Goal: Task Accomplishment & Management: Complete application form

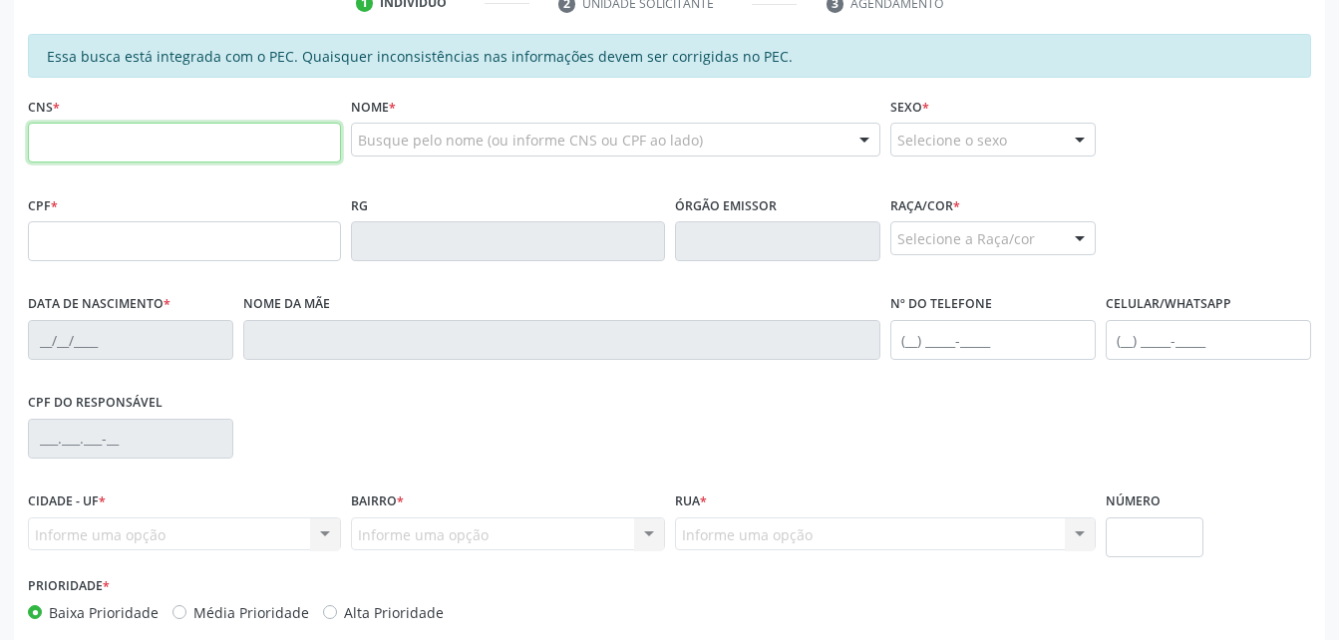
scroll to position [427, 0]
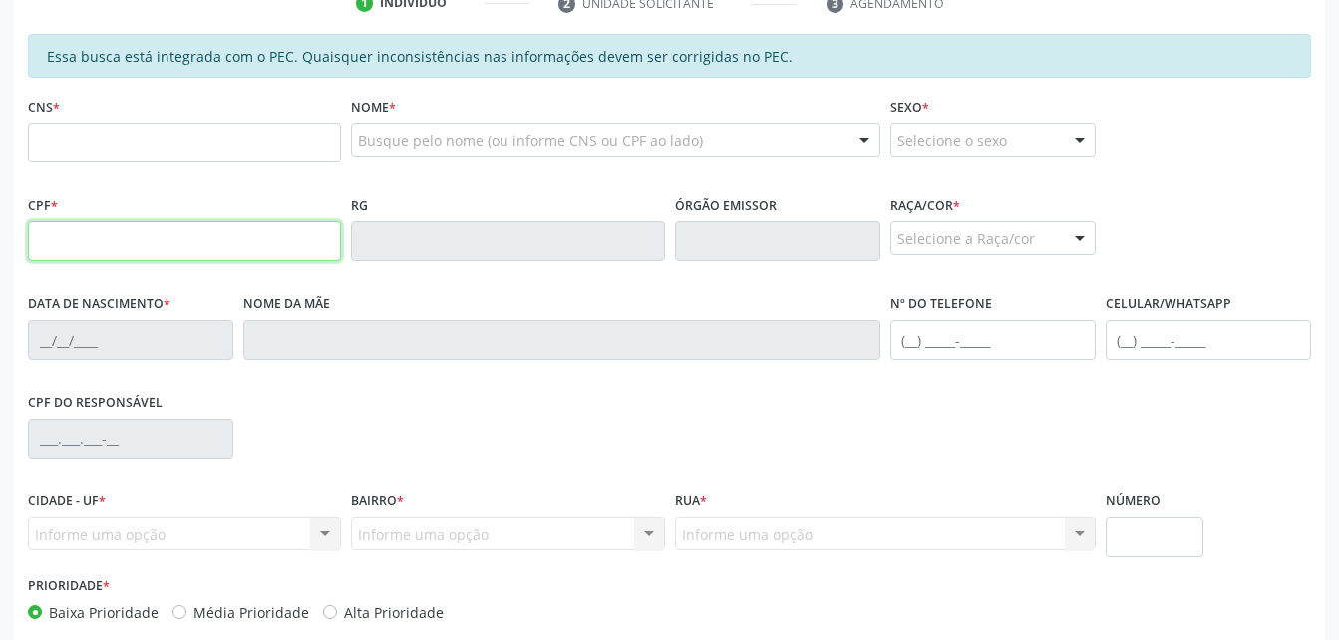
click at [164, 252] on input "text" at bounding box center [184, 241] width 313 height 40
paste input "504.943.844-68"
type input "504.943.844-68"
type input "[DATE]"
type input "[PERSON_NAME]"
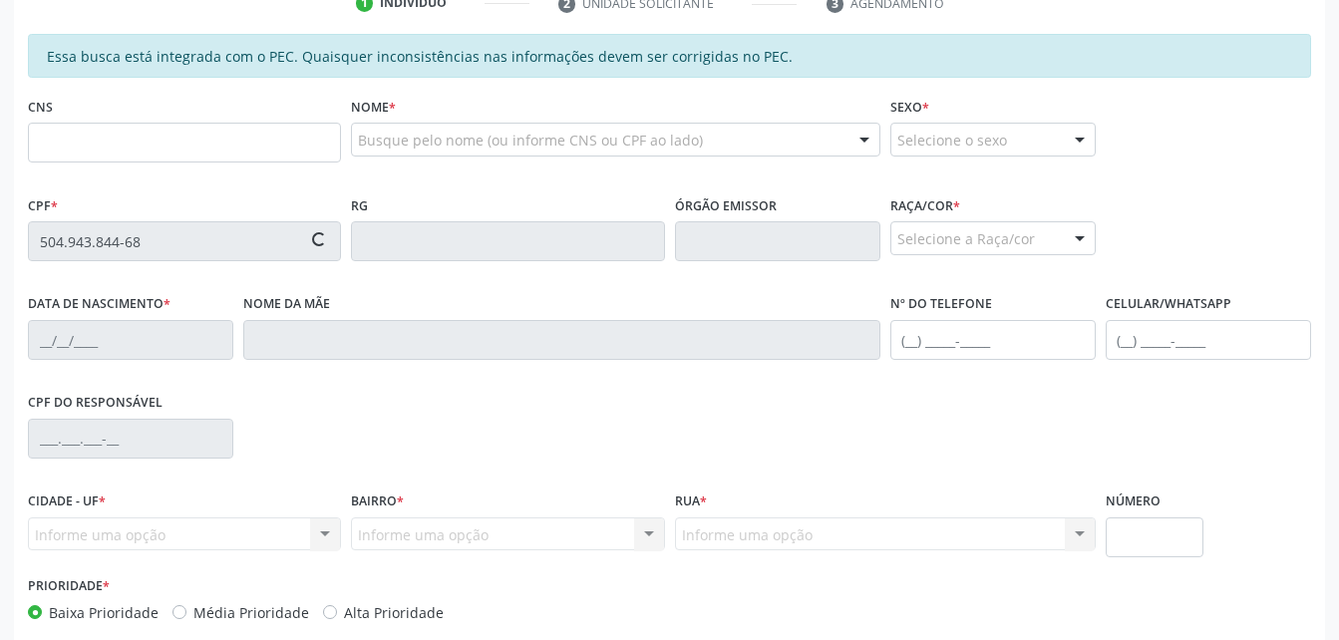
type input "[PHONE_NUMBER]"
type input "S/N"
type input "702 6032 2054 3141"
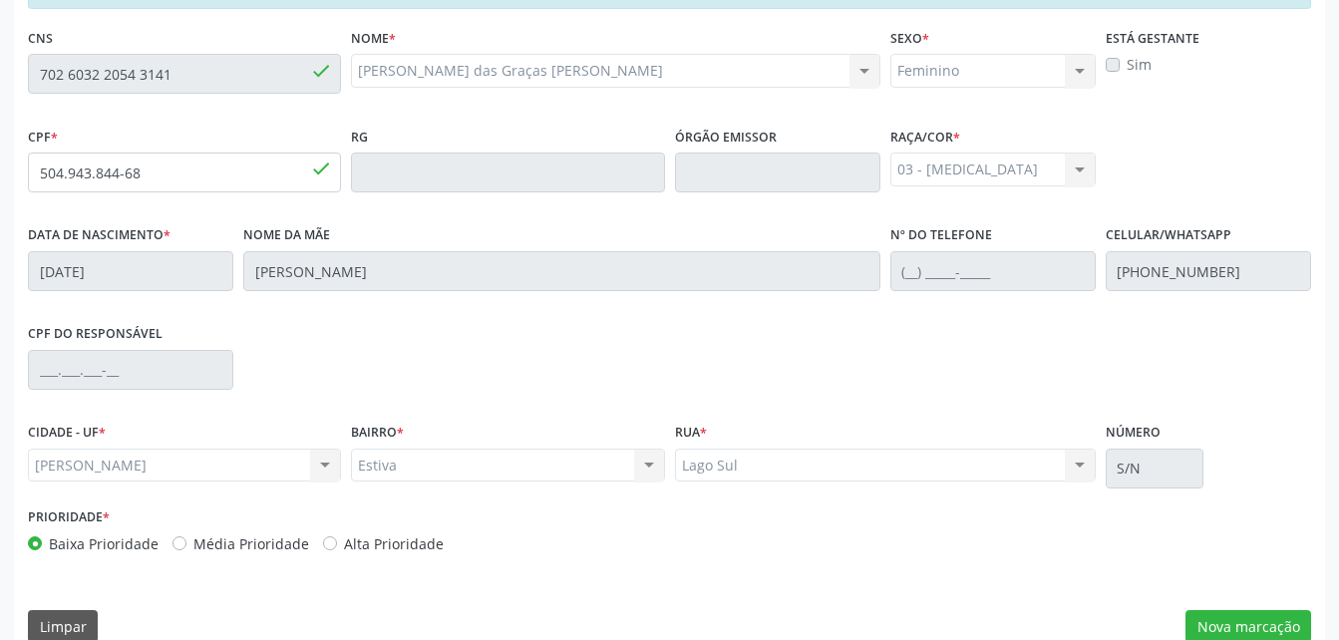
scroll to position [527, 0]
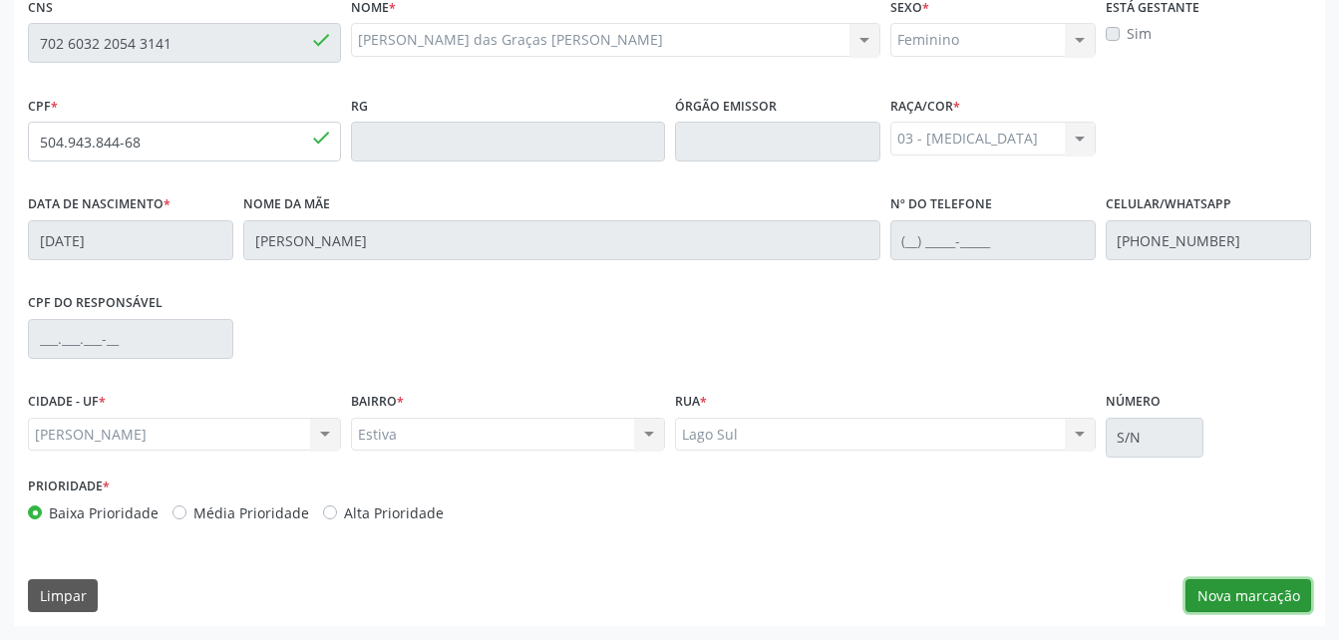
click at [1276, 604] on button "Nova marcação" at bounding box center [1249, 596] width 126 height 34
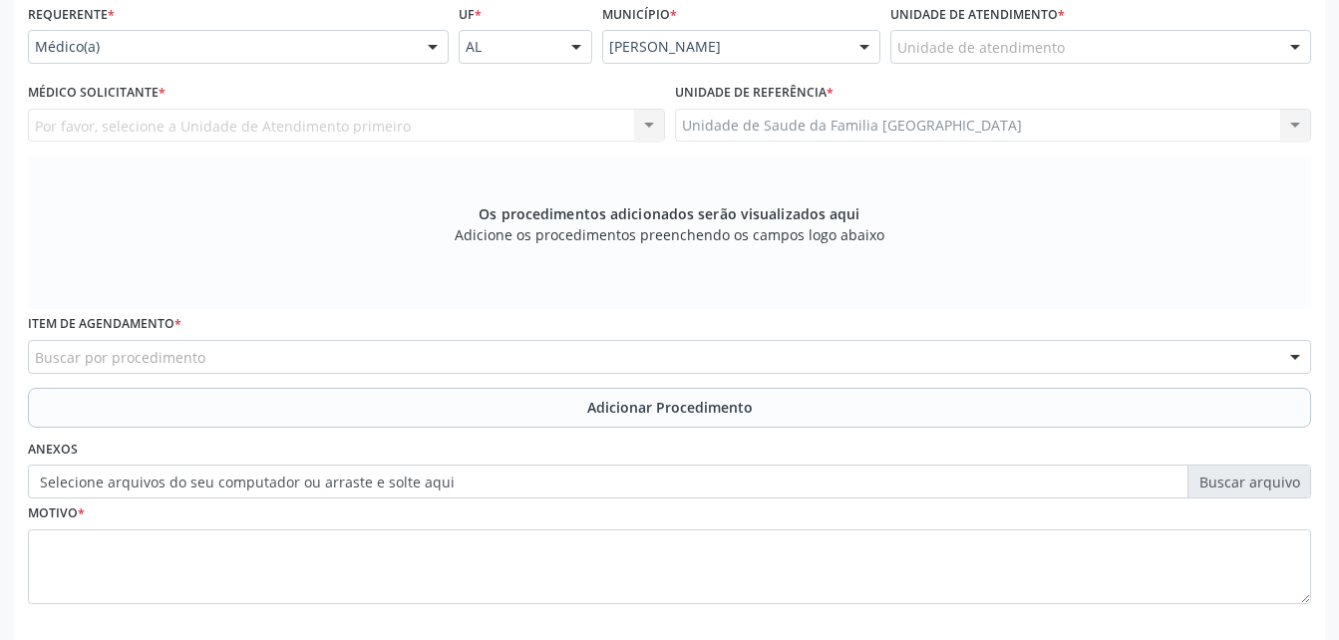
scroll to position [427, 0]
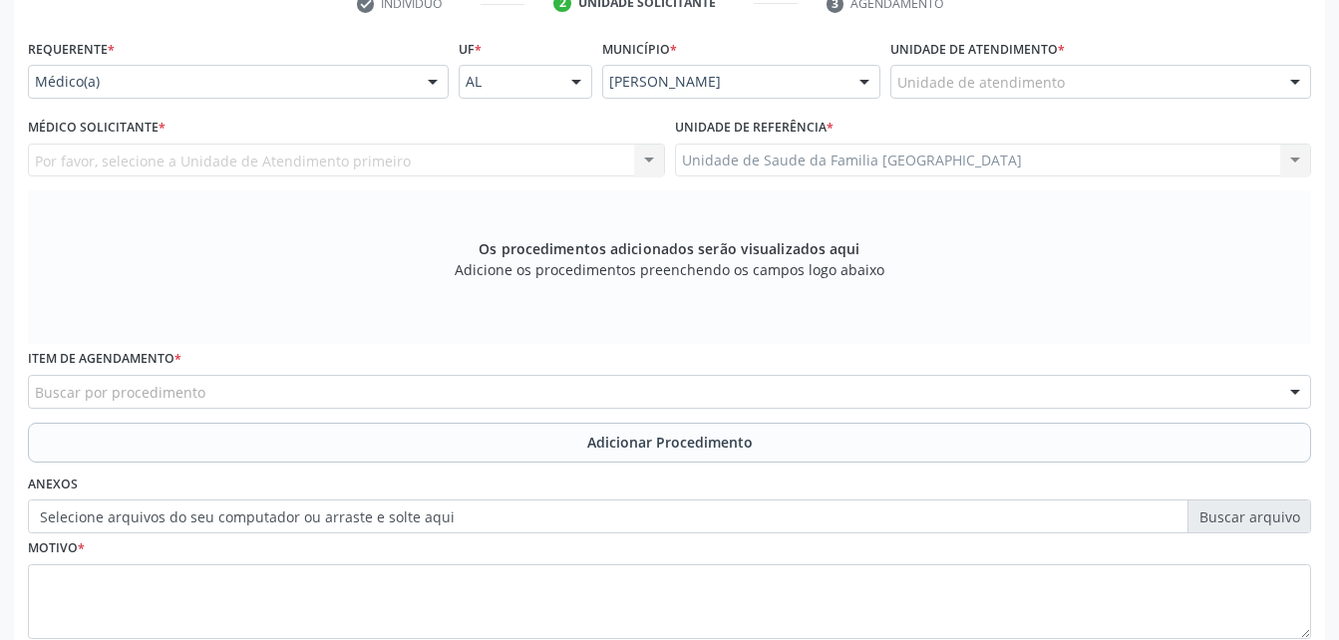
click at [891, 80] on div "Unidade de atendimento" at bounding box center [1101, 82] width 421 height 34
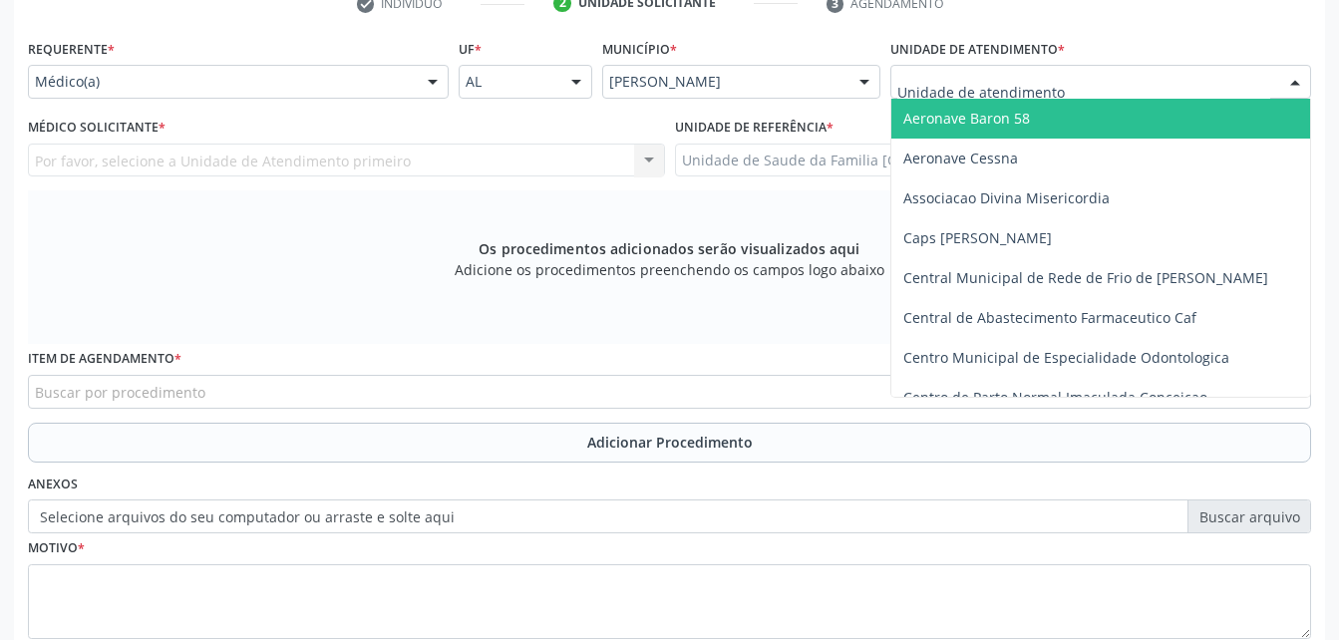
click at [910, 90] on input "text" at bounding box center [1084, 92] width 373 height 40
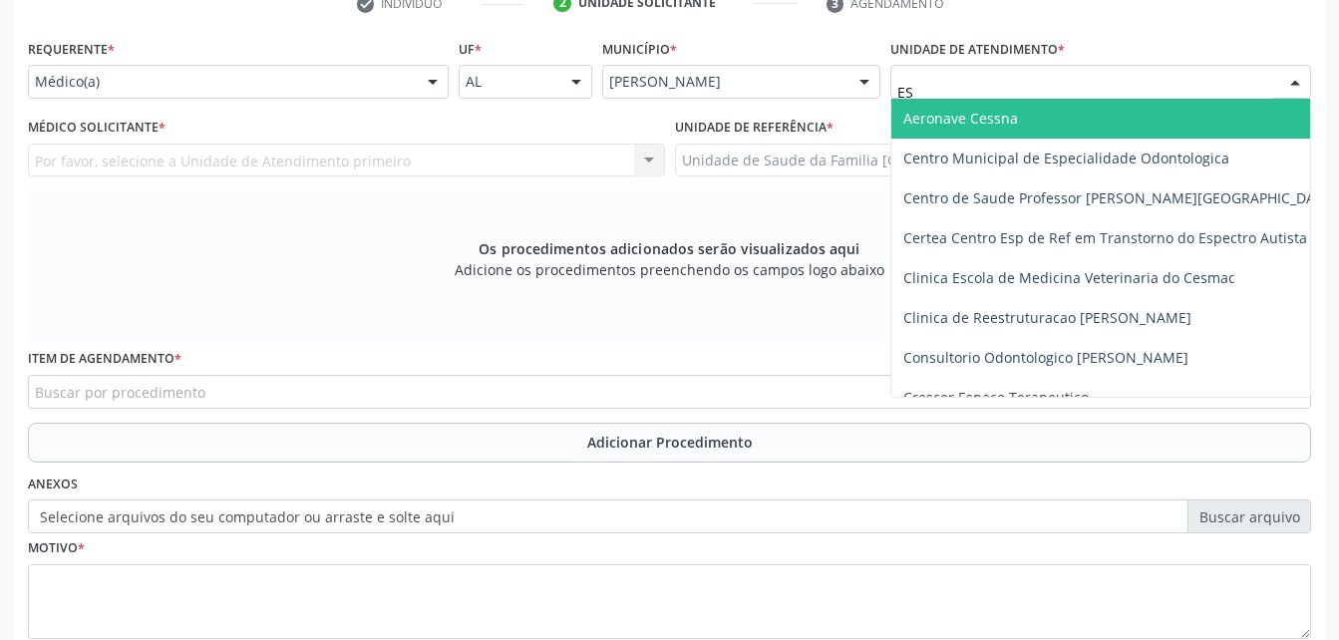
type input "EST"
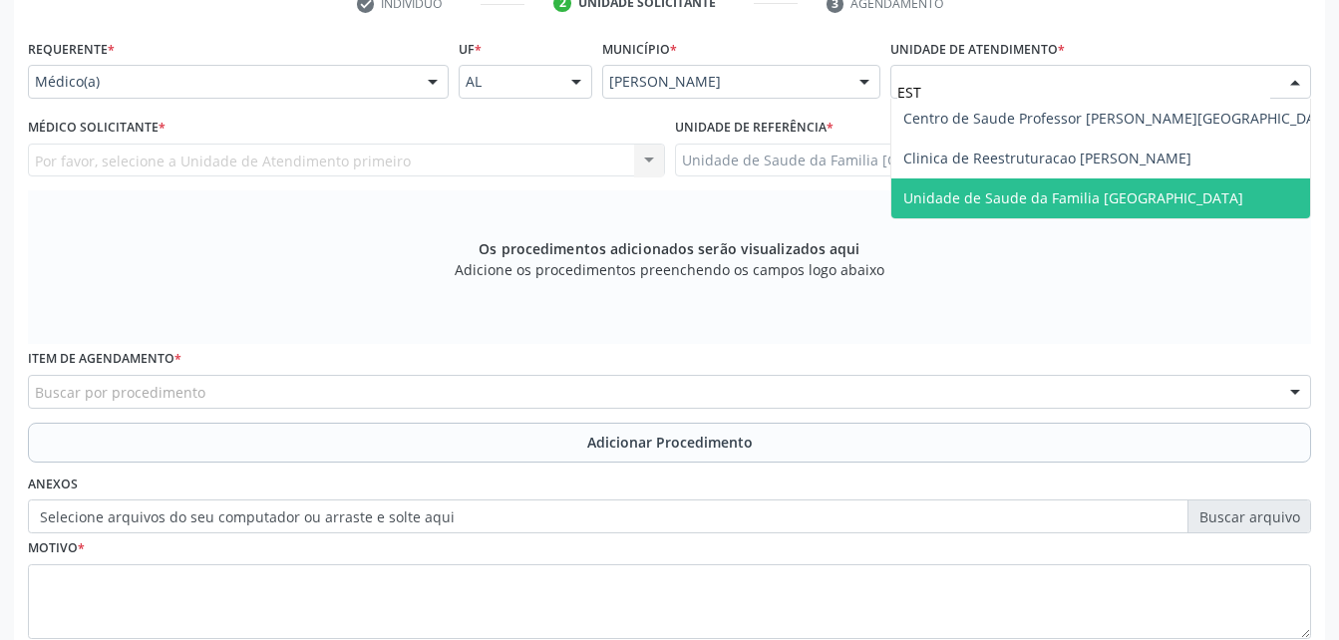
drag, startPoint x: 961, startPoint y: 189, endPoint x: 730, endPoint y: 193, distance: 231.4
click at [959, 191] on span "Unidade de Saude da Familia [GEOGRAPHIC_DATA]" at bounding box center [1074, 197] width 340 height 19
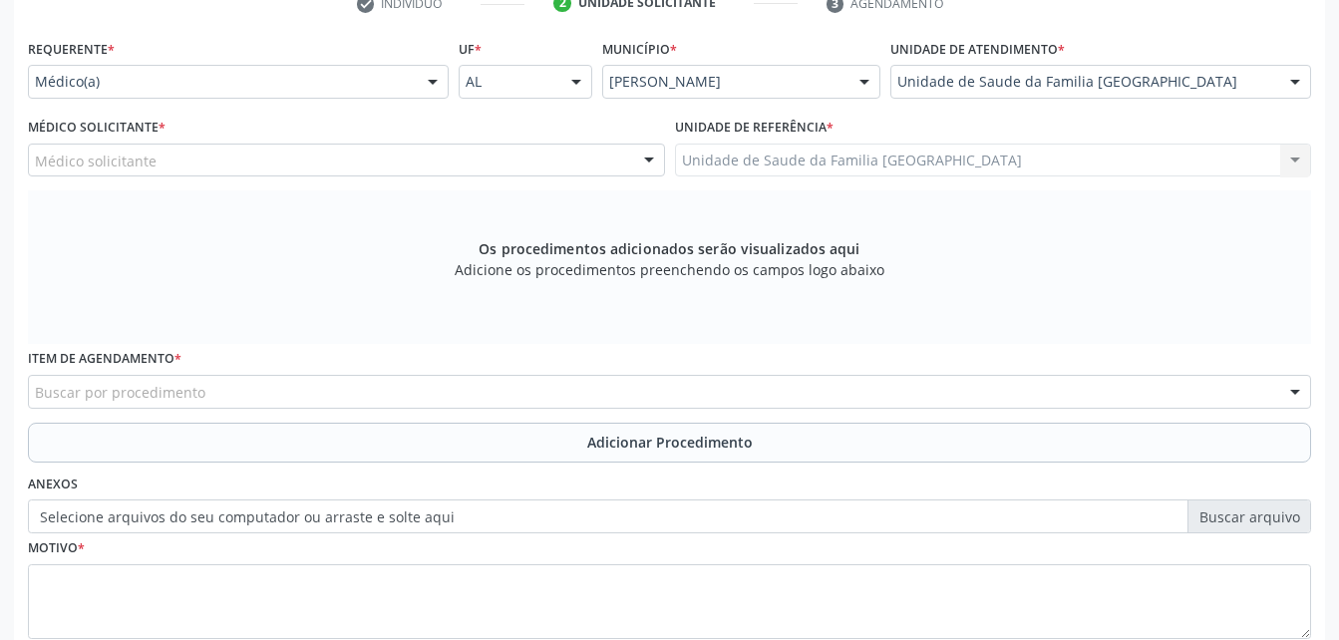
click at [246, 164] on div "Médico solicitante" at bounding box center [346, 161] width 637 height 34
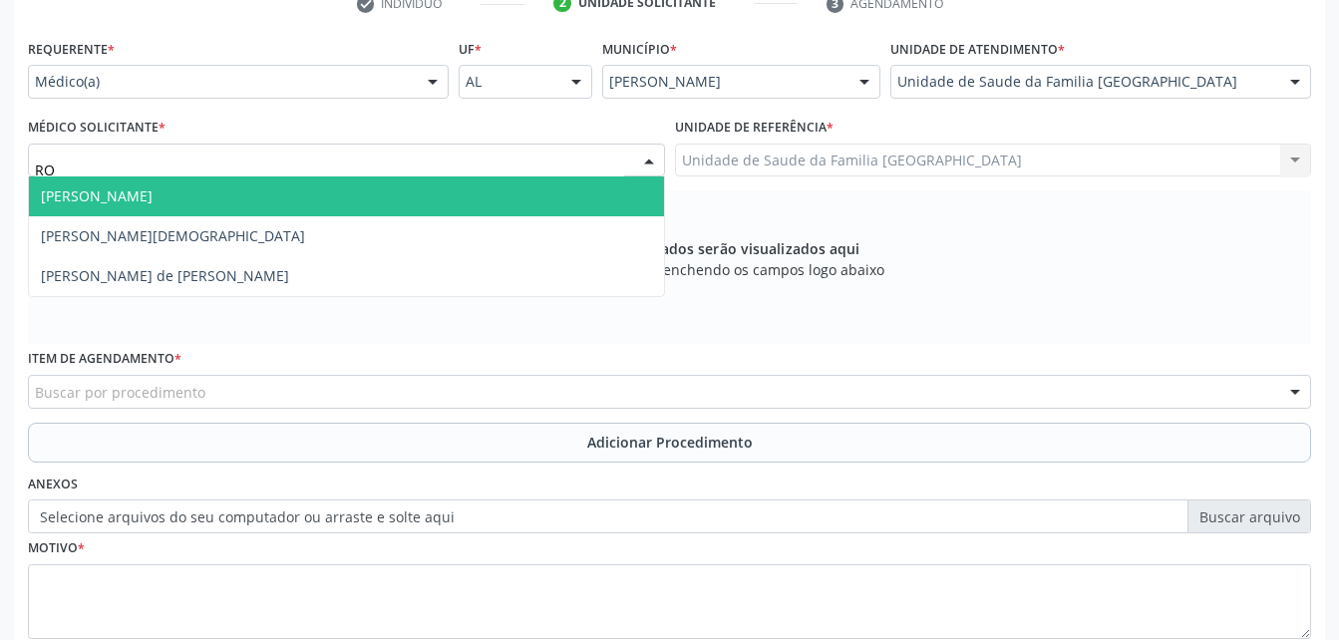
type input "ROD"
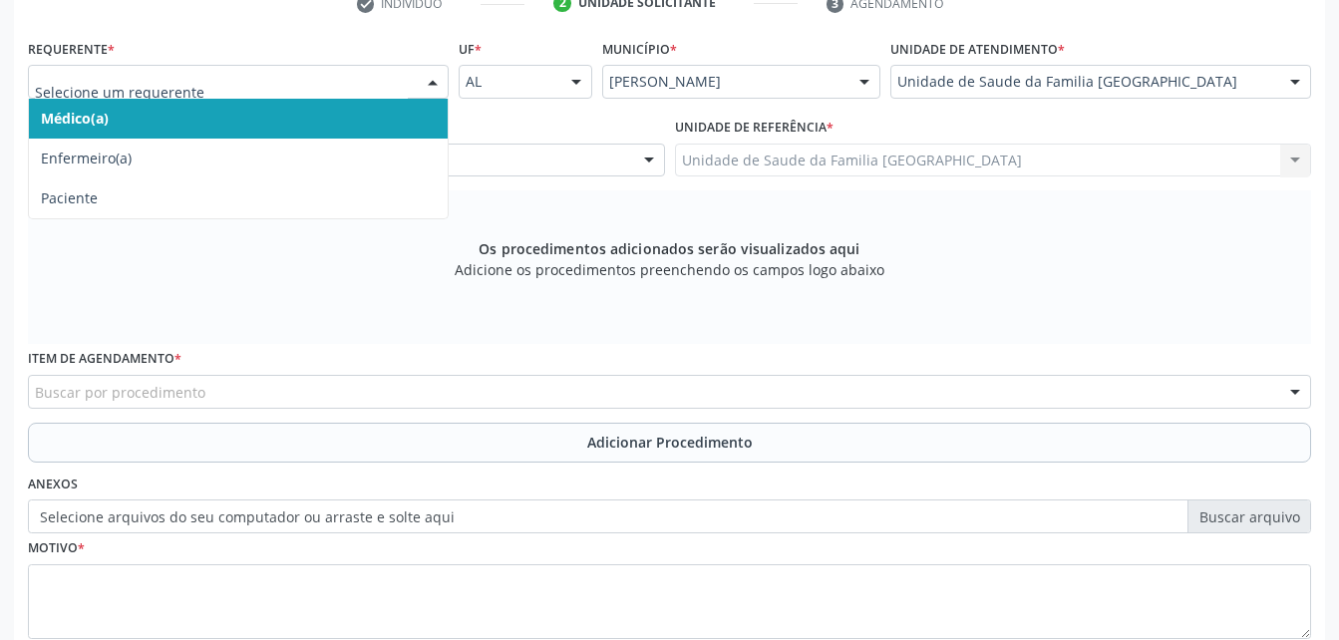
click at [352, 71] on div at bounding box center [238, 82] width 421 height 34
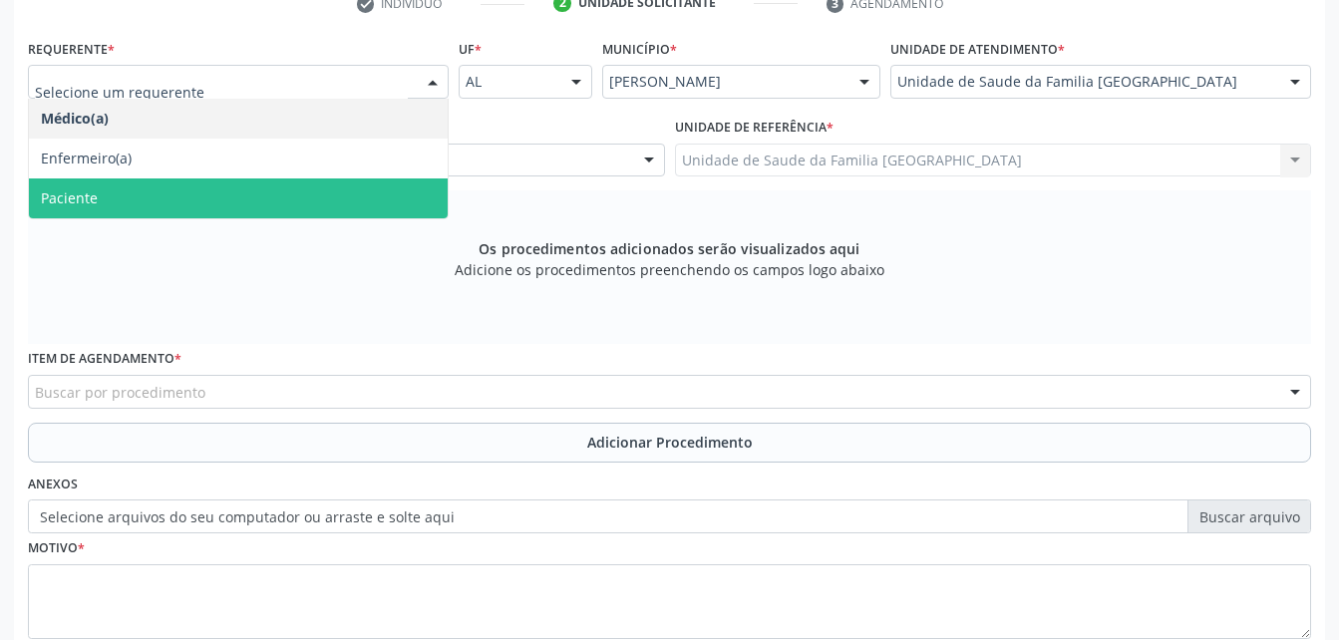
click at [322, 199] on span "Paciente" at bounding box center [238, 199] width 419 height 40
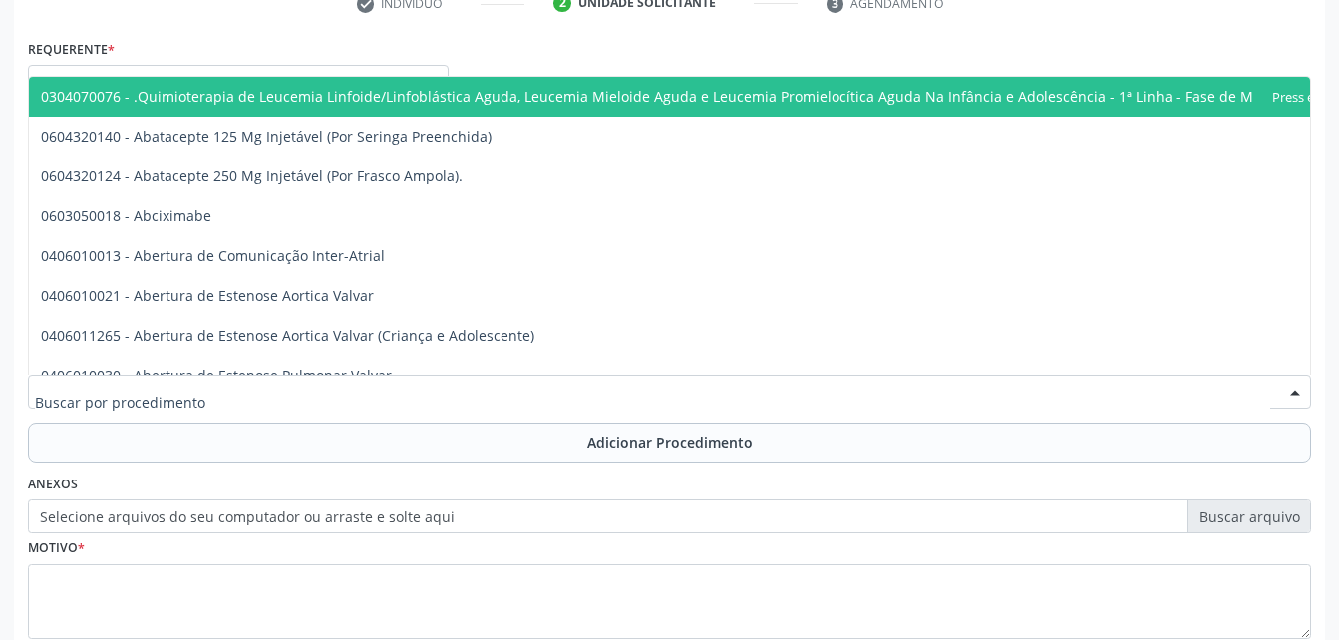
click at [363, 390] on div at bounding box center [669, 392] width 1283 height 34
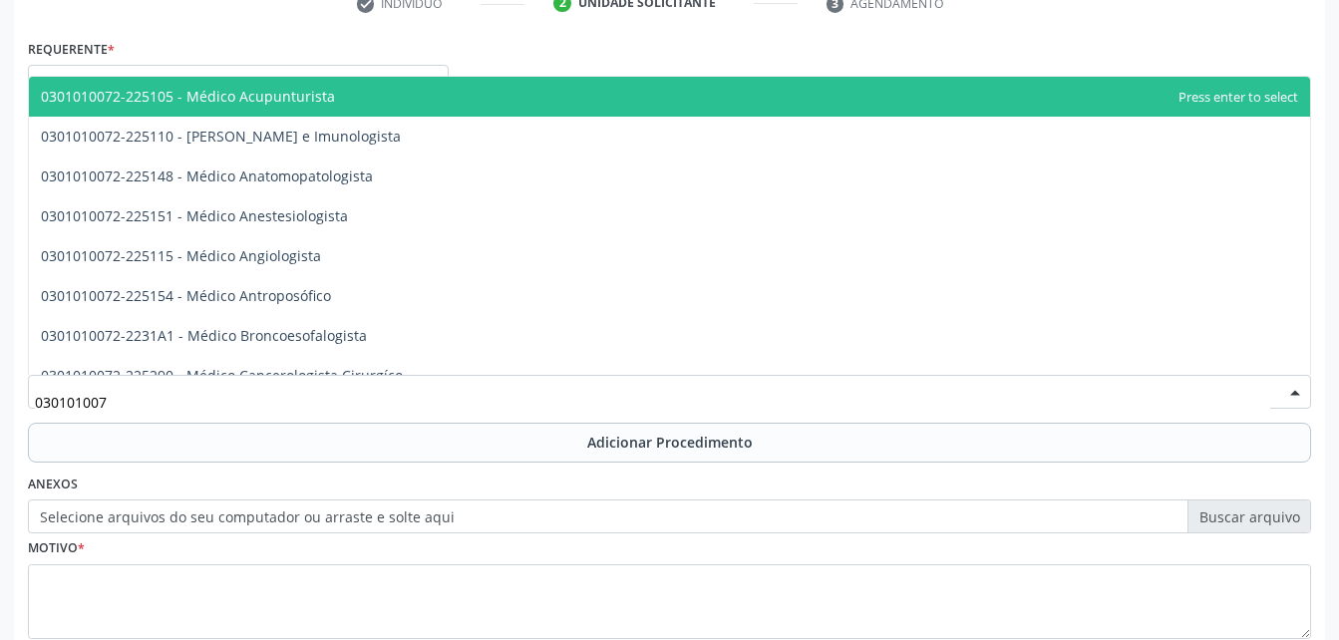
type input "0301010072"
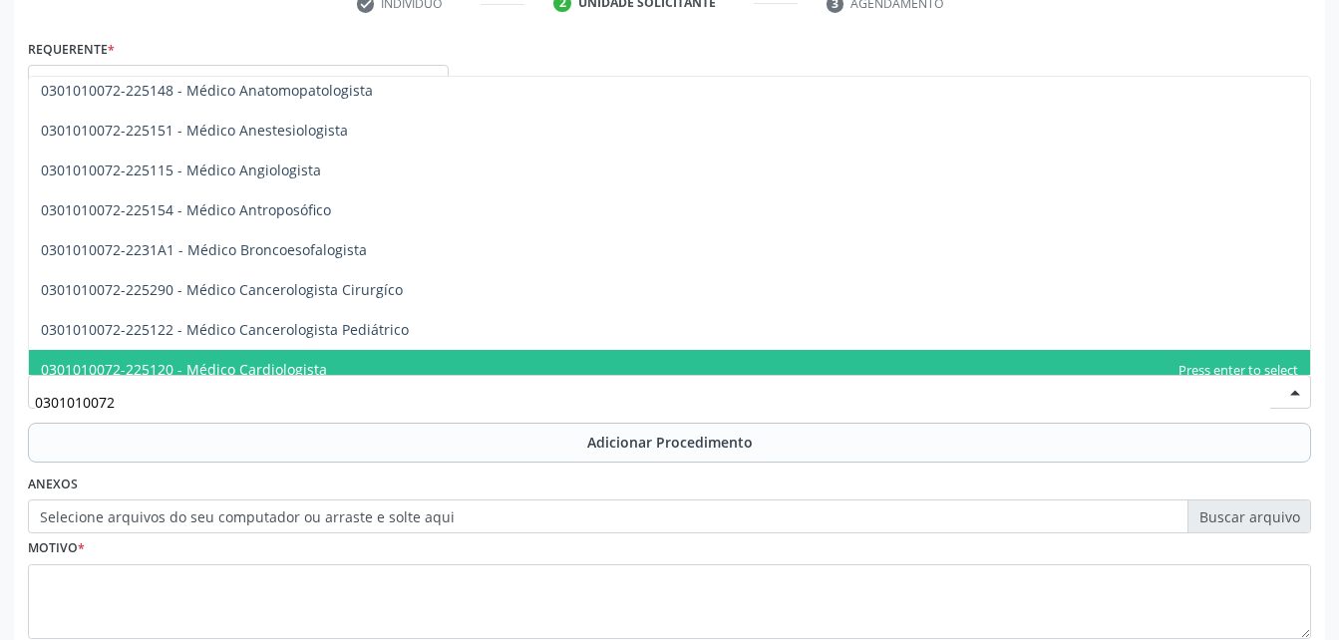
scroll to position [299, 0]
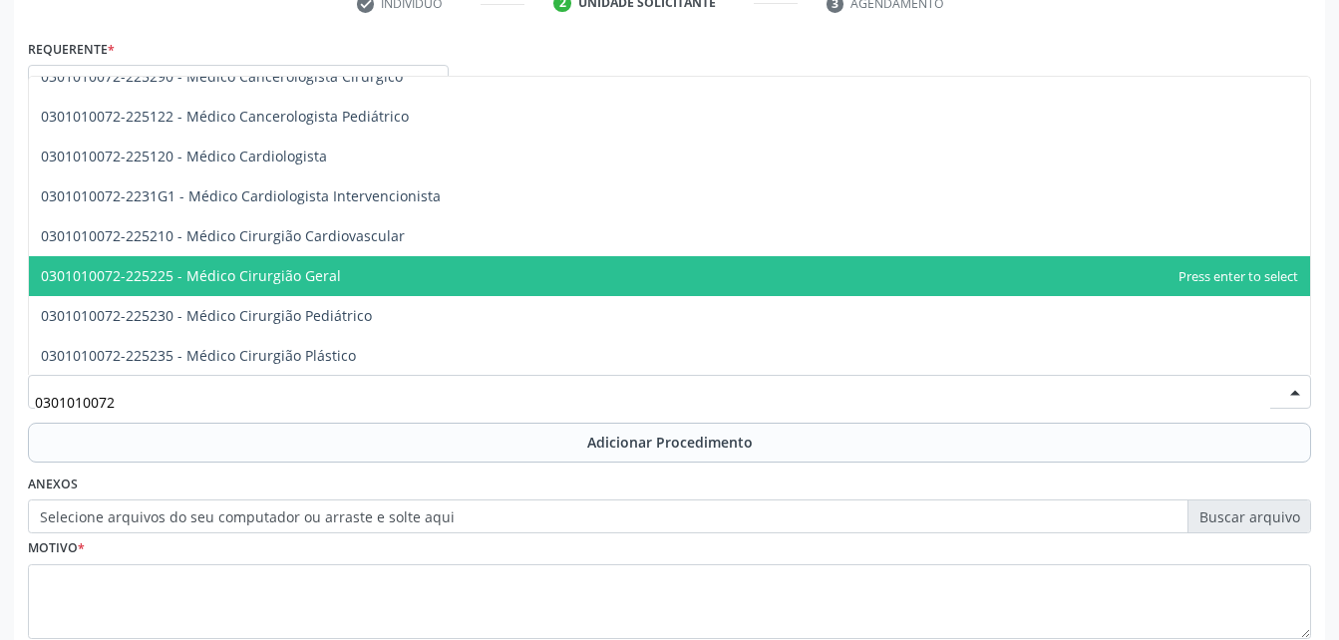
click at [386, 290] on span "0301010072-225225 - Médico Cirurgião Geral" at bounding box center [669, 276] width 1281 height 40
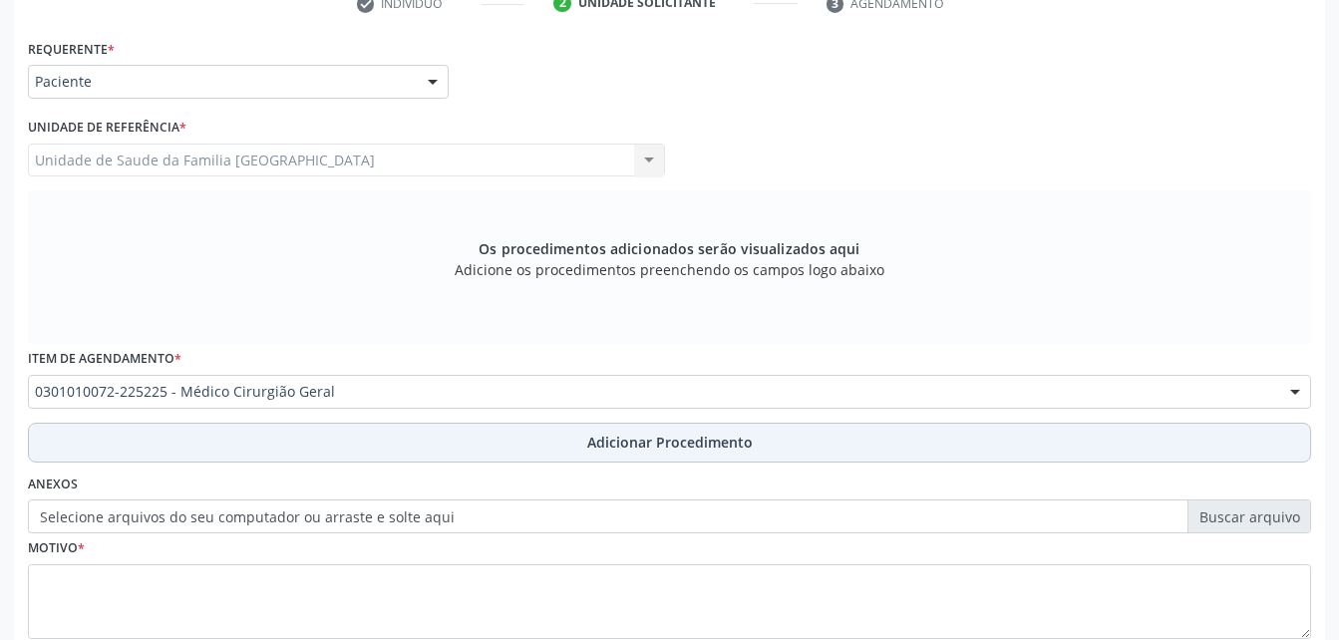
click at [514, 452] on button "Adicionar Procedimento" at bounding box center [669, 443] width 1283 height 40
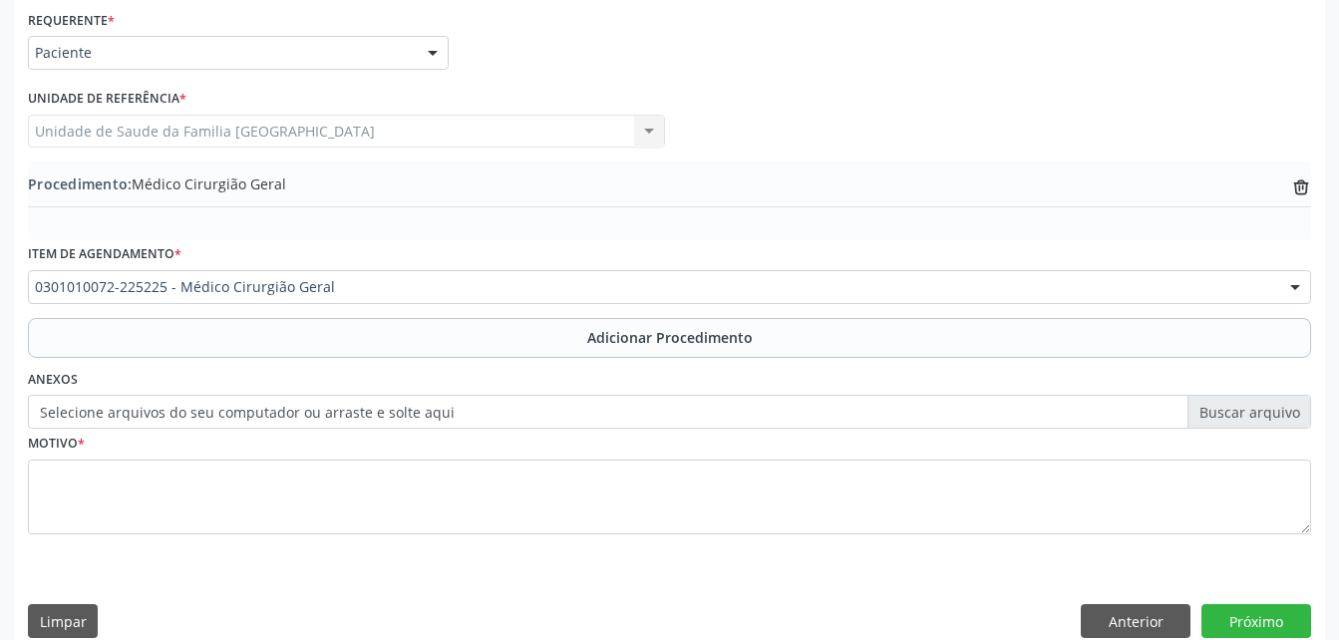
scroll to position [482, 0]
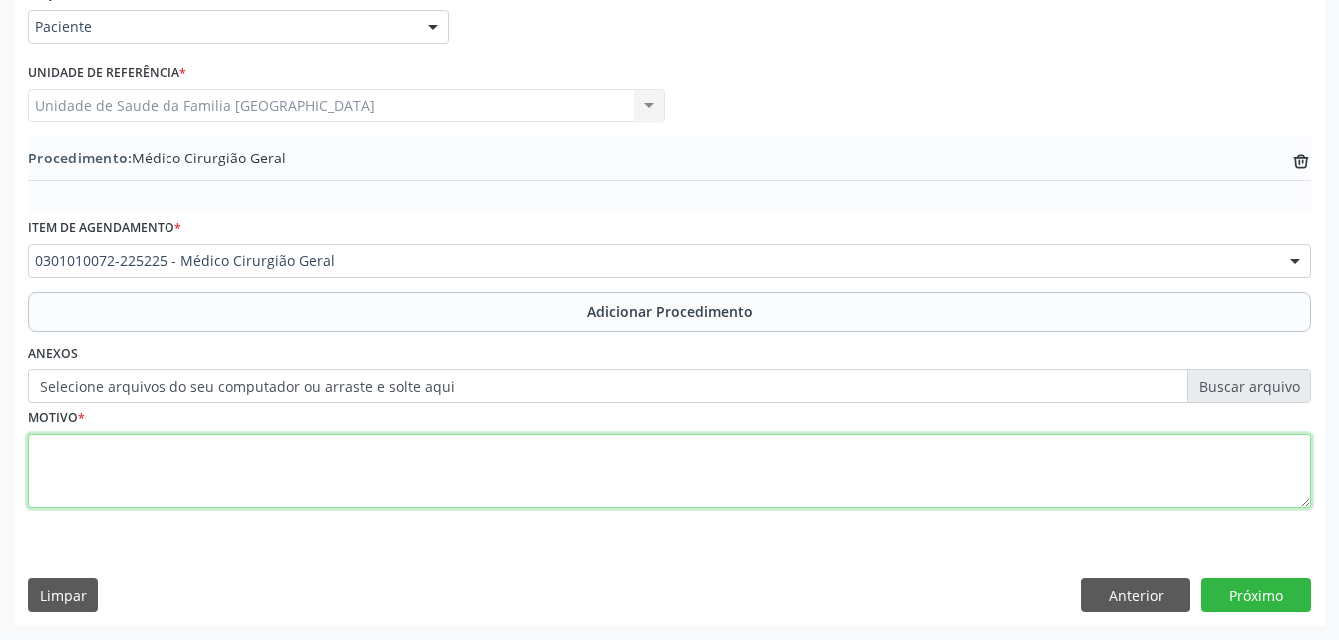
click at [443, 446] on textarea at bounding box center [669, 472] width 1283 height 76
type textarea "[MEDICAL_DATA]"
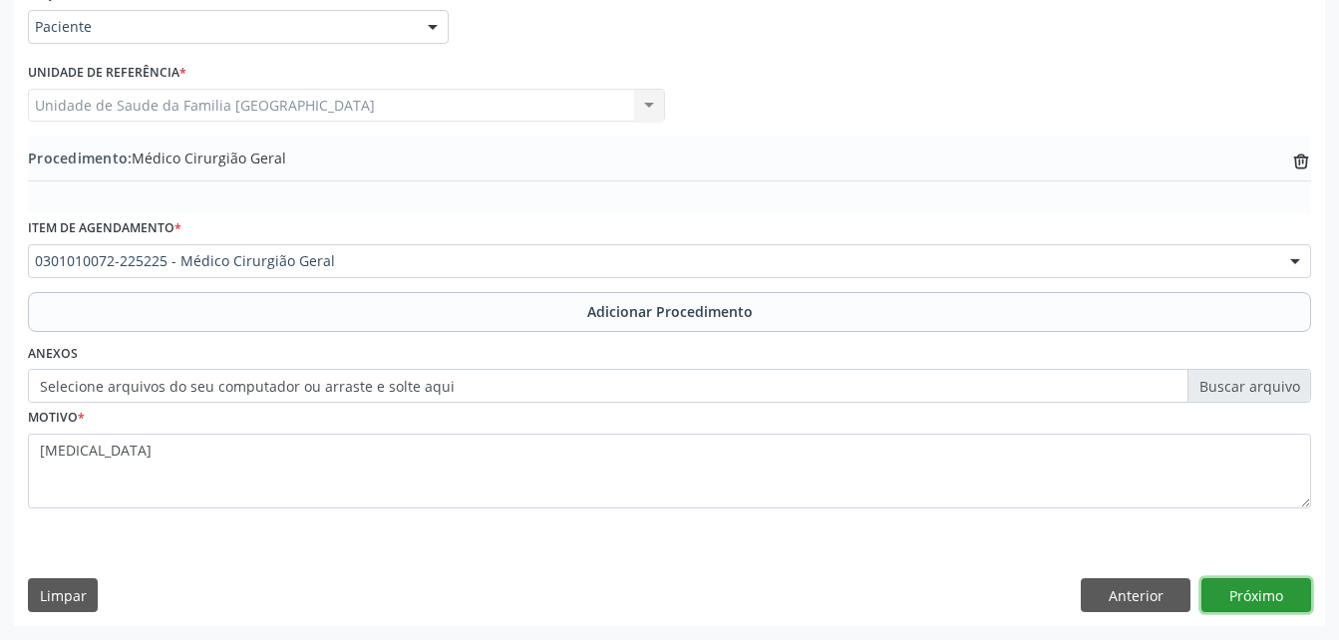
click at [1266, 587] on button "Próximo" at bounding box center [1257, 595] width 110 height 34
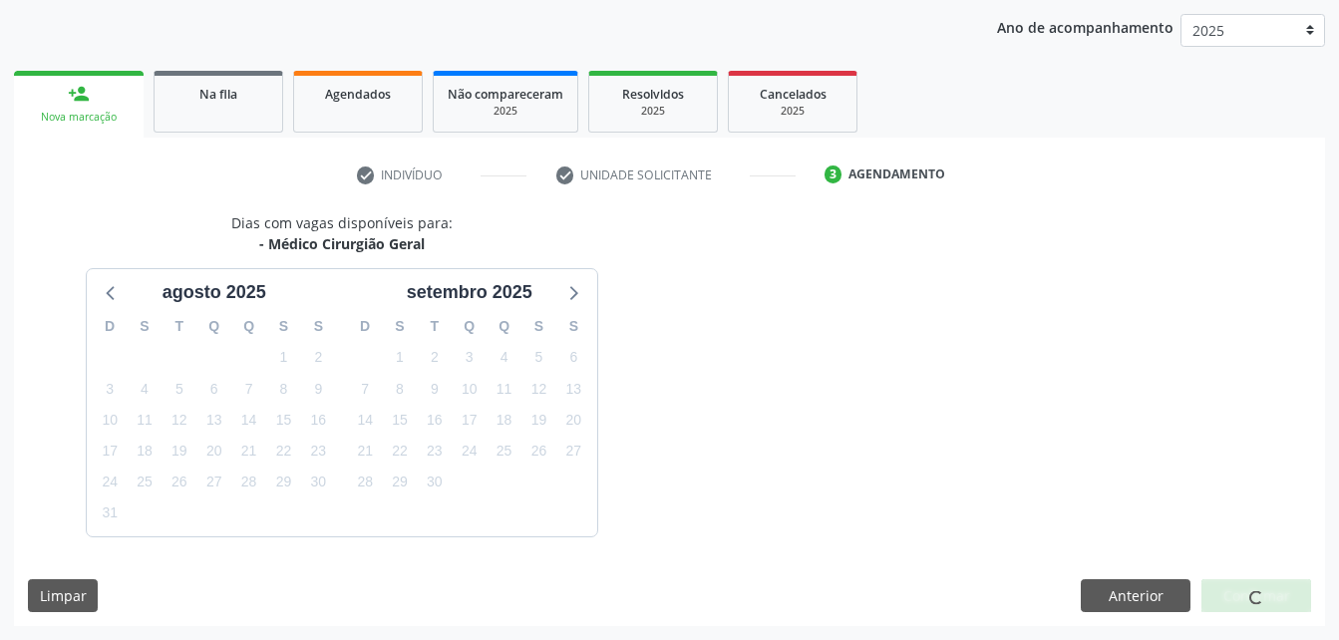
scroll to position [314, 0]
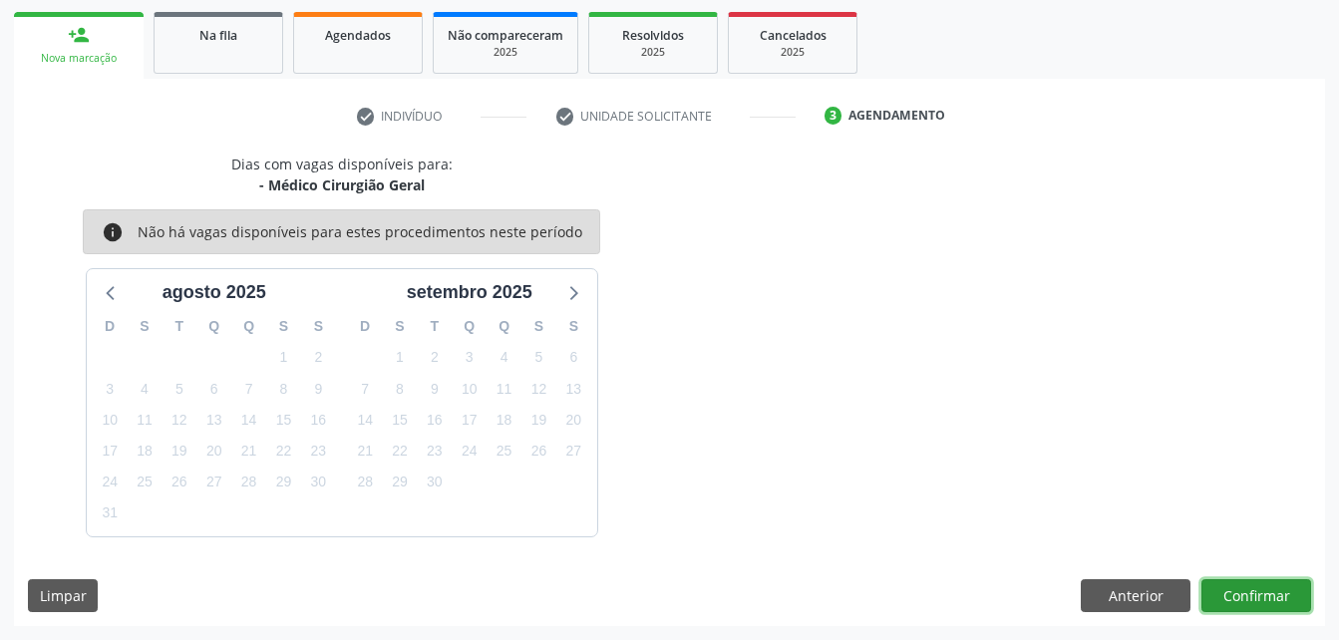
click at [1266, 587] on button "Confirmar" at bounding box center [1257, 596] width 110 height 34
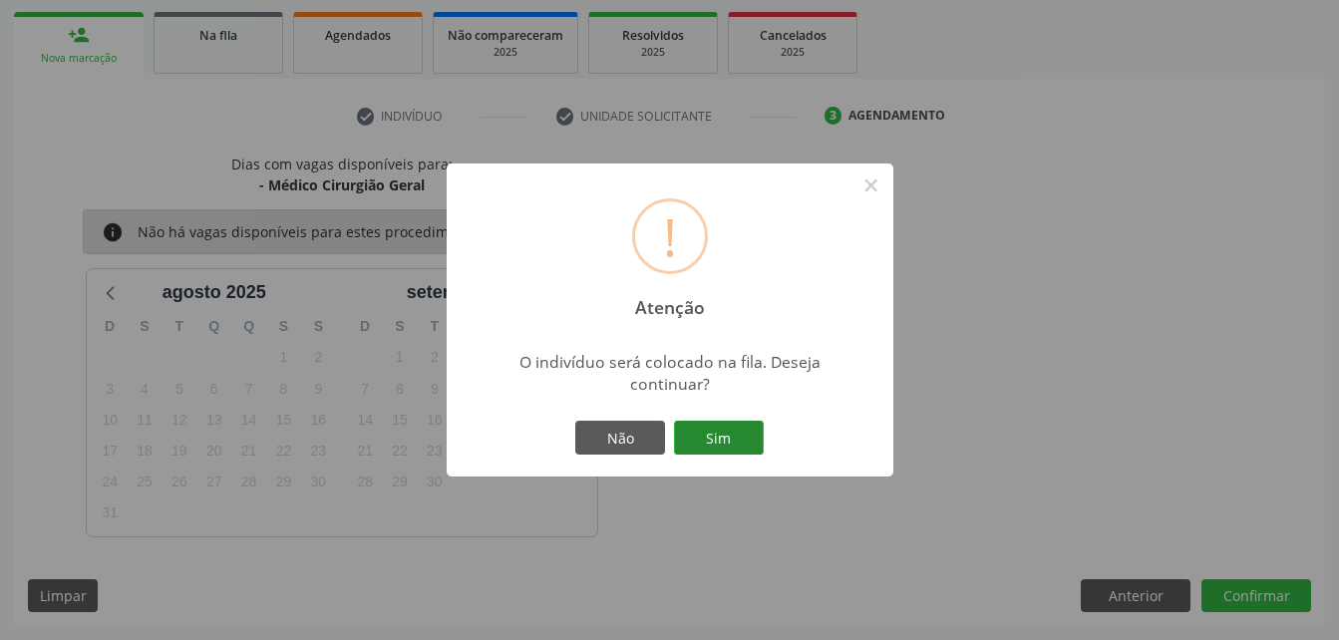
click at [690, 445] on button "Sim" at bounding box center [719, 438] width 90 height 34
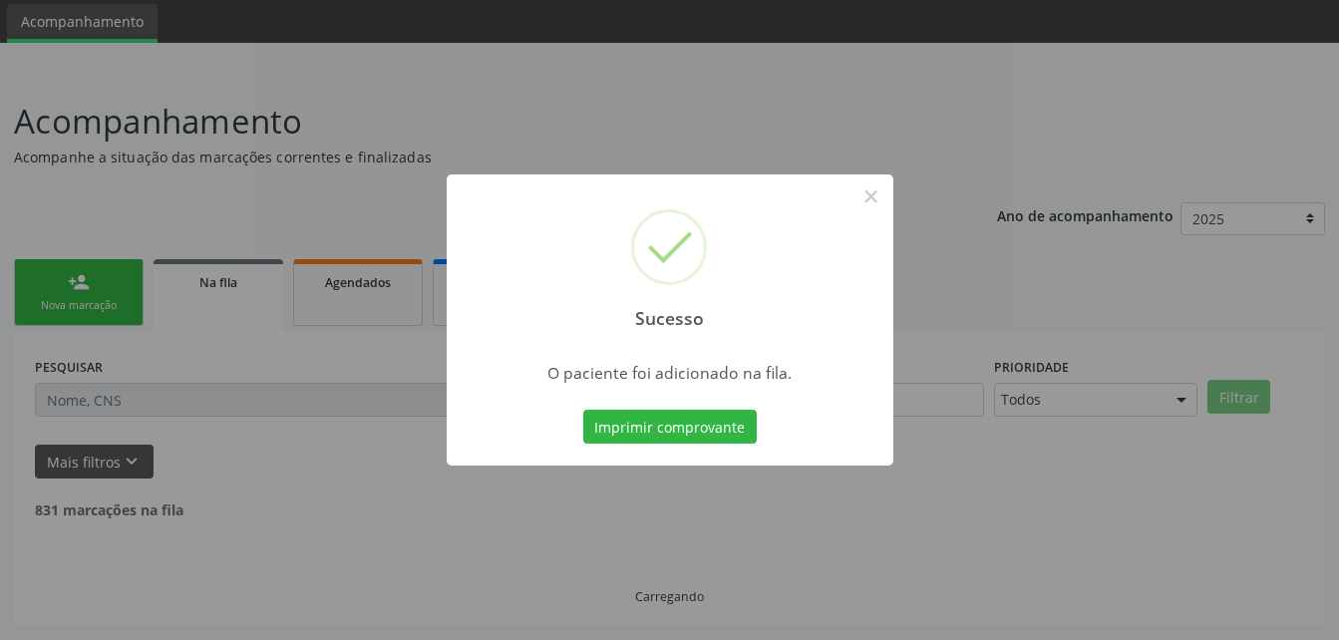
scroll to position [46, 0]
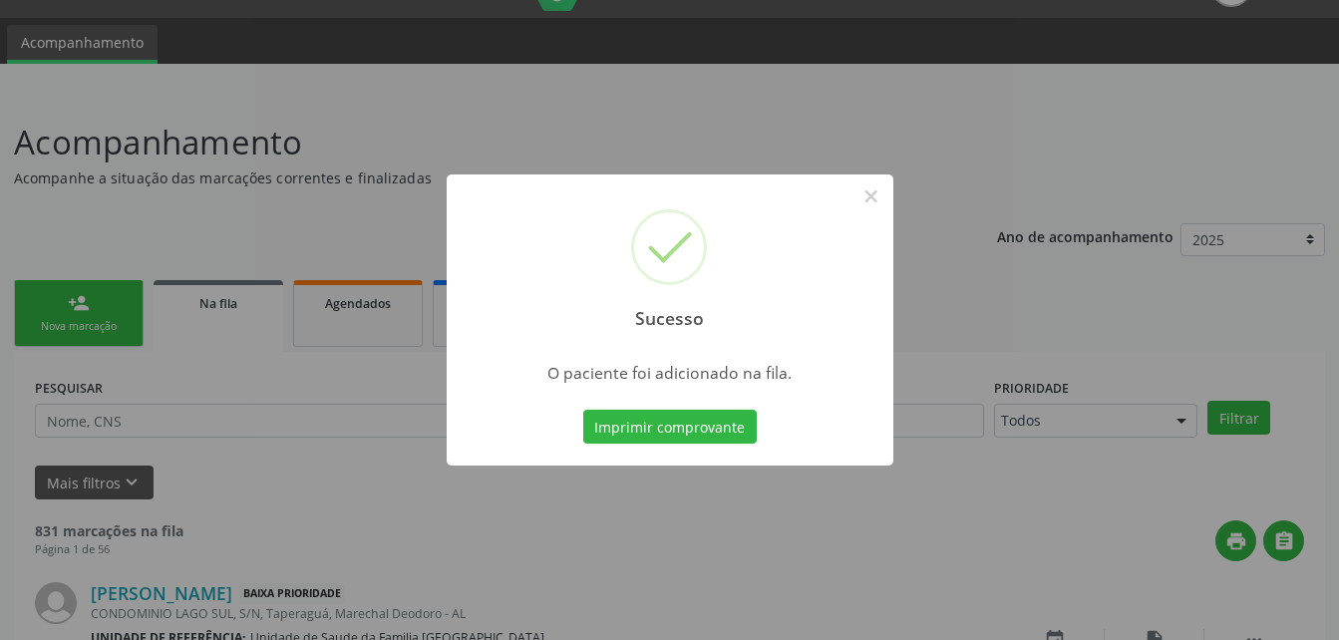
click at [103, 299] on div "Sucesso × O paciente foi adicionado na fila. Imprimir comprovante Cancel" at bounding box center [669, 320] width 1339 height 640
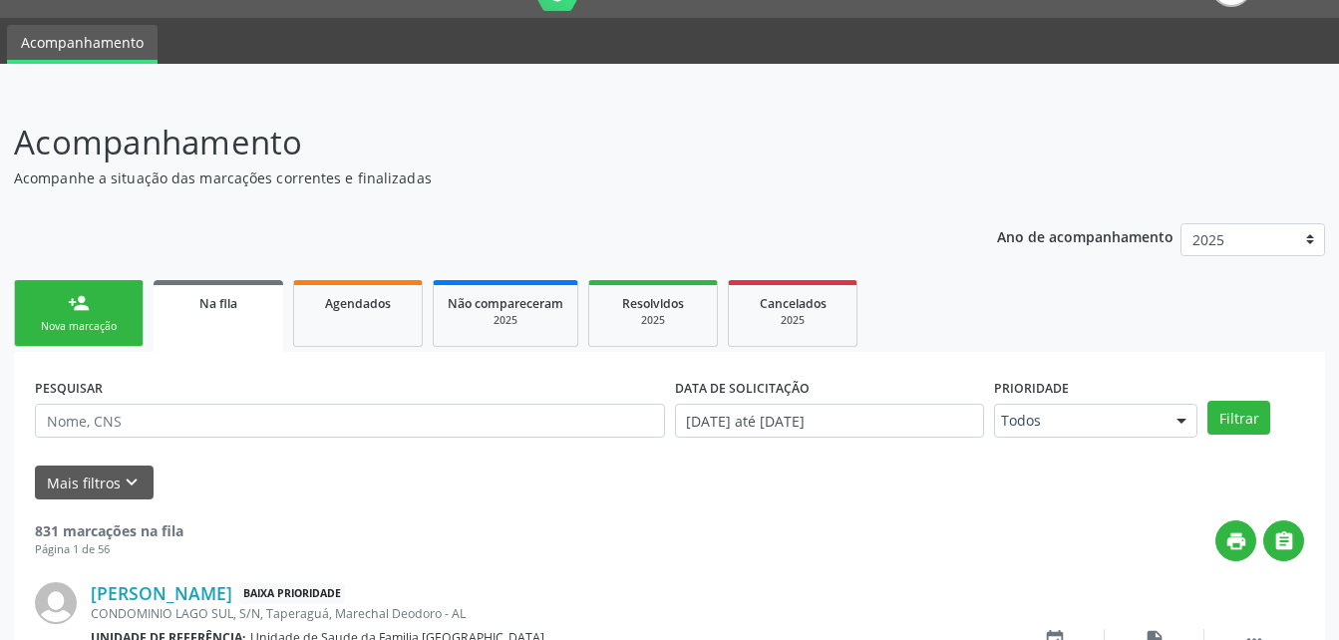
click at [119, 289] on link "person_add Nova marcação" at bounding box center [79, 313] width 130 height 67
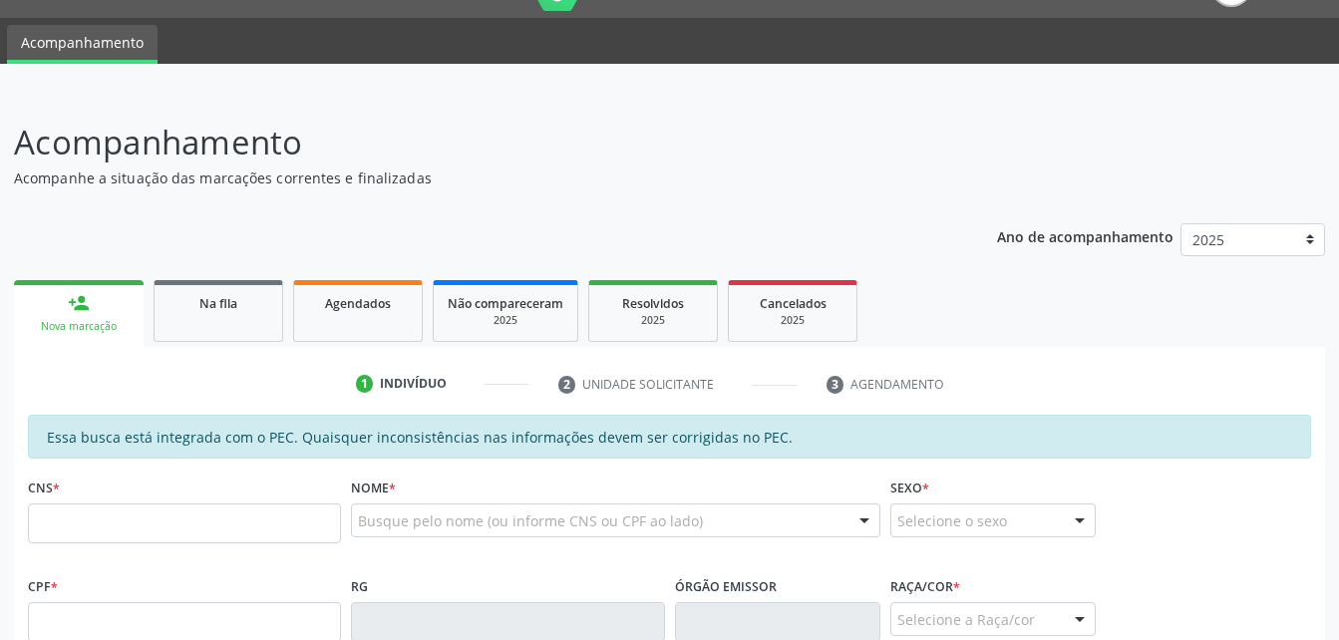
scroll to position [146, 0]
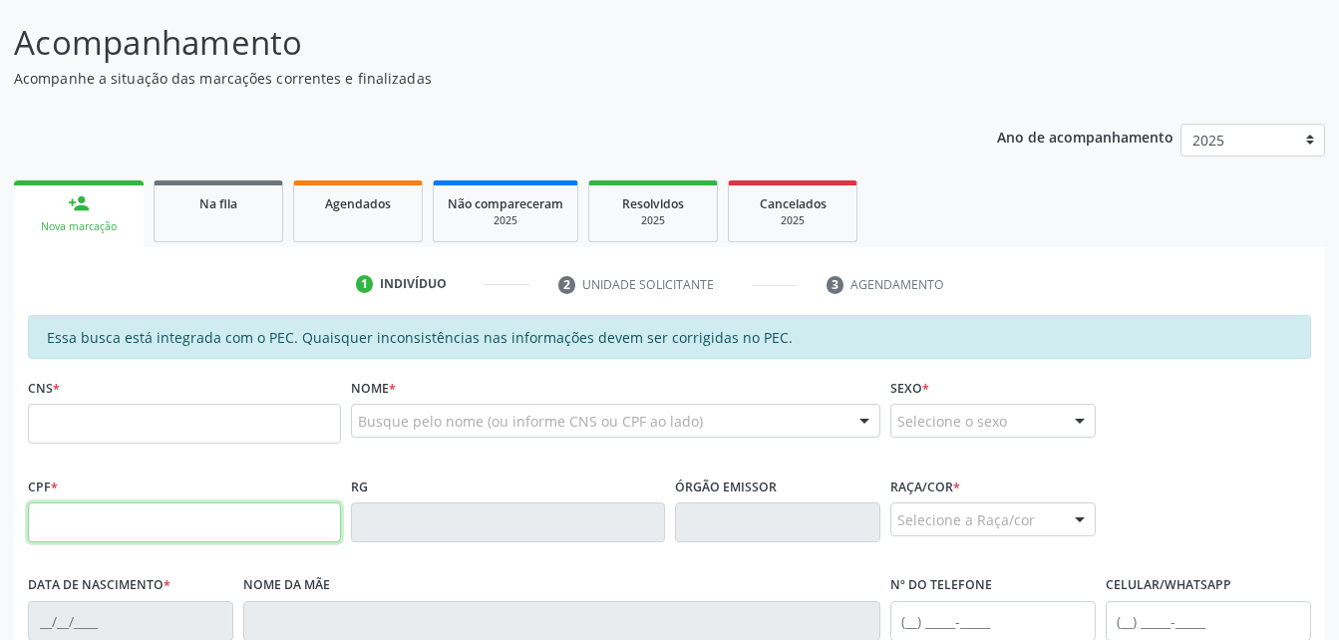
click at [193, 523] on input "text" at bounding box center [184, 523] width 313 height 40
type input "504.943.844-68"
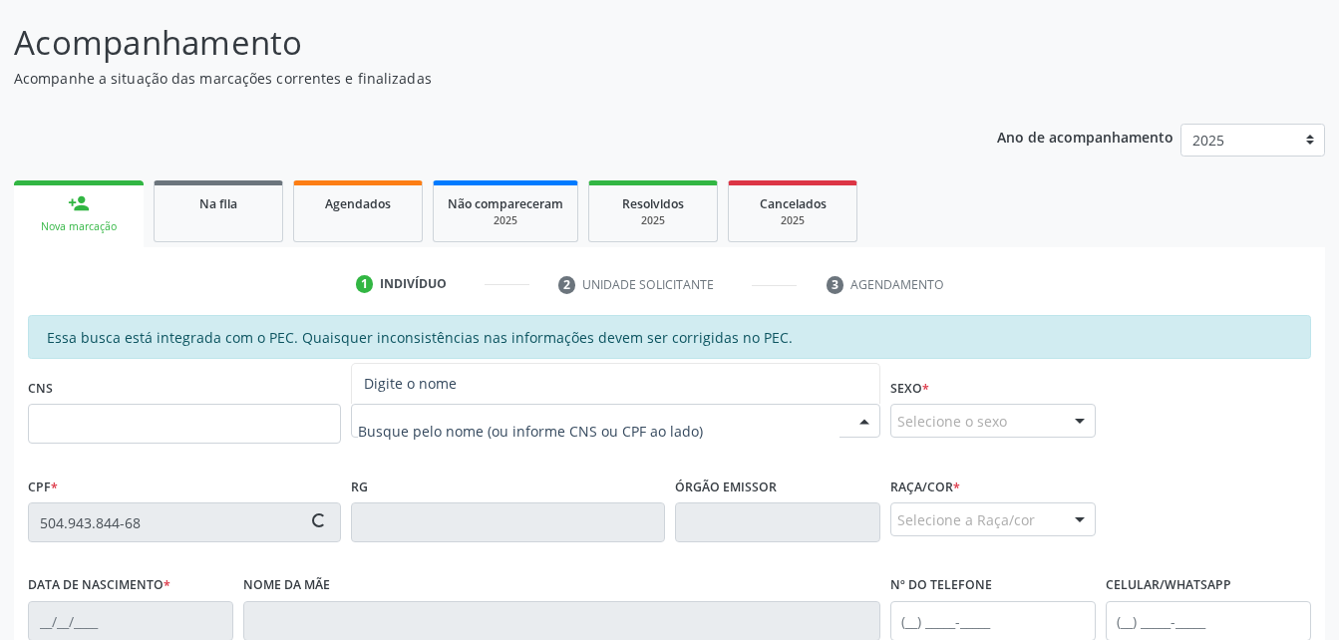
type input "702 6032 2054 3141"
type input "[DATE]"
type input "[PERSON_NAME]"
type input "[PHONE_NUMBER]"
type input "S/N"
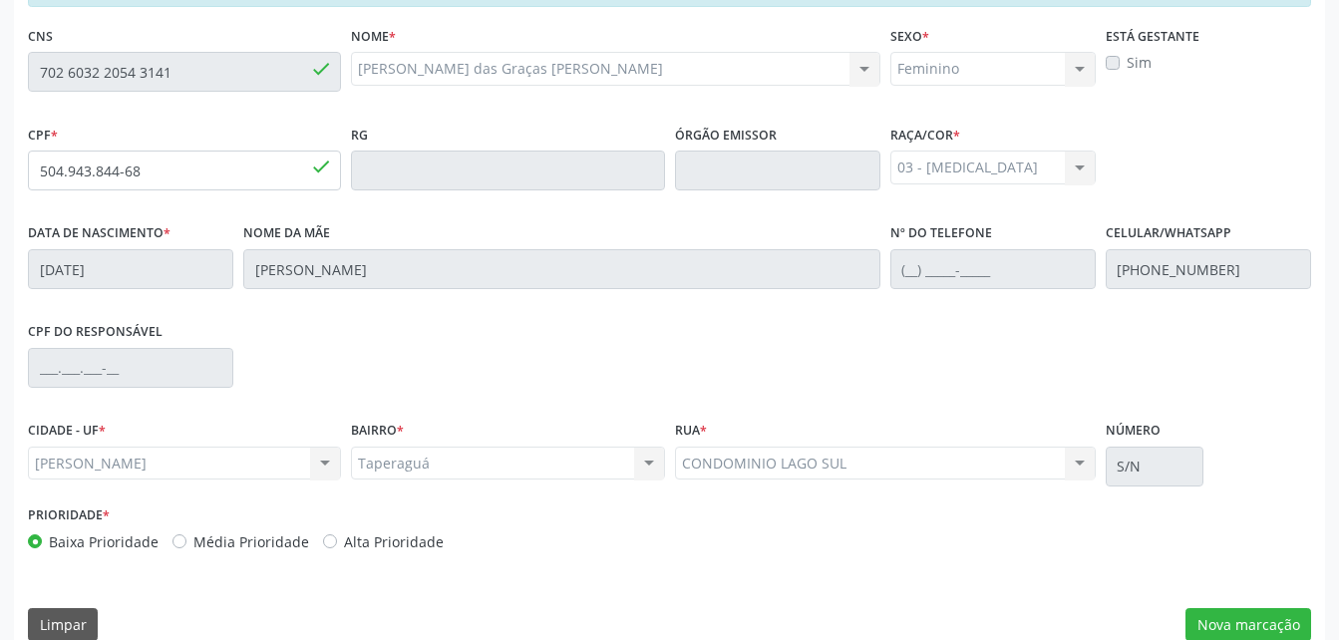
scroll to position [527, 0]
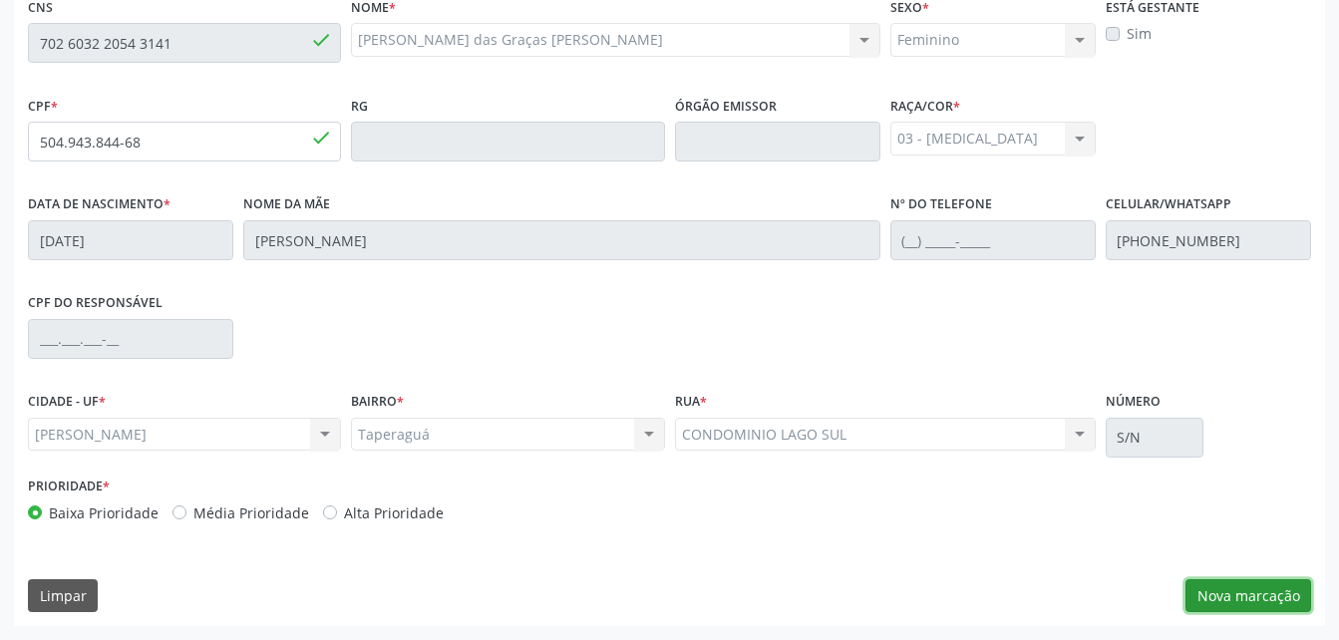
click at [1220, 587] on button "Nova marcação" at bounding box center [1249, 596] width 126 height 34
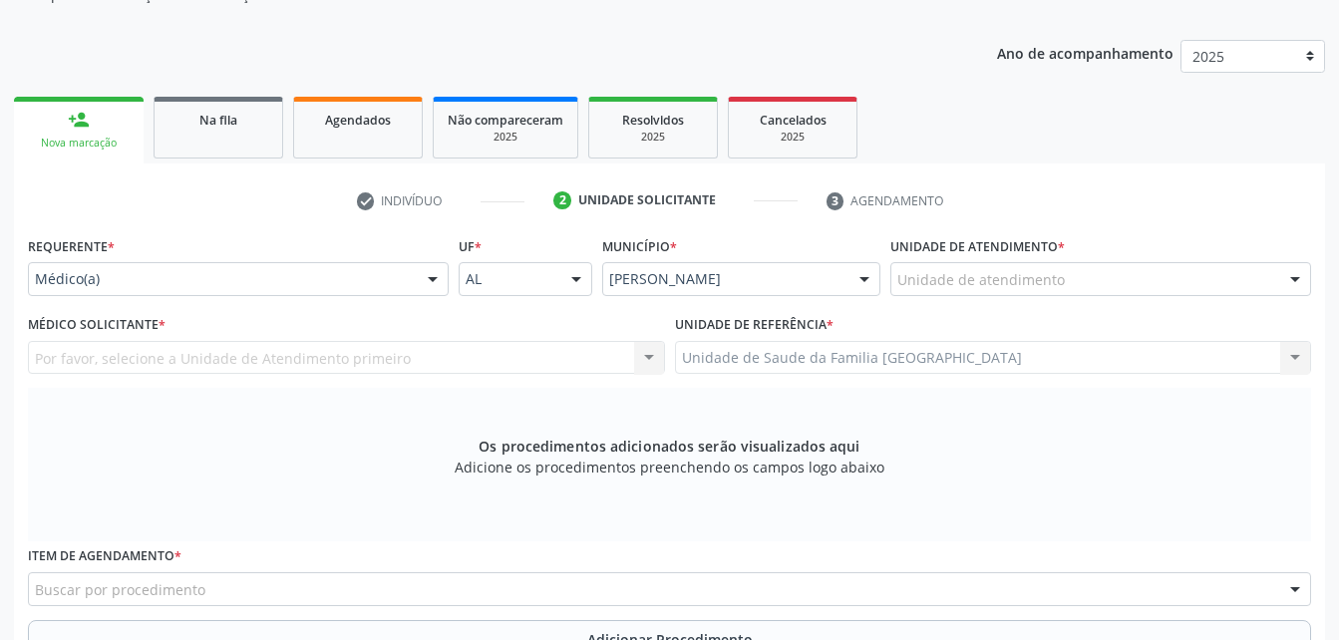
scroll to position [227, 0]
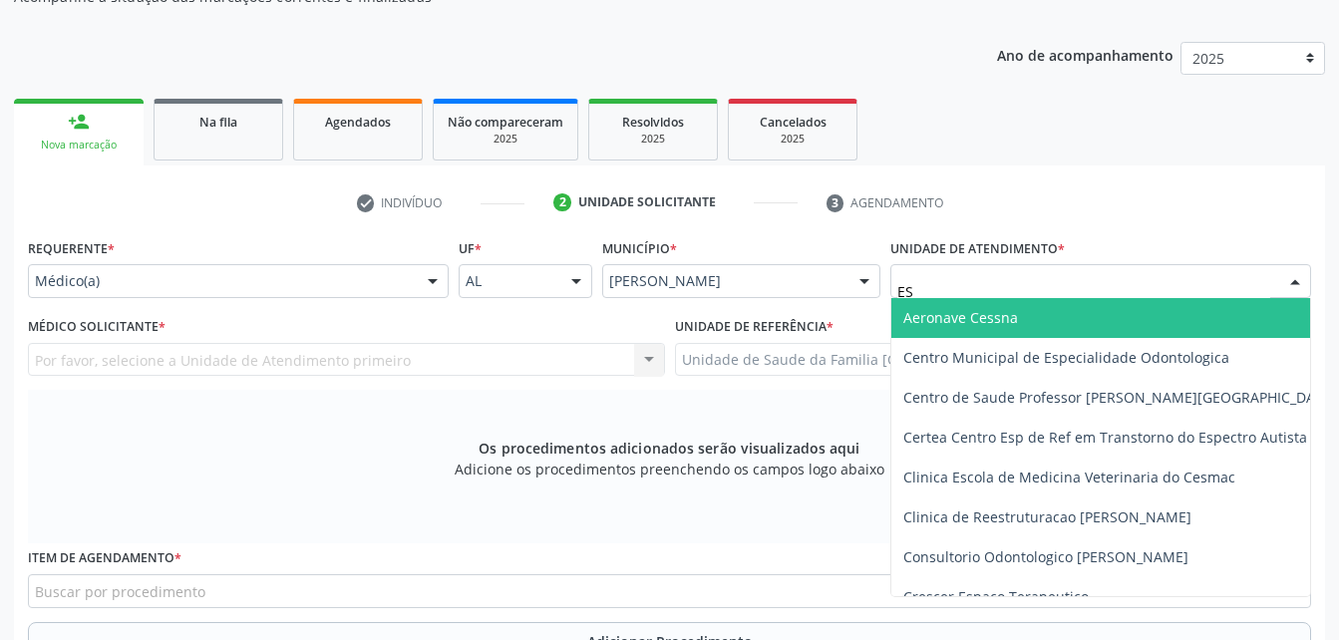
type input "EST"
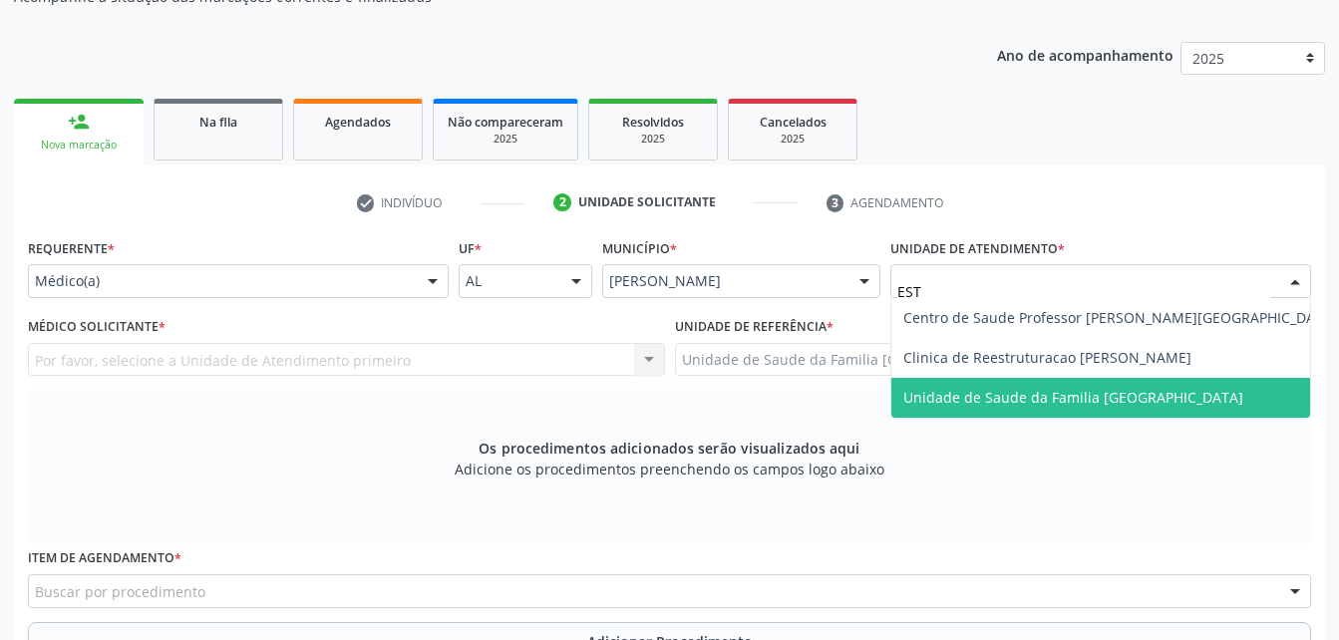
click at [1019, 398] on span "Unidade de Saude da Familia [GEOGRAPHIC_DATA]" at bounding box center [1074, 397] width 340 height 19
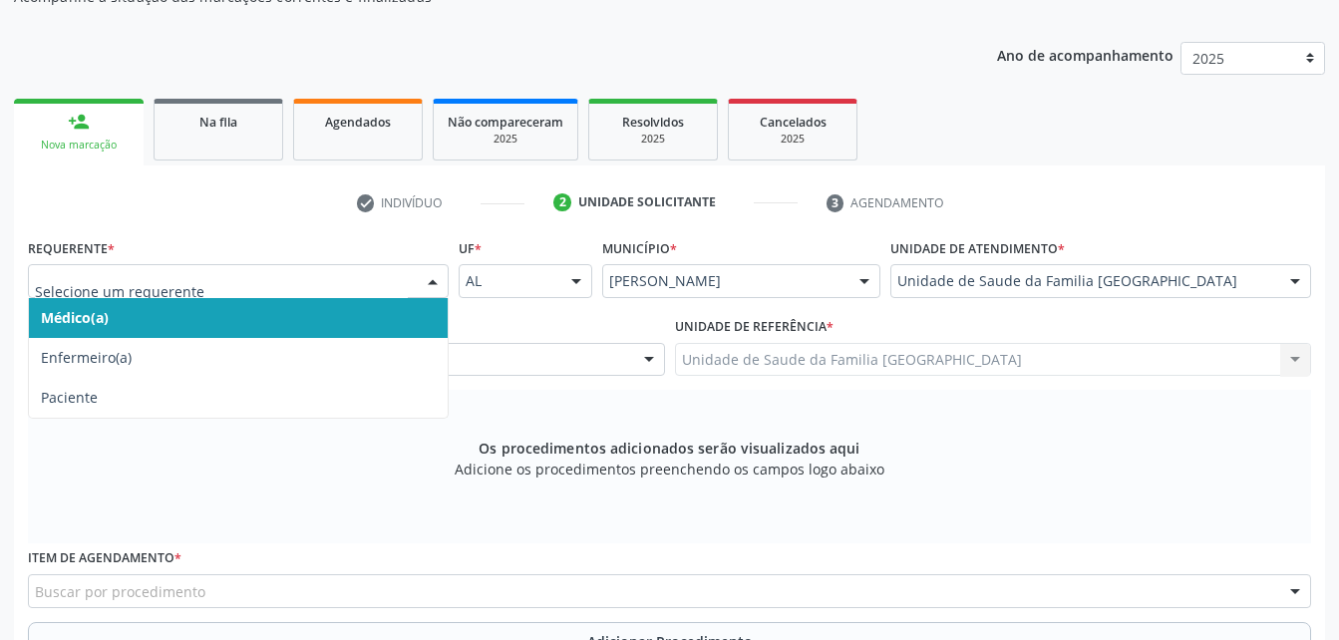
click at [384, 293] on div at bounding box center [238, 281] width 421 height 34
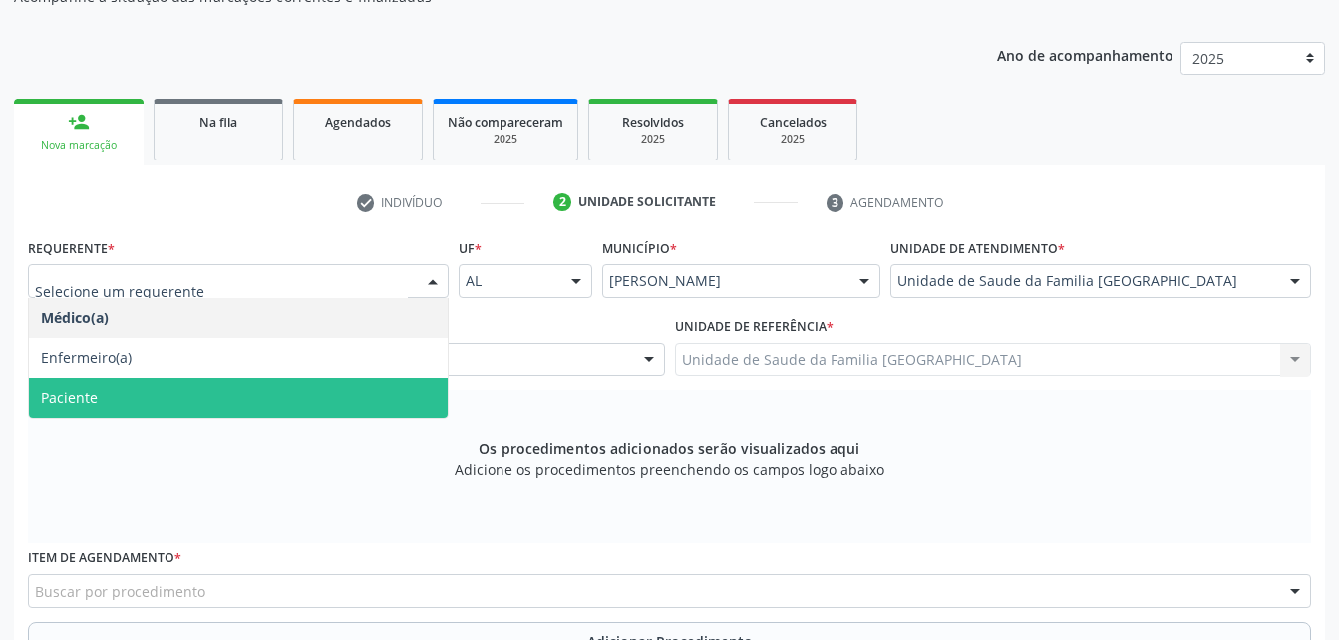
click at [407, 389] on span "Paciente" at bounding box center [238, 398] width 419 height 40
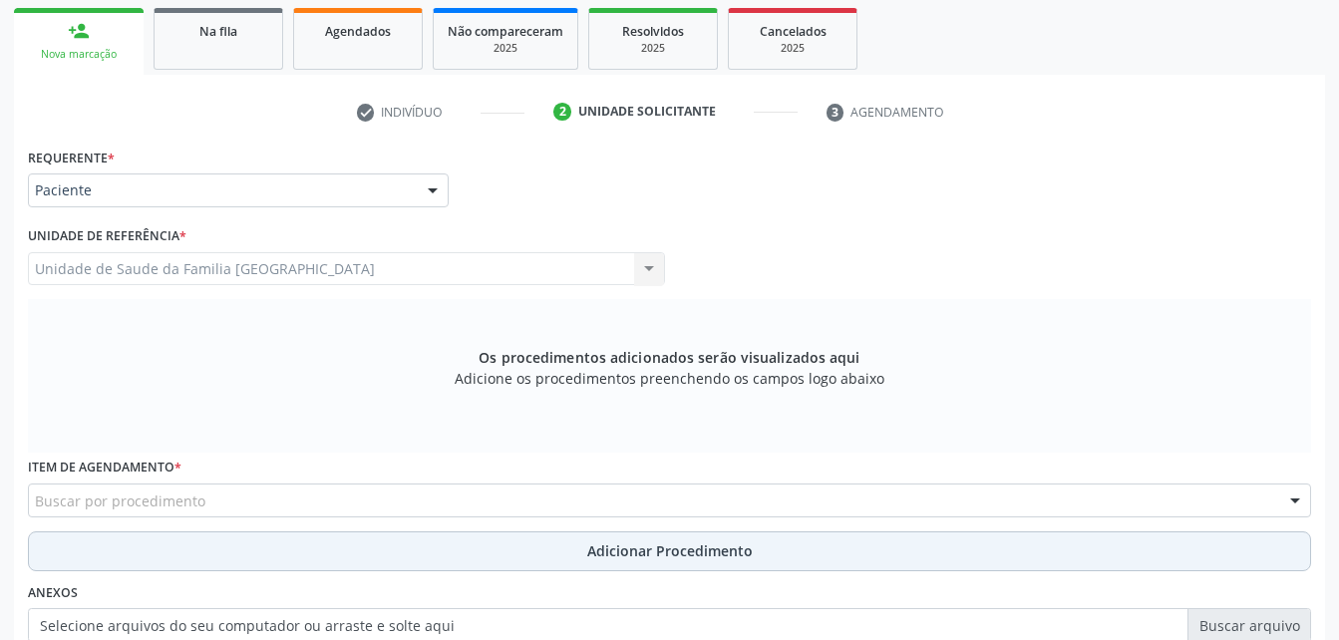
scroll to position [427, 0]
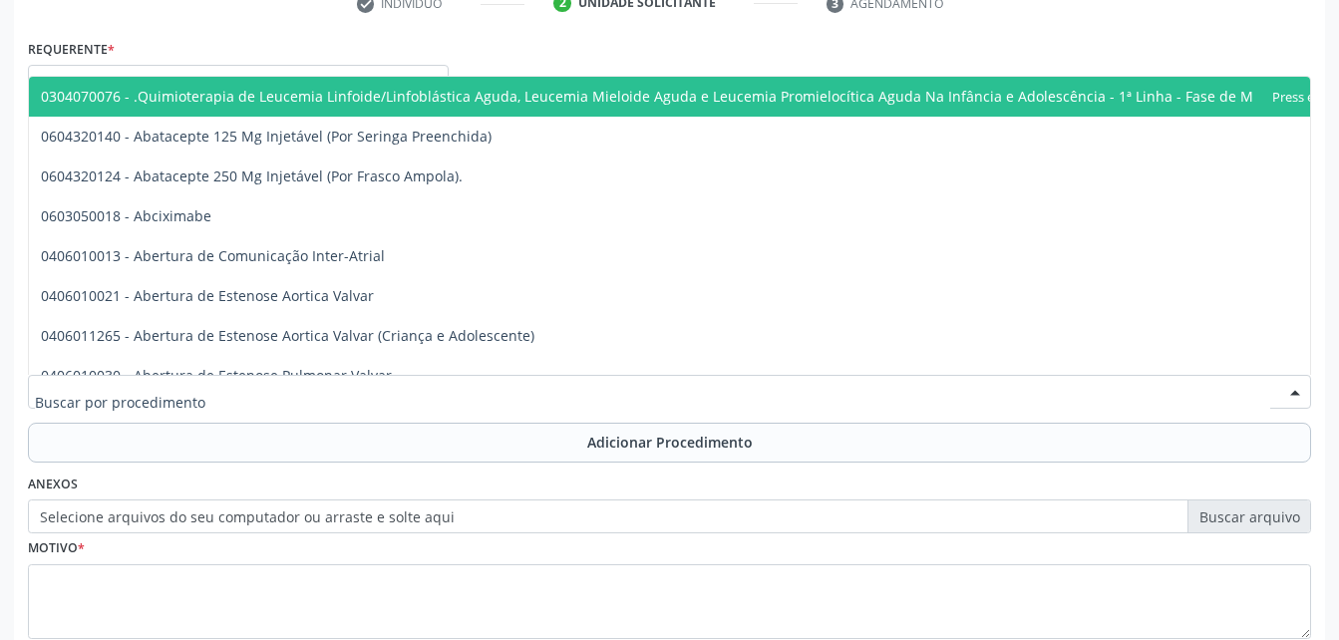
click at [406, 408] on div at bounding box center [669, 392] width 1283 height 34
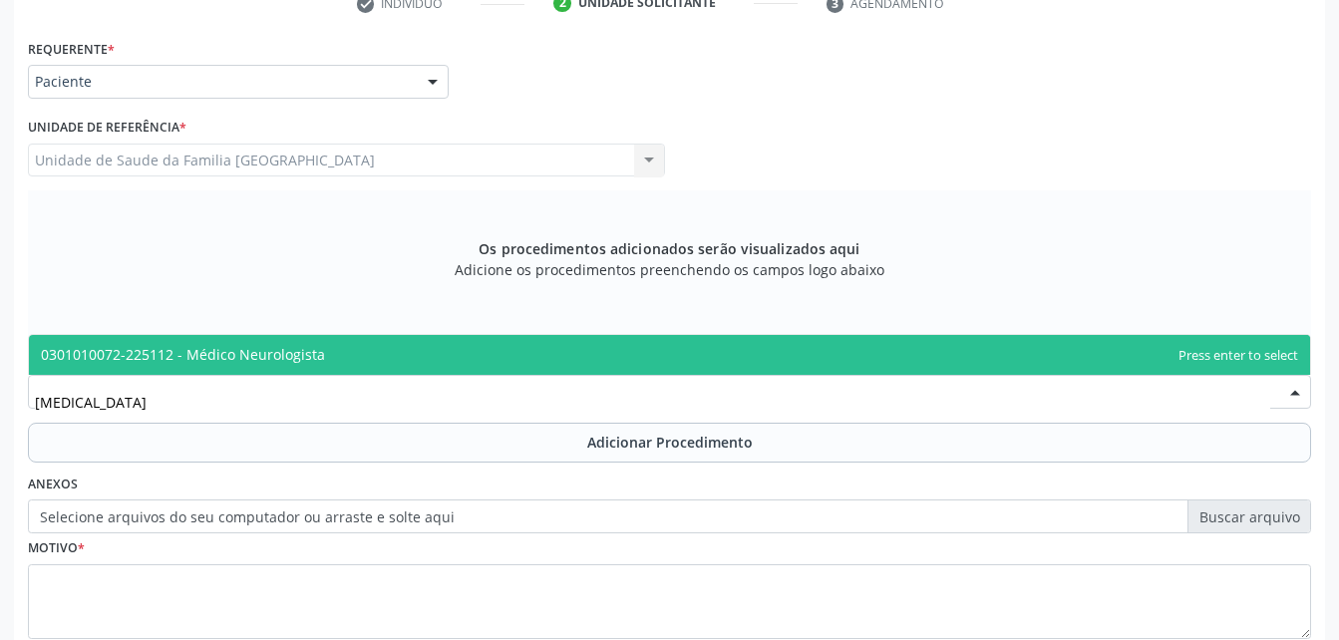
type input "NEUROLOGISTA"
click at [403, 357] on span "0301010072-225112 - Médico Neurologista" at bounding box center [669, 355] width 1281 height 40
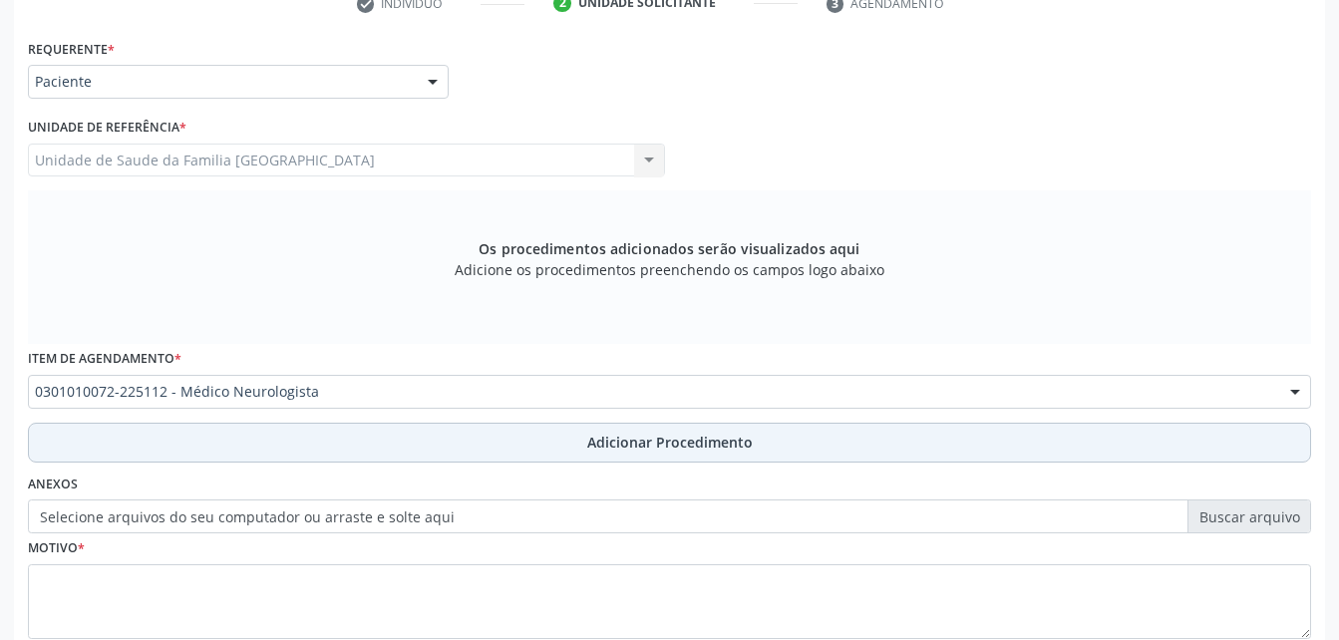
click at [412, 456] on button "Adicionar Procedimento" at bounding box center [669, 443] width 1283 height 40
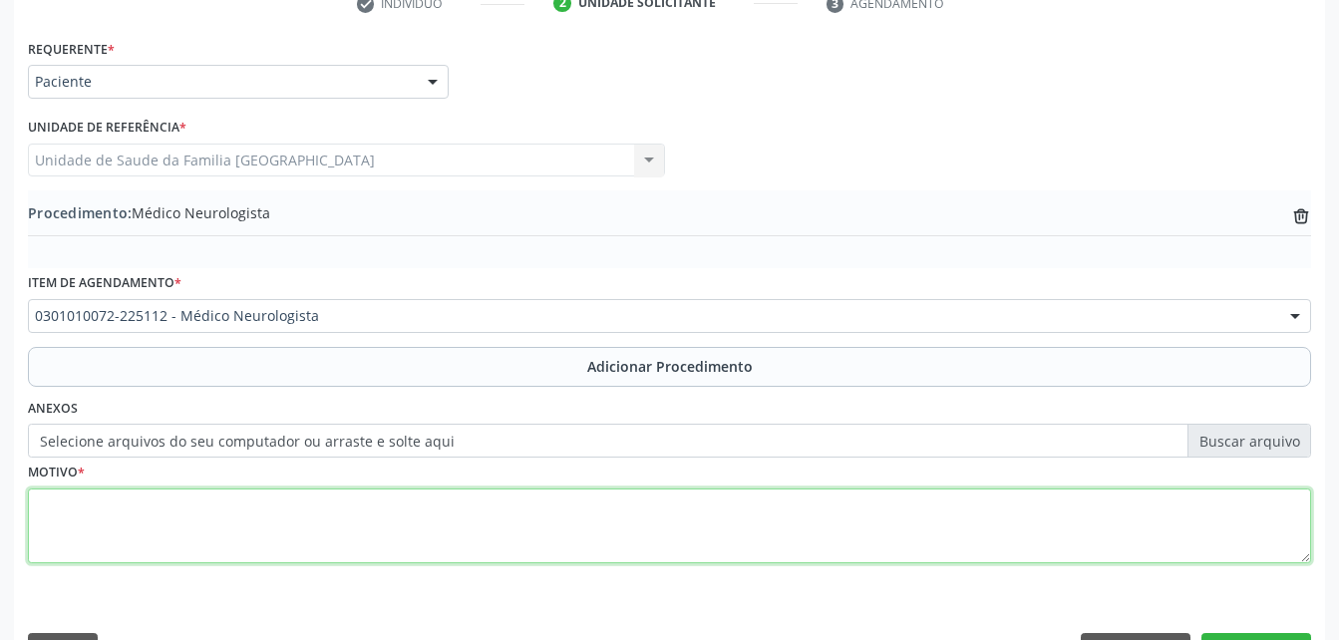
click at [392, 524] on textarea at bounding box center [669, 527] width 1283 height 76
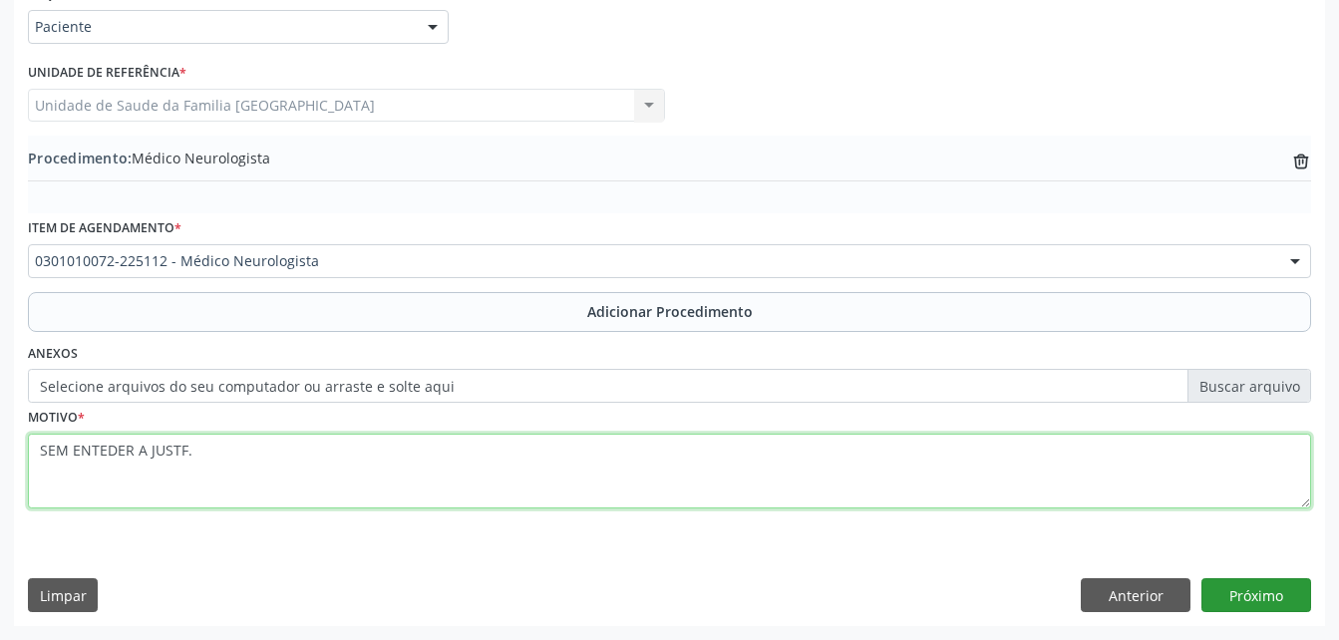
type textarea "SEM ENTEDER A JUSTF."
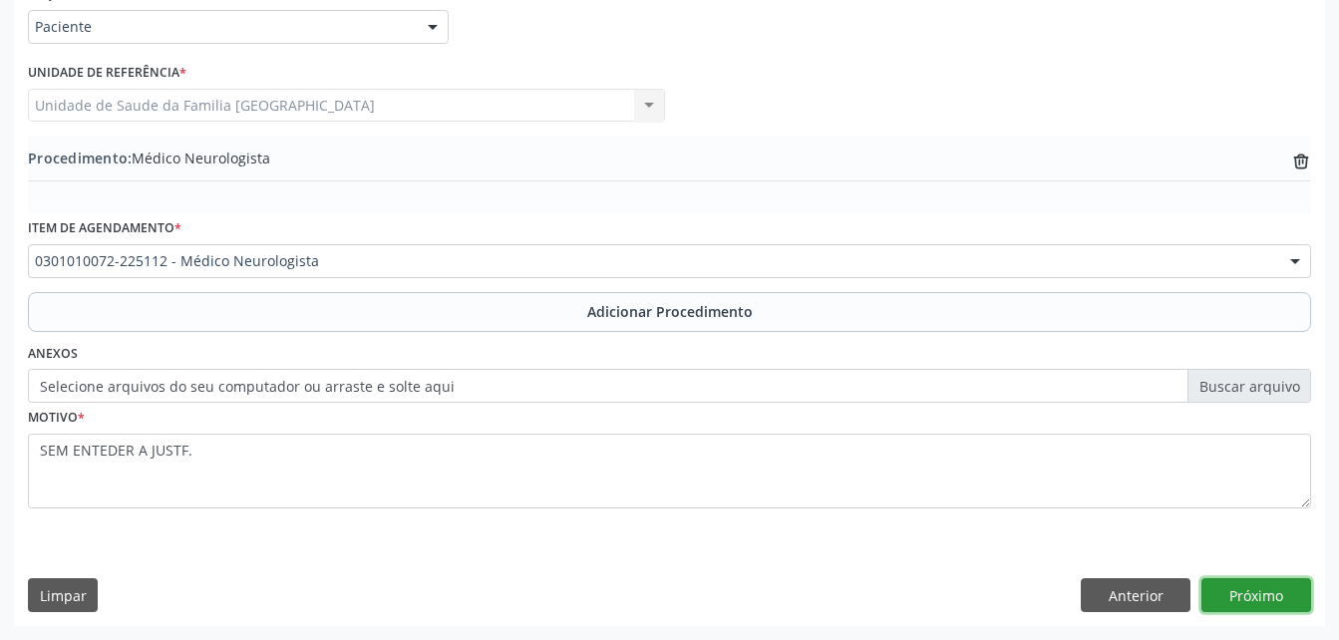
click at [1250, 591] on button "Próximo" at bounding box center [1257, 595] width 110 height 34
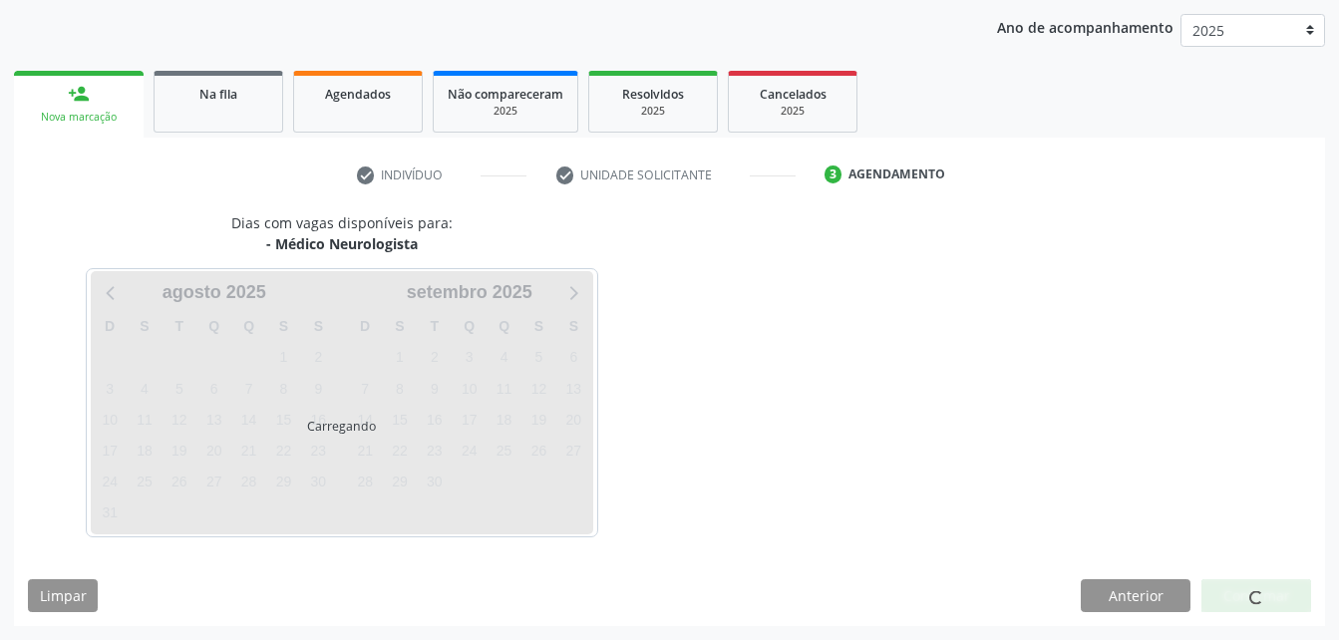
scroll to position [314, 0]
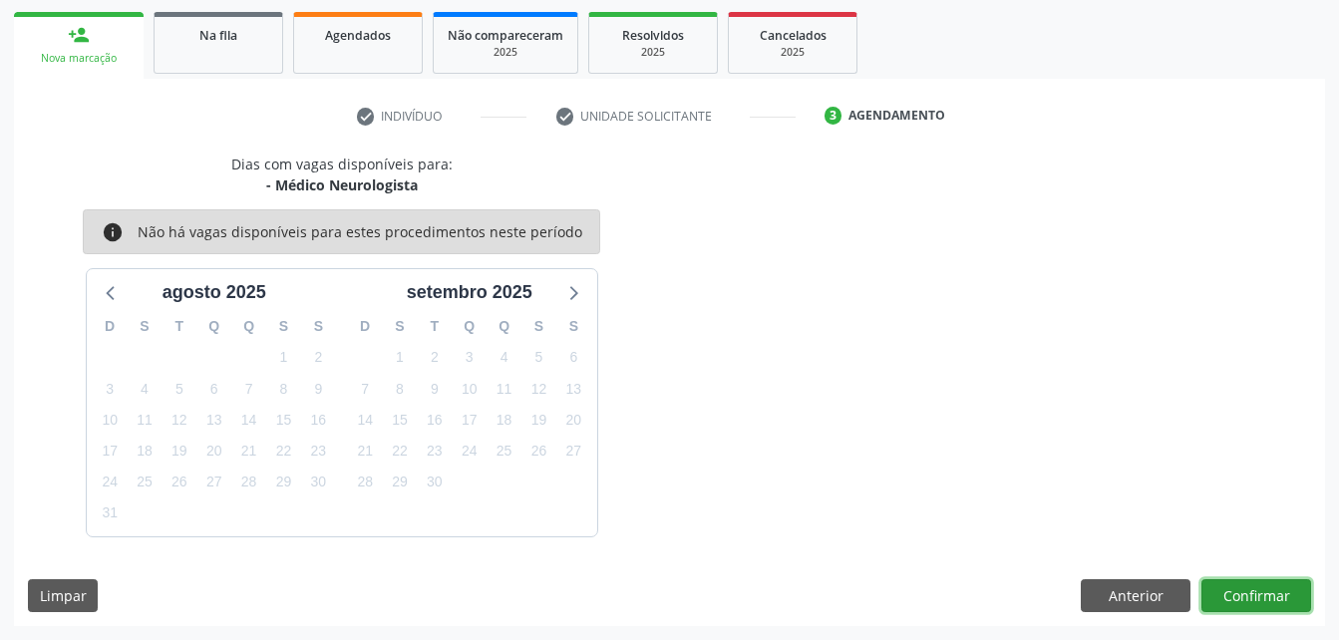
click at [1248, 586] on button "Confirmar" at bounding box center [1257, 596] width 110 height 34
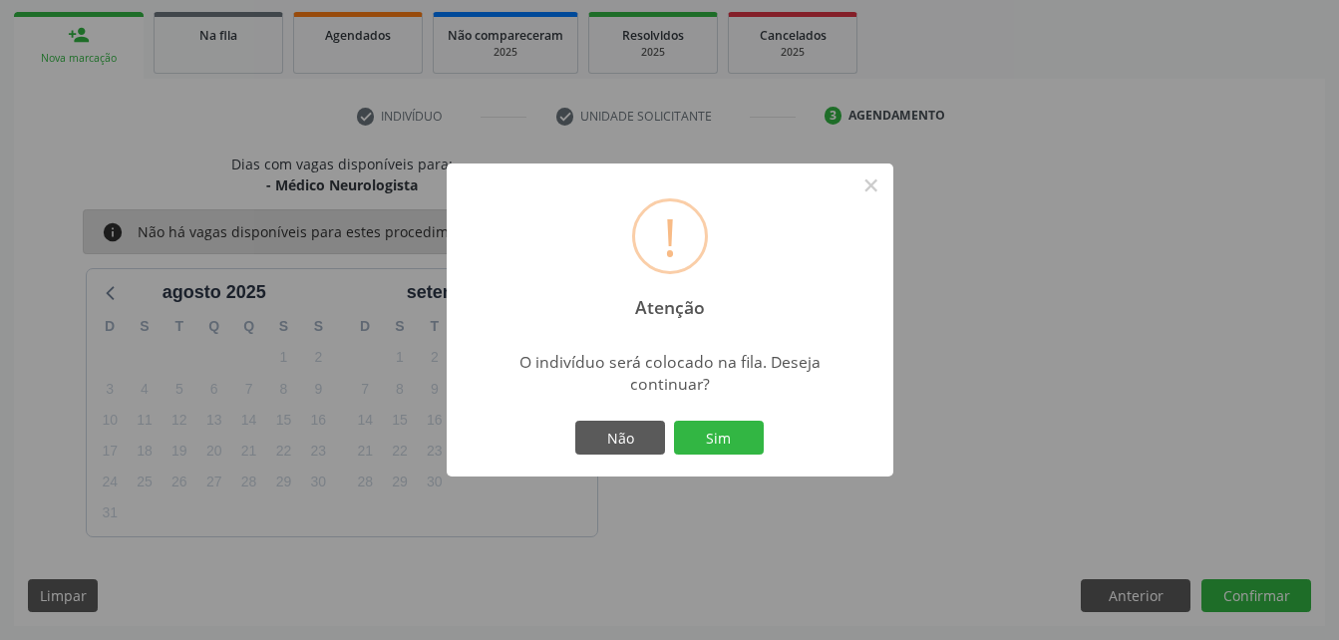
click at [706, 381] on div "O indivíduo será colocado na fila. Deseja continuar?" at bounding box center [670, 373] width 352 height 44
click at [710, 421] on button "Sim" at bounding box center [719, 438] width 90 height 34
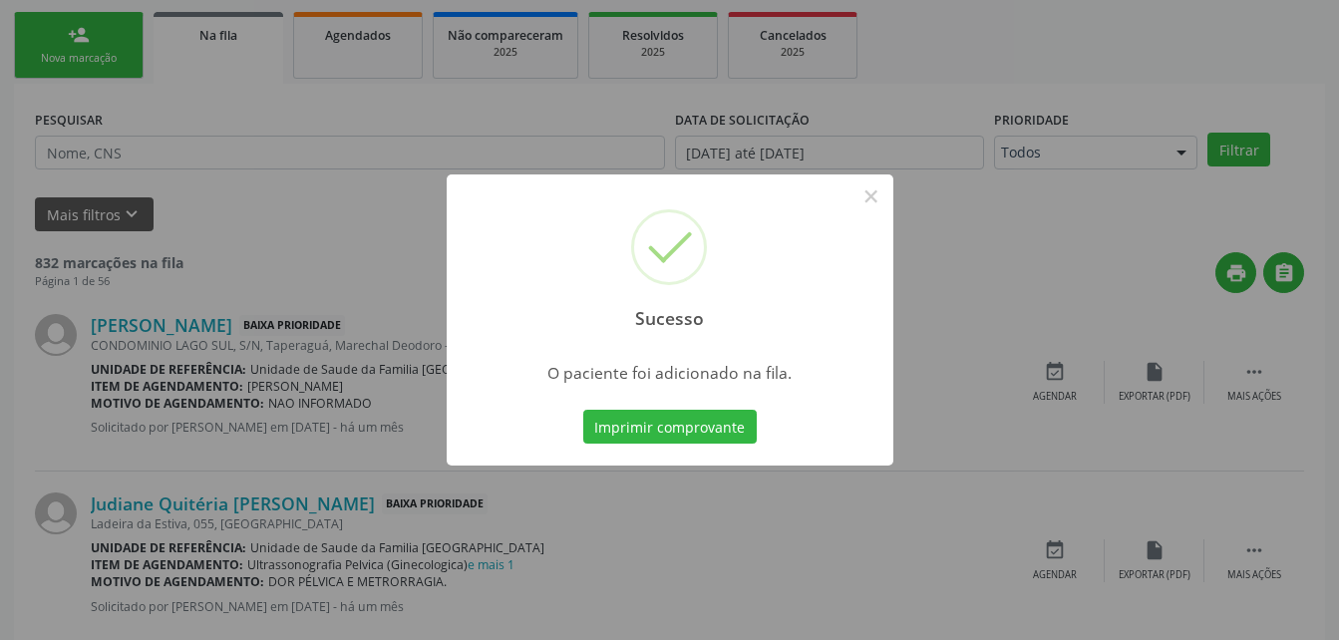
scroll to position [46, 0]
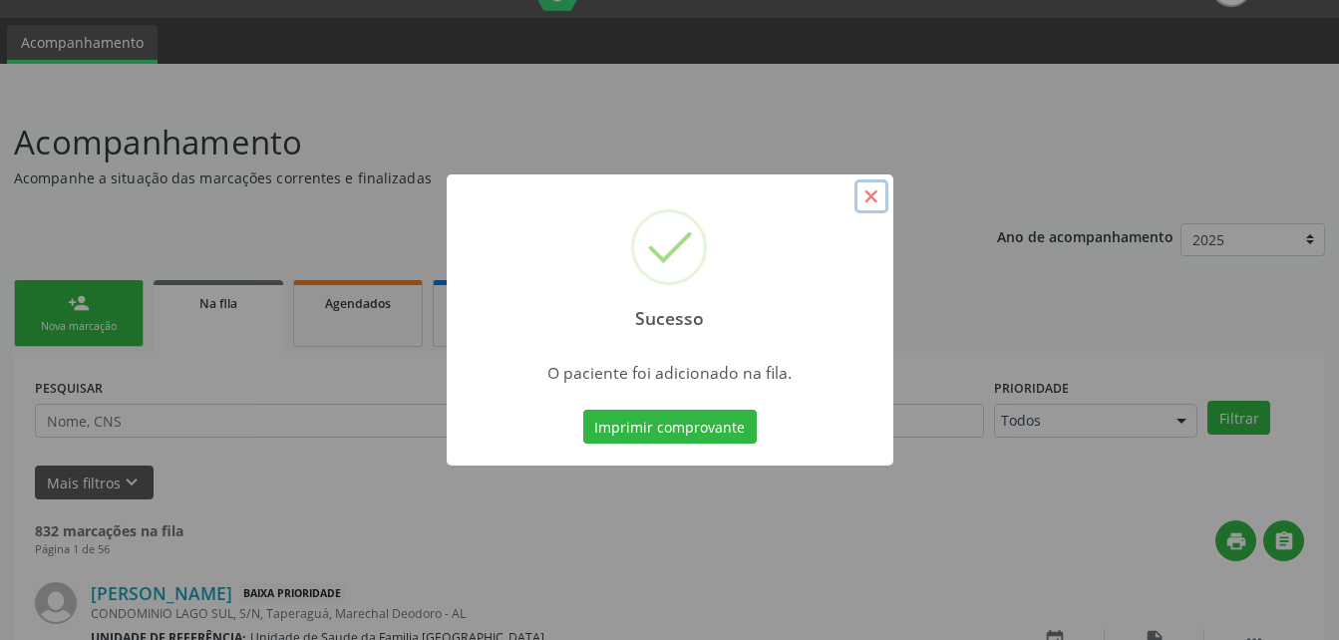
click at [862, 195] on button "×" at bounding box center [872, 197] width 34 height 34
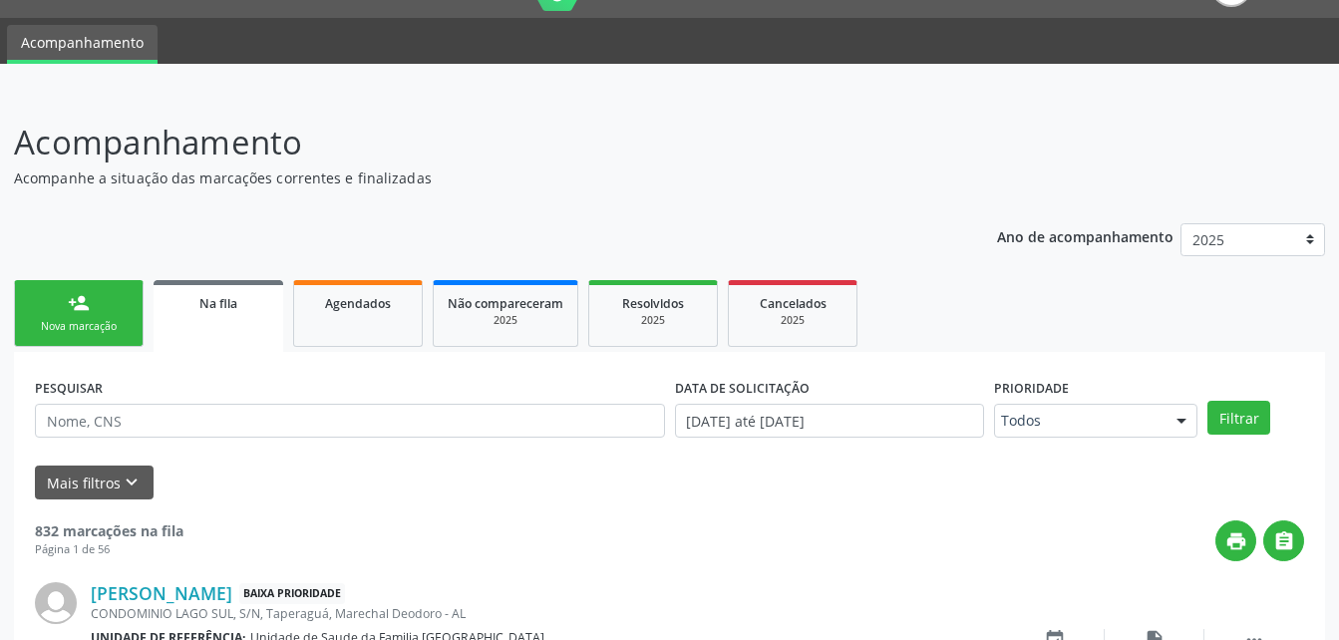
click at [118, 314] on link "person_add Nova marcação" at bounding box center [79, 313] width 130 height 67
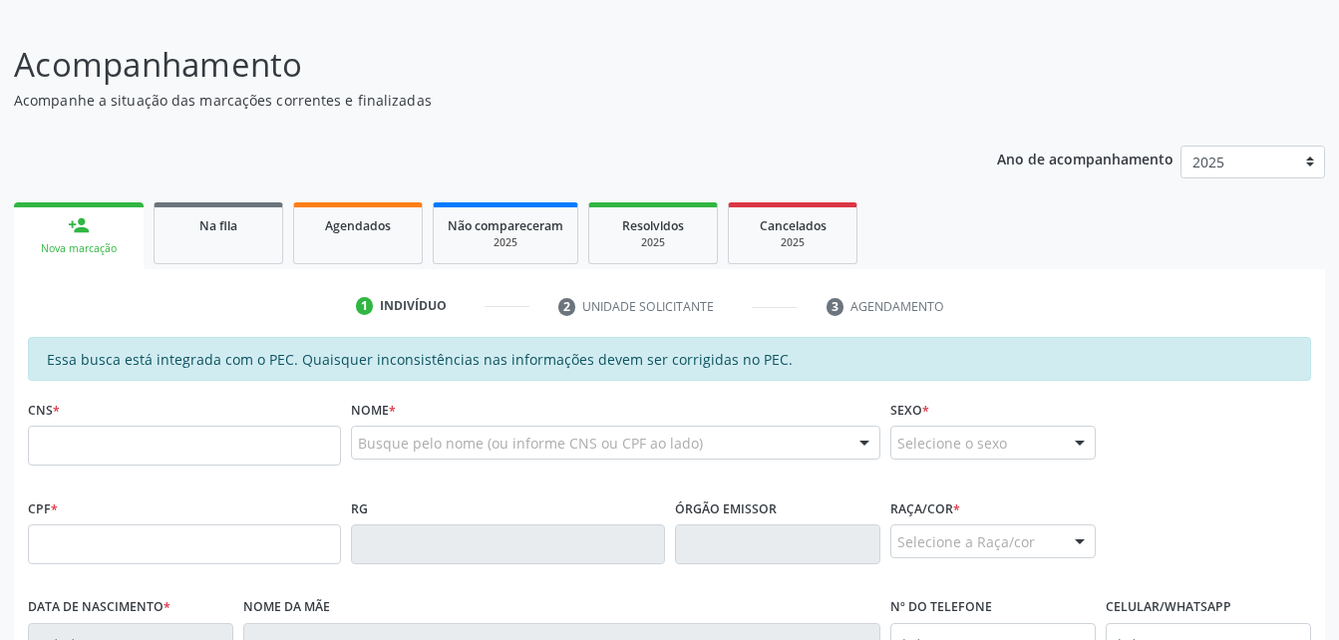
scroll to position [245, 0]
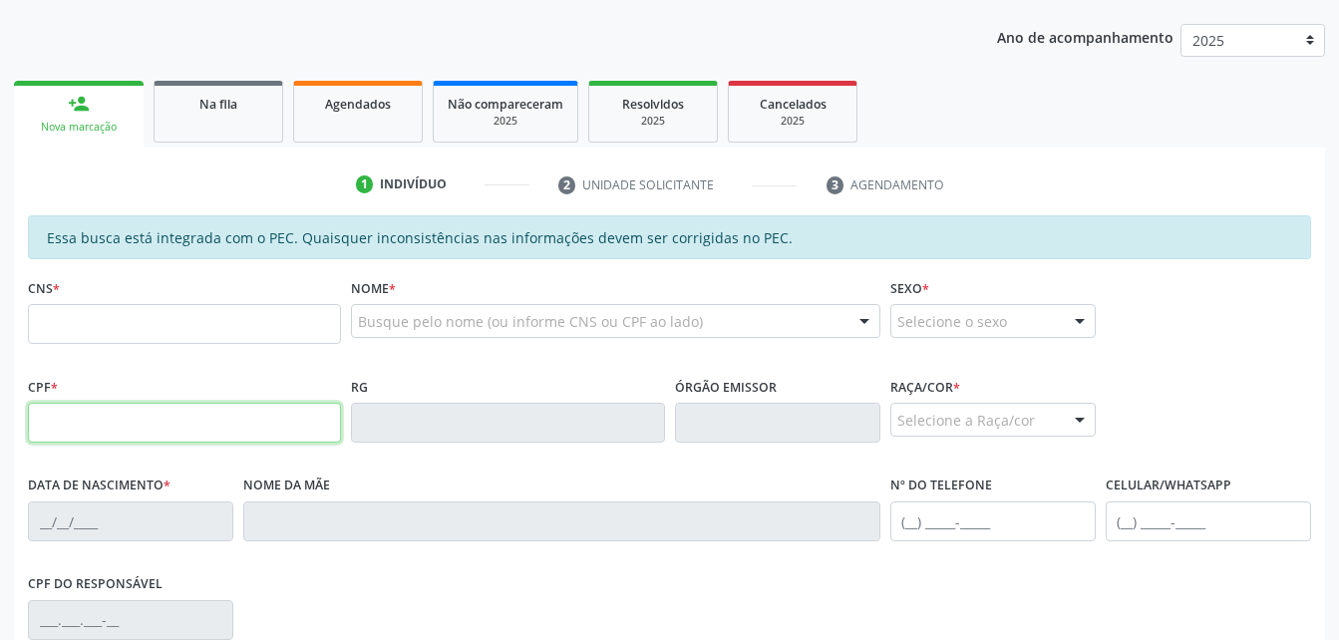
click at [187, 414] on input "text" at bounding box center [184, 423] width 313 height 40
type input "504.943.844-68"
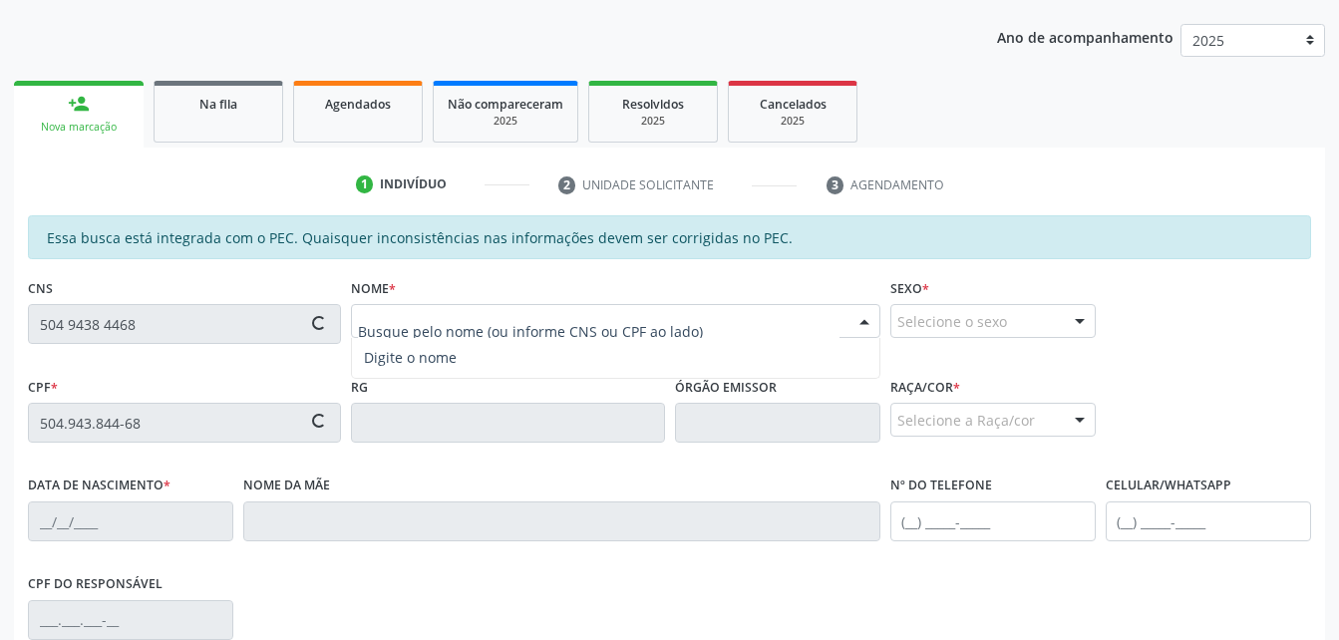
type input "702 6032 2054 3141"
type input "[DATE]"
type input "[PERSON_NAME]"
type input "[PHONE_NUMBER]"
type input "S/N"
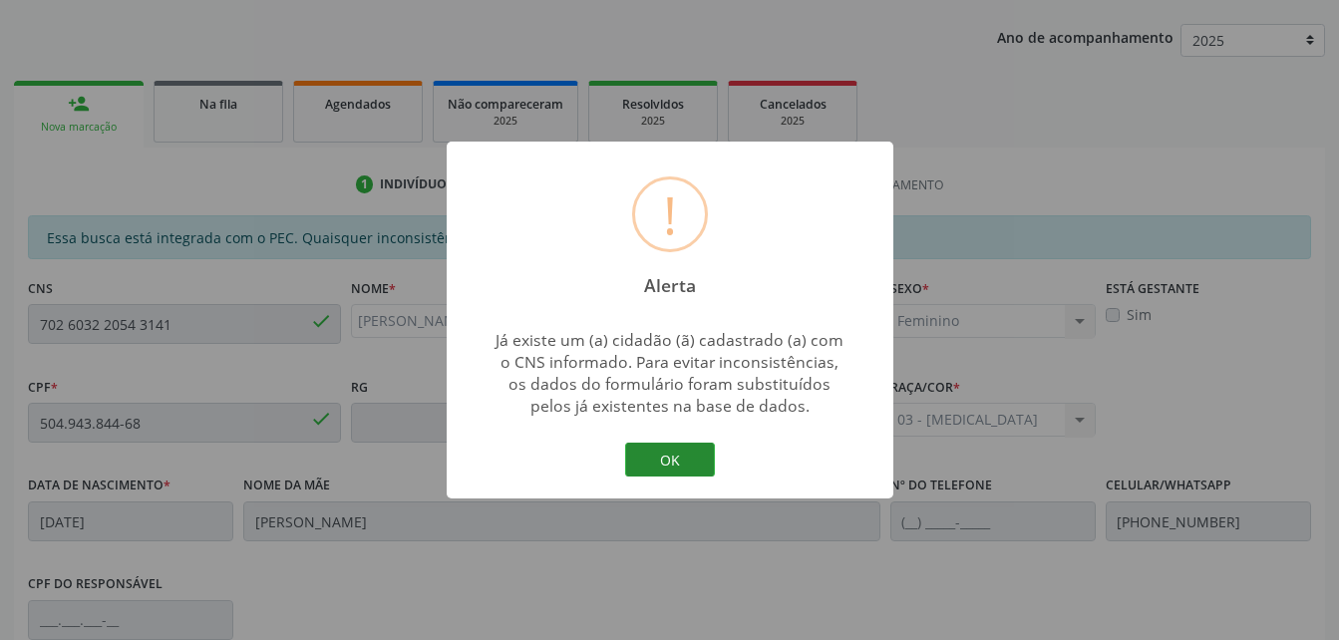
click at [703, 470] on button "OK" at bounding box center [670, 460] width 90 height 34
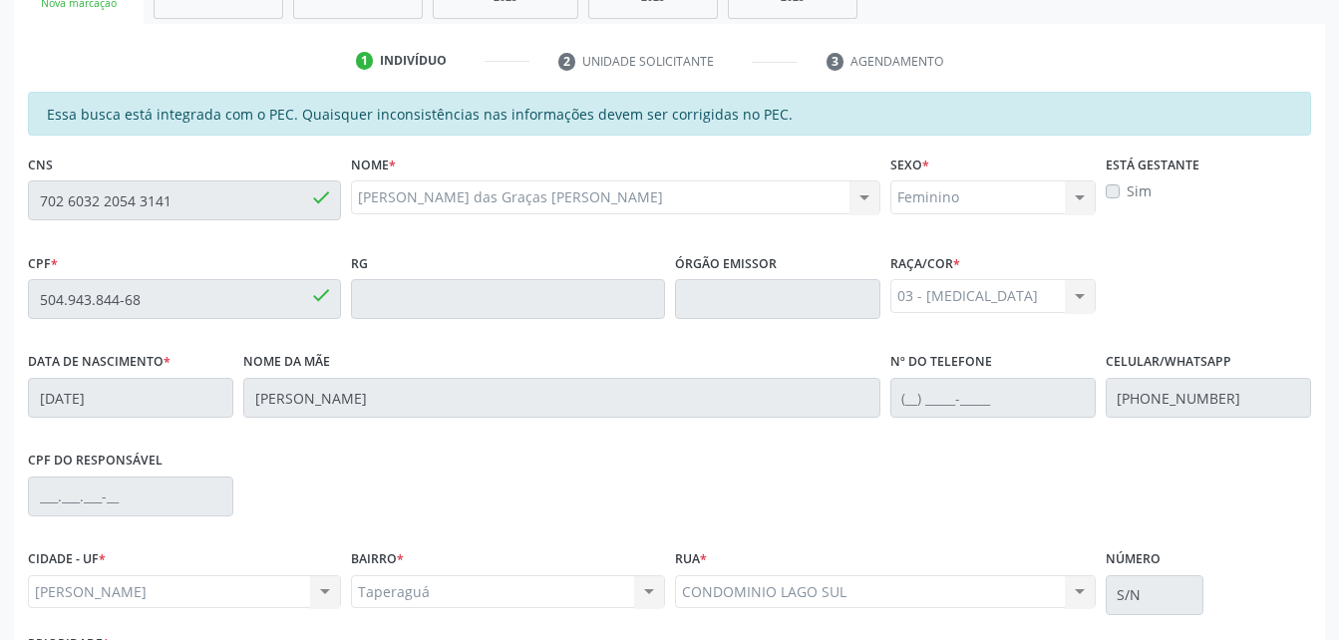
scroll to position [527, 0]
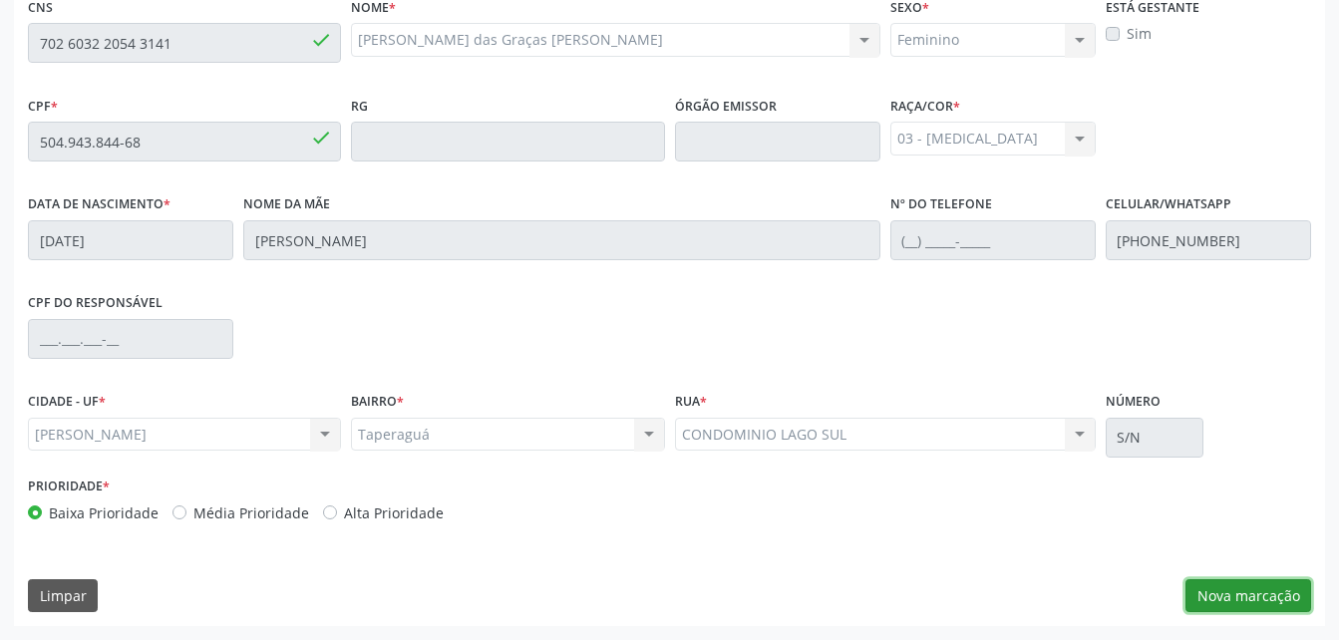
click at [1284, 593] on button "Nova marcação" at bounding box center [1249, 596] width 126 height 34
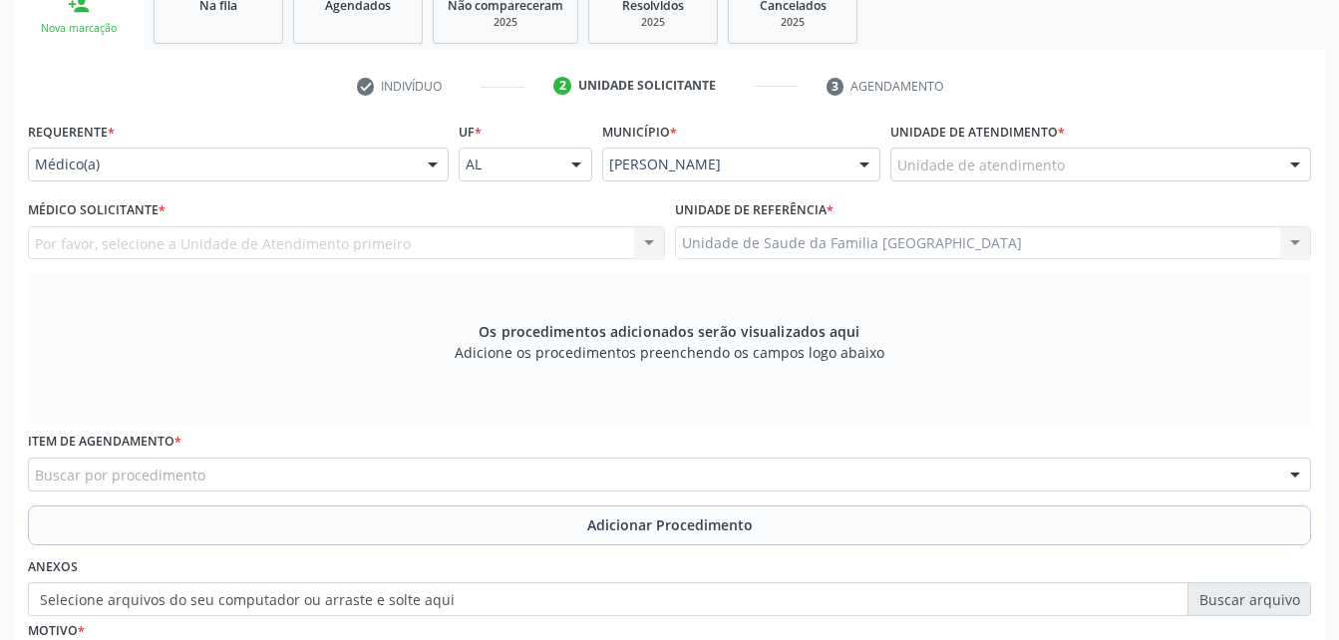
scroll to position [327, 0]
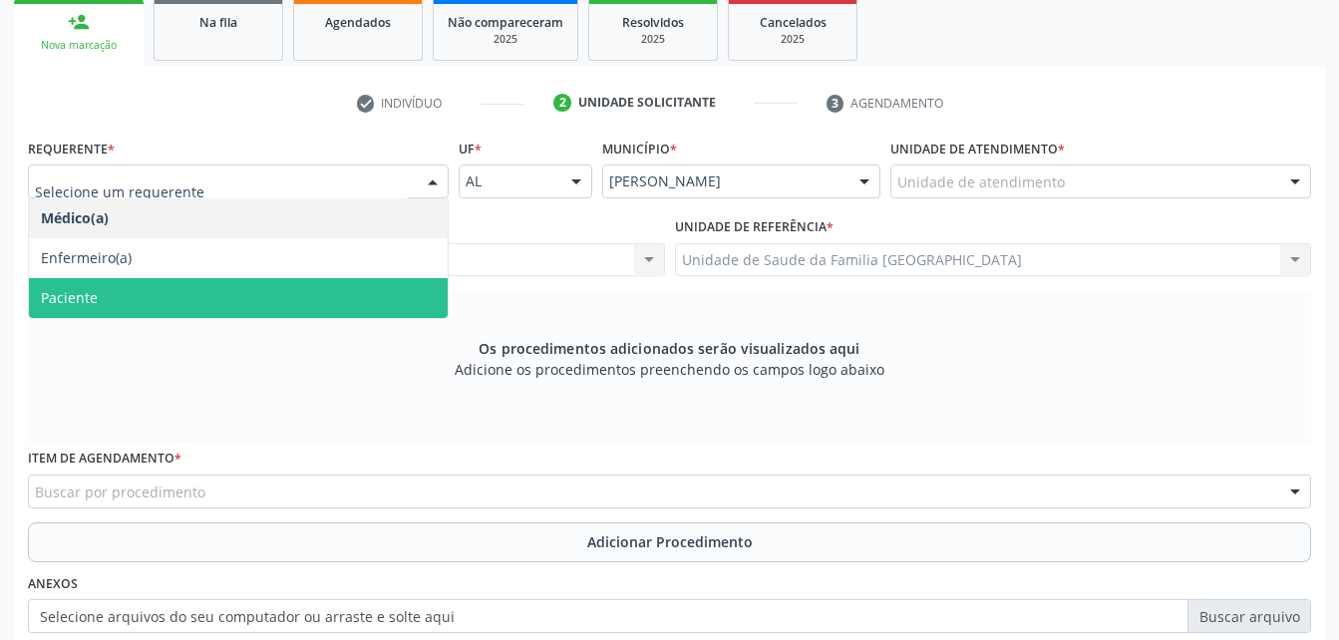
click at [390, 282] on span "Paciente" at bounding box center [238, 298] width 419 height 40
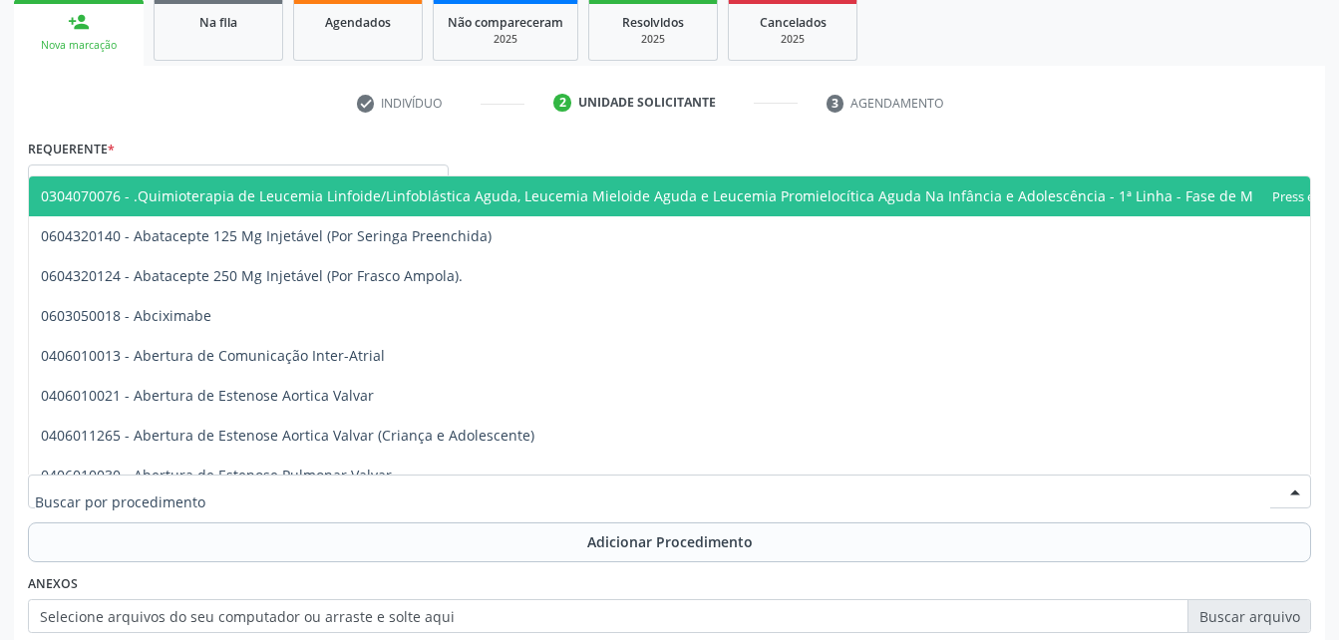
click at [416, 499] on div at bounding box center [669, 492] width 1283 height 34
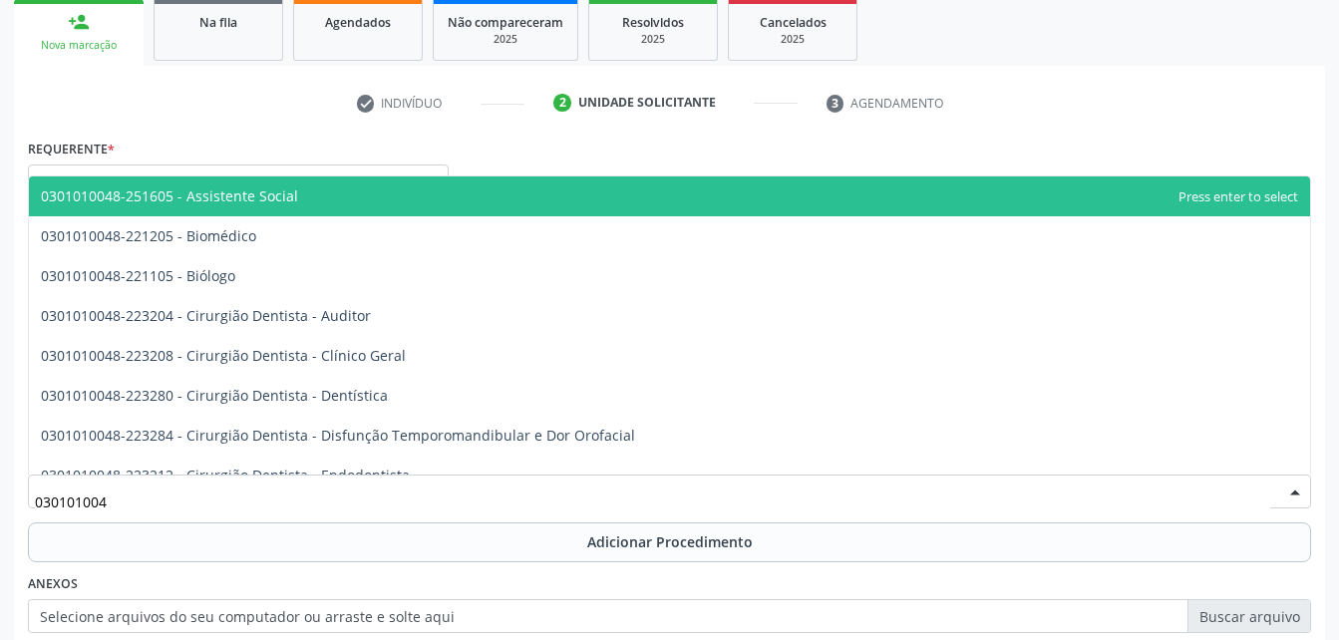
type input "0301010048"
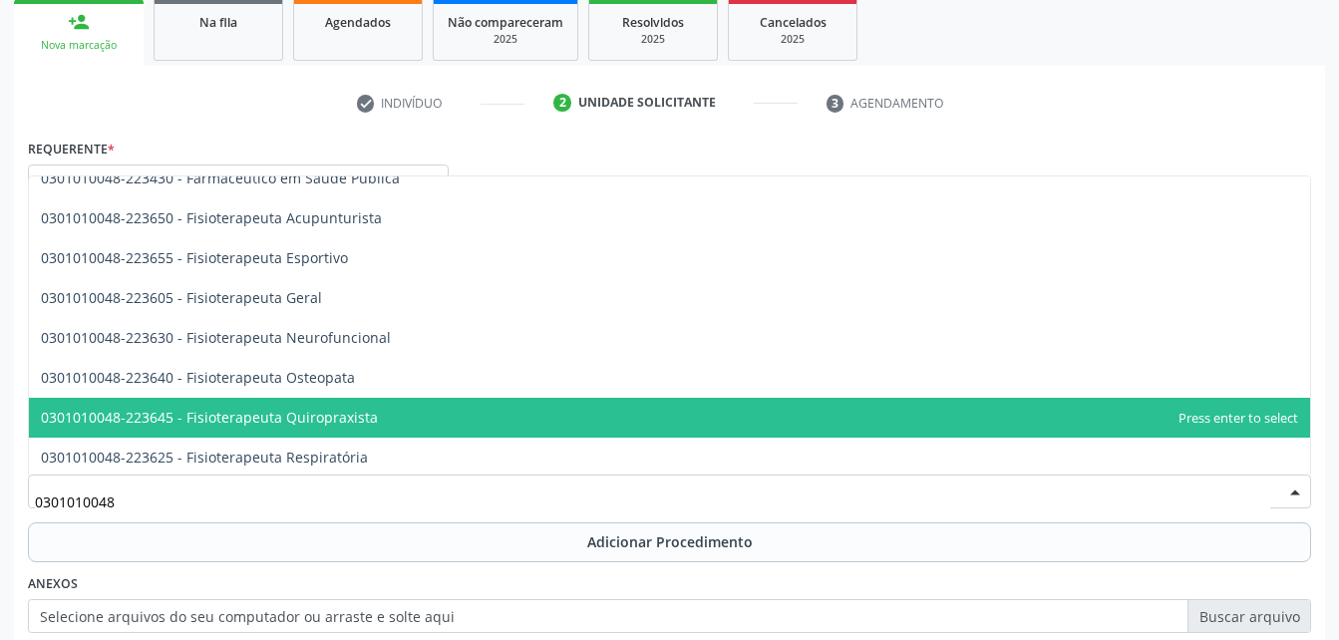
scroll to position [2094, 0]
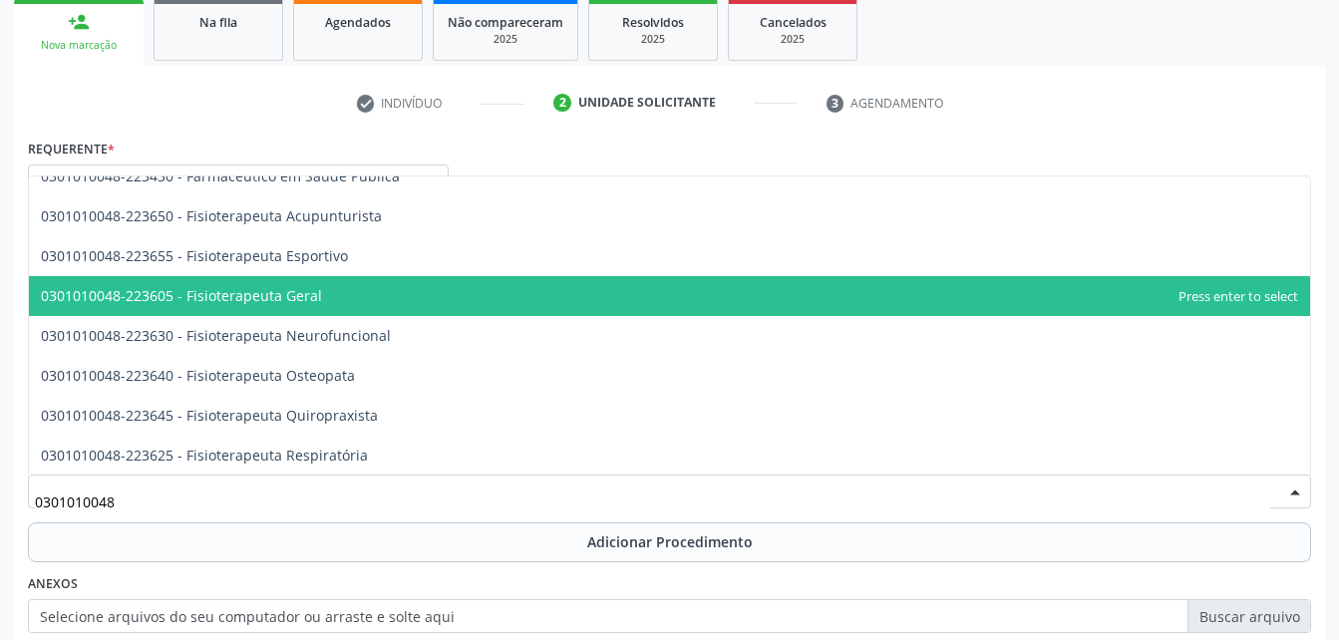
click at [446, 299] on span "0301010048-223605 - Fisioterapeuta Geral" at bounding box center [669, 296] width 1281 height 40
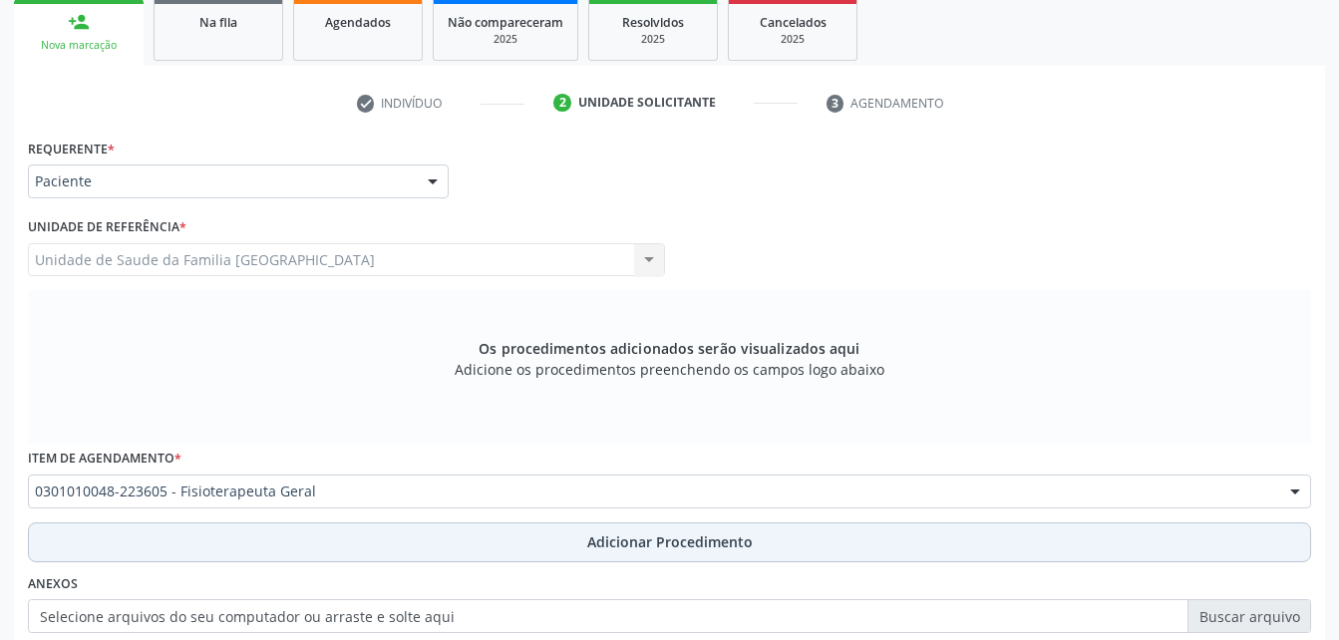
click at [588, 538] on span "Adicionar Procedimento" at bounding box center [670, 542] width 166 height 21
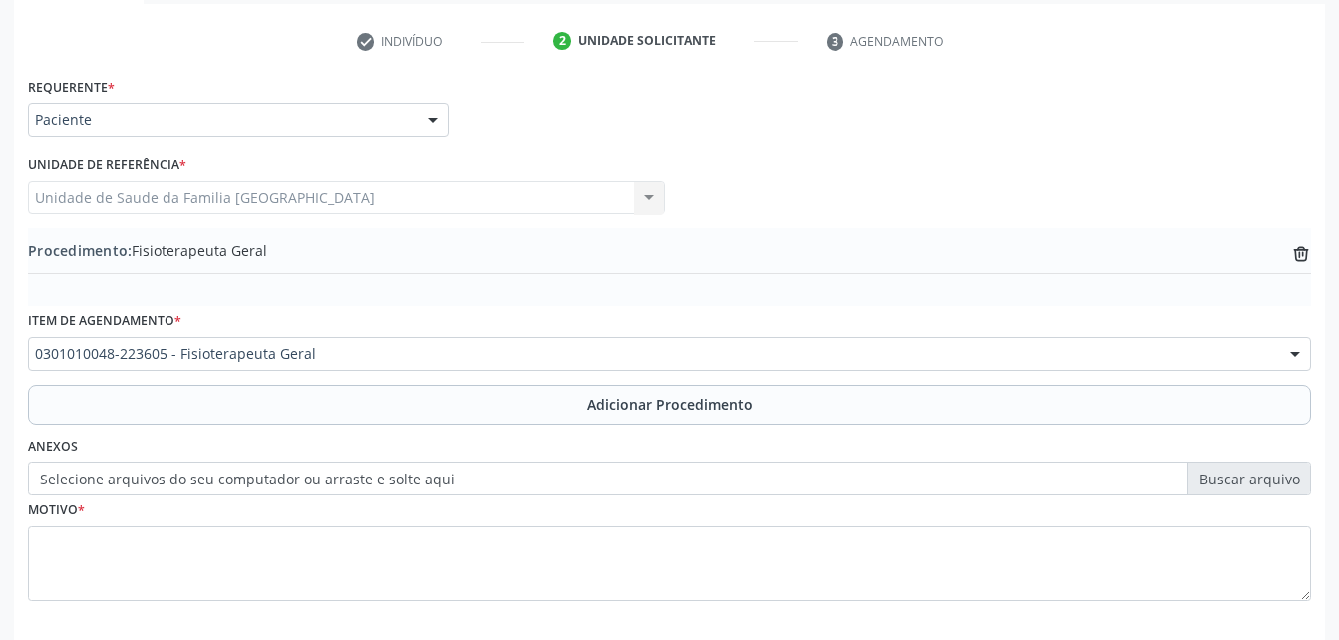
scroll to position [482, 0]
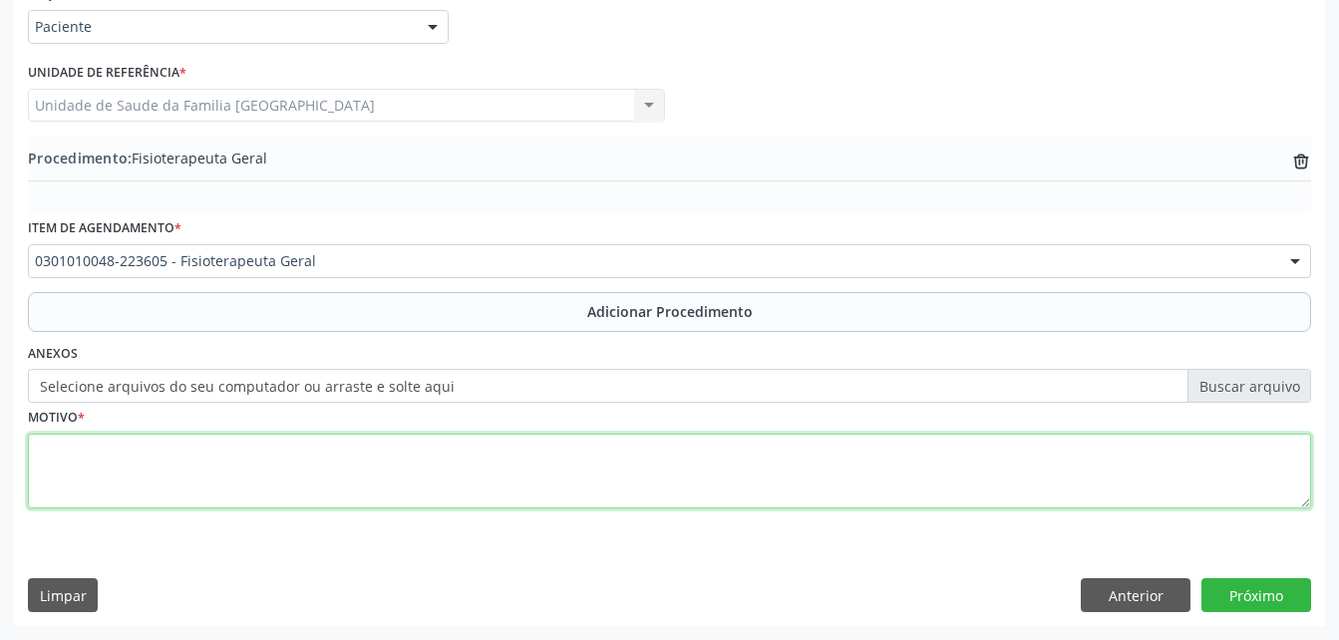
click at [431, 461] on textarea at bounding box center [669, 472] width 1283 height 76
type textarea "20 SESSÕES"
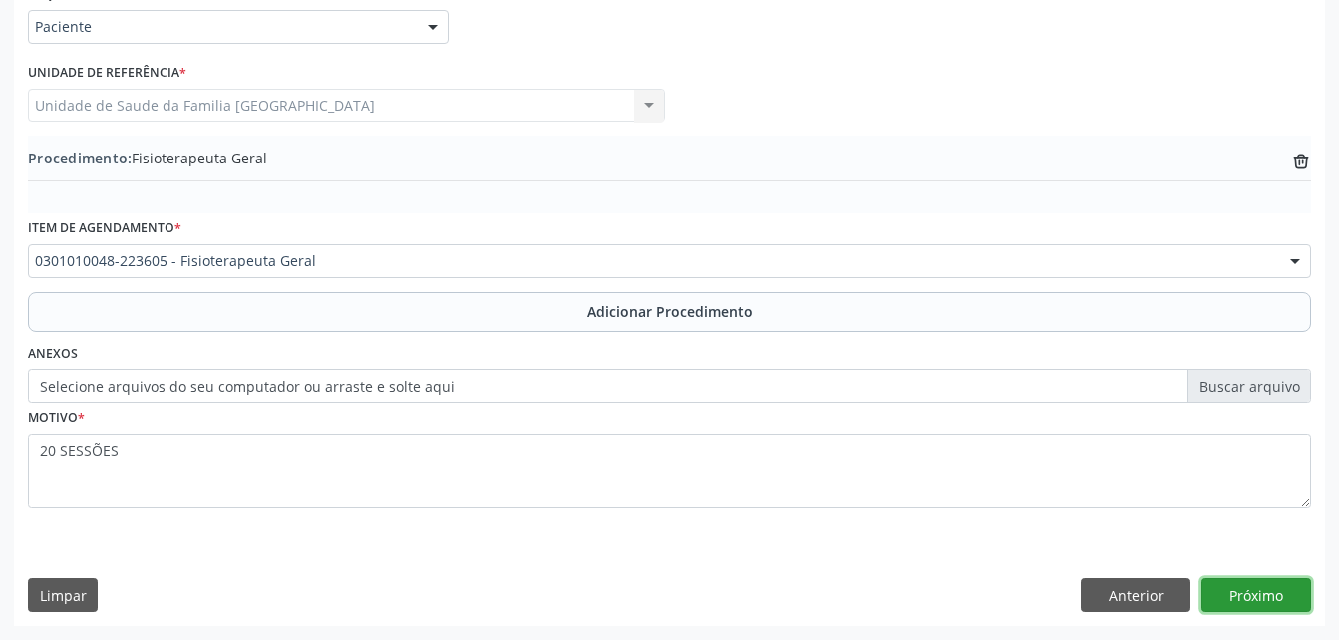
click at [1279, 589] on button "Próximo" at bounding box center [1257, 595] width 110 height 34
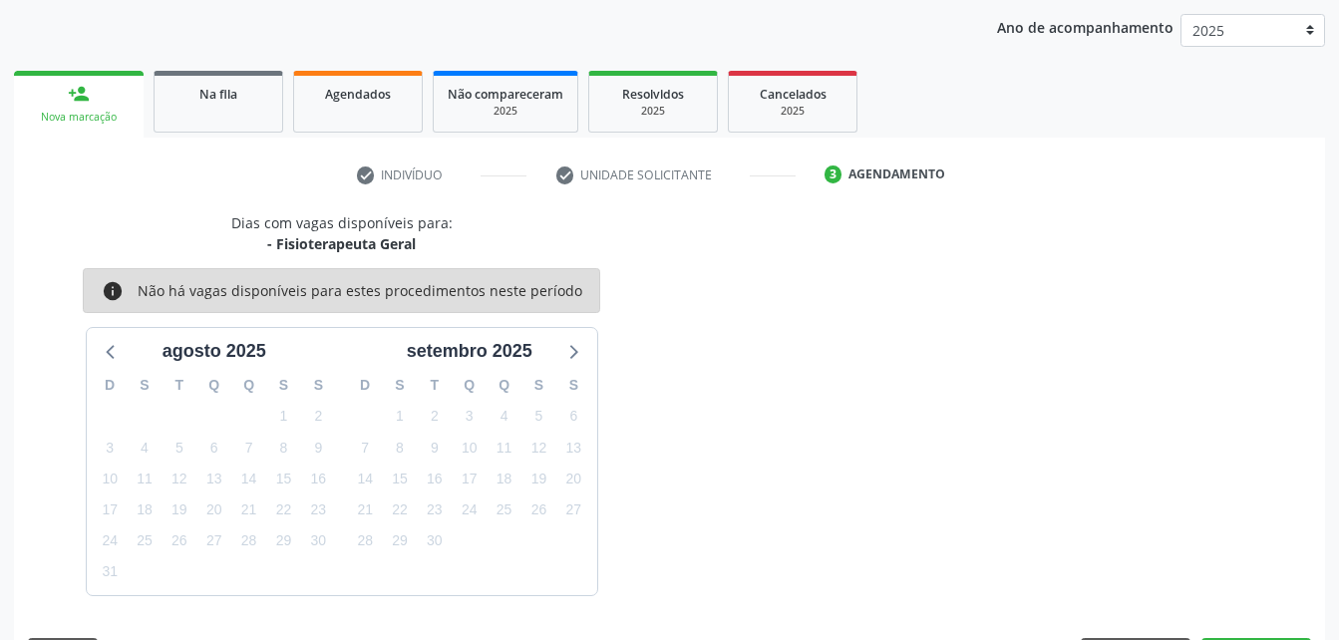
scroll to position [314, 0]
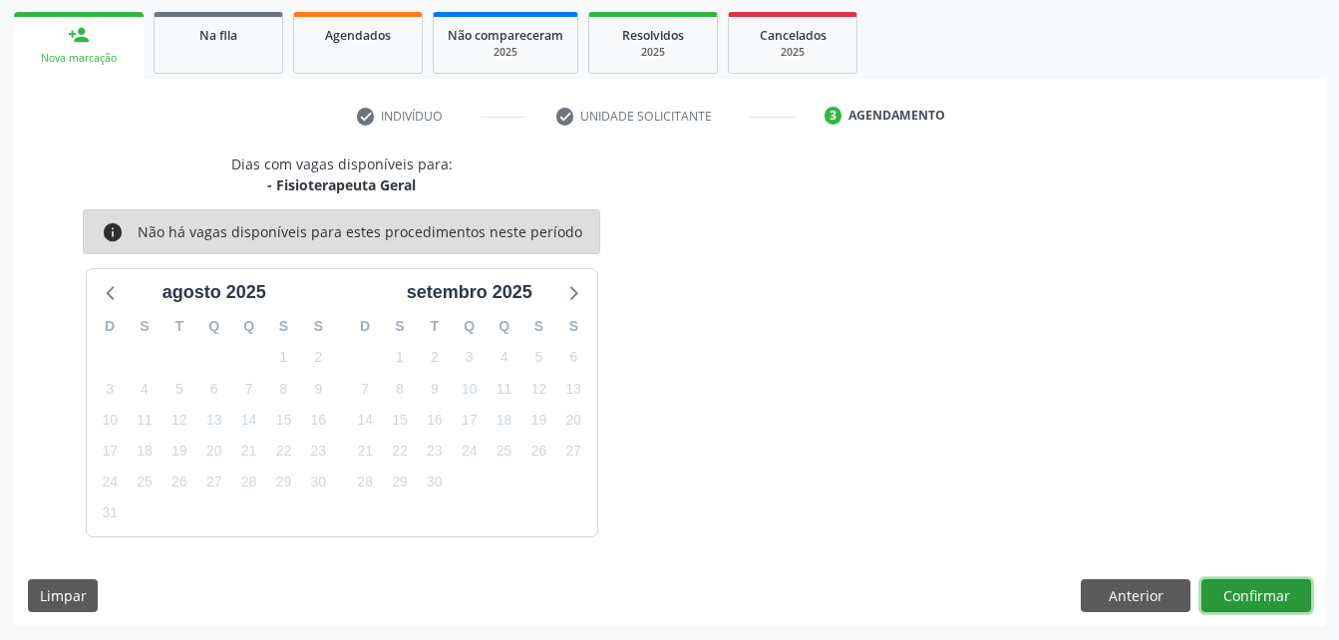
click at [1231, 591] on button "Confirmar" at bounding box center [1257, 596] width 110 height 34
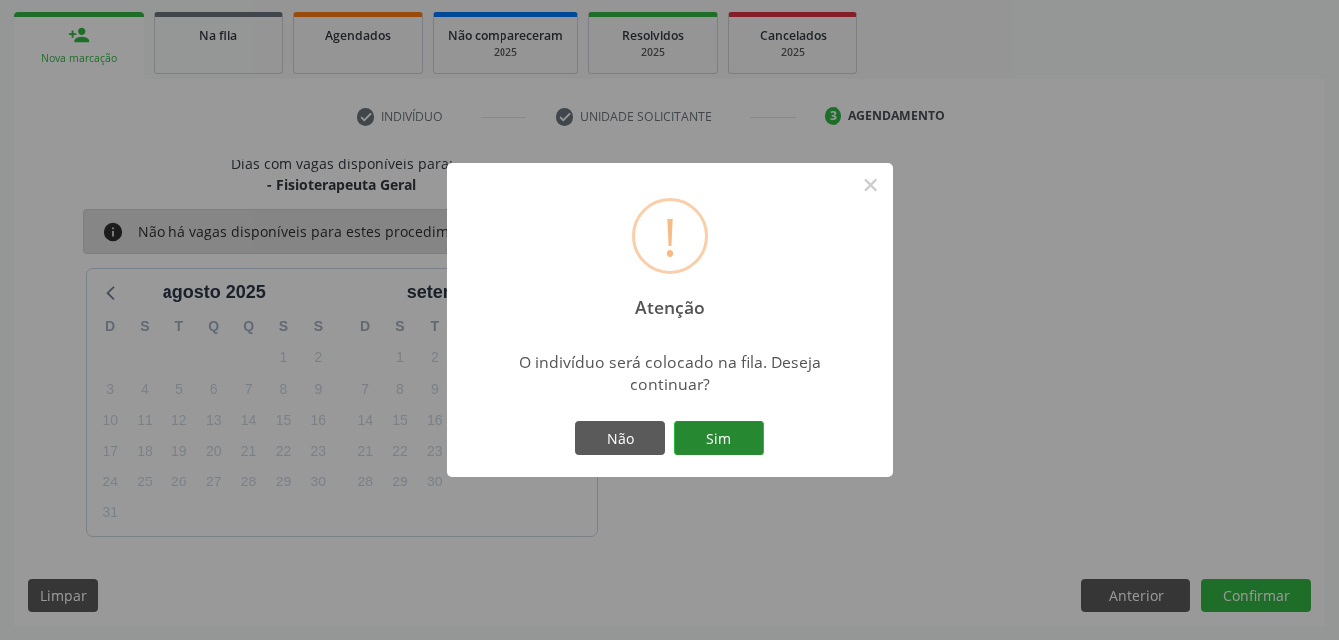
click at [729, 439] on button "Sim" at bounding box center [719, 438] width 90 height 34
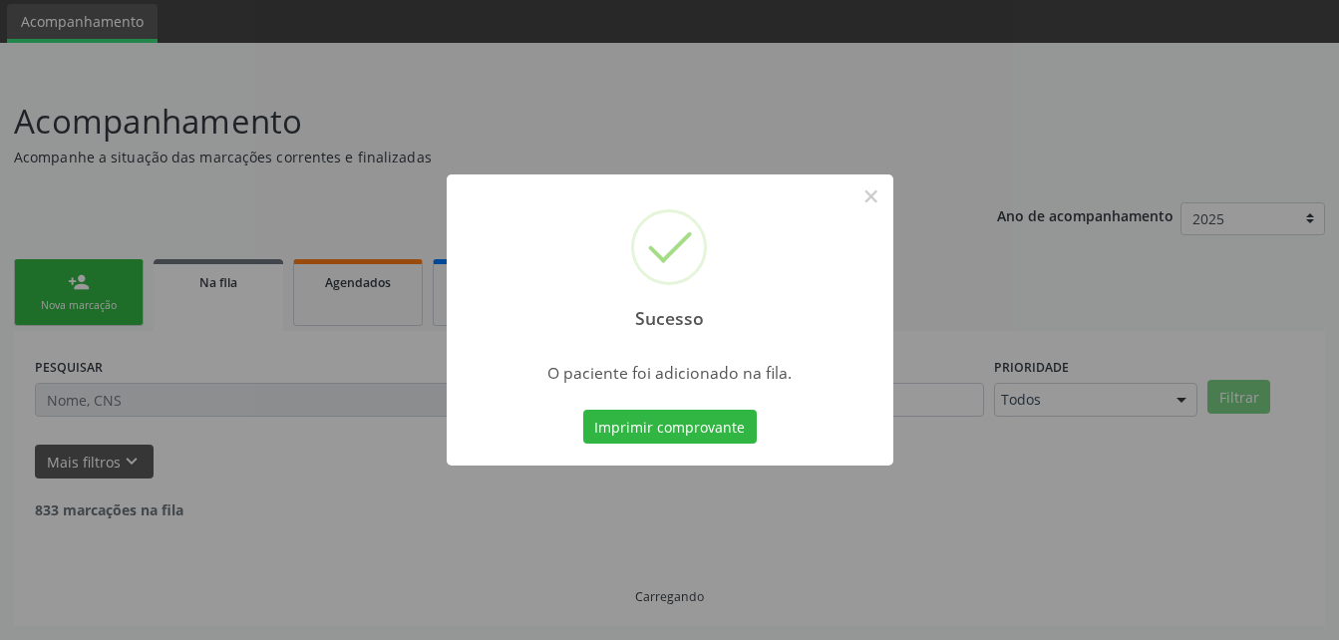
scroll to position [46, 0]
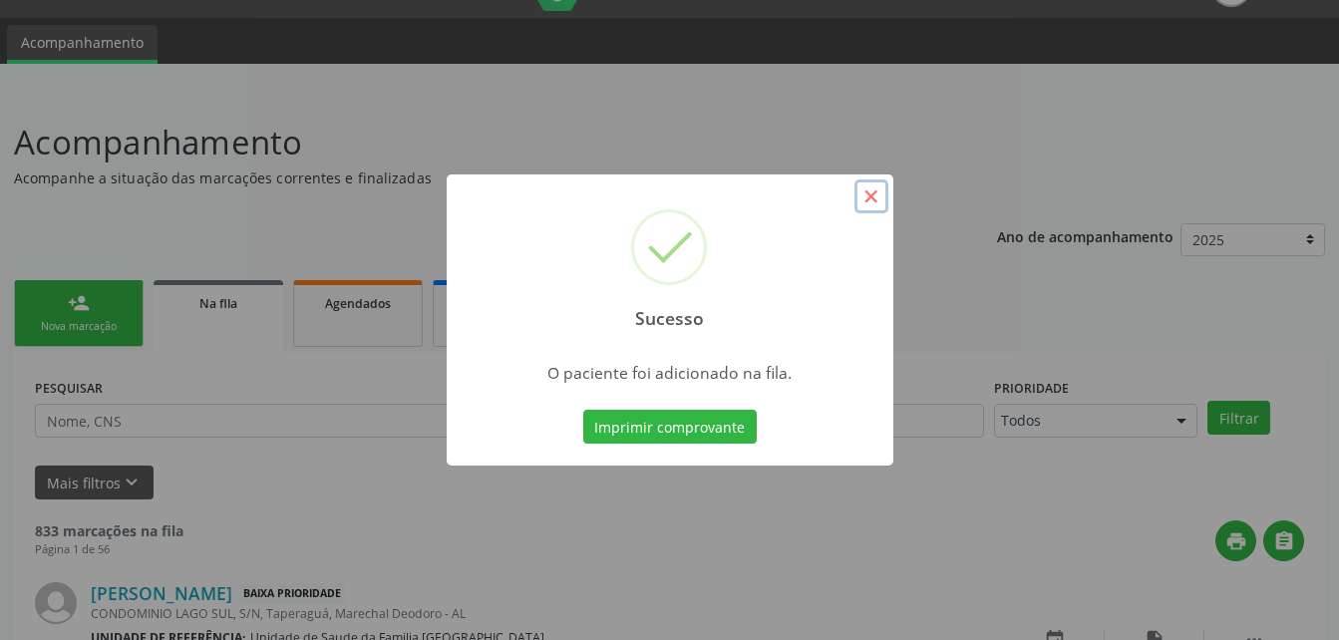
click at [863, 195] on button "×" at bounding box center [872, 197] width 34 height 34
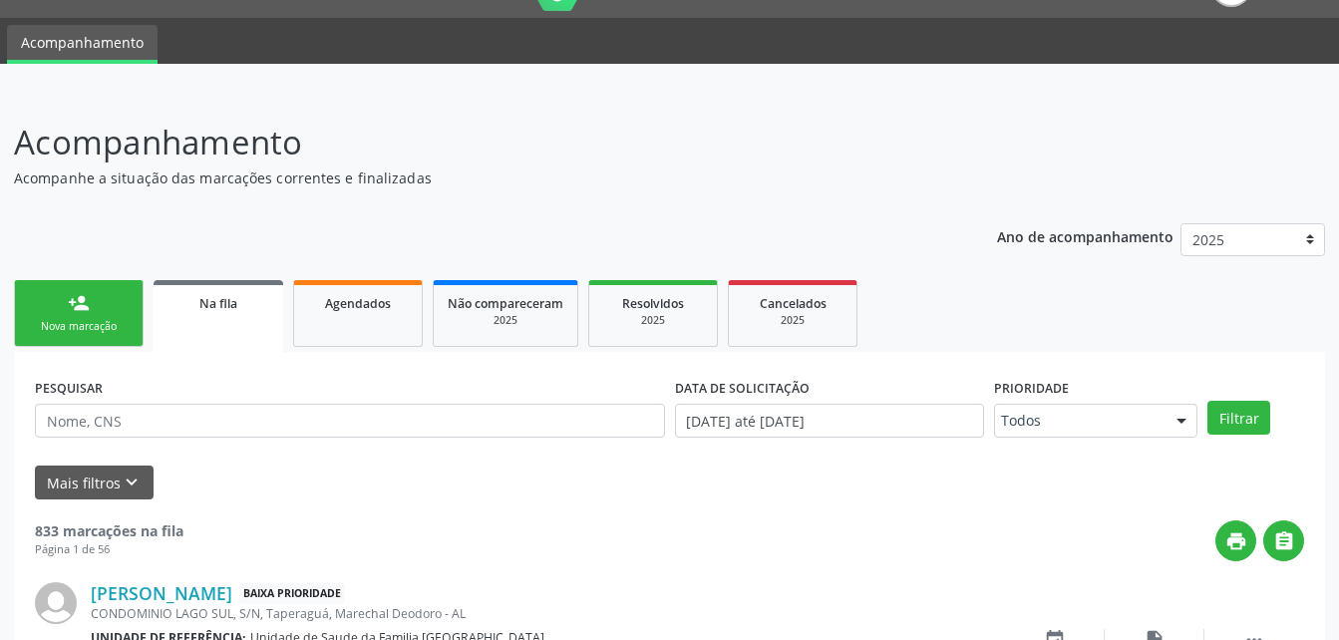
click at [83, 313] on div "person_add" at bounding box center [79, 303] width 22 height 22
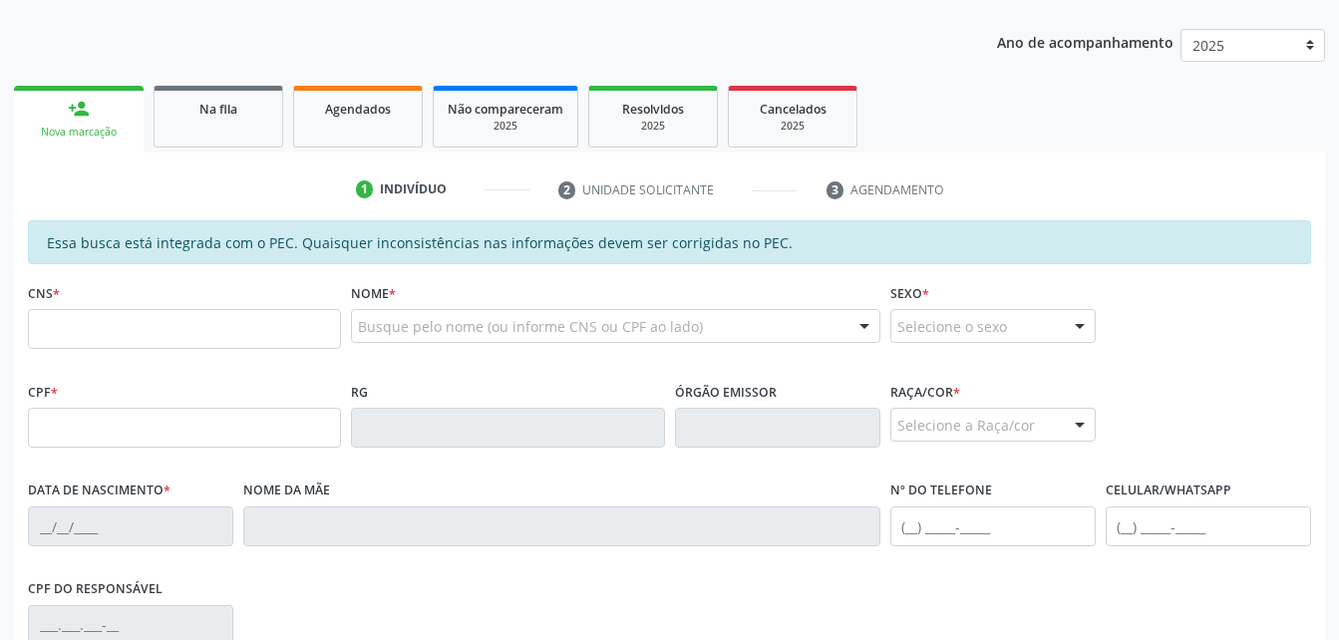
scroll to position [245, 0]
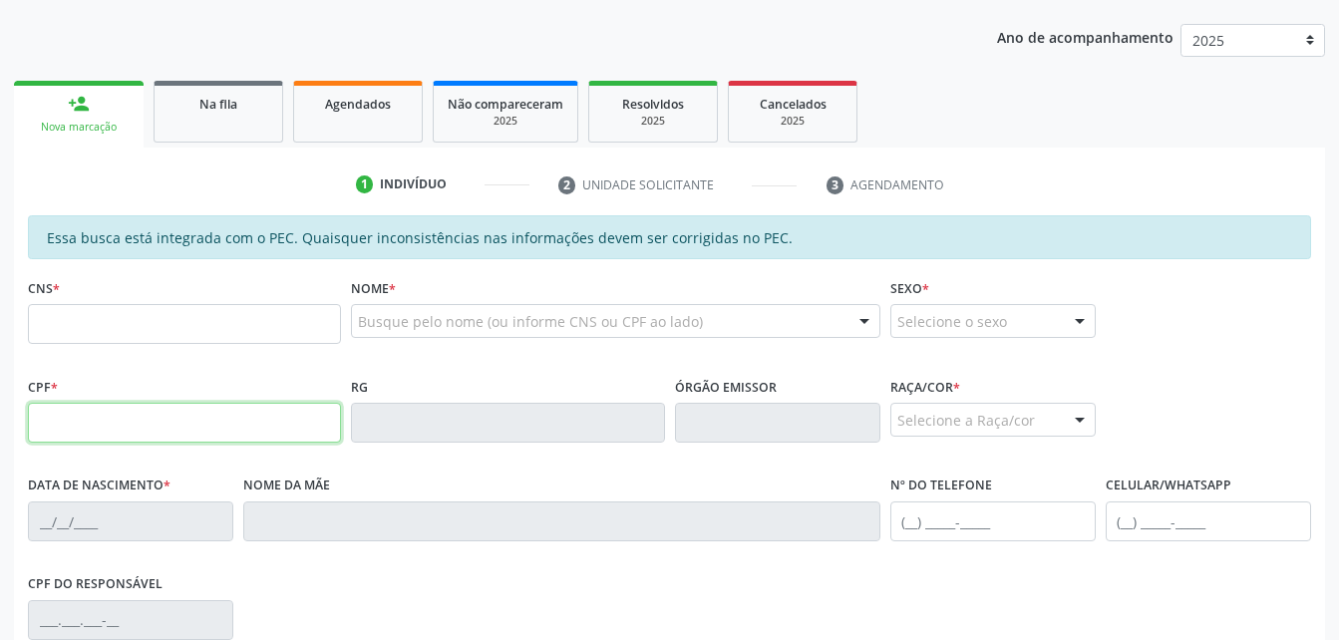
click at [158, 430] on input "text" at bounding box center [184, 423] width 313 height 40
type input "504.943.844-68"
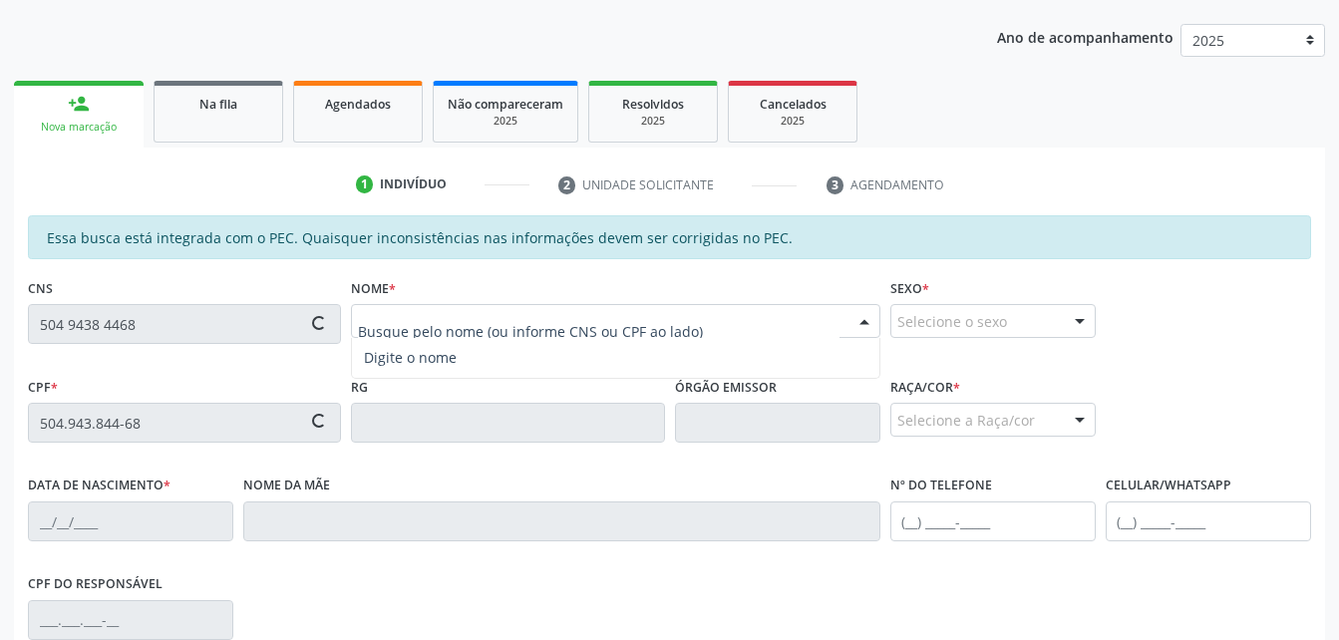
type input "702 6032 2054 3141"
type input "[DATE]"
type input "[PERSON_NAME]"
type input "[PHONE_NUMBER]"
type input "S/N"
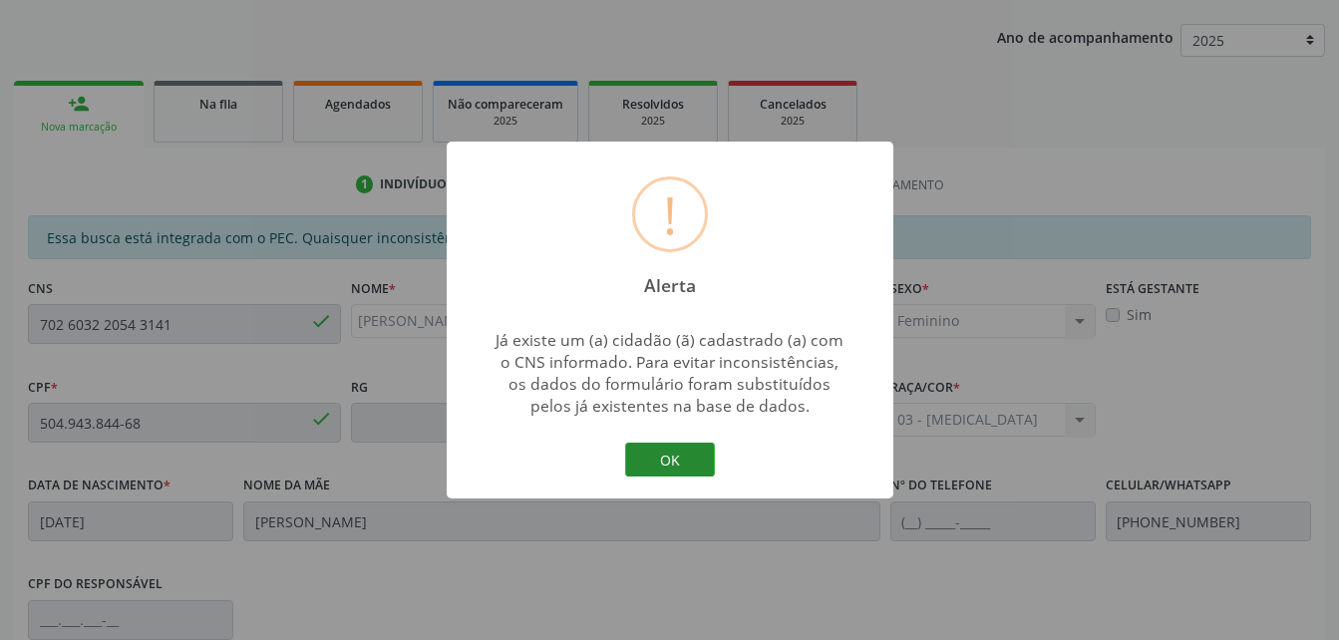
click at [665, 459] on button "OK" at bounding box center [670, 460] width 90 height 34
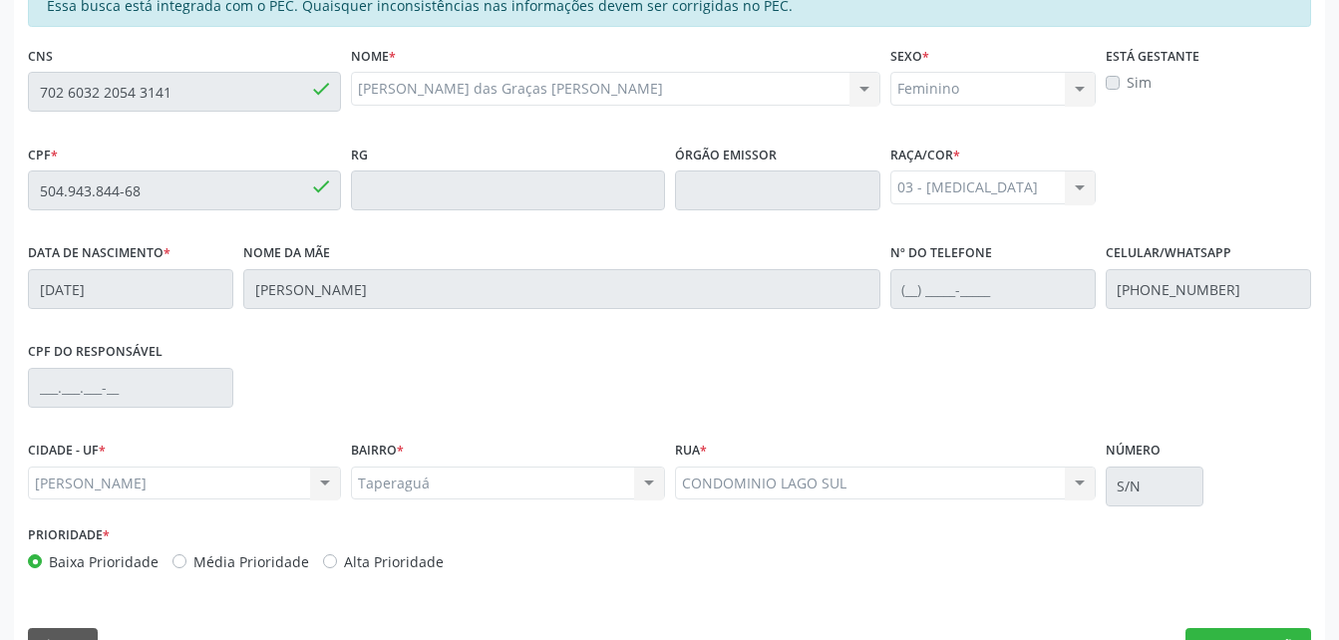
scroll to position [527, 0]
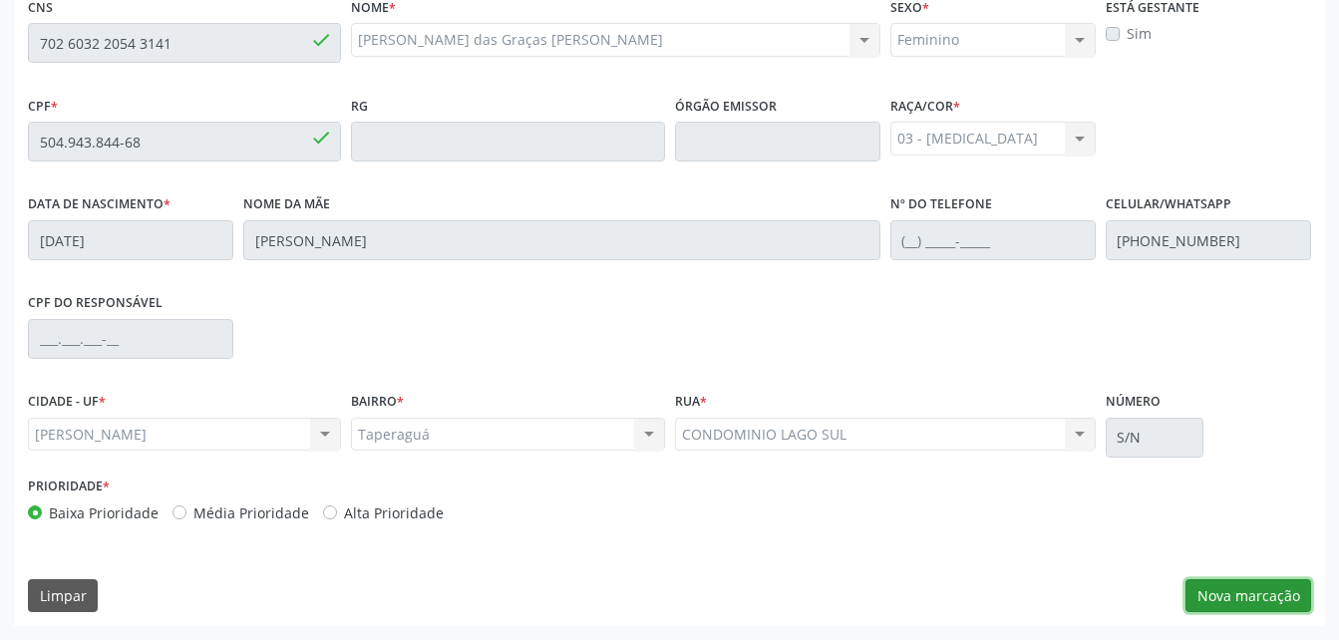
click at [1287, 593] on button "Nova marcação" at bounding box center [1249, 596] width 126 height 34
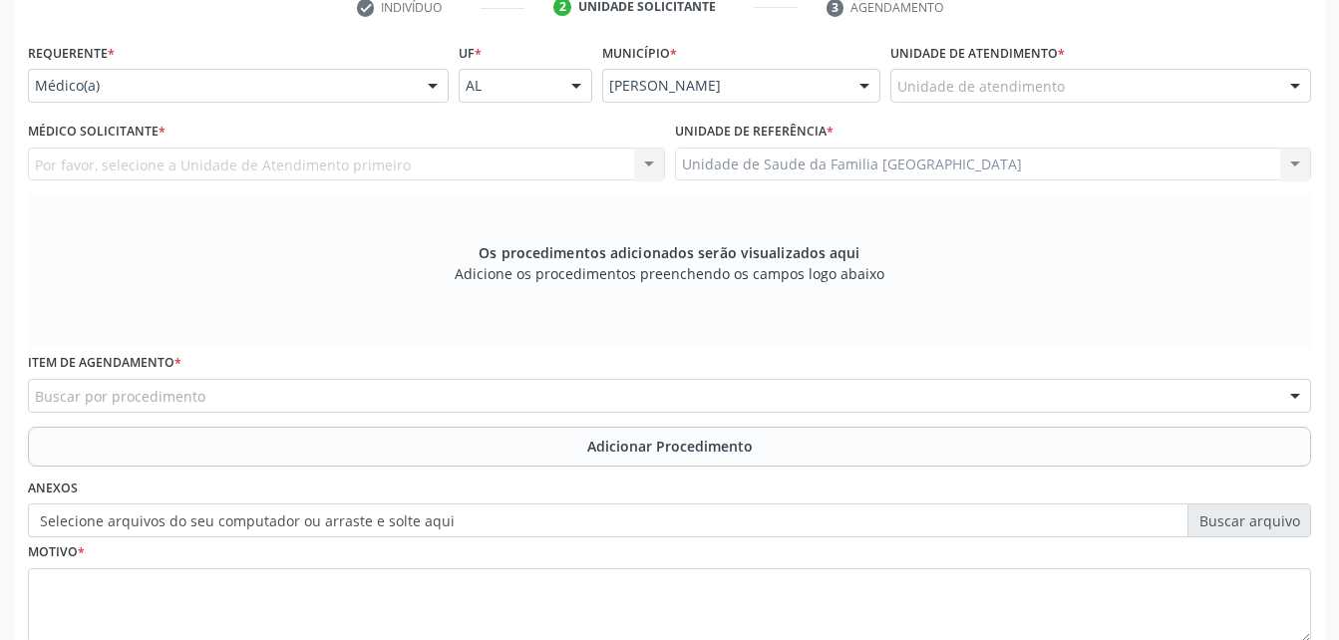
scroll to position [327, 0]
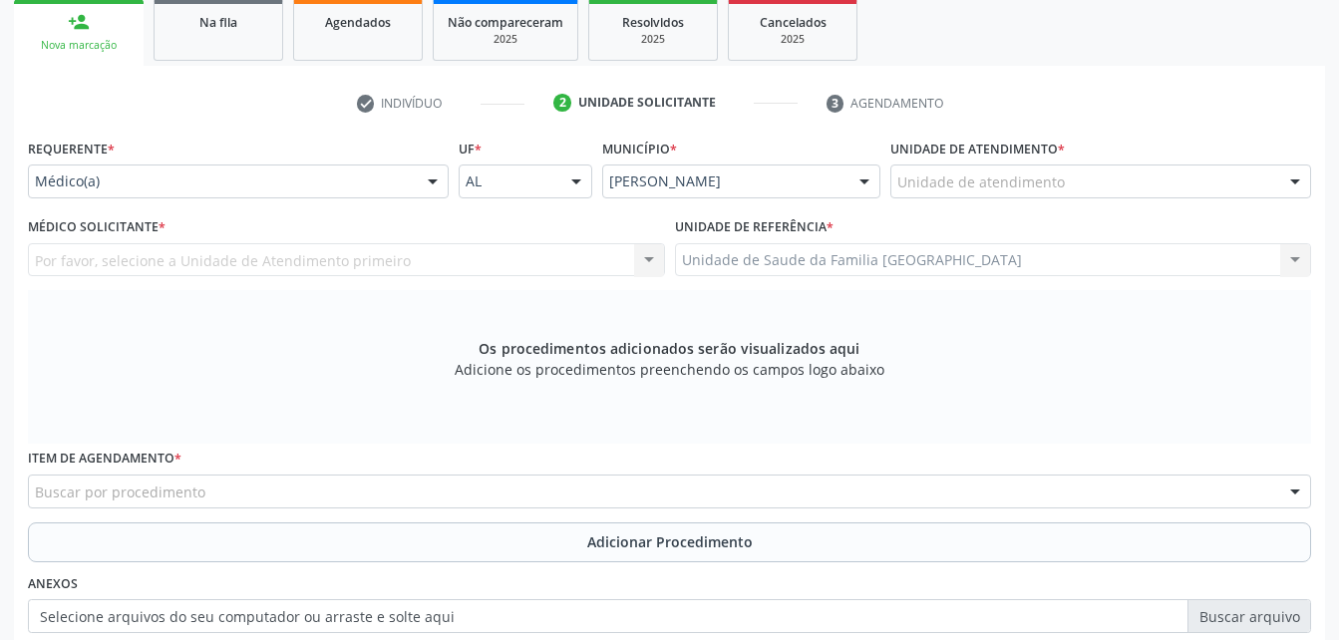
click at [432, 190] on div at bounding box center [433, 183] width 30 height 34
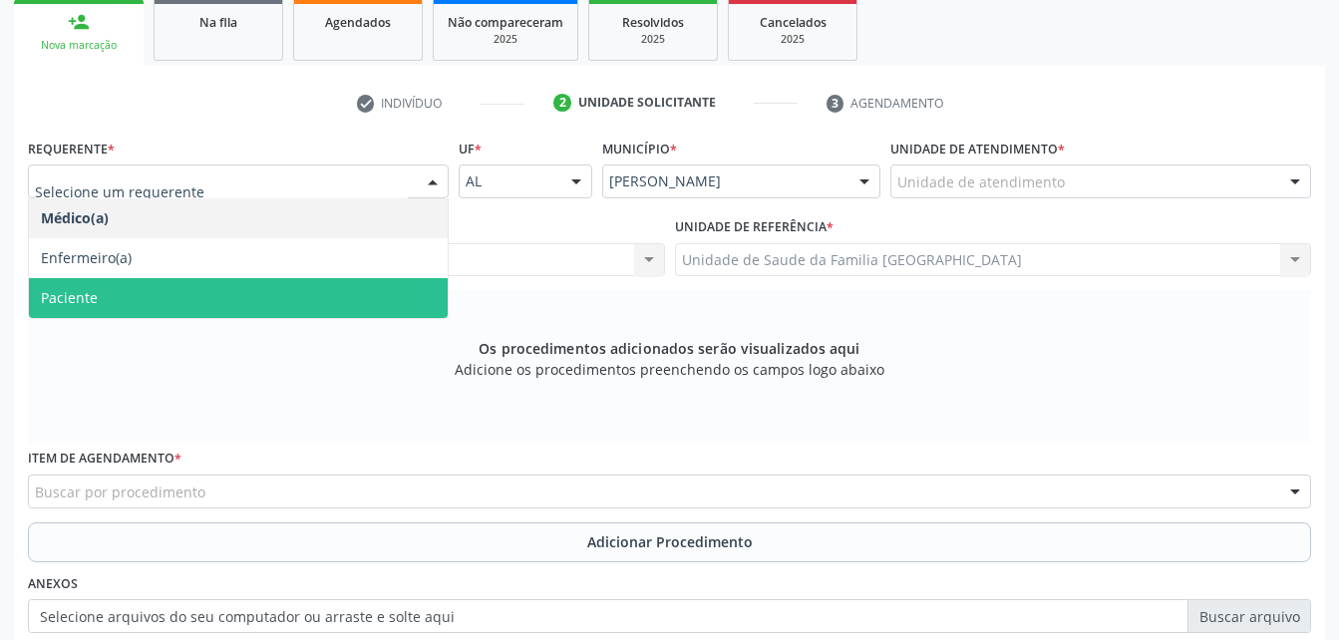
click at [422, 288] on span "Paciente" at bounding box center [238, 298] width 419 height 40
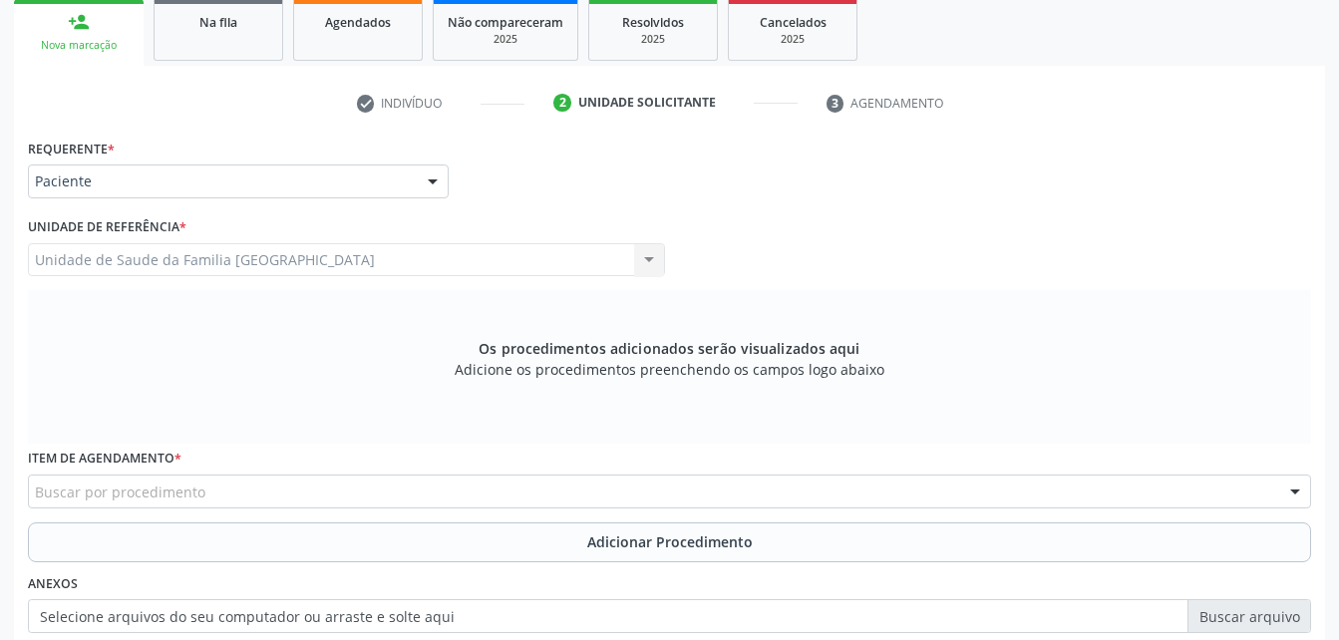
scroll to position [427, 0]
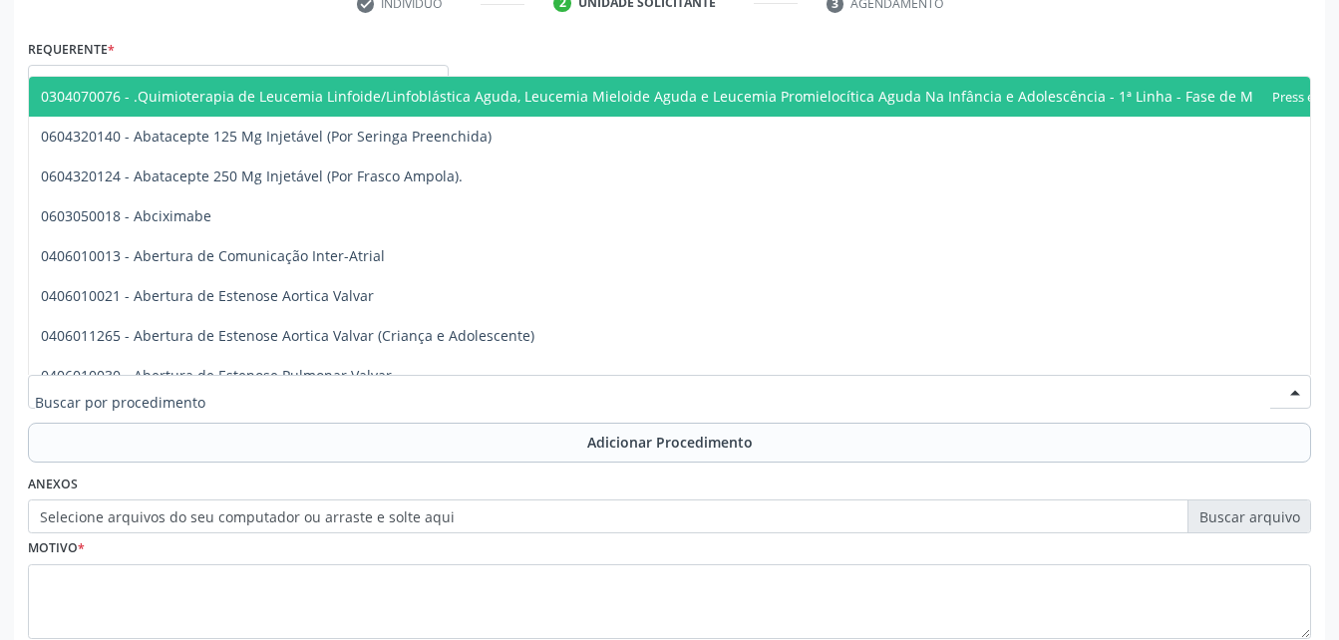
click at [567, 388] on div at bounding box center [669, 392] width 1283 height 34
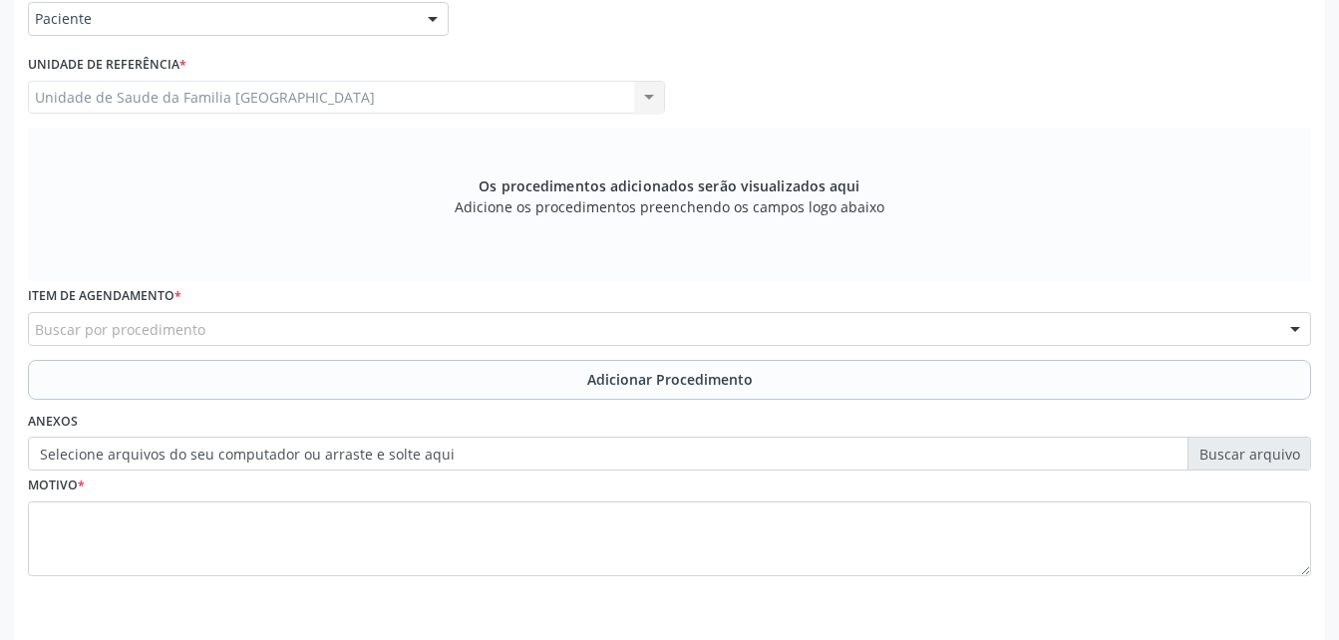
scroll to position [458, 0]
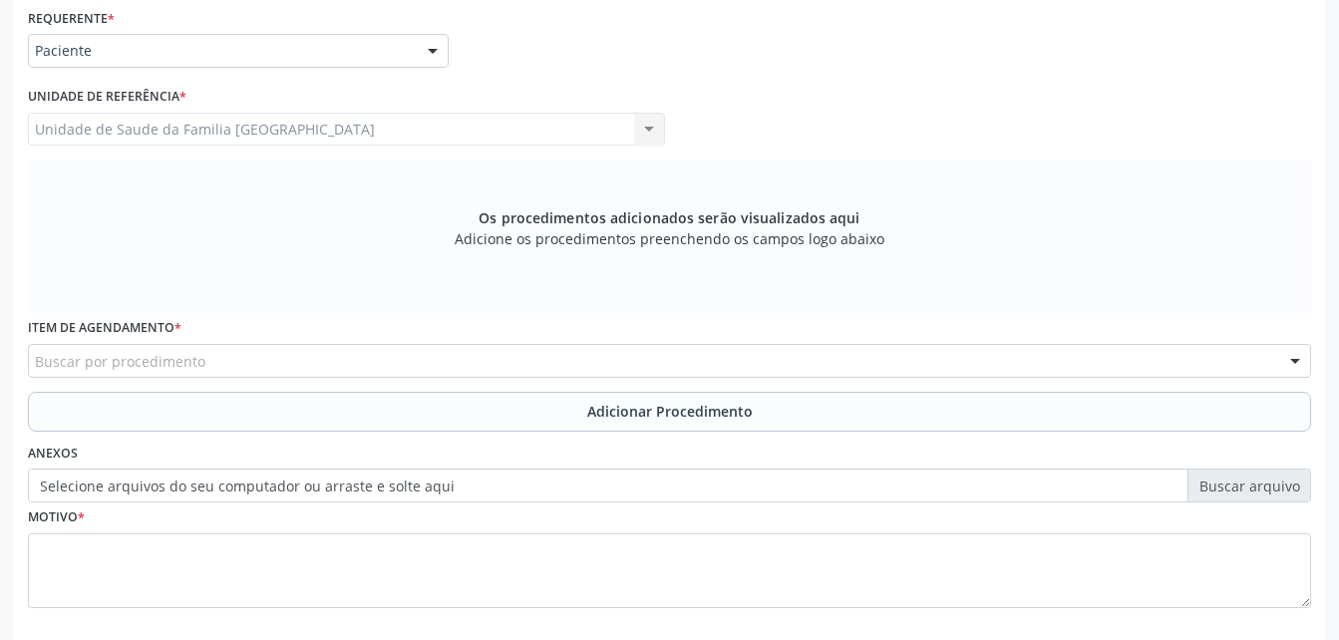
click at [450, 379] on div "Item de agendamento * Buscar por procedimento 0304070076 - .Quimioterapia de Le…" at bounding box center [669, 352] width 1293 height 78
click at [443, 367] on div "Buscar por procedimento" at bounding box center [669, 361] width 1283 height 34
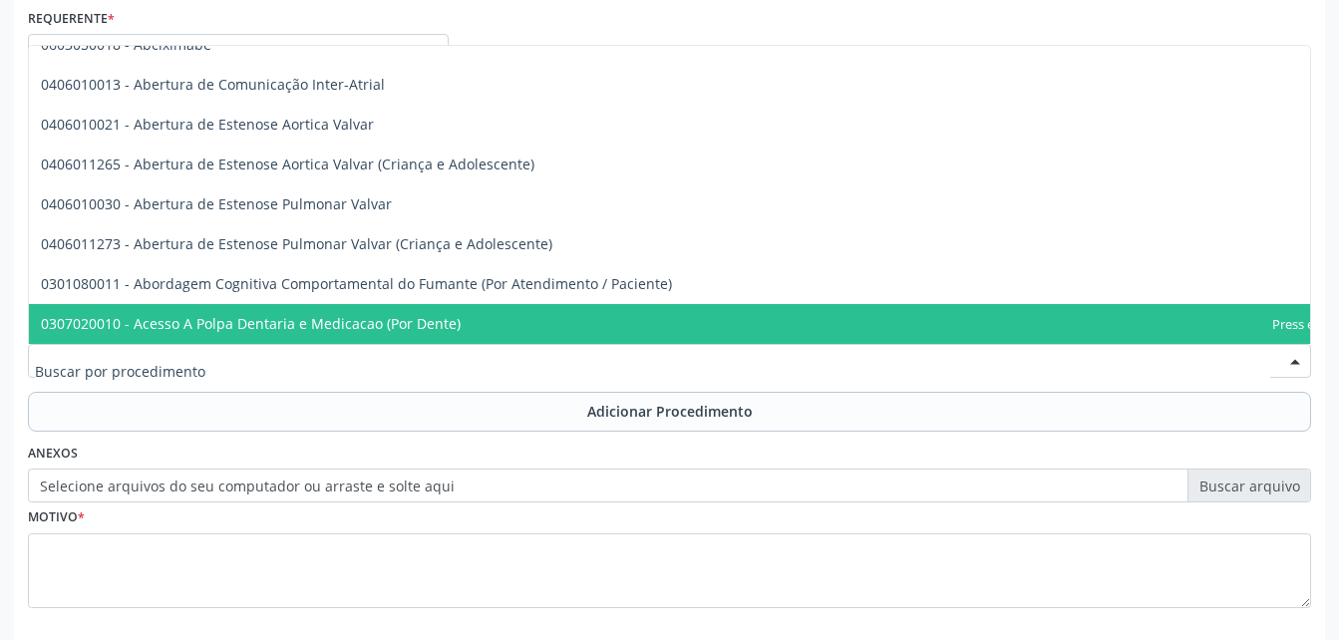
click at [566, 372] on div at bounding box center [669, 361] width 1283 height 34
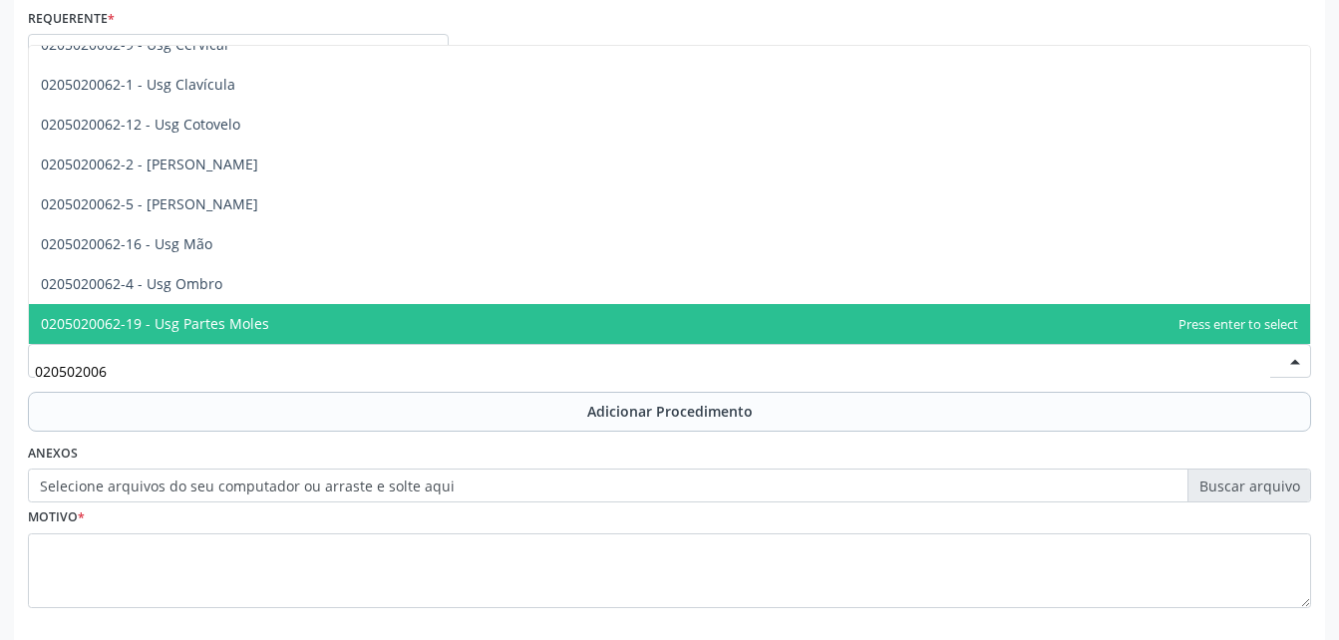
type input "0205020062"
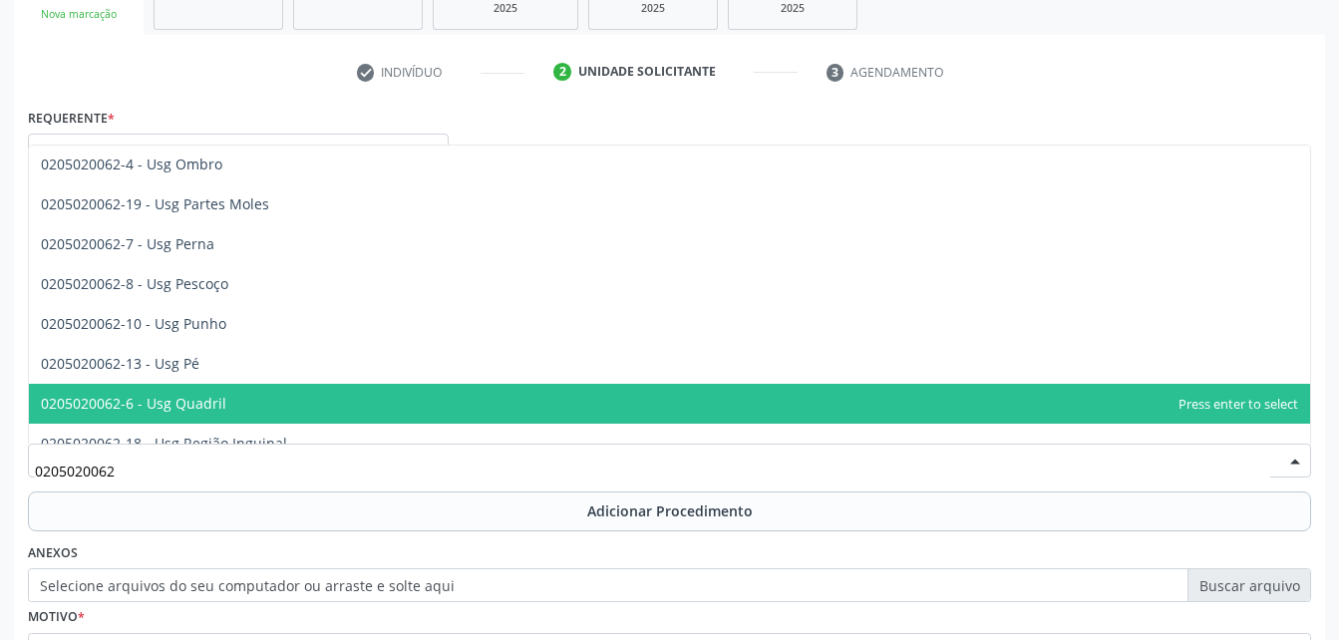
scroll to position [260, 0]
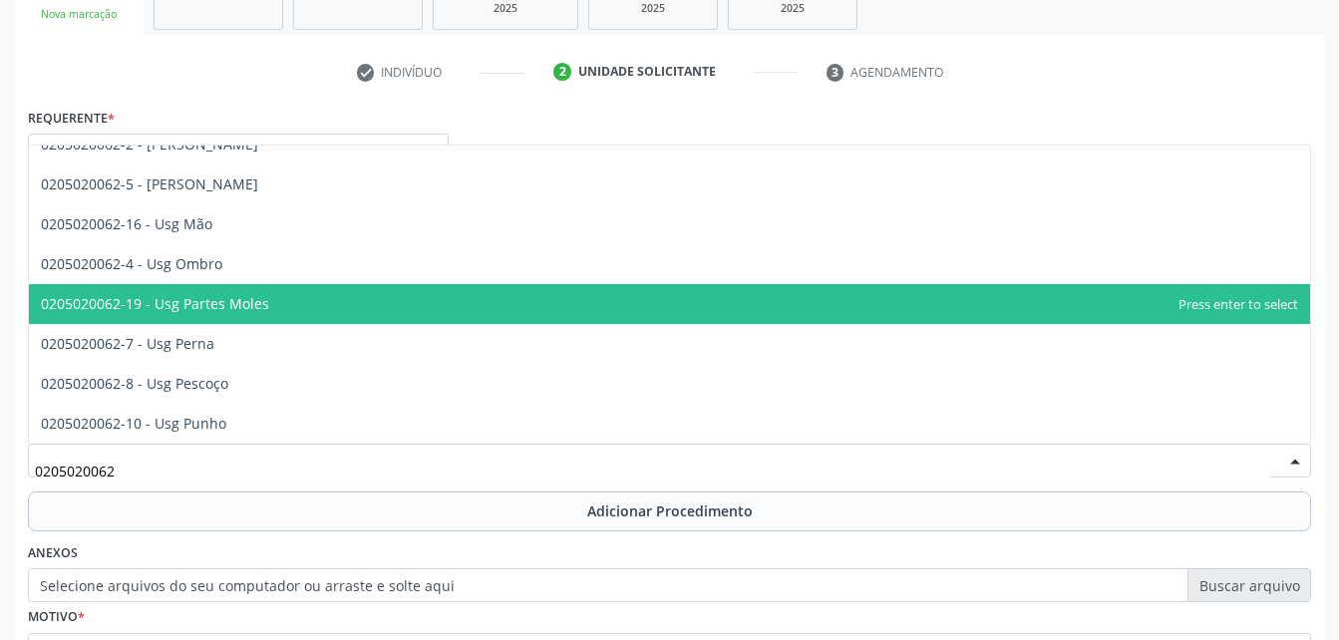
click at [312, 290] on span "0205020062-19 - Usg Partes Moles" at bounding box center [669, 304] width 1281 height 40
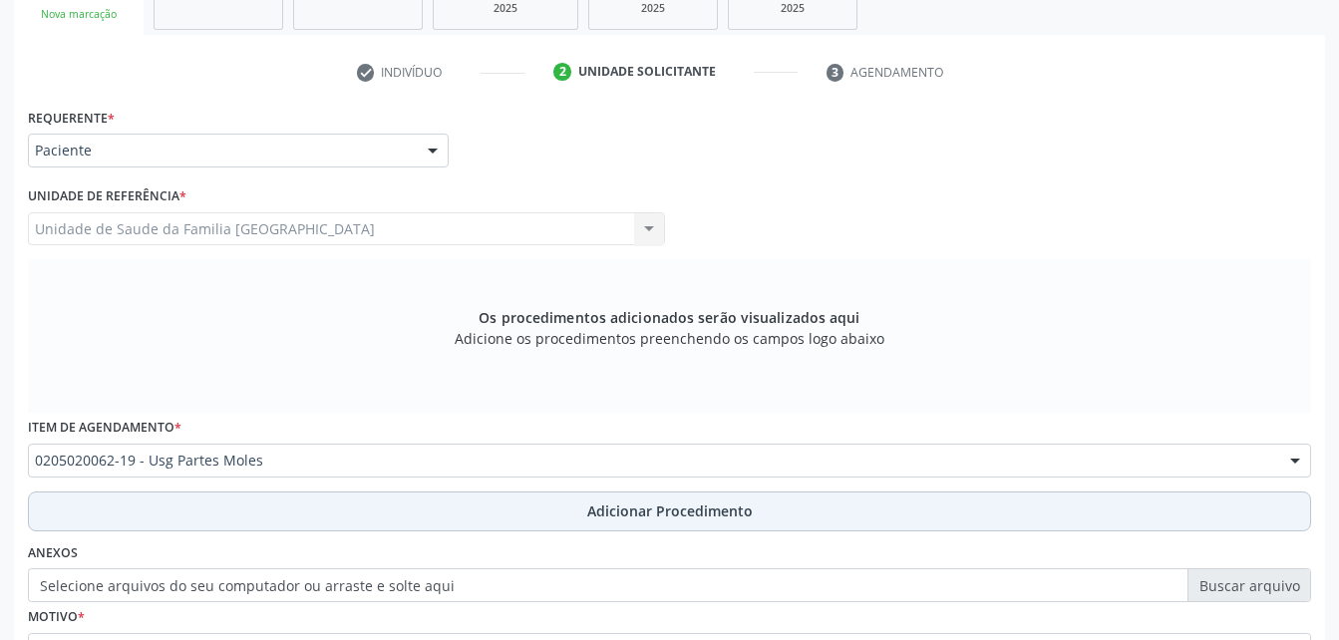
click at [516, 504] on button "Adicionar Procedimento" at bounding box center [669, 512] width 1283 height 40
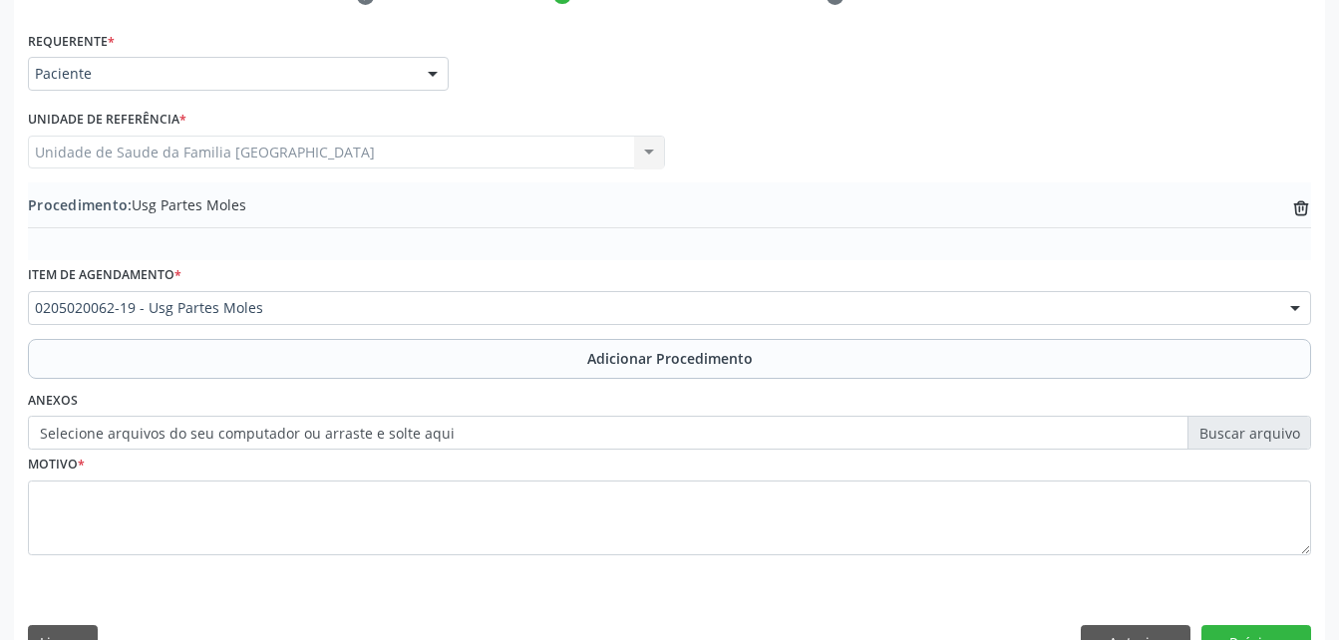
scroll to position [458, 0]
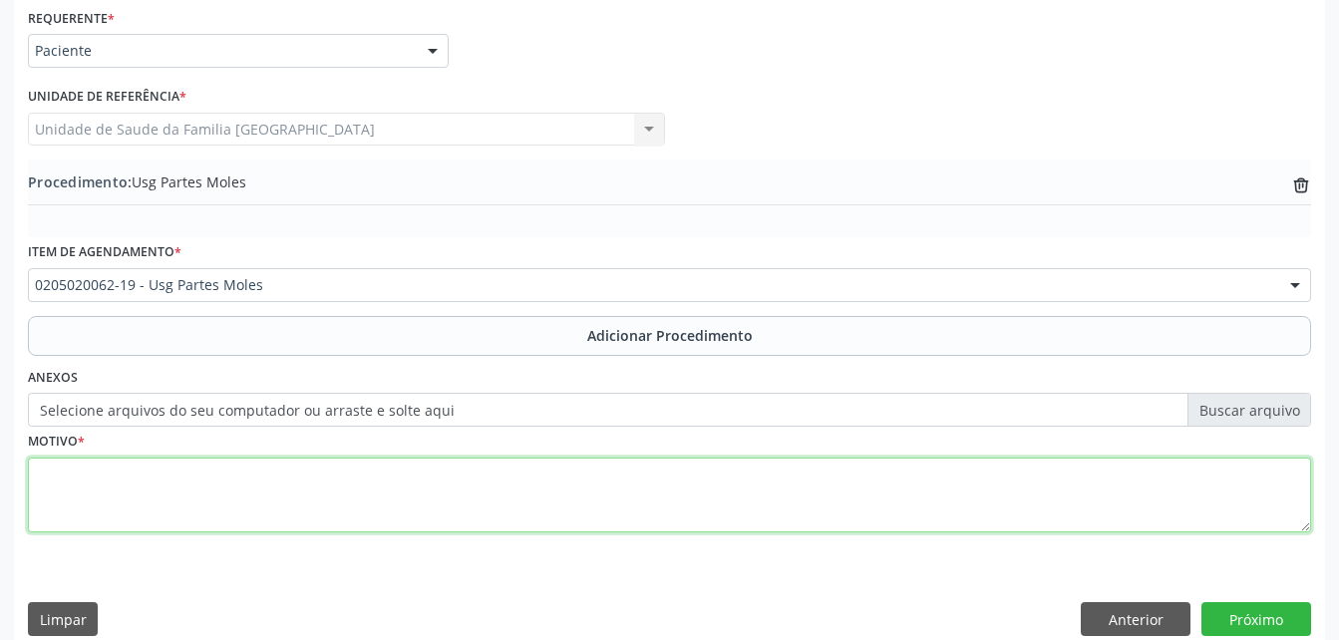
click at [449, 504] on textarea at bounding box center [669, 496] width 1283 height 76
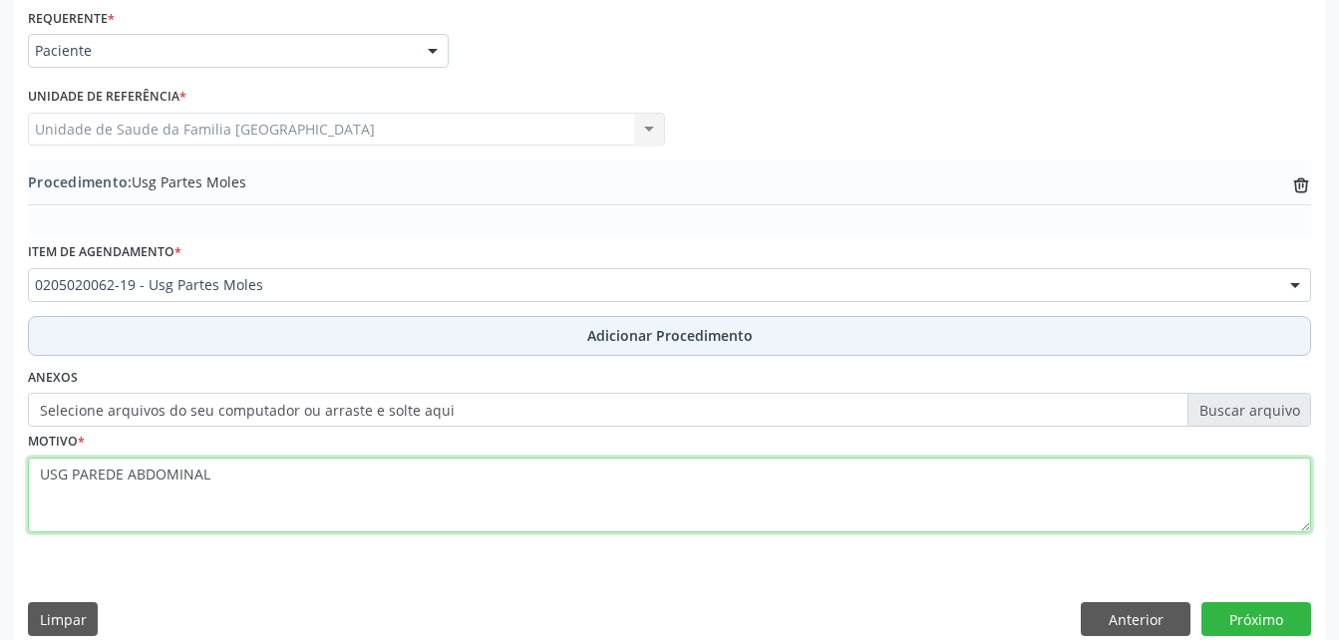
type textarea "USG PAREDE ABDOMINAL"
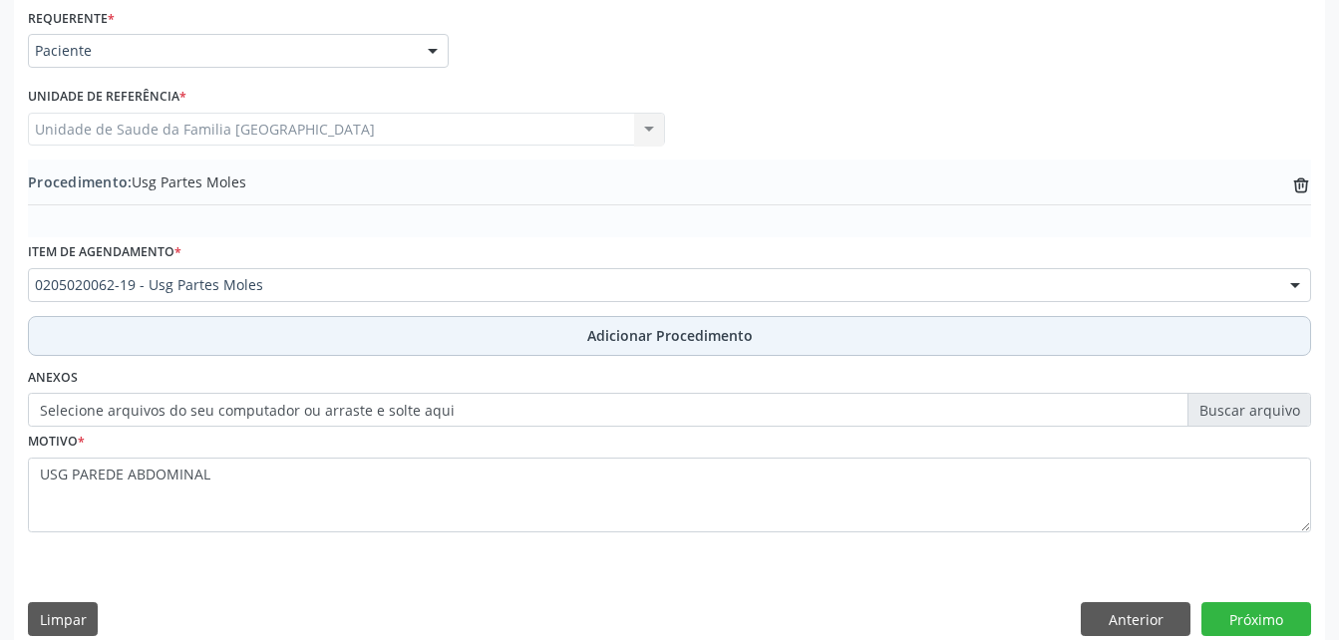
click at [487, 338] on button "Adicionar Procedimento" at bounding box center [669, 336] width 1283 height 40
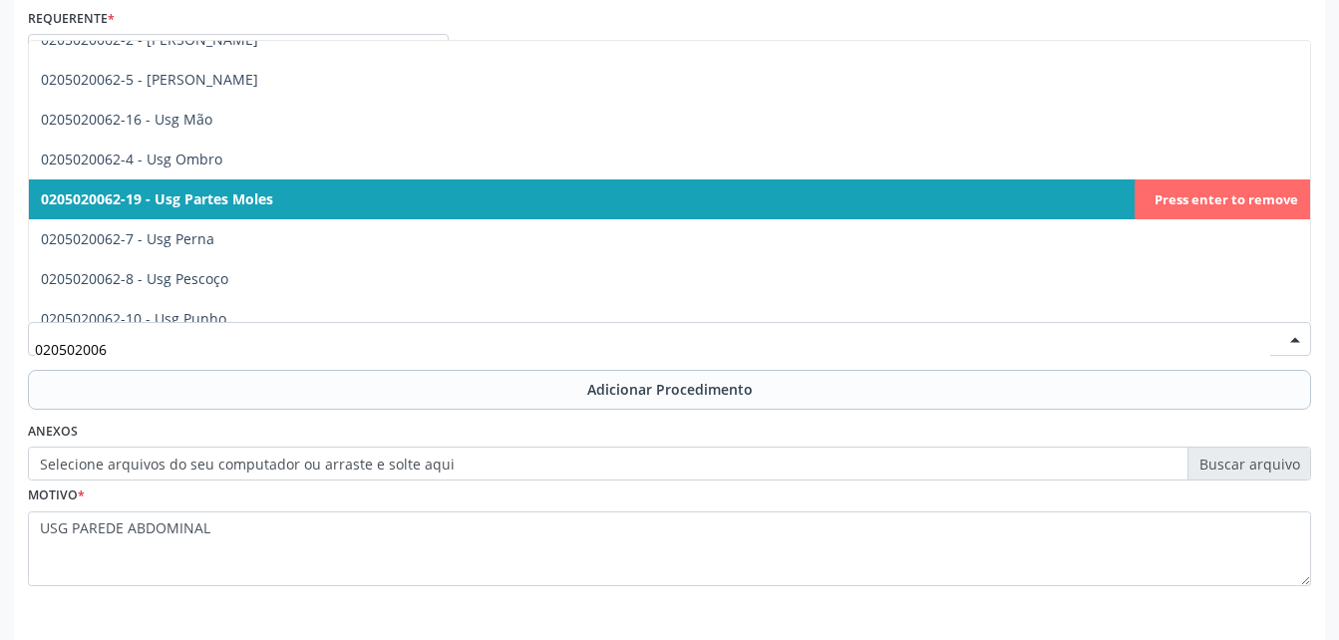
type input "0205020062"
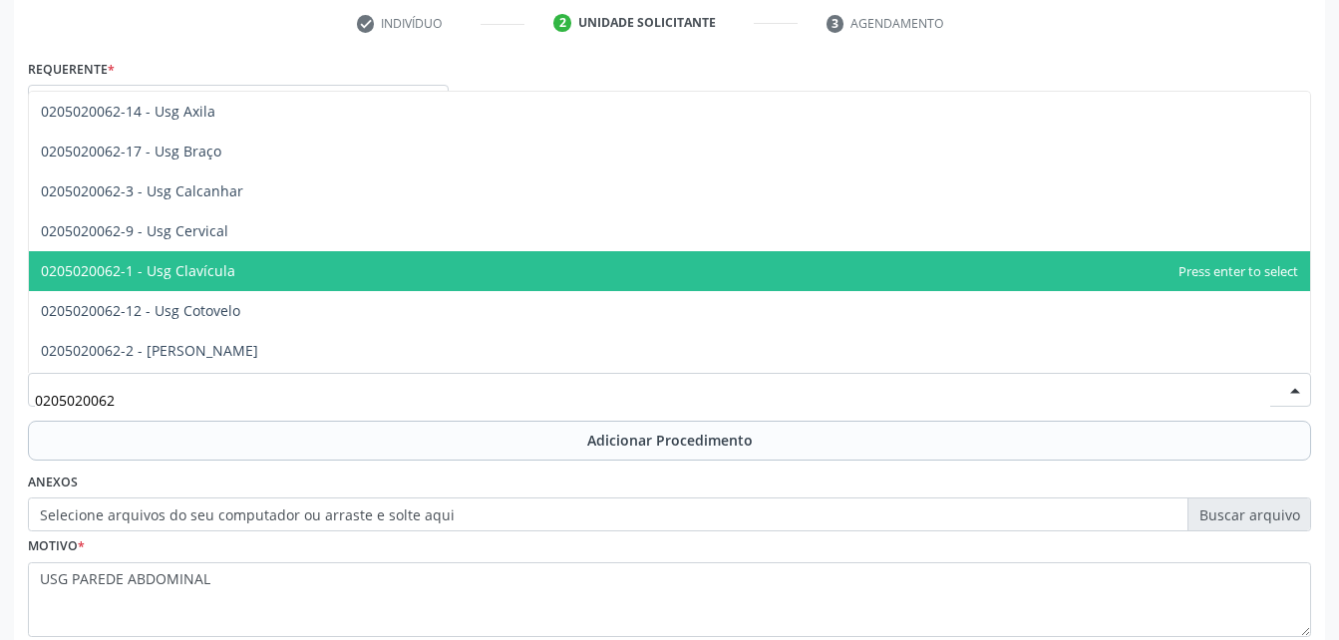
scroll to position [358, 0]
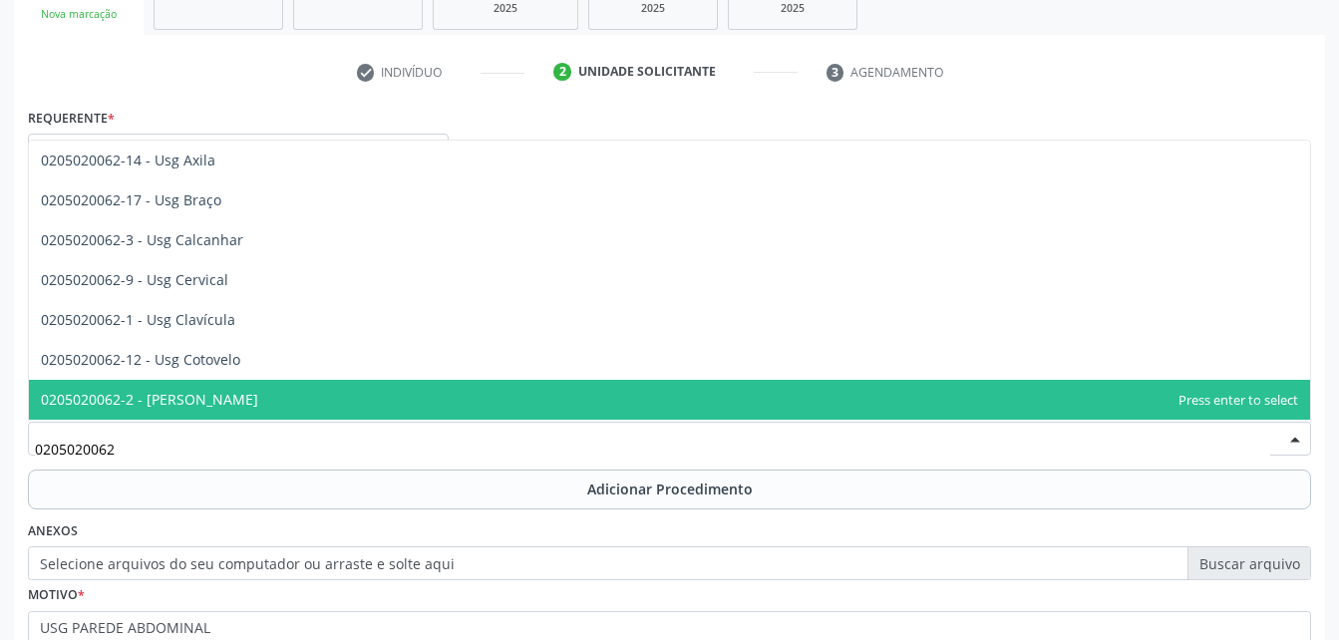
click at [1338, 564] on div "Acompanhamento Acompanhe a situação das marcações correntes e finalizadas Relat…" at bounding box center [669, 299] width 1339 height 1038
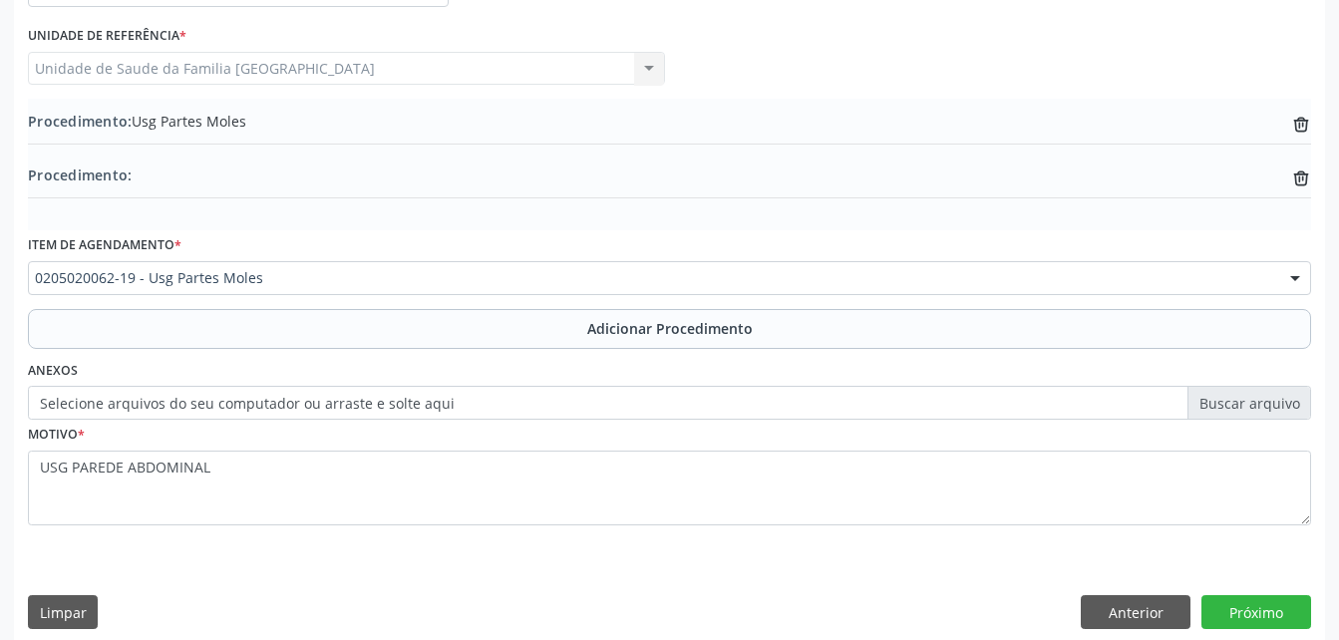
scroll to position [536, 0]
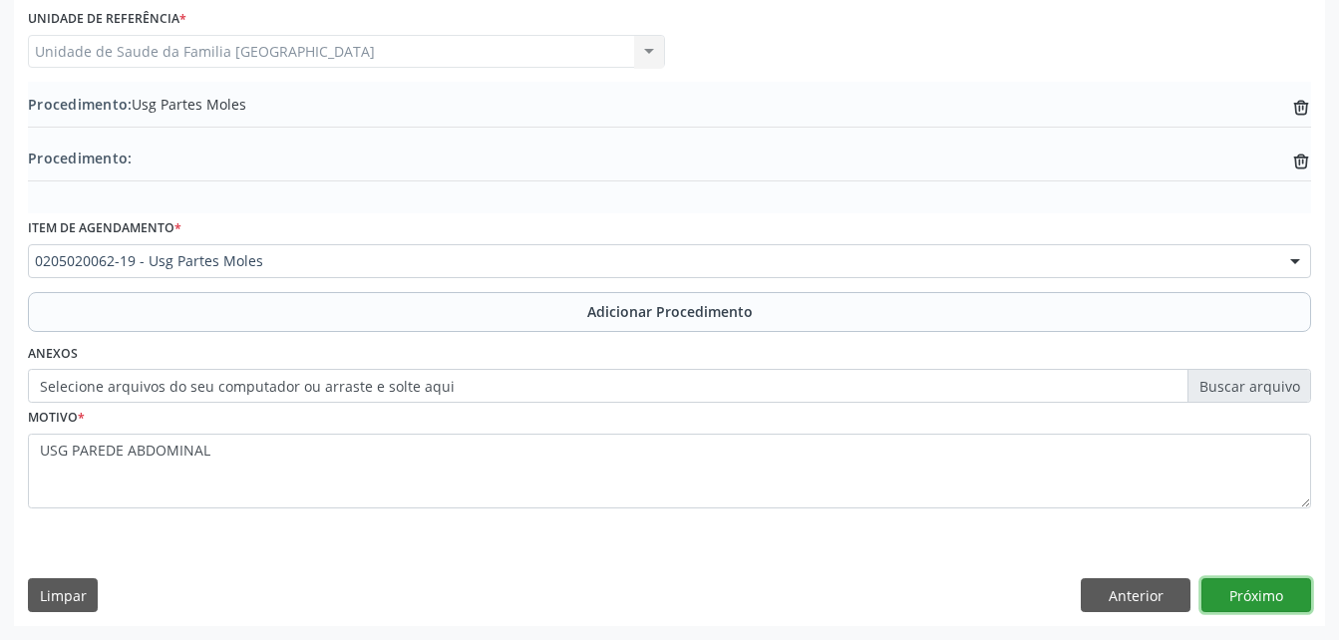
click at [1249, 583] on button "Próximo" at bounding box center [1257, 595] width 110 height 34
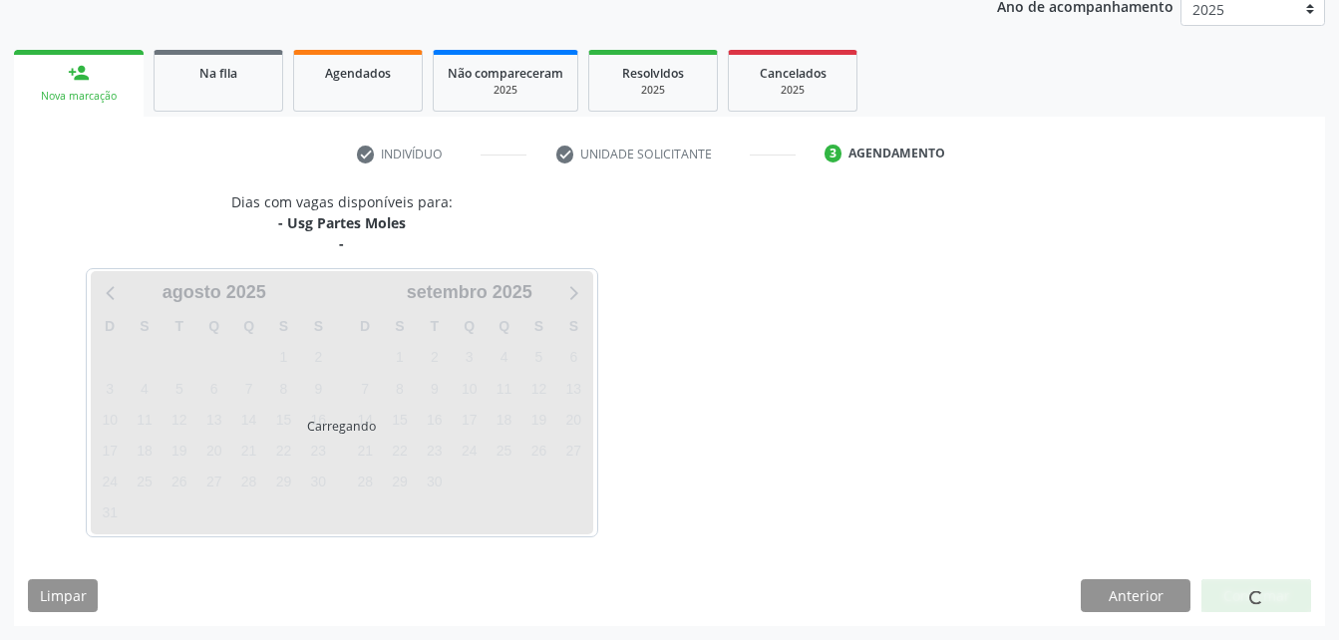
scroll to position [335, 0]
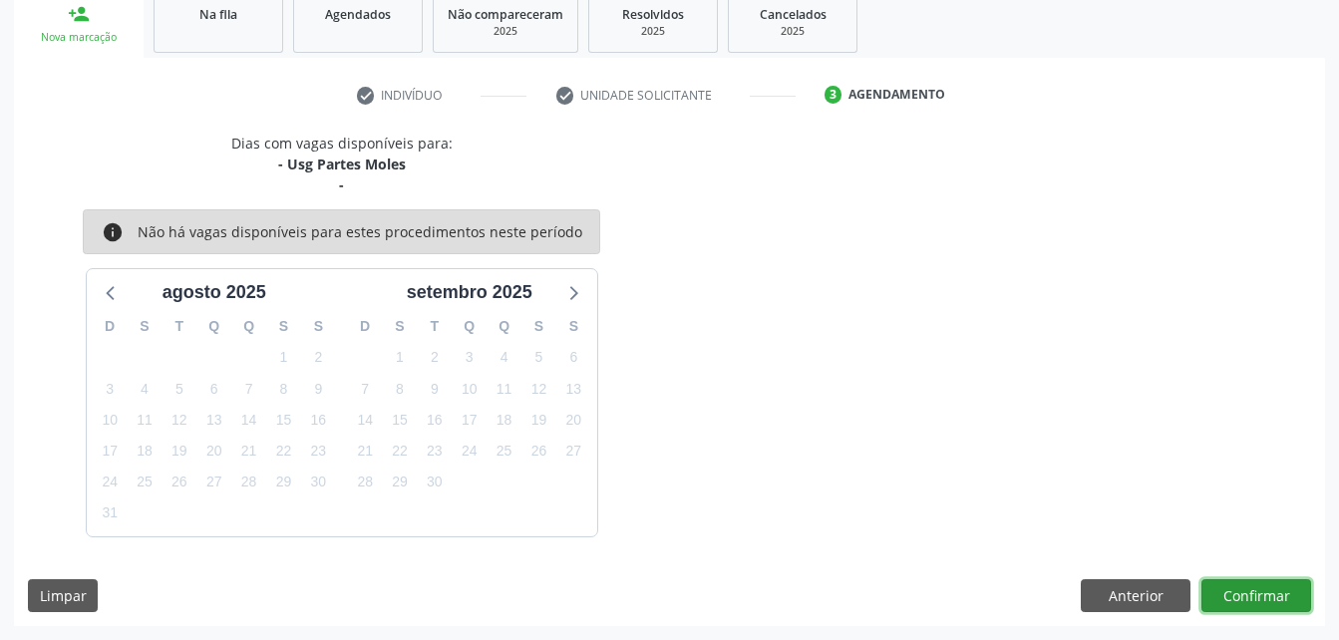
click at [1256, 579] on button "Confirmar" at bounding box center [1257, 596] width 110 height 34
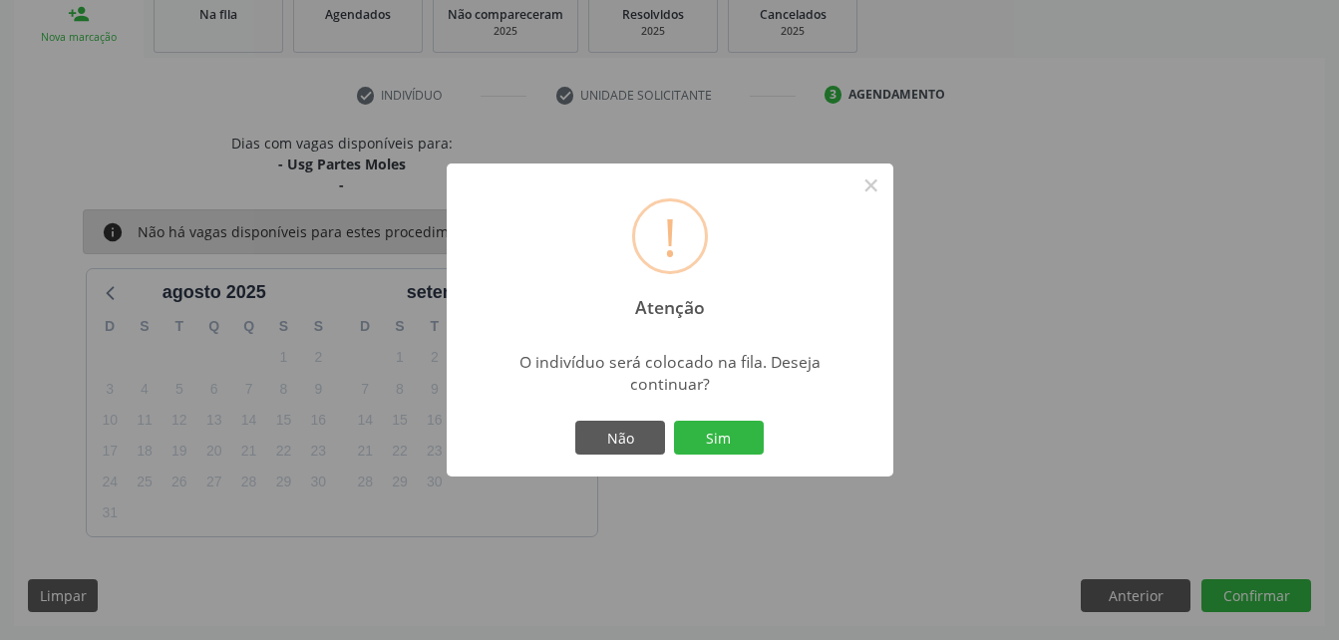
click at [738, 412] on div "! Atenção × O indivíduo será colocado na fila. Deseja continuar? Não Sim" at bounding box center [670, 320] width 447 height 313
click at [738, 443] on button "Sim" at bounding box center [719, 438] width 90 height 34
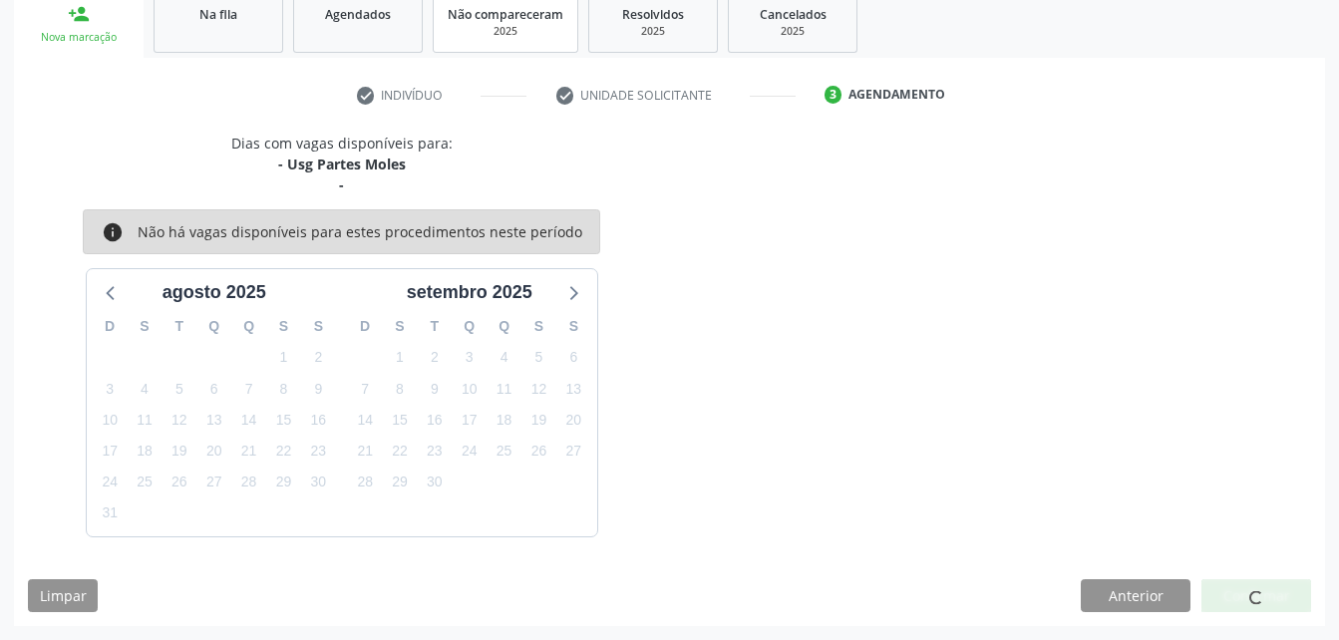
scroll to position [46, 0]
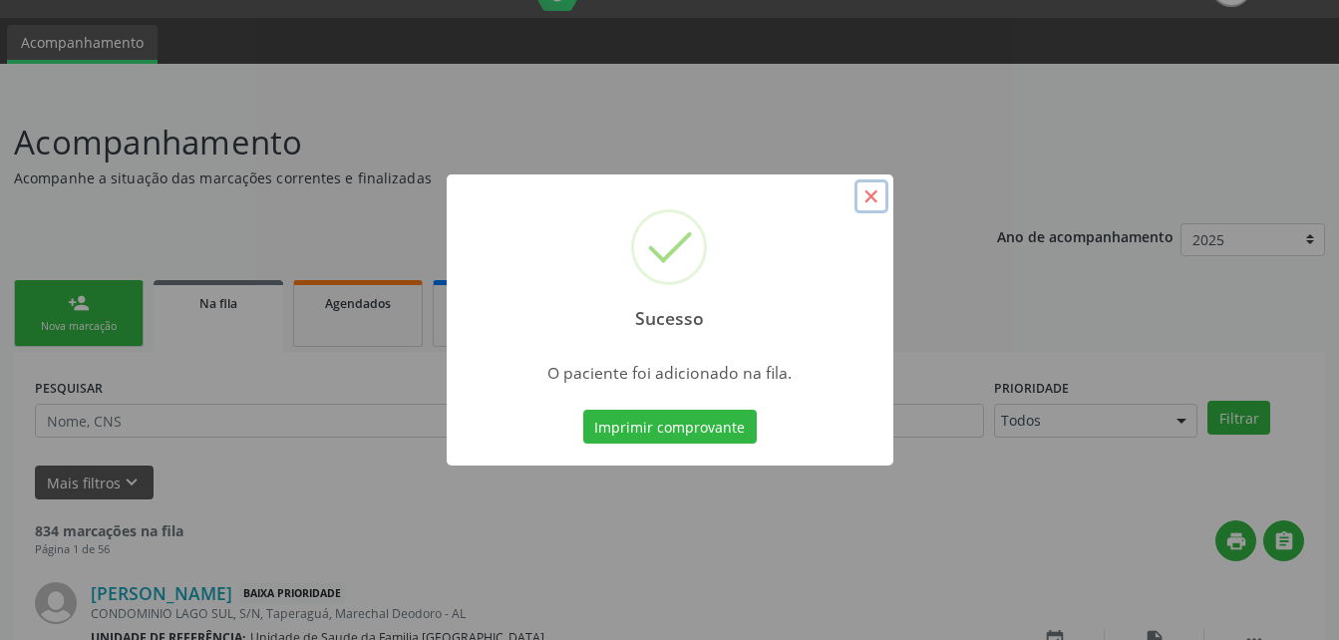
click at [868, 203] on button "×" at bounding box center [872, 197] width 34 height 34
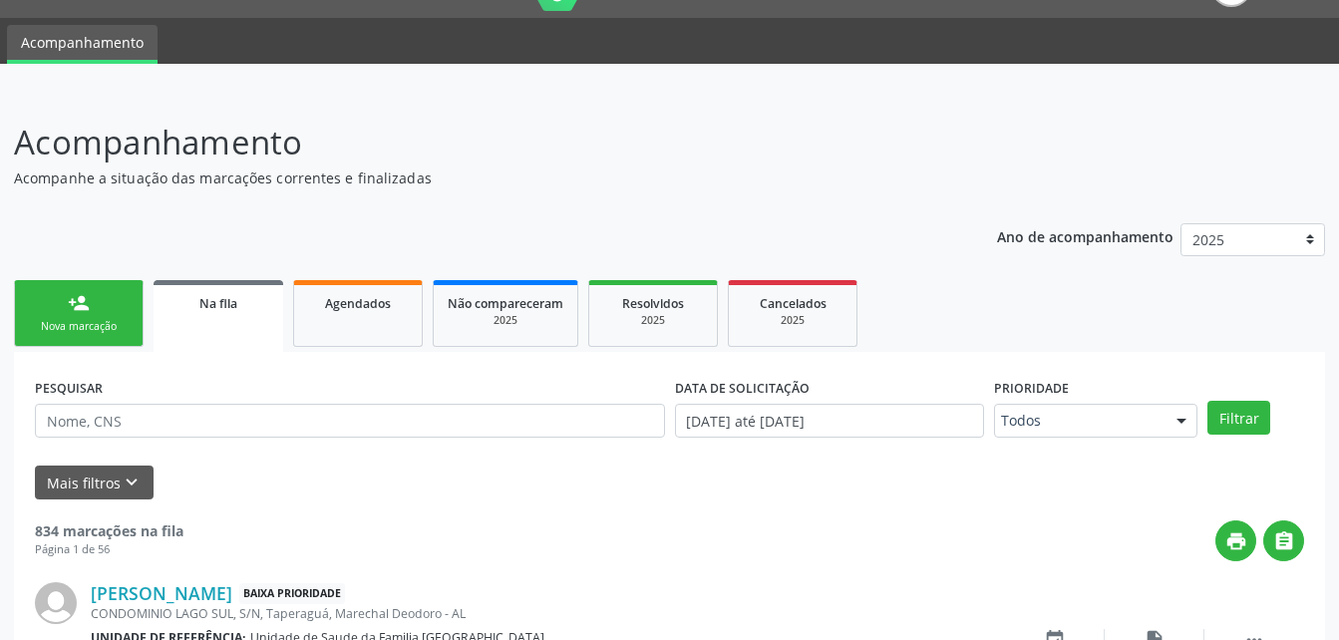
drag, startPoint x: 100, startPoint y: 299, endPoint x: 40, endPoint y: 5, distance: 300.2
click at [100, 299] on link "person_add Nova marcação" at bounding box center [79, 313] width 130 height 67
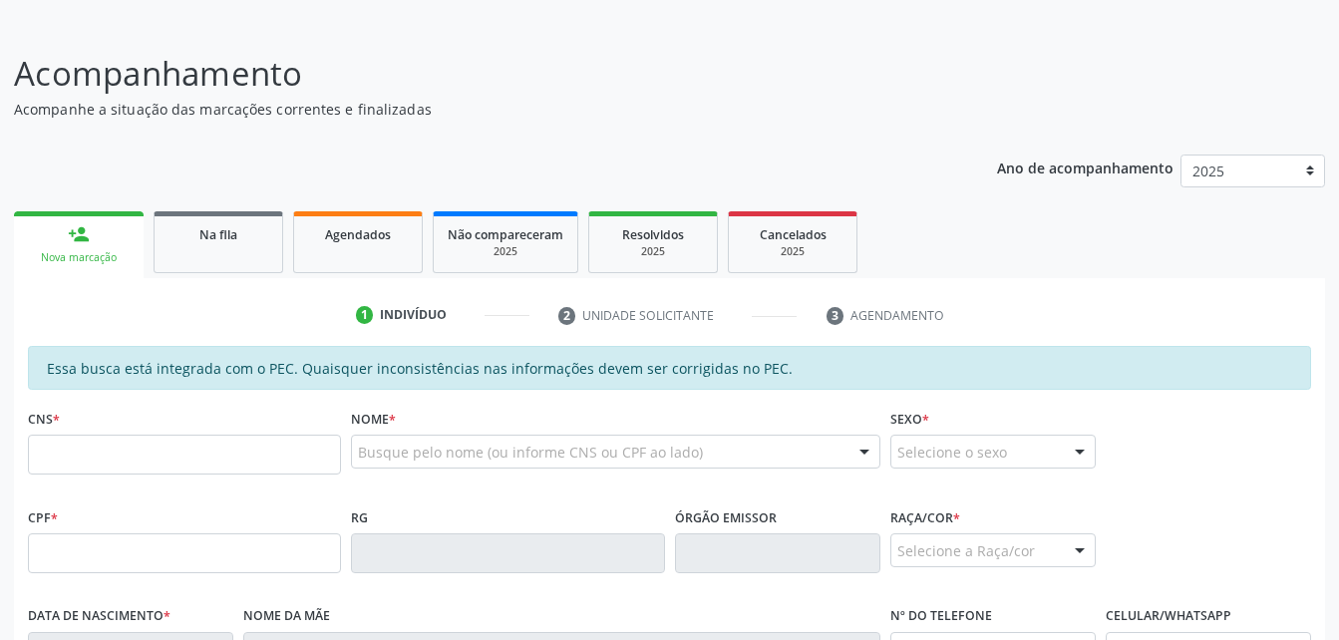
scroll to position [345, 0]
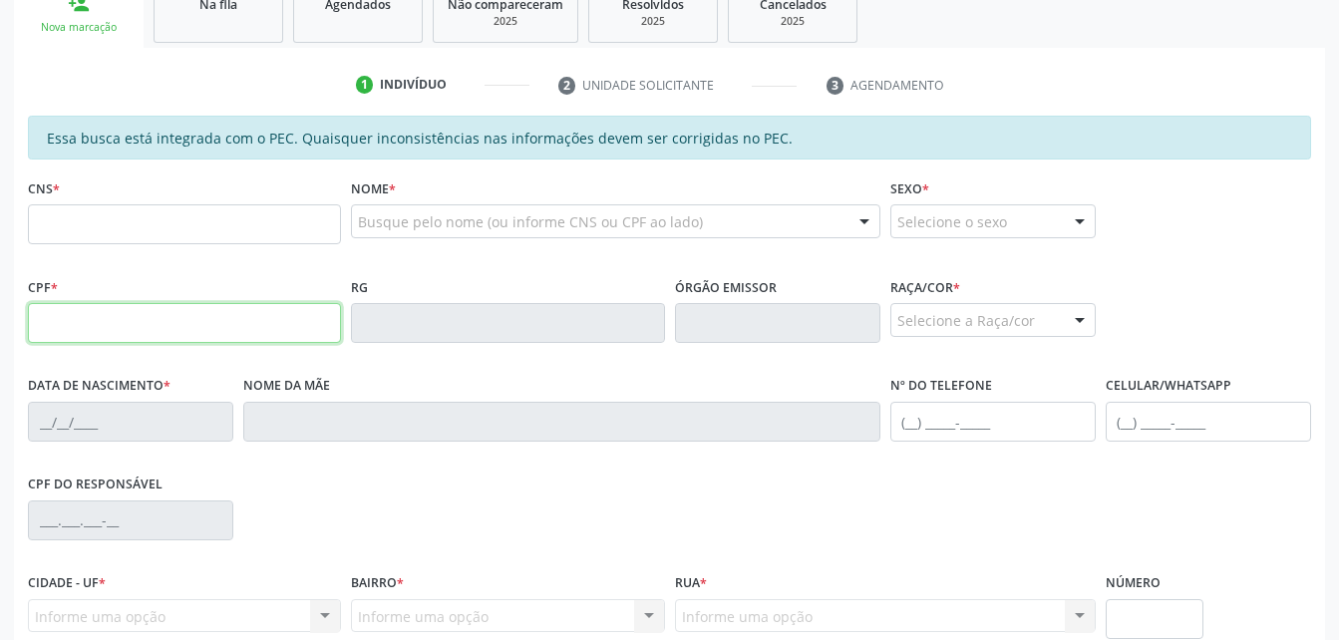
click at [167, 332] on input "text" at bounding box center [184, 323] width 313 height 40
paste input "836.568.471-34"
type input "836.568.471-34"
type input "700 8039 5332 4486"
type input "[DATE]"
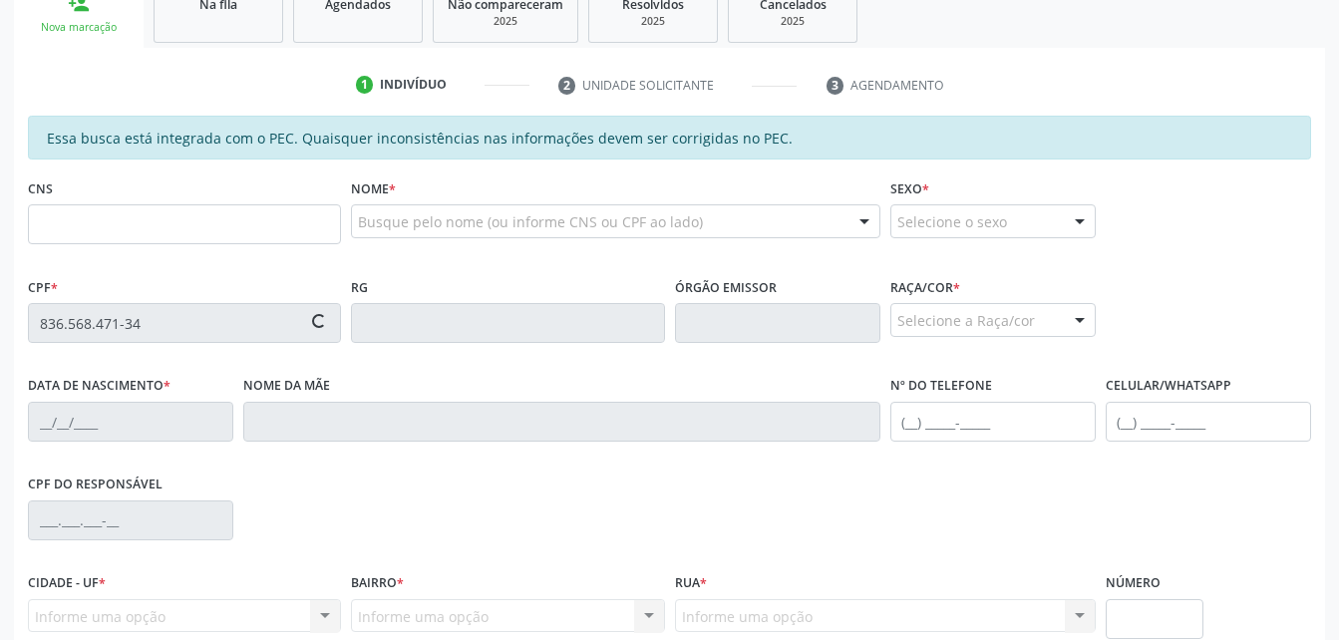
type input "[PERSON_NAME]"
type input "[PHONE_NUMBER]"
type input "S/N"
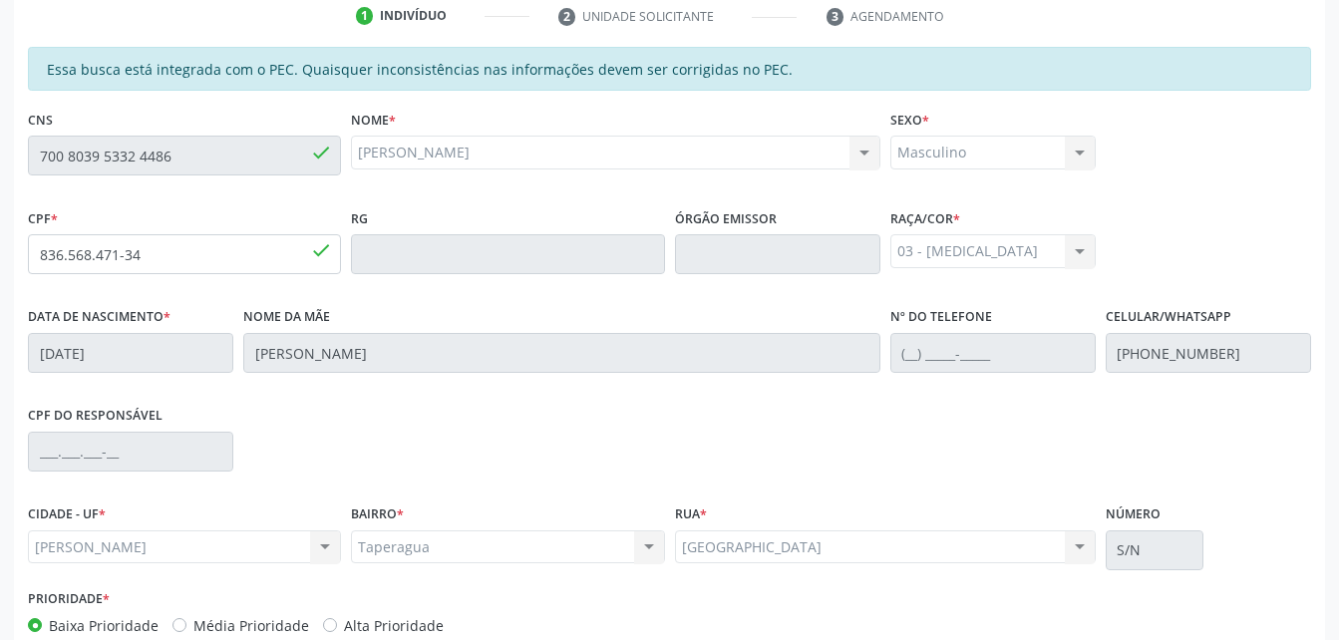
scroll to position [527, 0]
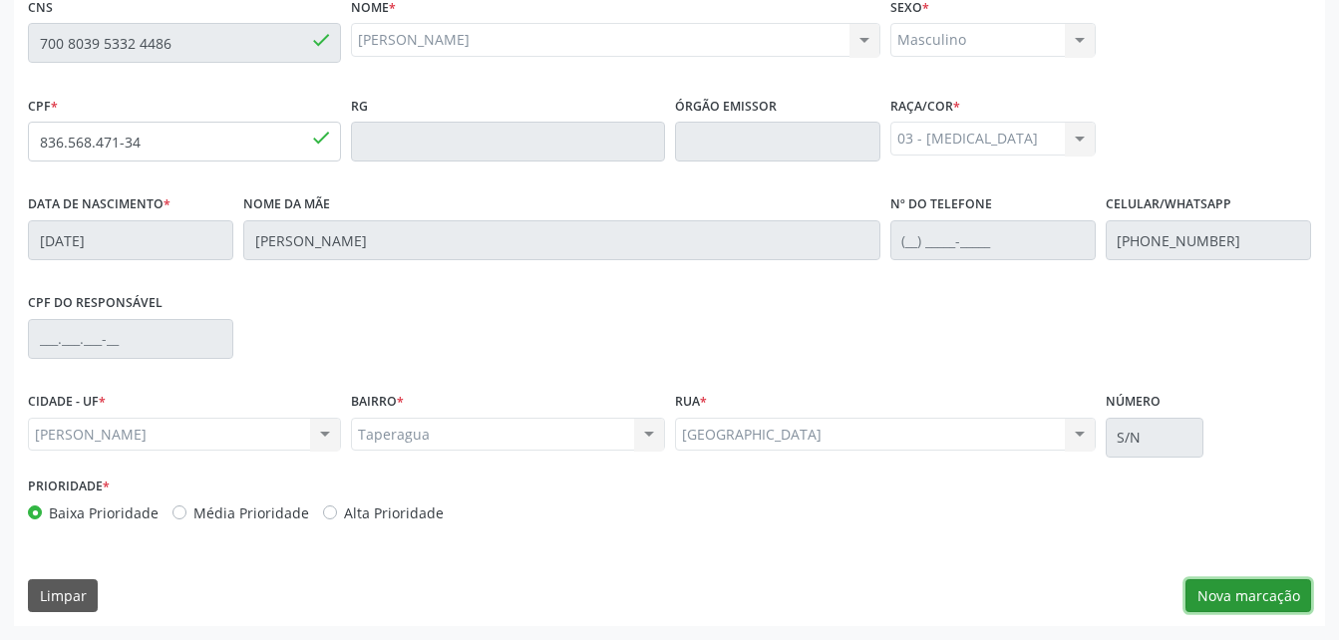
click at [1209, 592] on button "Nova marcação" at bounding box center [1249, 596] width 126 height 34
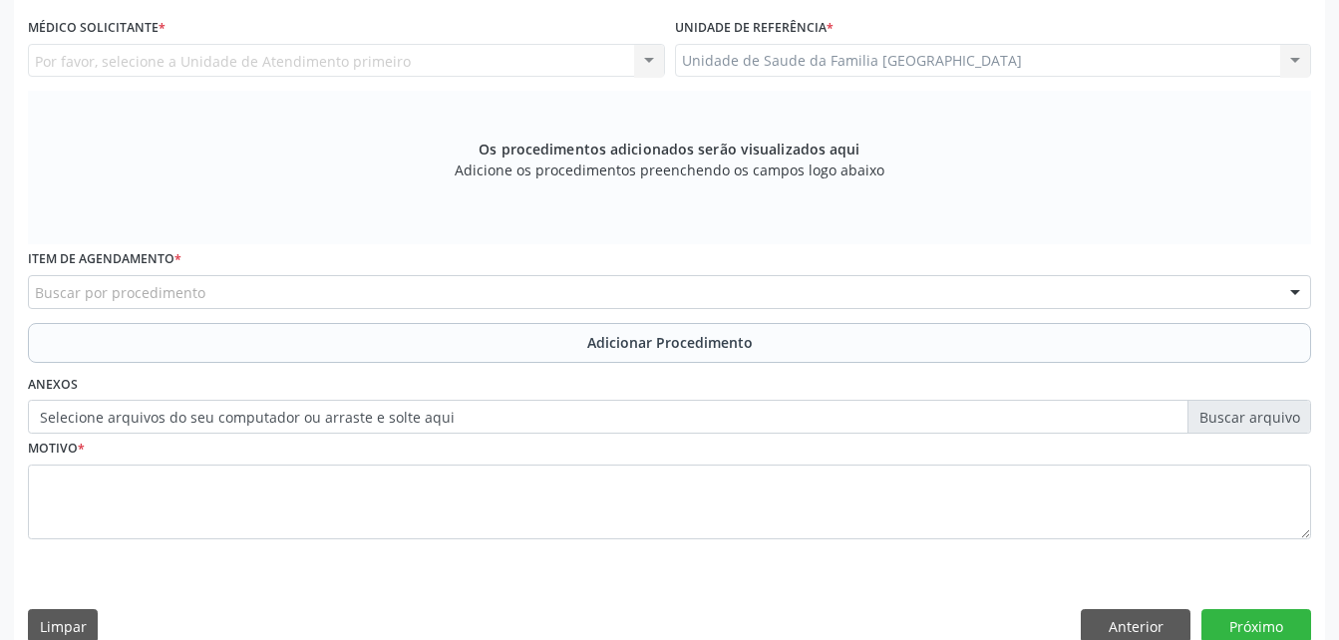
scroll to position [427, 0]
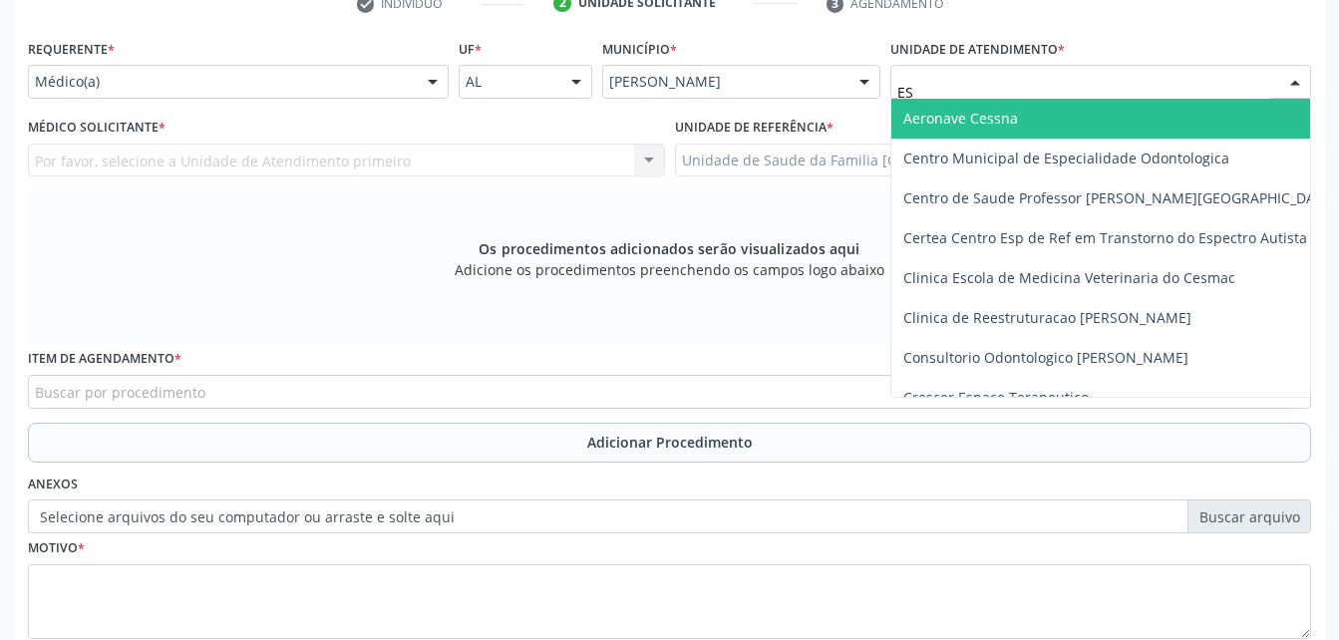
type input "EST"
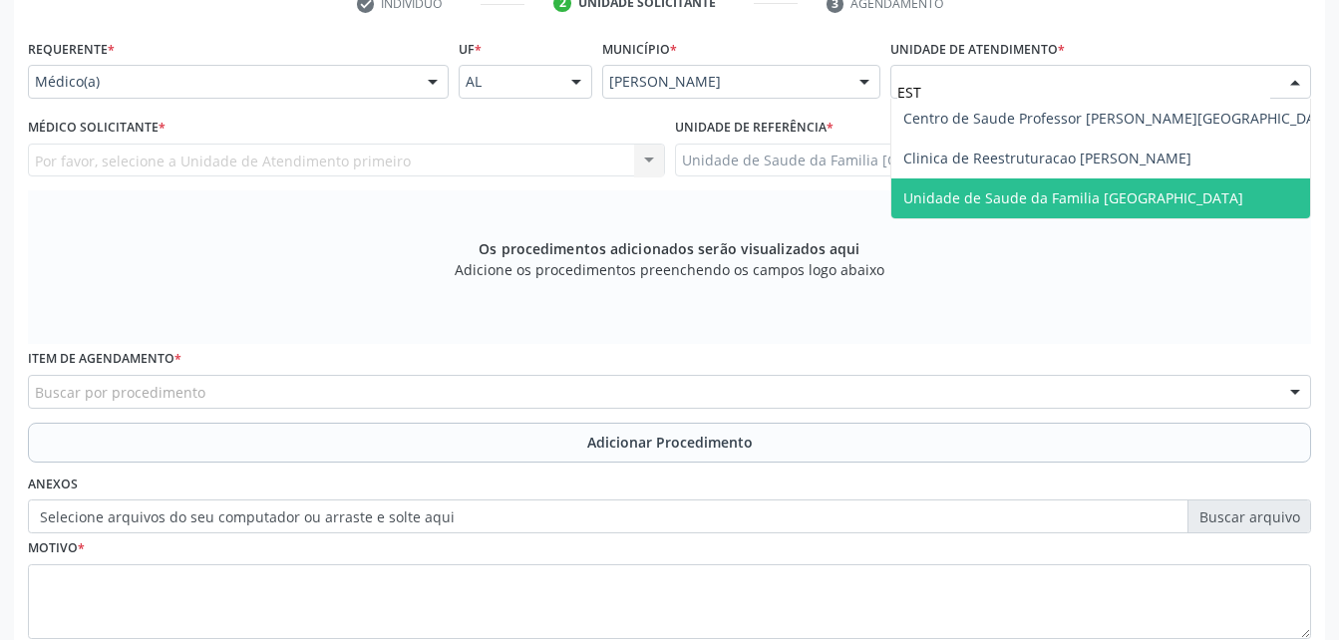
click at [1065, 196] on span "Unidade de Saude da Familia [GEOGRAPHIC_DATA]" at bounding box center [1074, 197] width 340 height 19
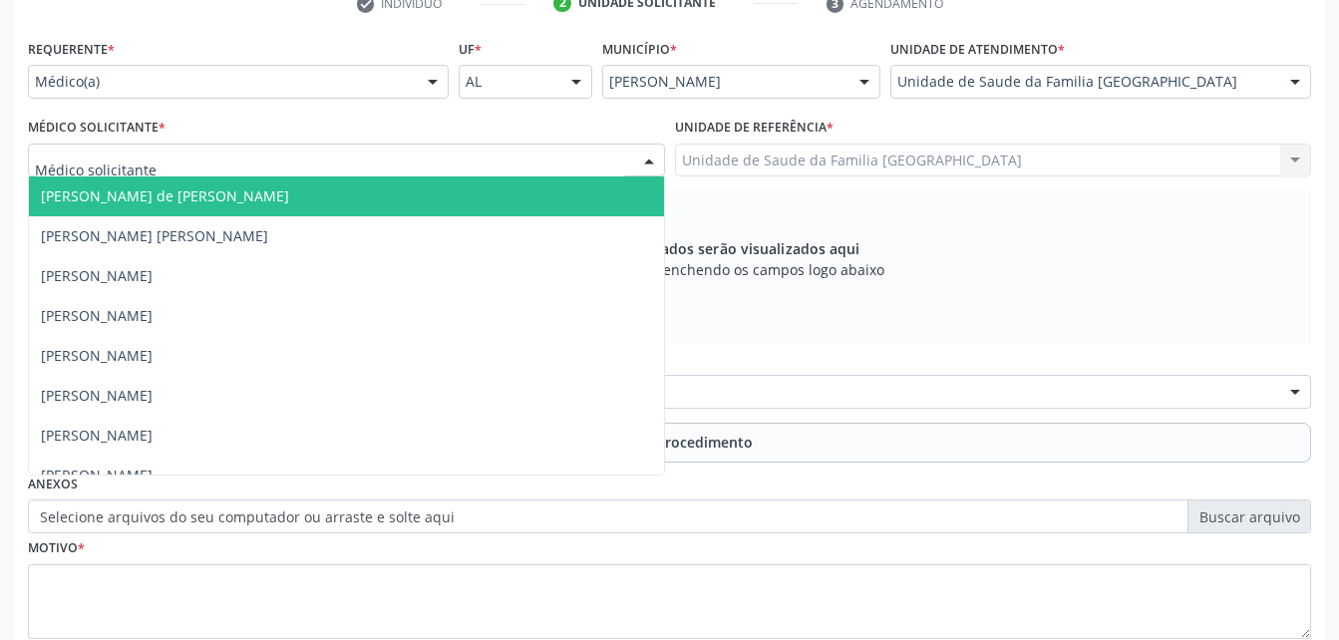
click at [500, 151] on div at bounding box center [346, 161] width 637 height 34
type input "R"
type input "CE"
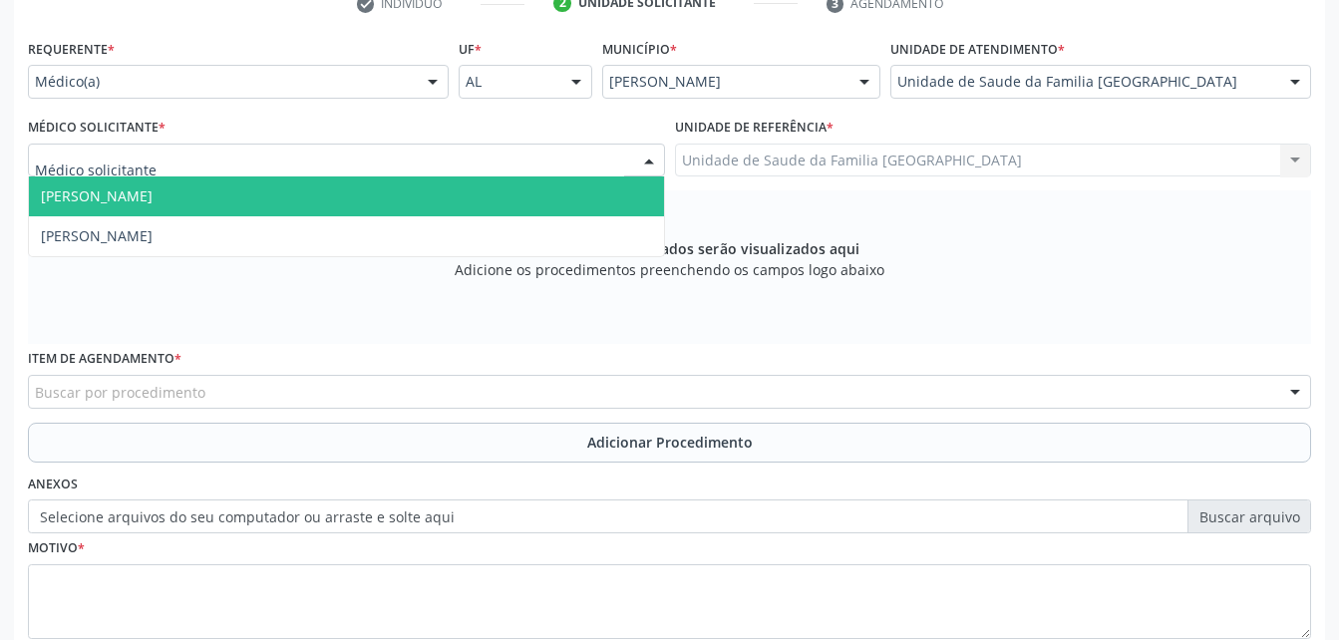
drag, startPoint x: 1126, startPoint y: 79, endPoint x: 1188, endPoint y: 79, distance: 61.8
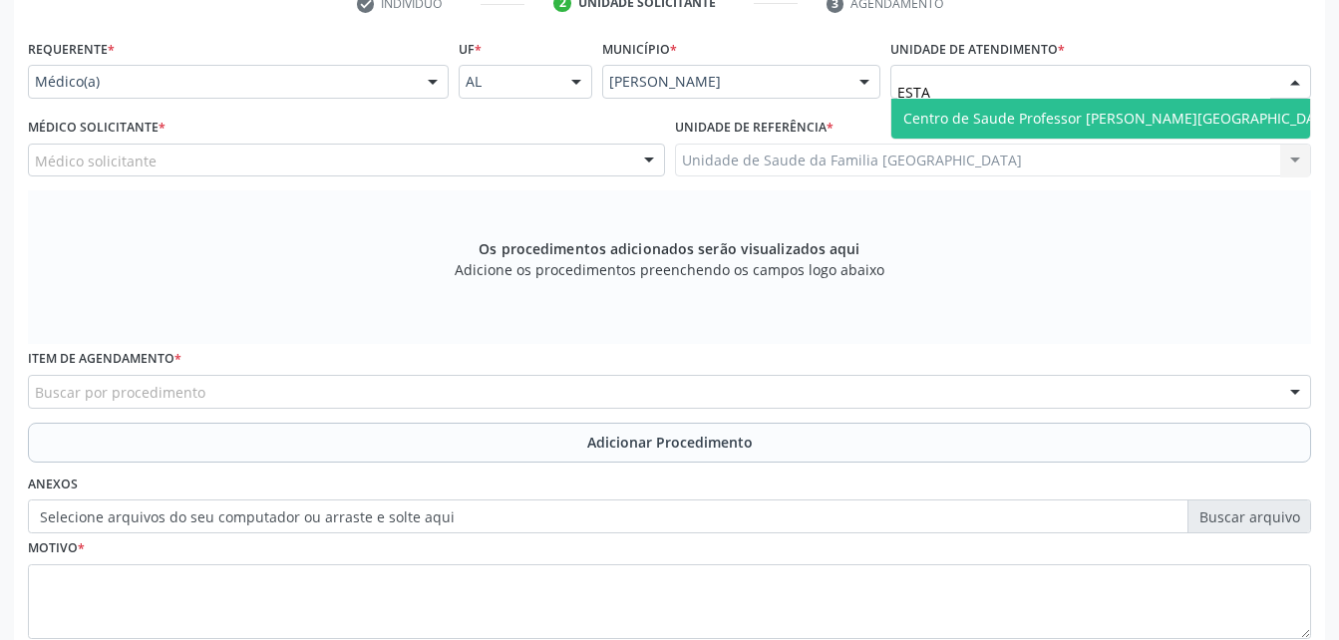
type input "ESTAC"
click at [1192, 119] on span "Centro de Saude Professor [PERSON_NAME][GEOGRAPHIC_DATA]" at bounding box center [1121, 119] width 458 height 40
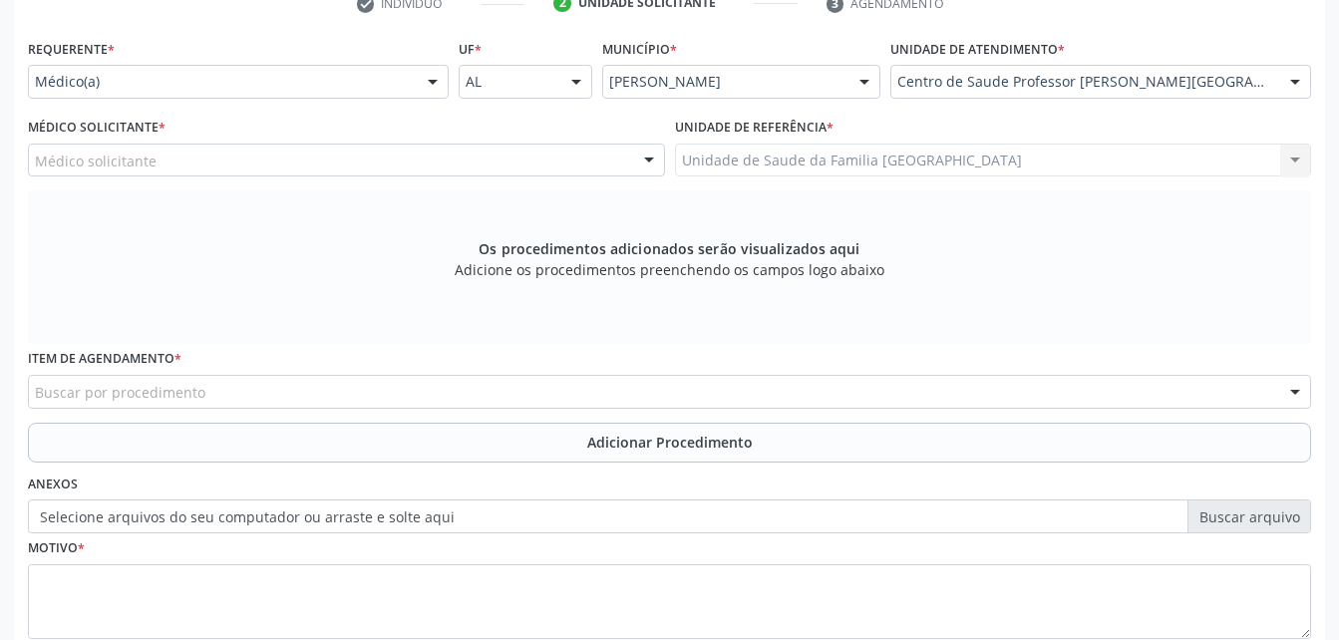
click at [449, 164] on div "Médico solicitante [PERSON_NAME] [PERSON_NAME] Malta [PERSON_NAME] [PERSON_NAME…" at bounding box center [346, 161] width 637 height 34
click at [449, 164] on div "Médico solicitante" at bounding box center [346, 161] width 637 height 34
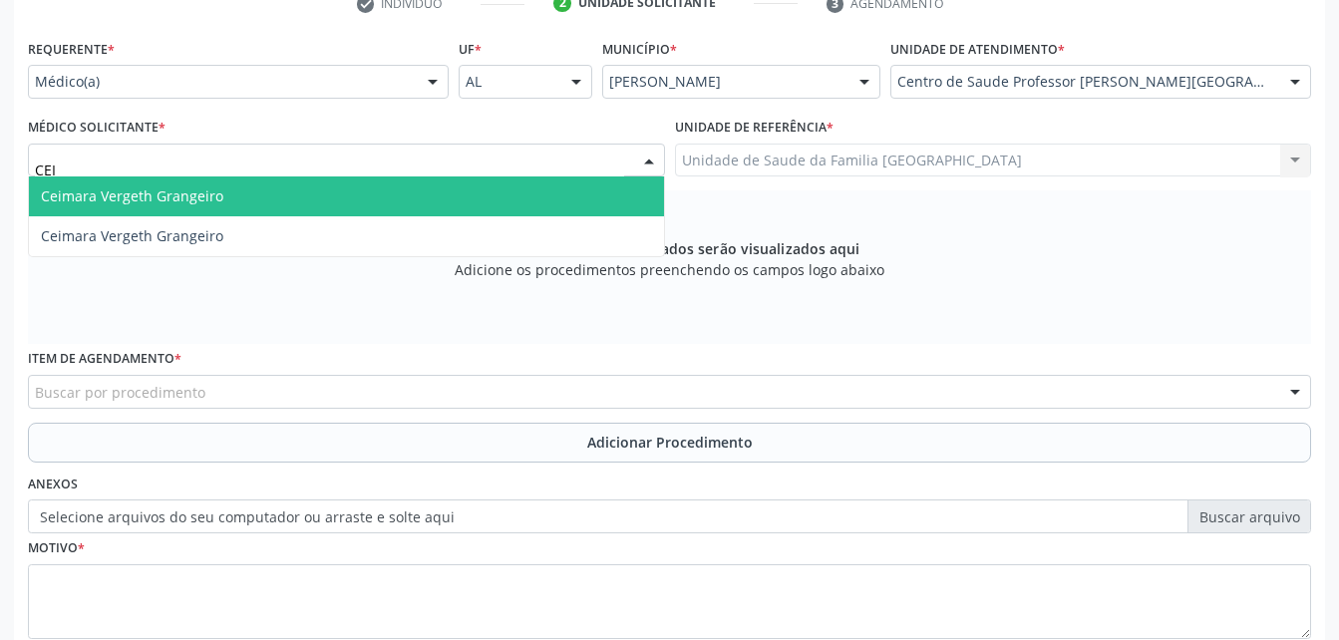
type input "CEIM"
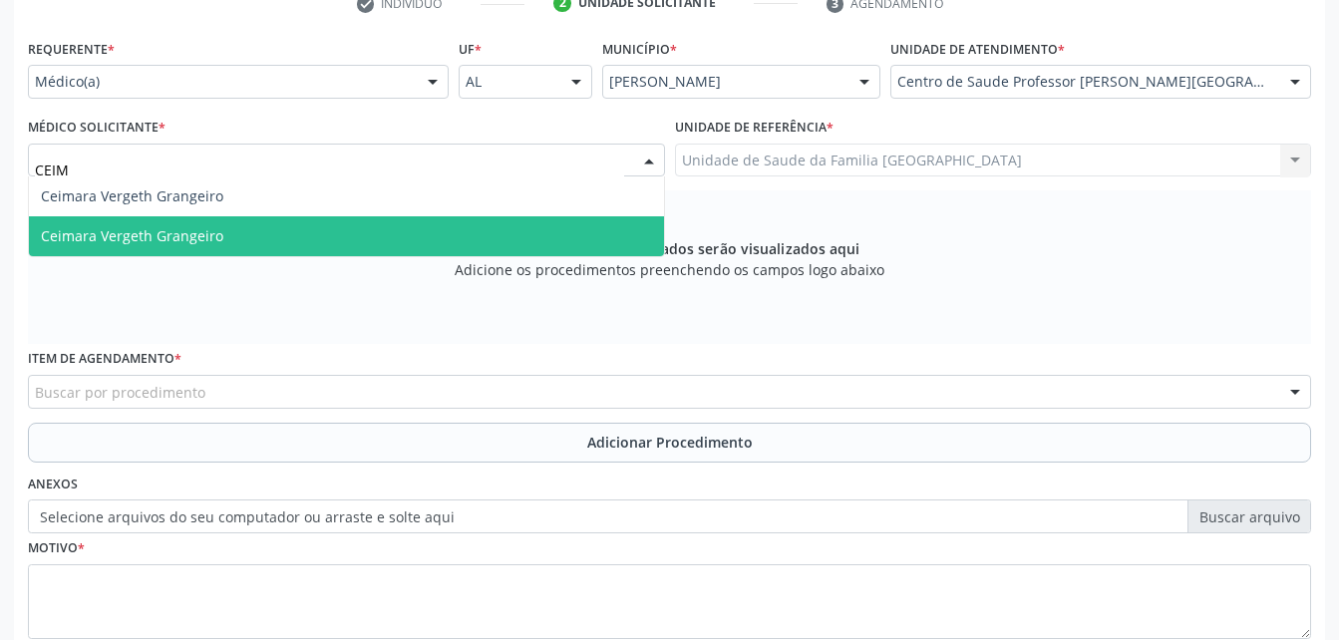
click at [474, 222] on span "Ceimara Vergeth Grangeiro" at bounding box center [346, 236] width 635 height 40
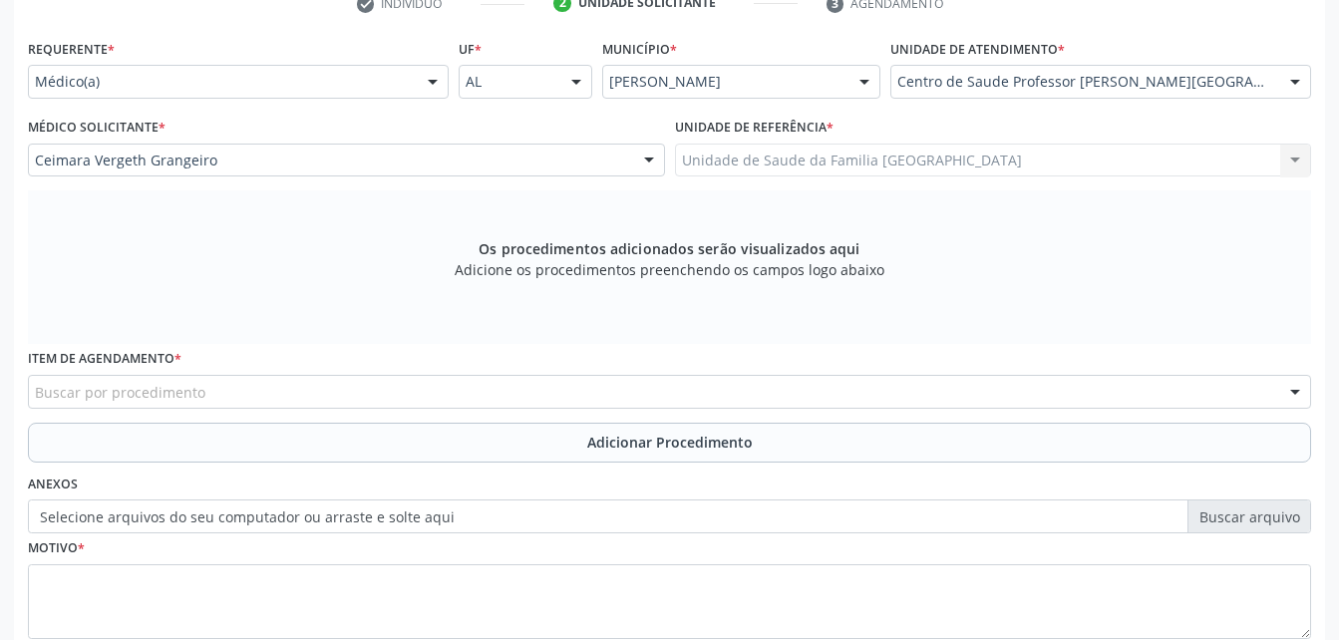
click at [539, 402] on div "Buscar por procedimento" at bounding box center [669, 392] width 1283 height 34
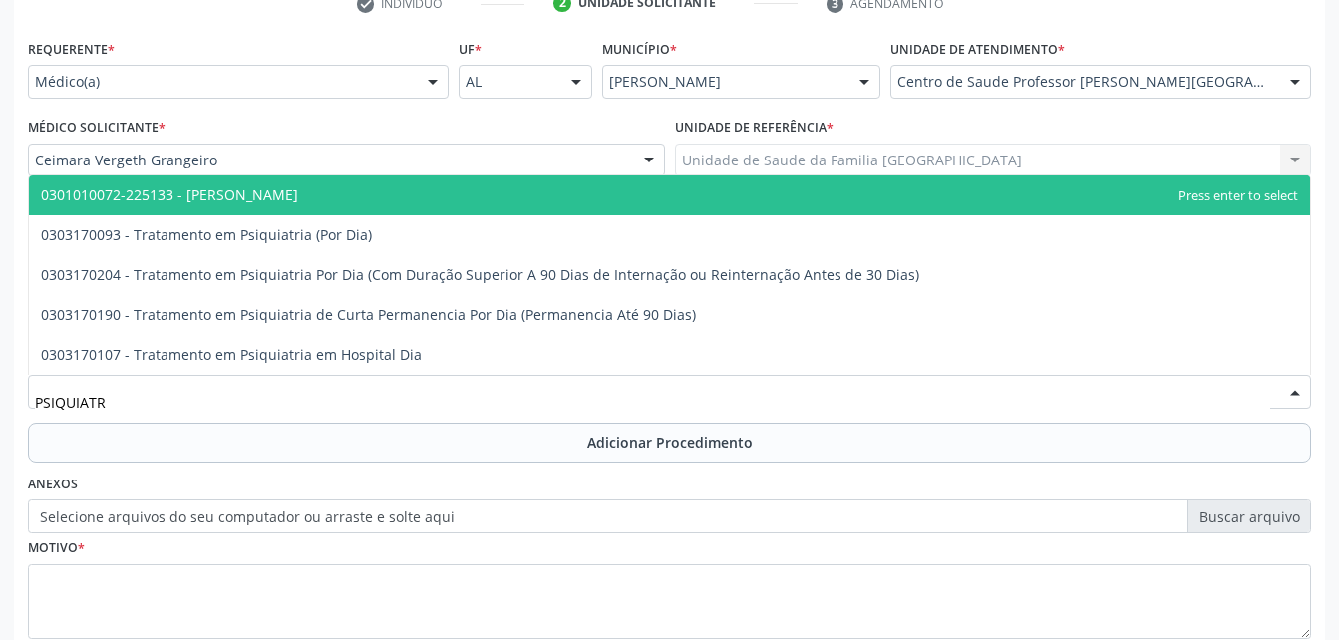
type input "PSIQUIATRA"
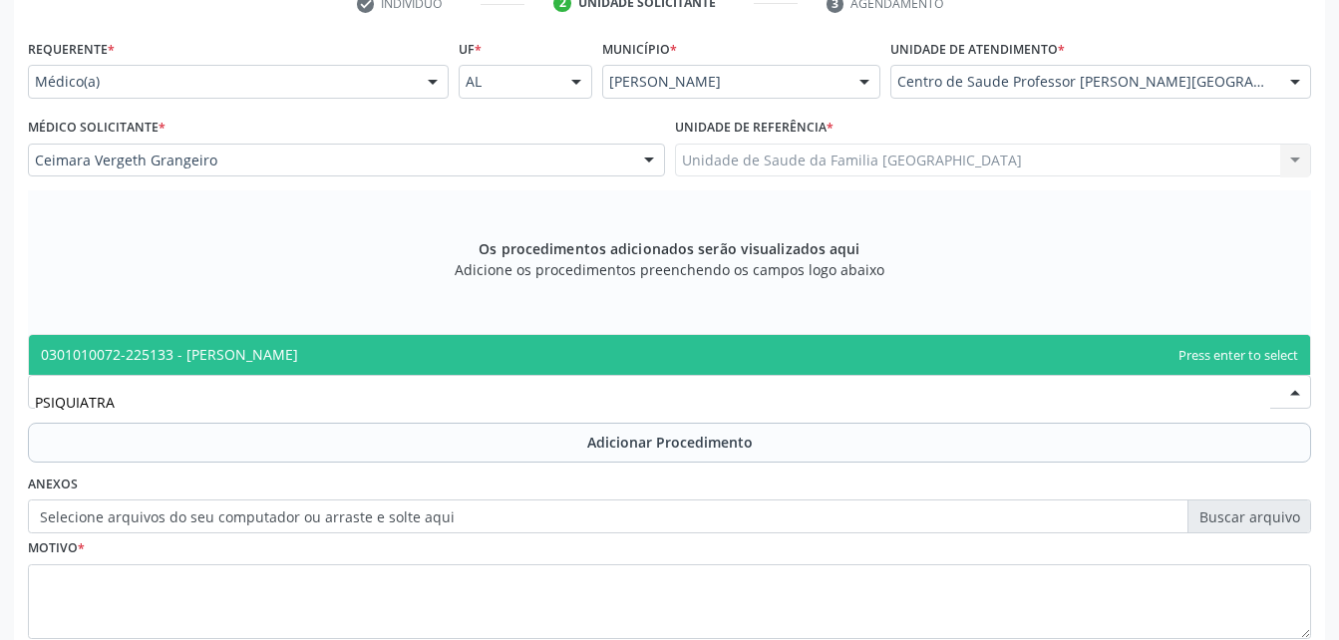
click at [592, 356] on span "0301010072-225133 - [PERSON_NAME]" at bounding box center [669, 355] width 1281 height 40
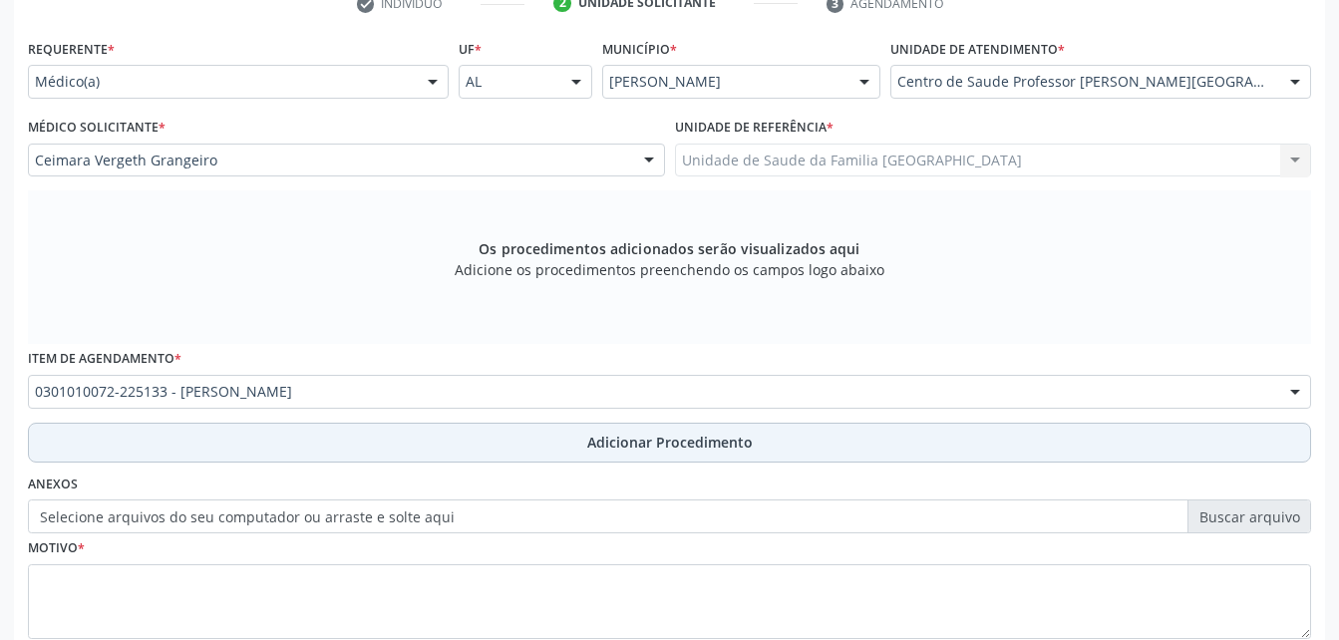
click at [607, 443] on span "Adicionar Procedimento" at bounding box center [670, 442] width 166 height 21
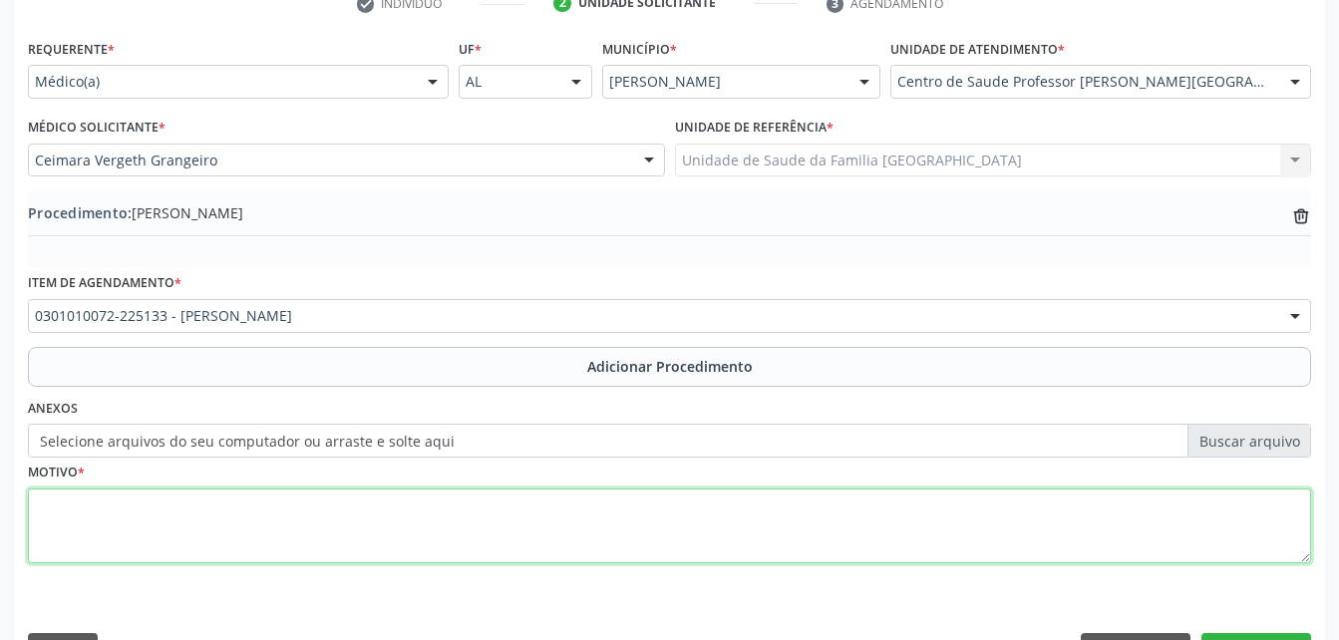
click at [533, 491] on textarea at bounding box center [669, 527] width 1283 height 76
click at [38, 509] on textarea "COM IDEAÇÃO DE SUICIDA" at bounding box center [669, 527] width 1283 height 76
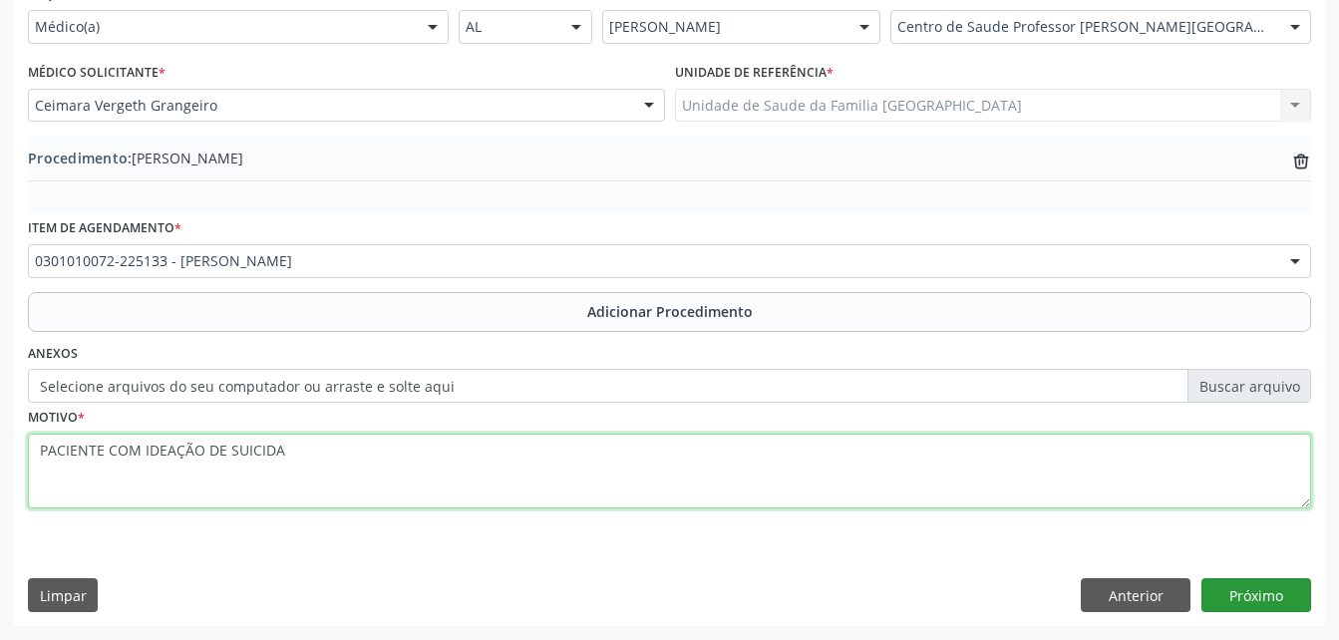
type textarea "PACIENTE COM IDEAÇÃO DE SUICIDA"
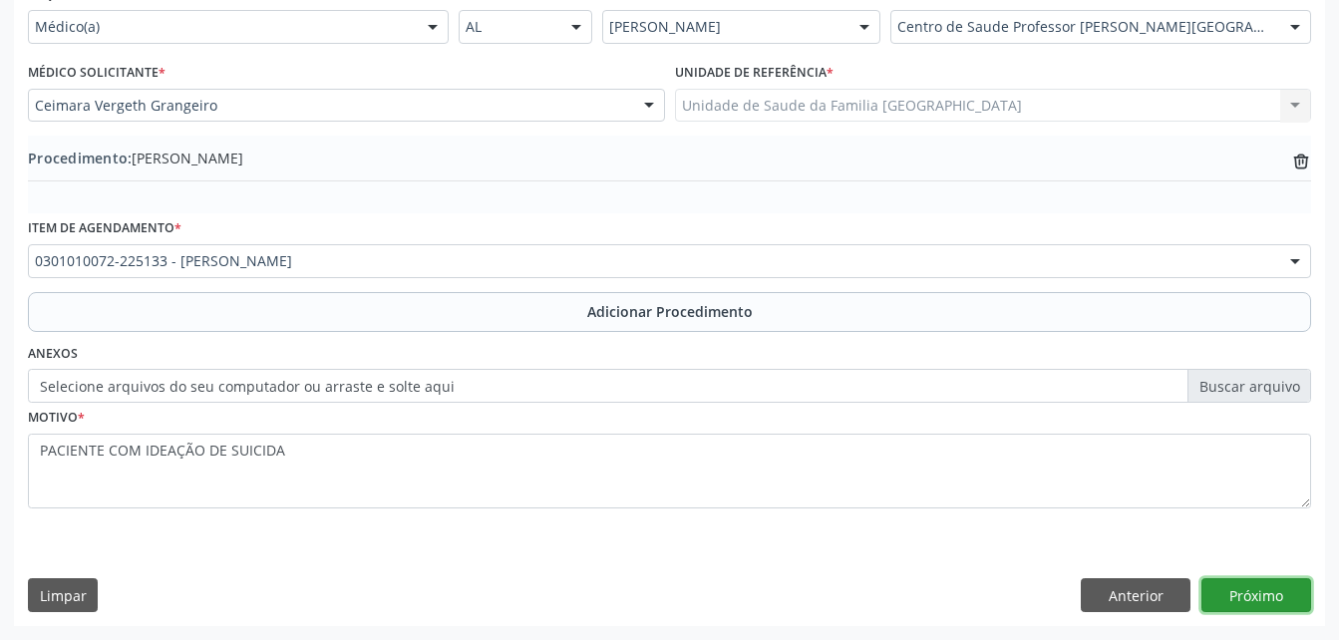
click at [1284, 591] on button "Próximo" at bounding box center [1257, 595] width 110 height 34
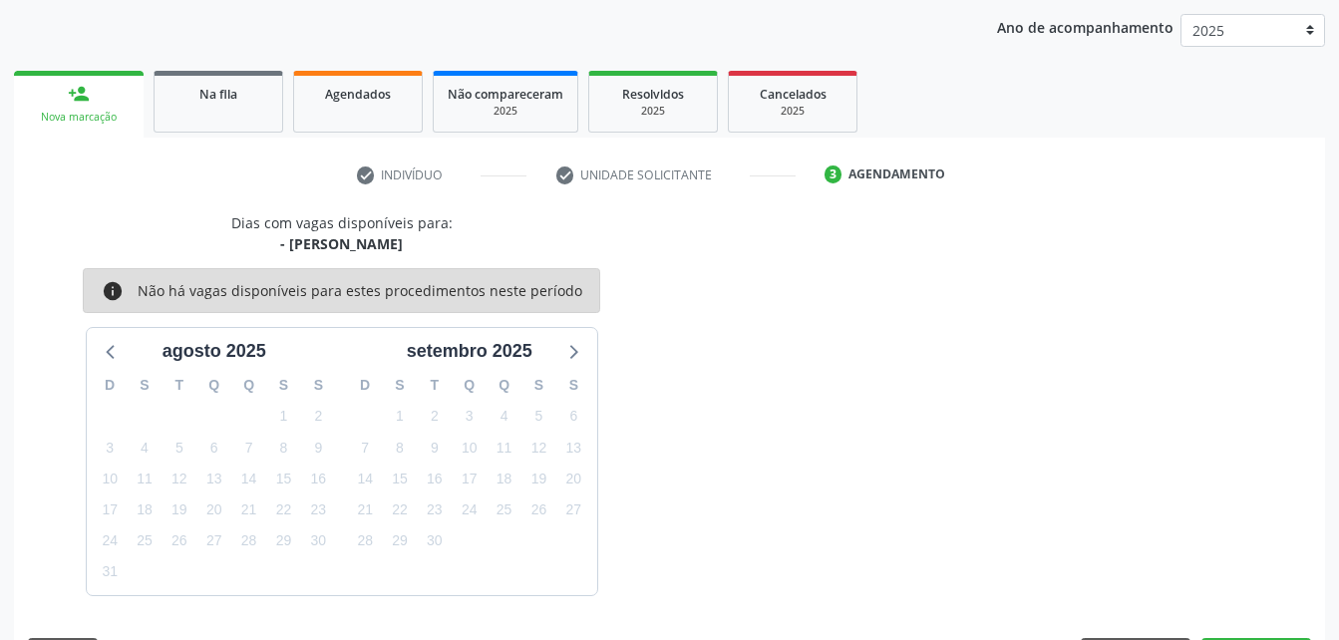
scroll to position [314, 0]
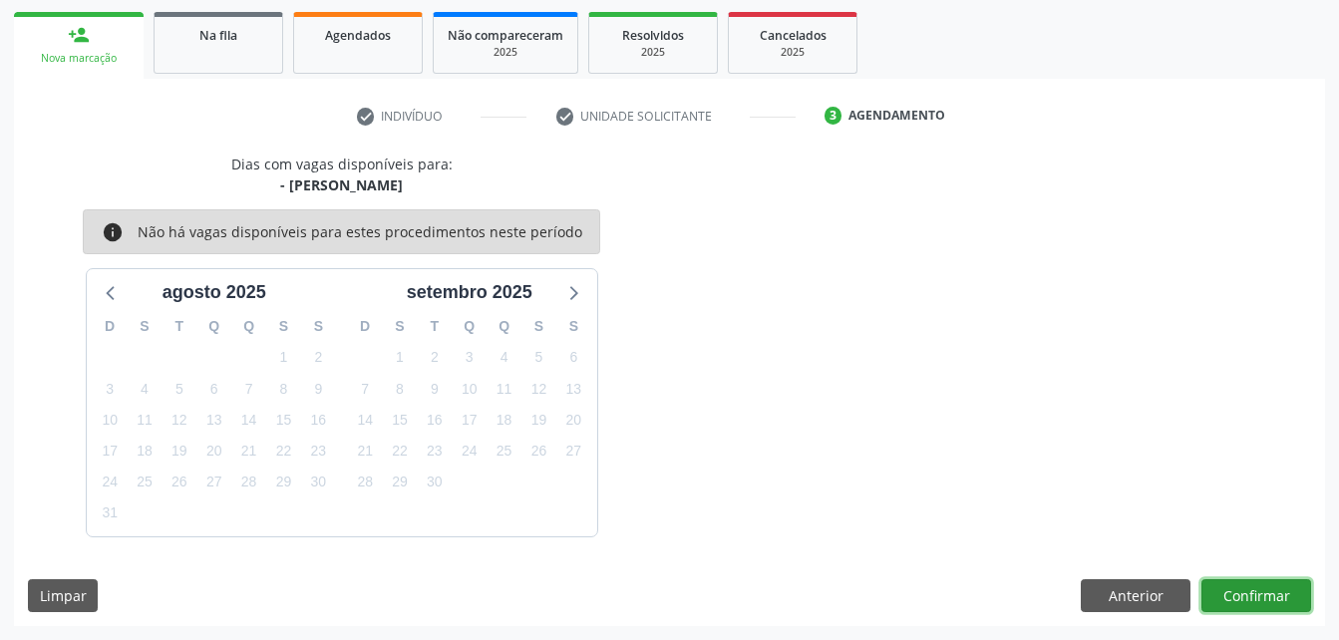
click at [1256, 600] on button "Confirmar" at bounding box center [1257, 596] width 110 height 34
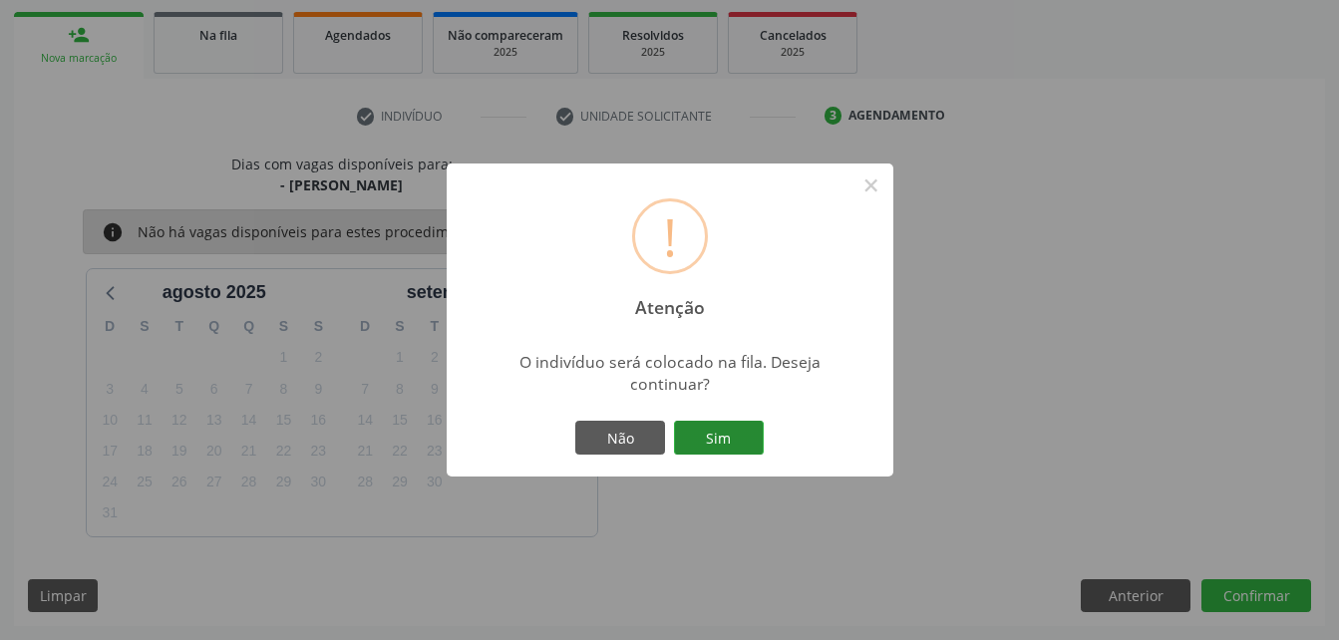
click at [736, 433] on button "Sim" at bounding box center [719, 438] width 90 height 34
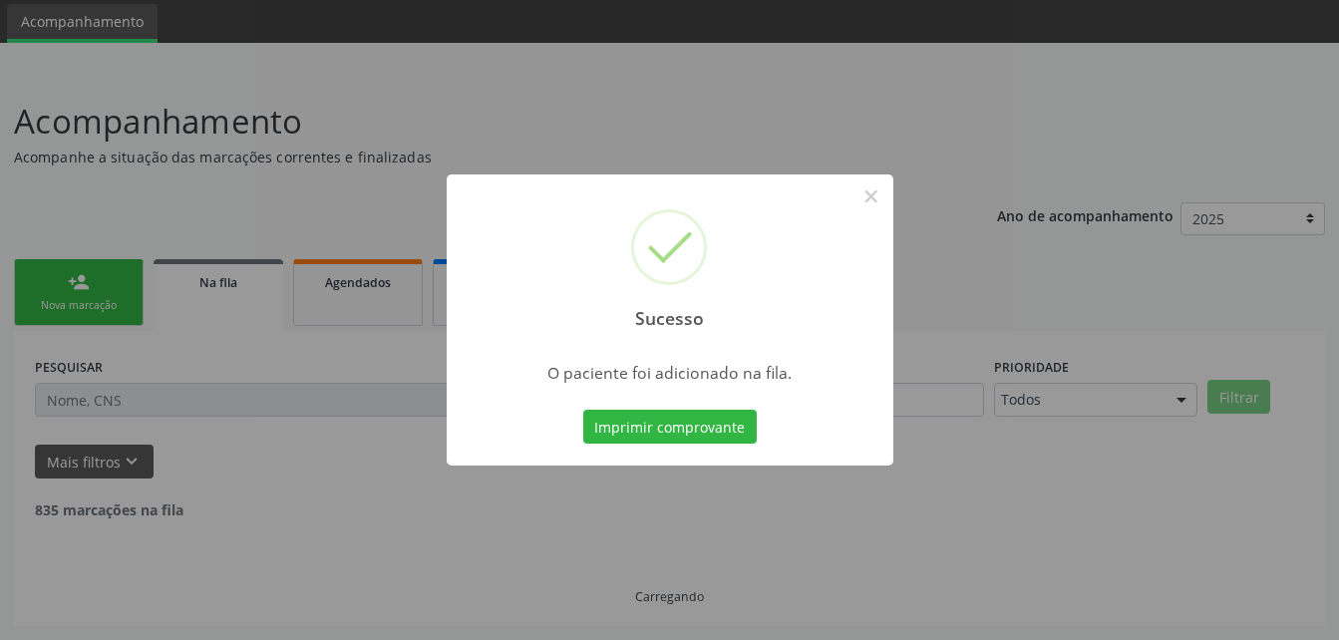
scroll to position [46, 0]
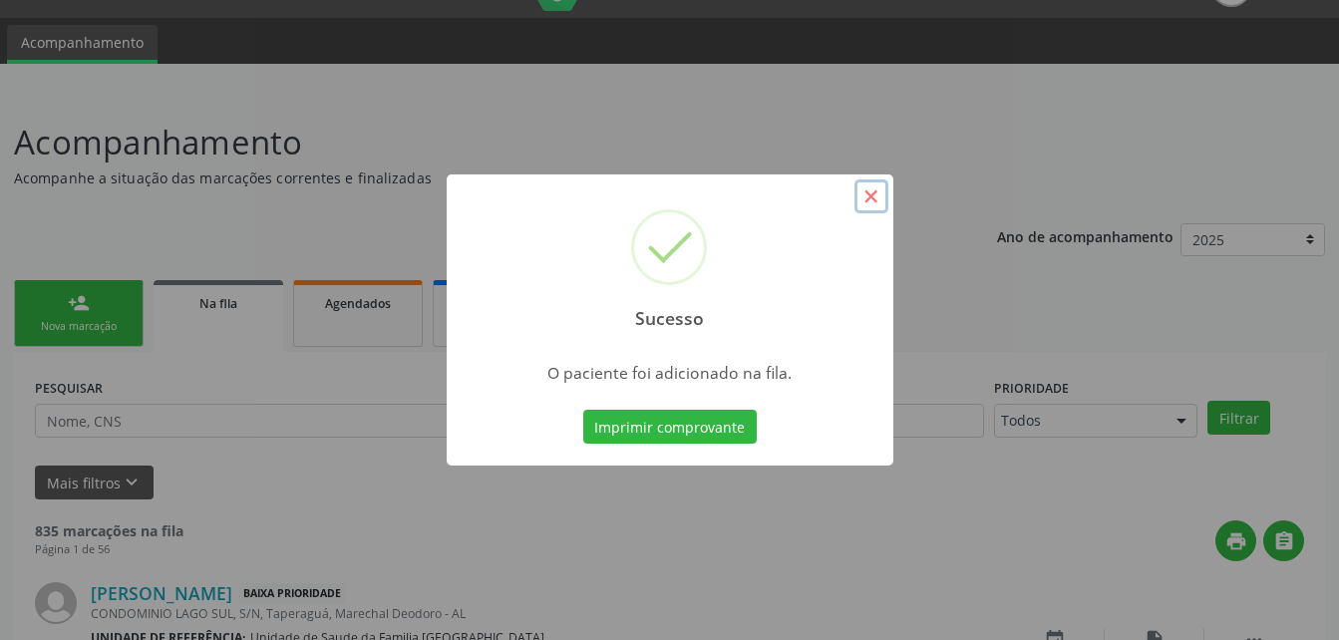
click at [873, 205] on button "×" at bounding box center [872, 197] width 34 height 34
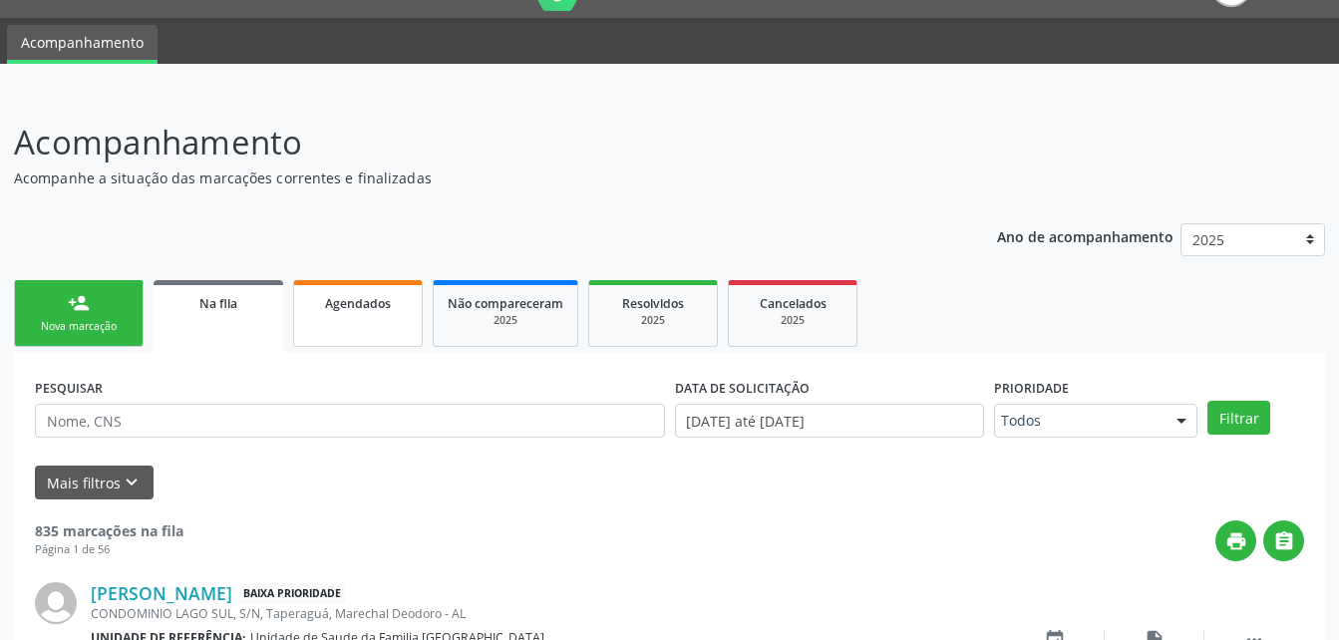
click at [365, 324] on link "Agendados" at bounding box center [358, 313] width 130 height 67
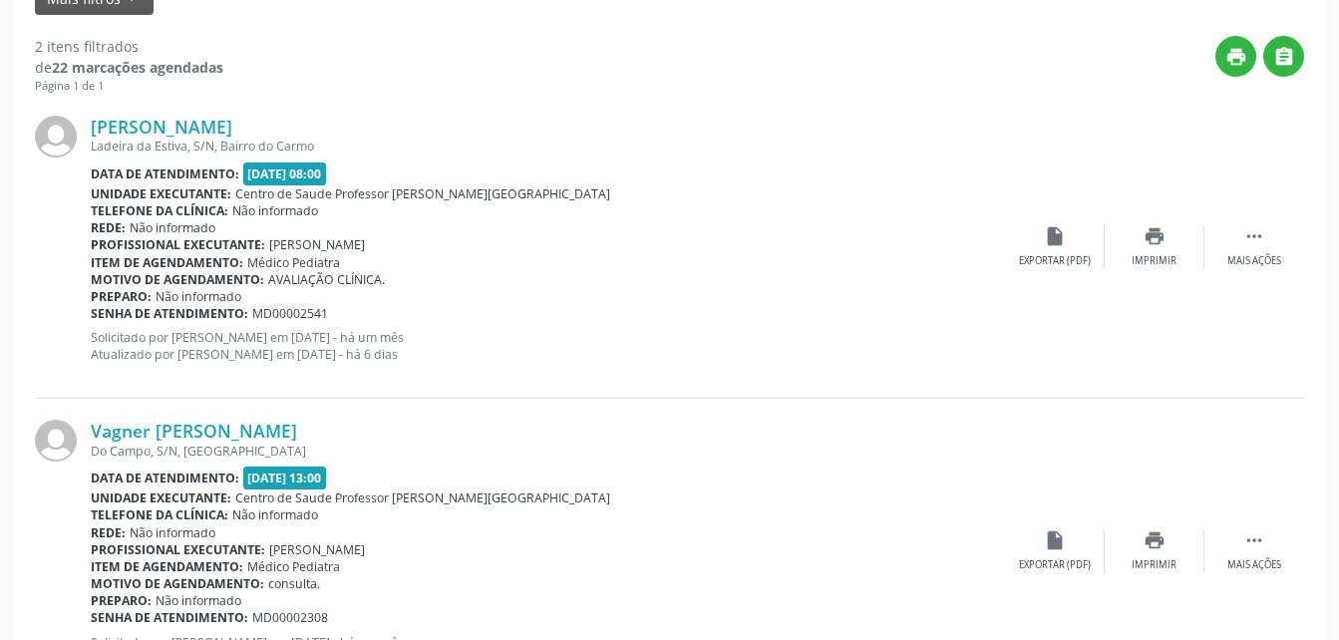
scroll to position [229, 0]
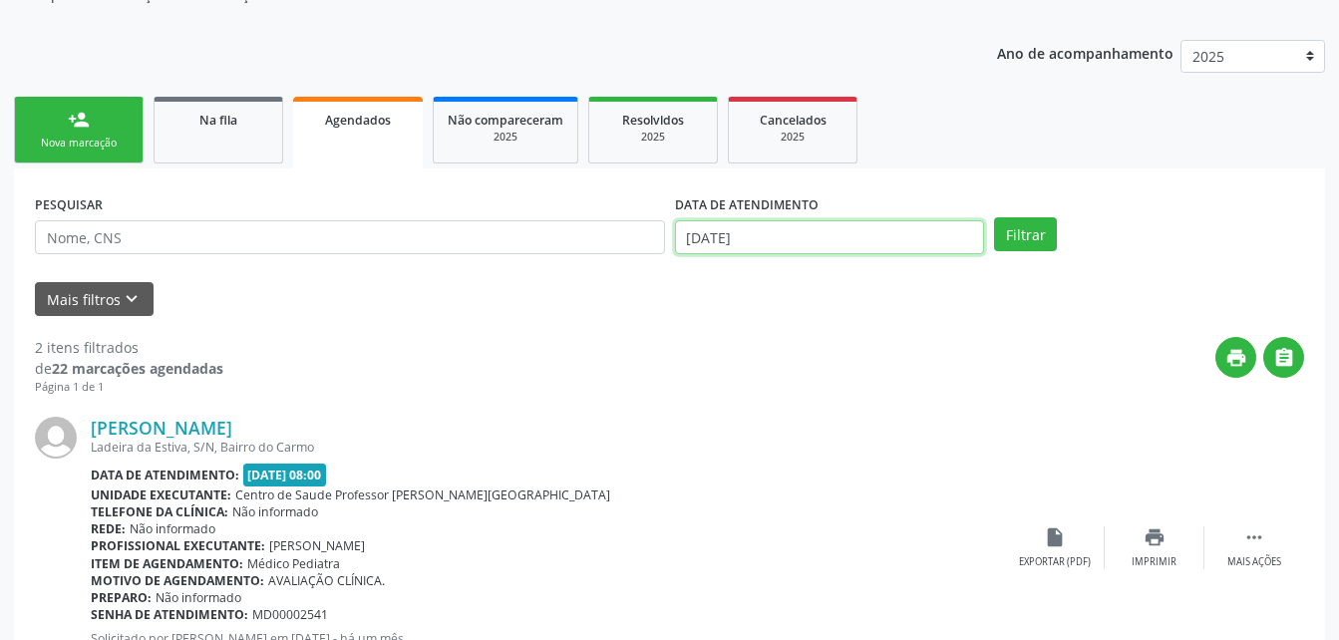
click at [833, 229] on input "[DATE]" at bounding box center [830, 237] width 310 height 34
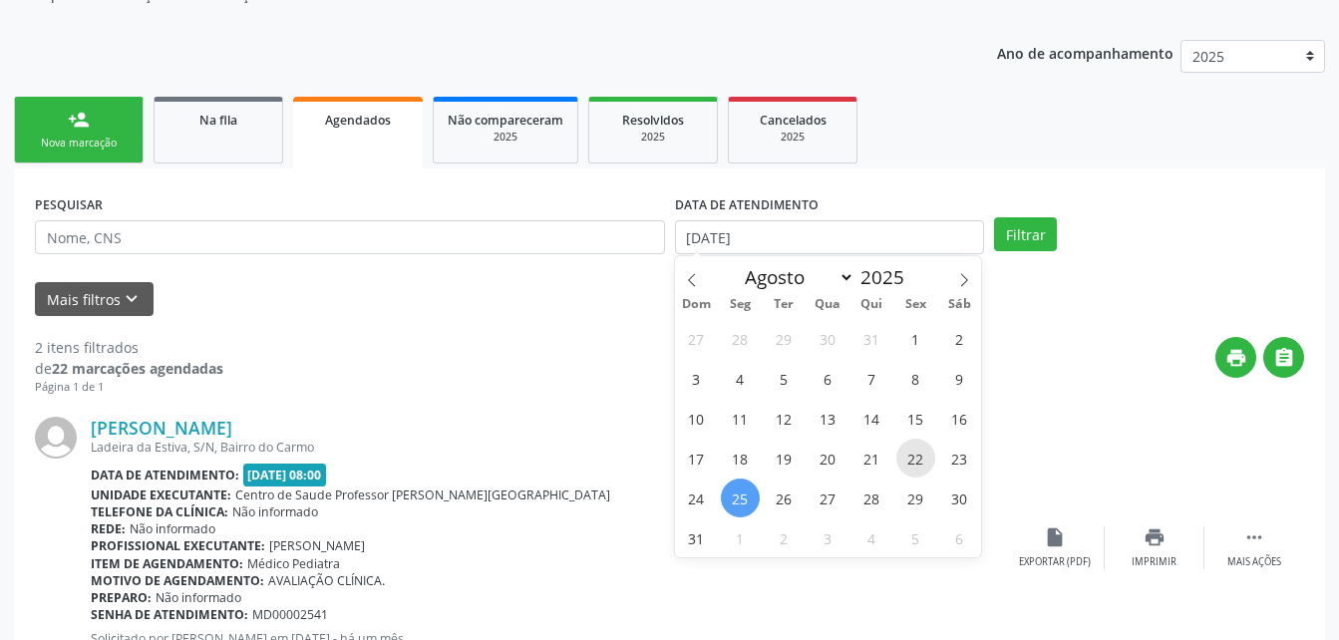
click at [916, 467] on span "22" at bounding box center [916, 458] width 39 height 39
type input "[DATE]"
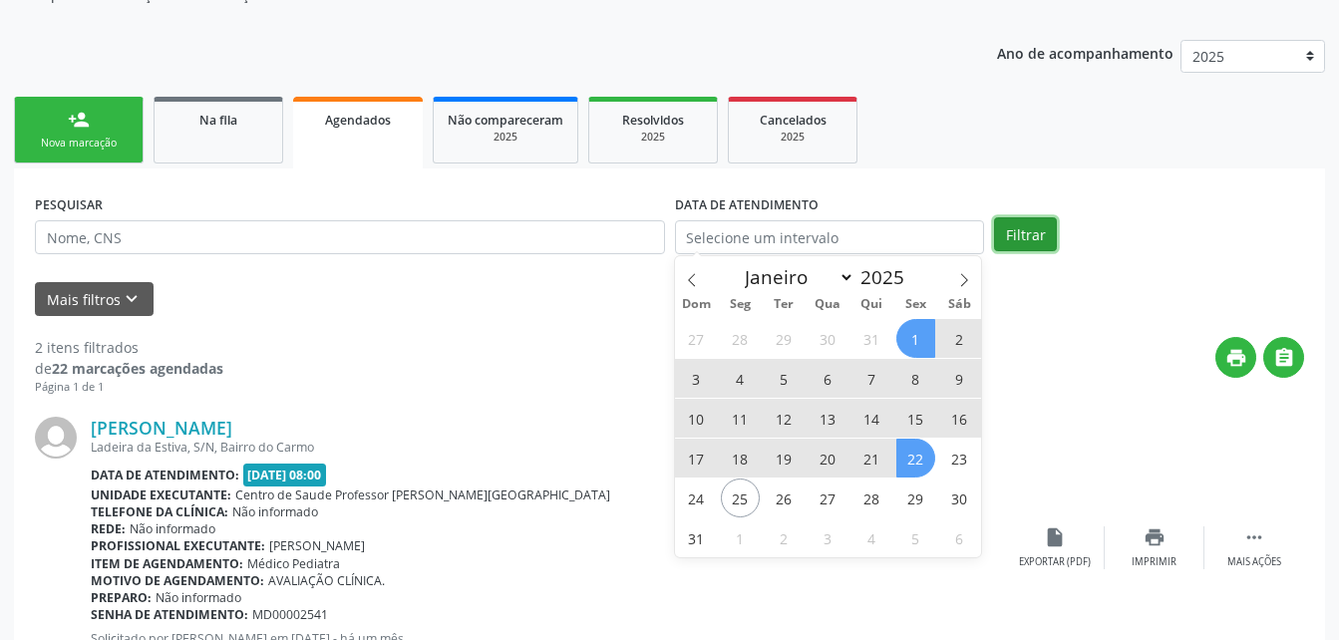
click at [1012, 233] on button "Filtrar" at bounding box center [1025, 234] width 63 height 34
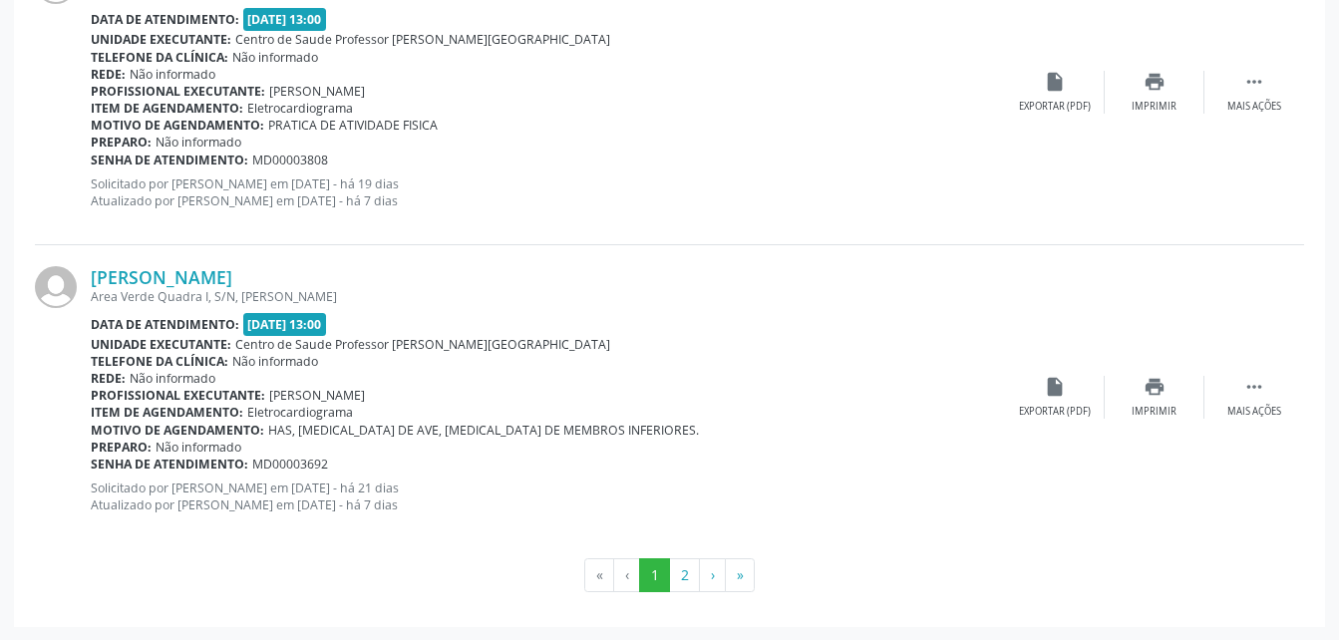
scroll to position [4627, 0]
click at [685, 561] on button "2" at bounding box center [684, 574] width 31 height 34
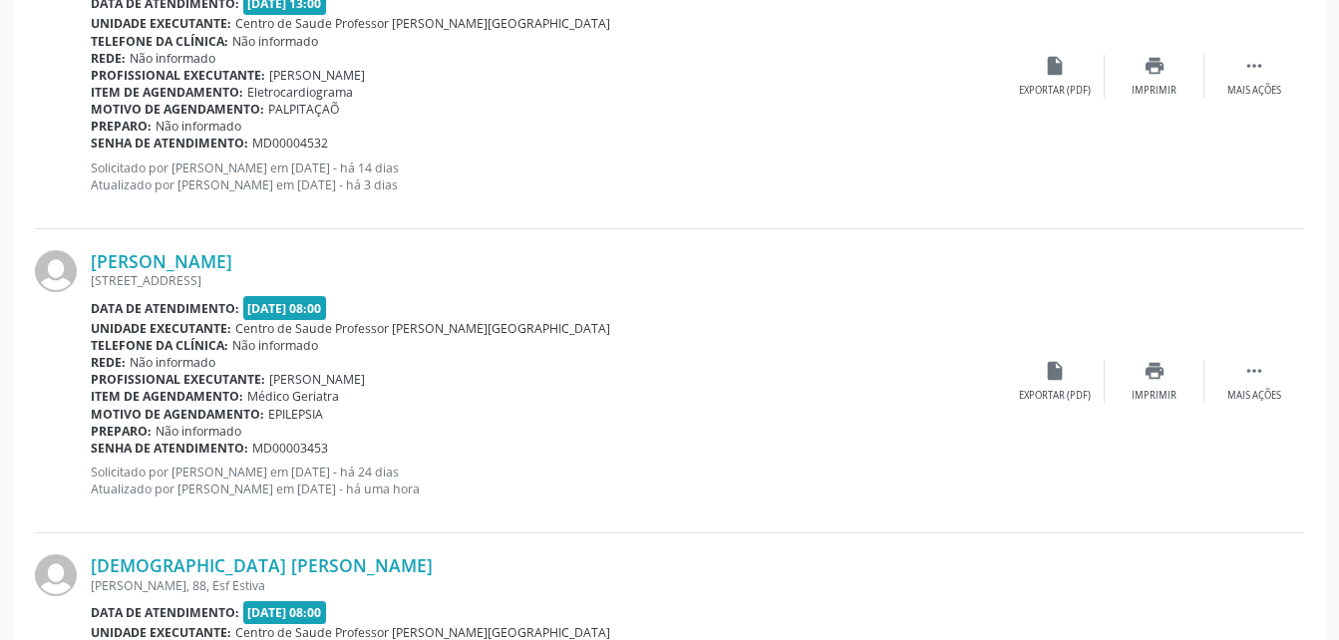
scroll to position [1692, 0]
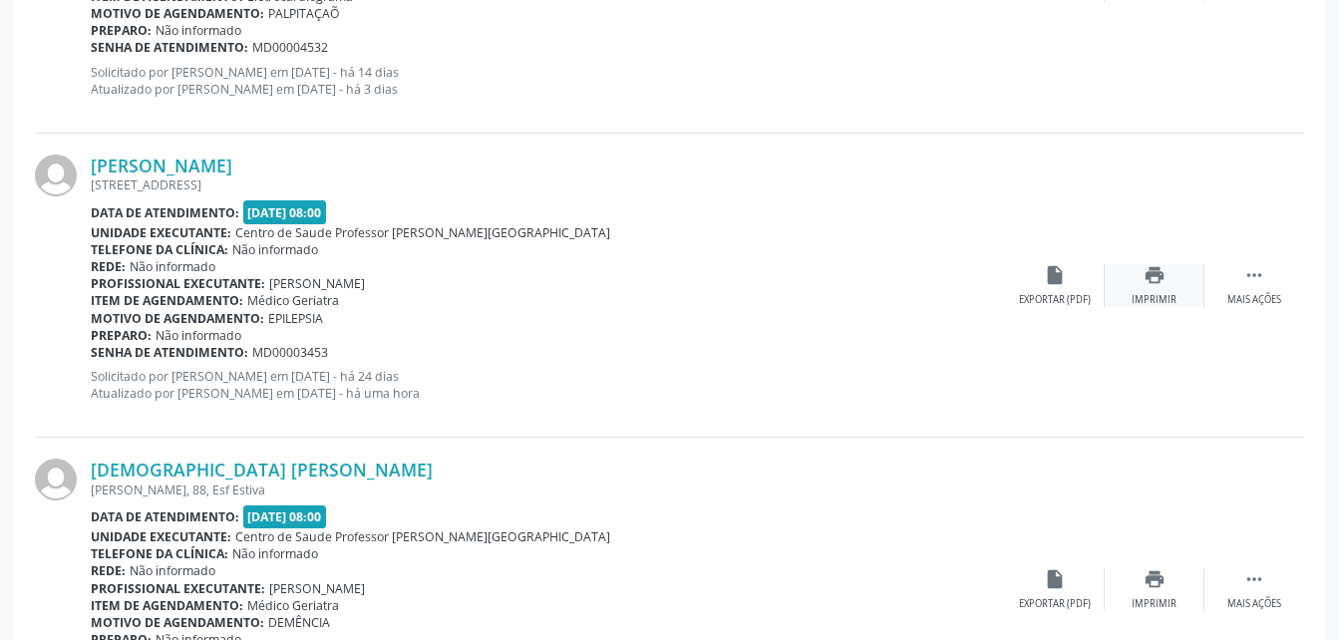
click at [1162, 265] on icon "print" at bounding box center [1155, 275] width 22 height 22
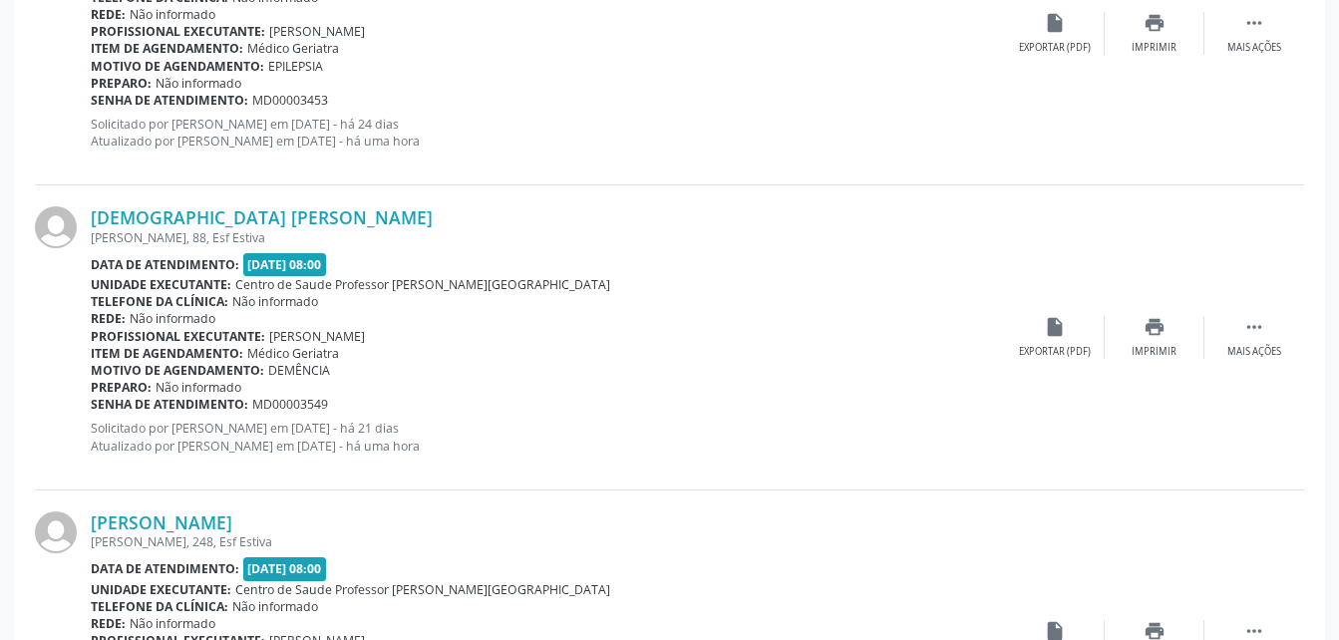
scroll to position [1992, 0]
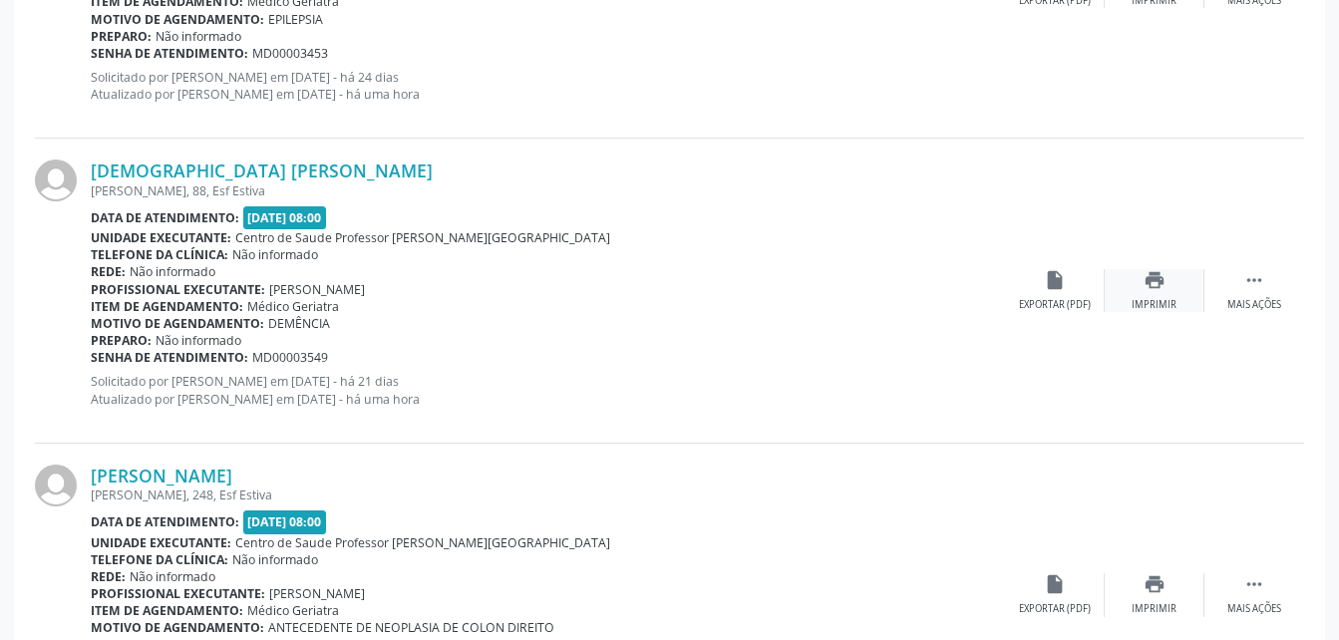
click at [1167, 282] on div "print Imprimir" at bounding box center [1155, 290] width 100 height 43
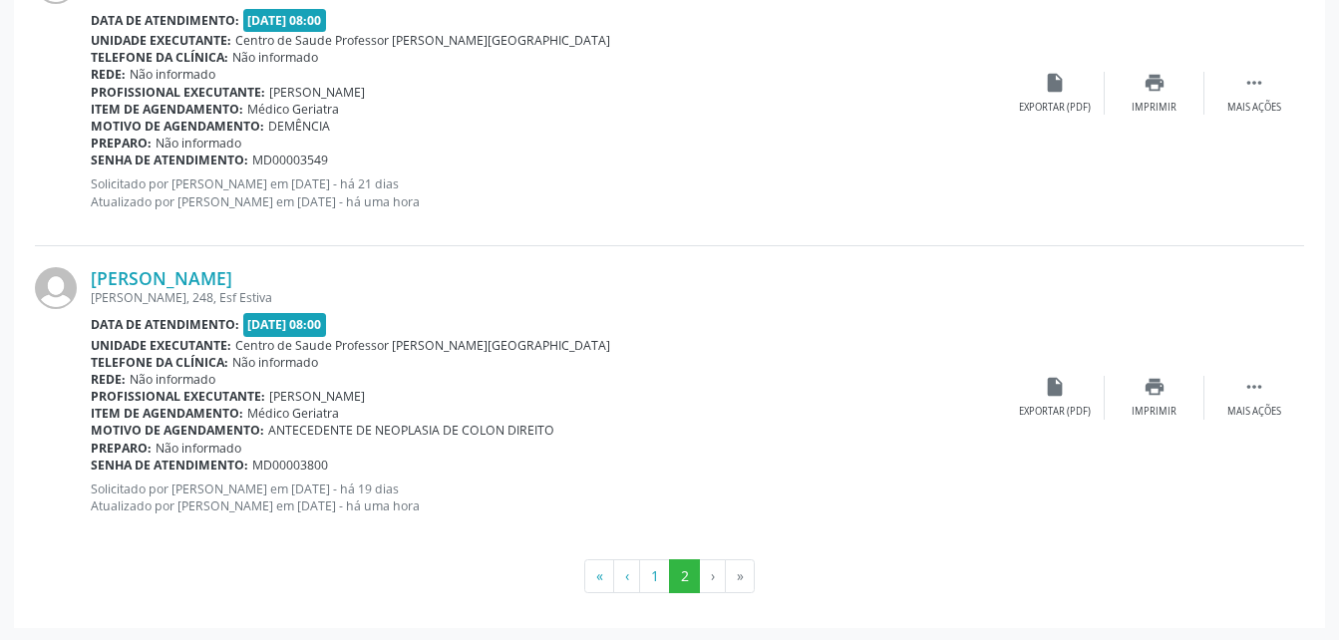
scroll to position [2191, 0]
click at [1158, 389] on icon "print" at bounding box center [1155, 385] width 22 height 22
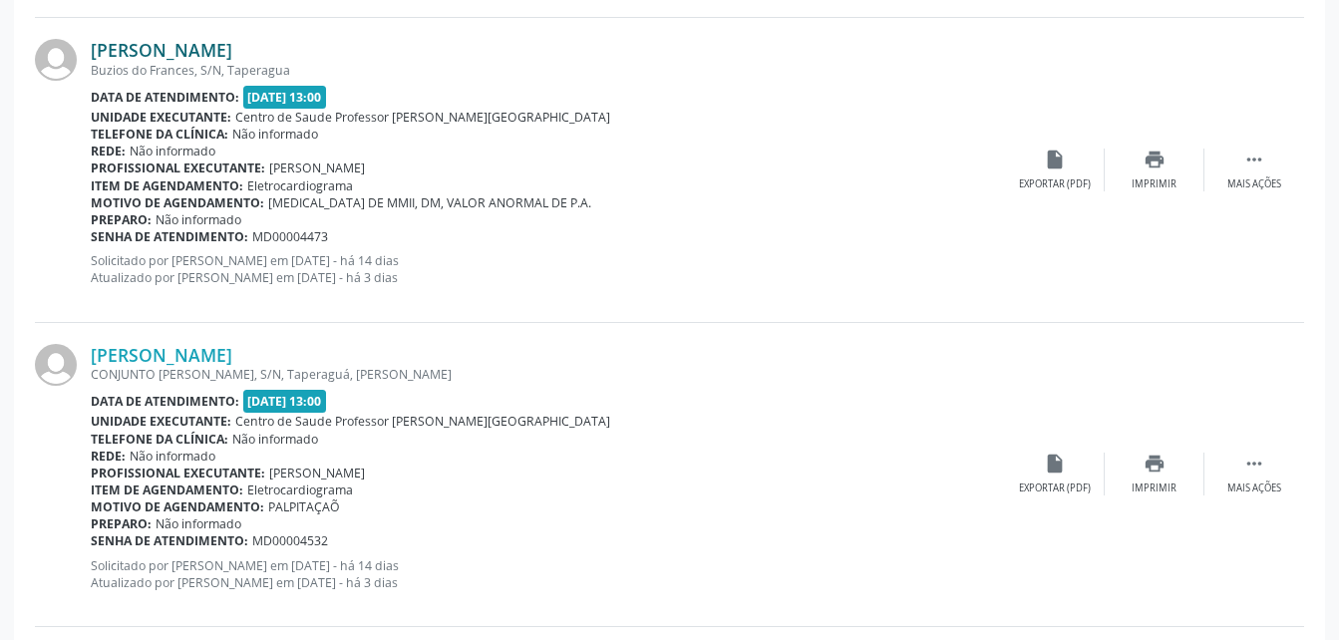
scroll to position [1194, 0]
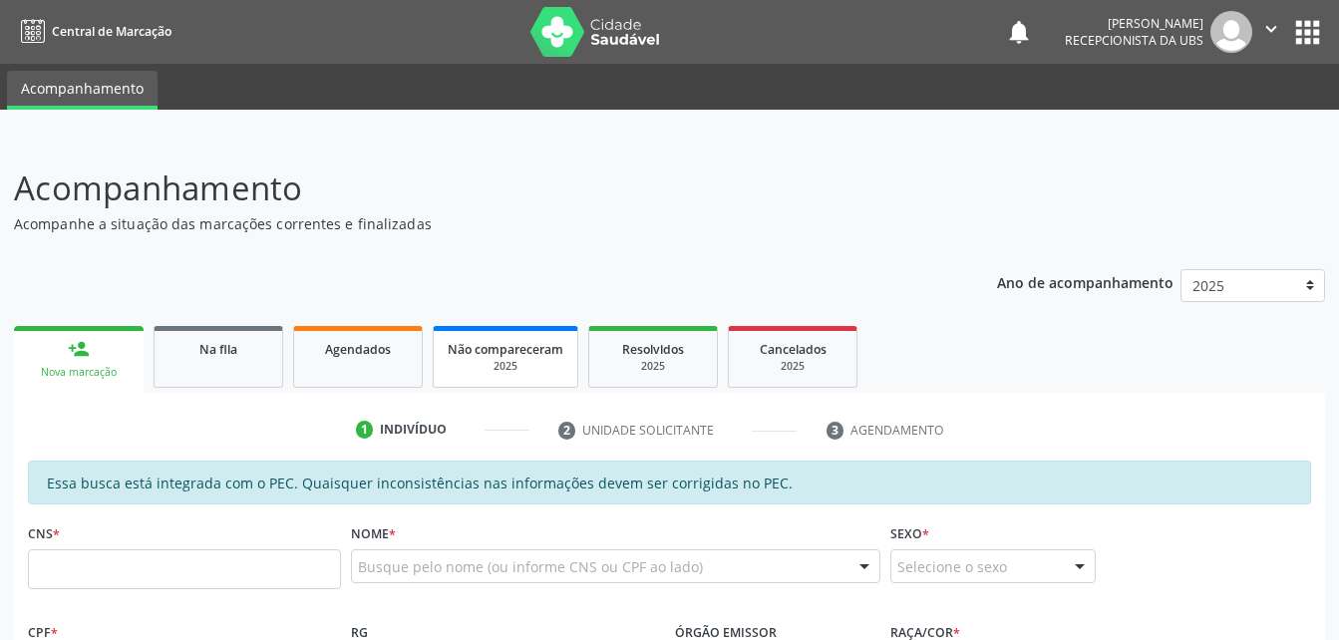
drag, startPoint x: 401, startPoint y: 386, endPoint x: 516, endPoint y: 335, distance: 125.5
click at [401, 386] on link "Agendados" at bounding box center [358, 357] width 130 height 62
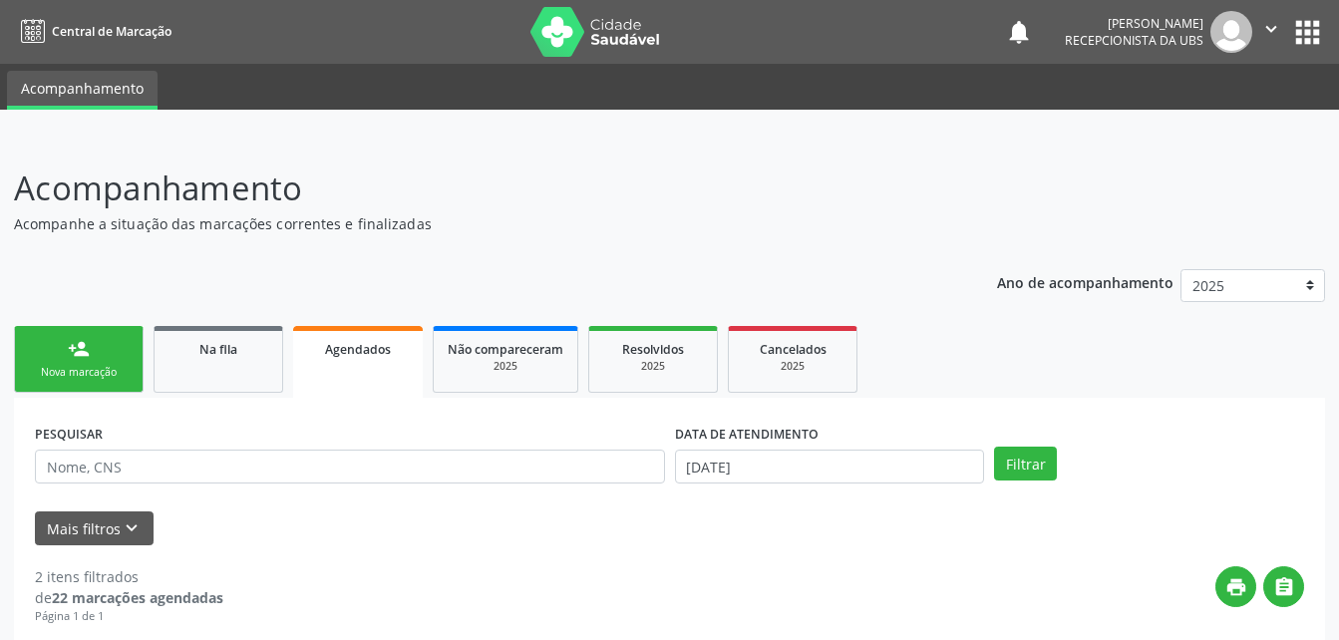
click at [72, 367] on div "Nova marcação" at bounding box center [79, 372] width 100 height 15
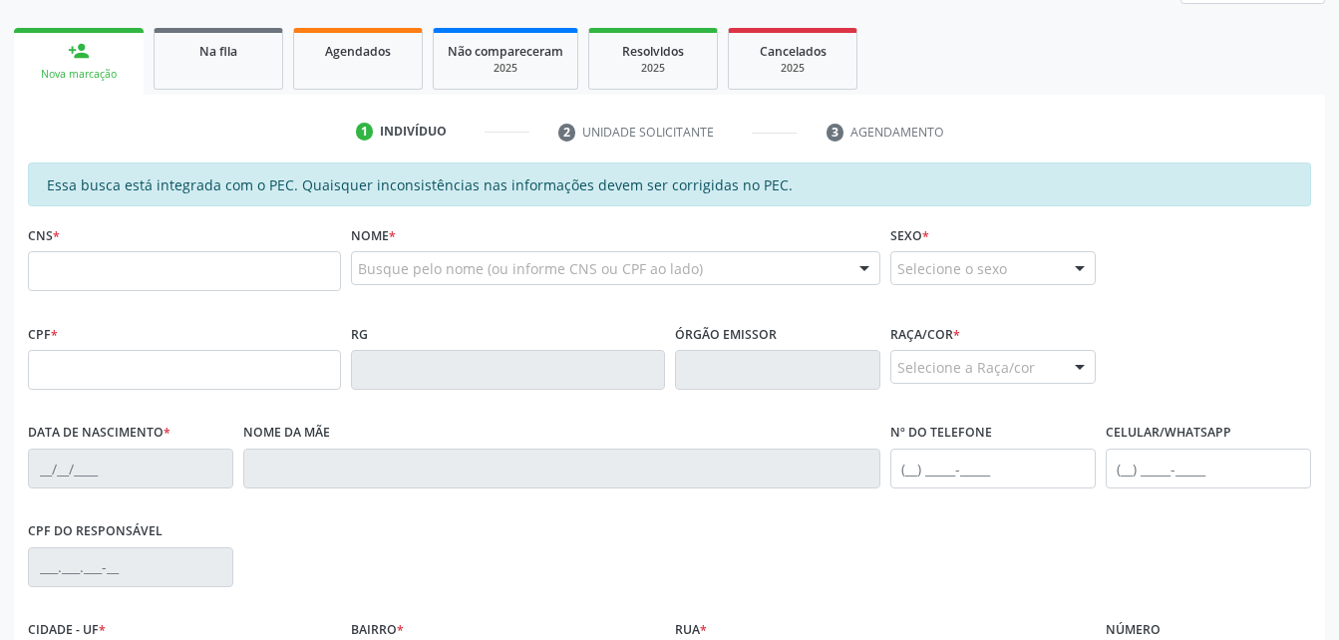
scroll to position [299, 0]
click at [150, 266] on input "text" at bounding box center [184, 270] width 313 height 40
type input "706 8032 9107 2827"
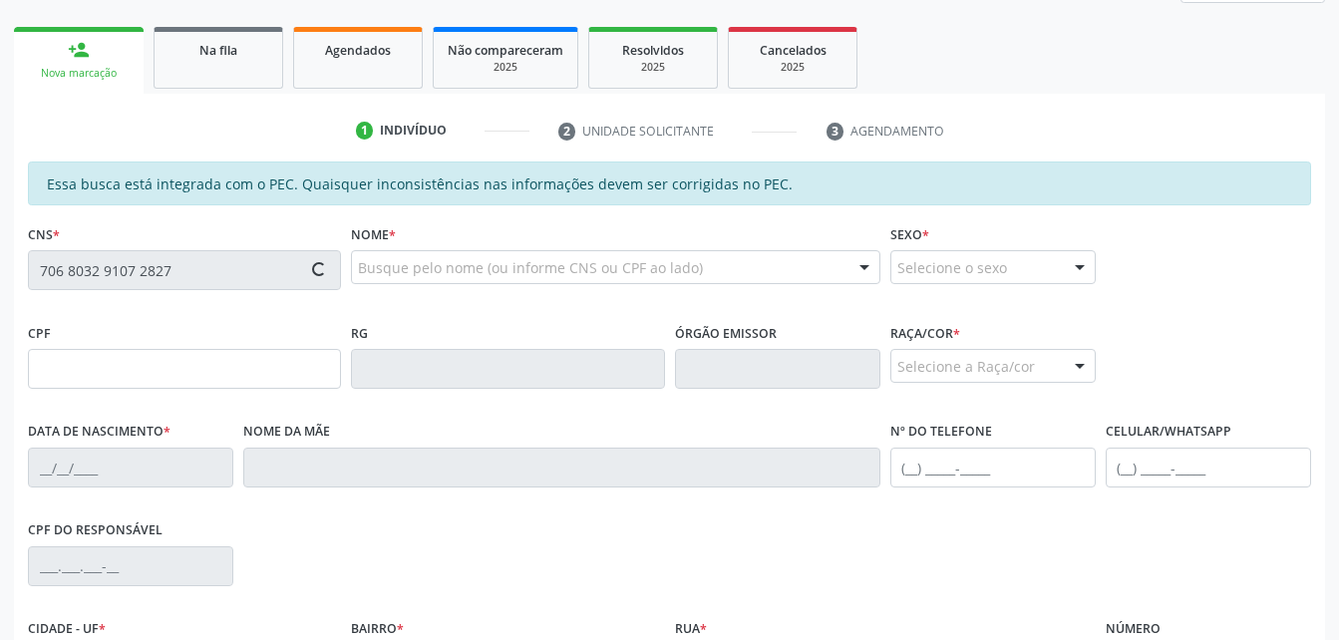
type input "787.143.204-44"
type input "18/10/1957"
type input "Otacilia Josefa da Conceicao"
type input "(82) 99632-5698"
type input "S/N"
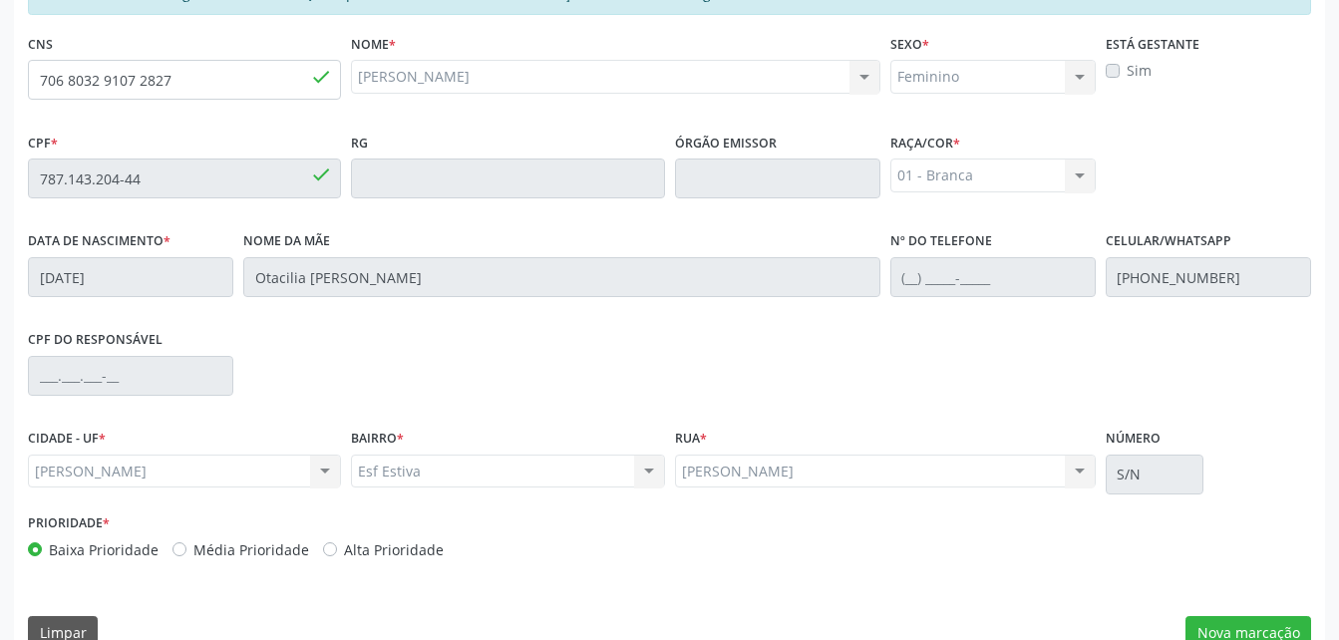
scroll to position [527, 0]
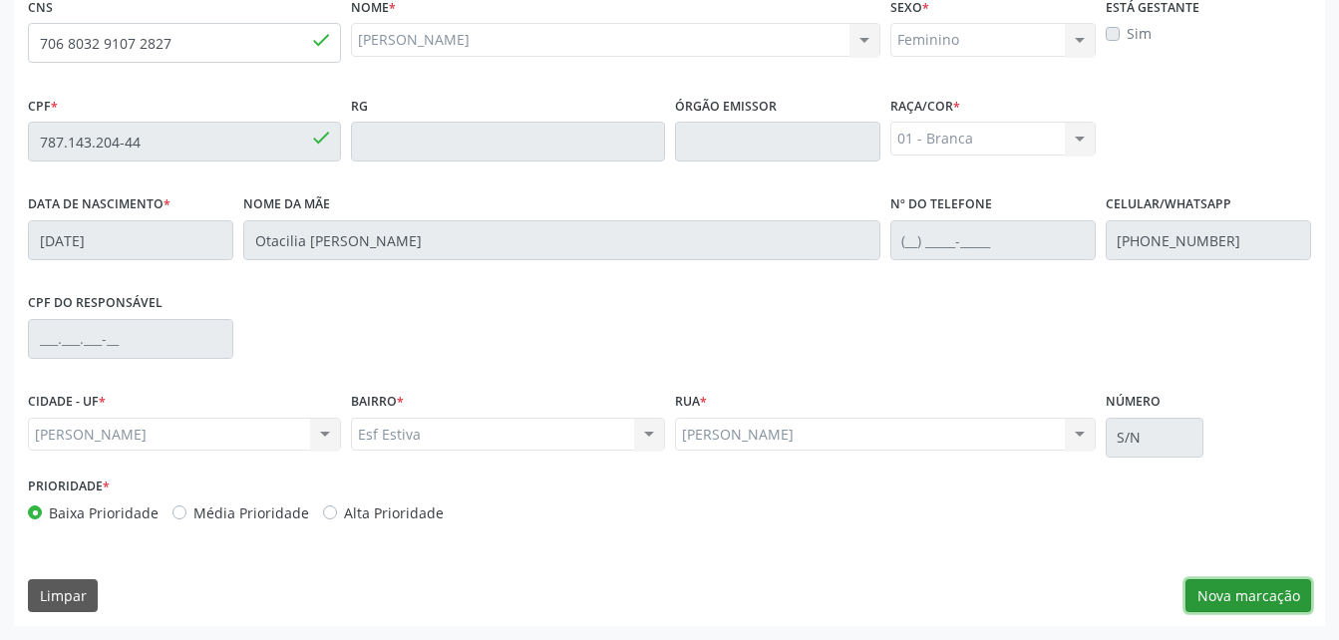
click at [1278, 601] on button "Nova marcação" at bounding box center [1249, 596] width 126 height 34
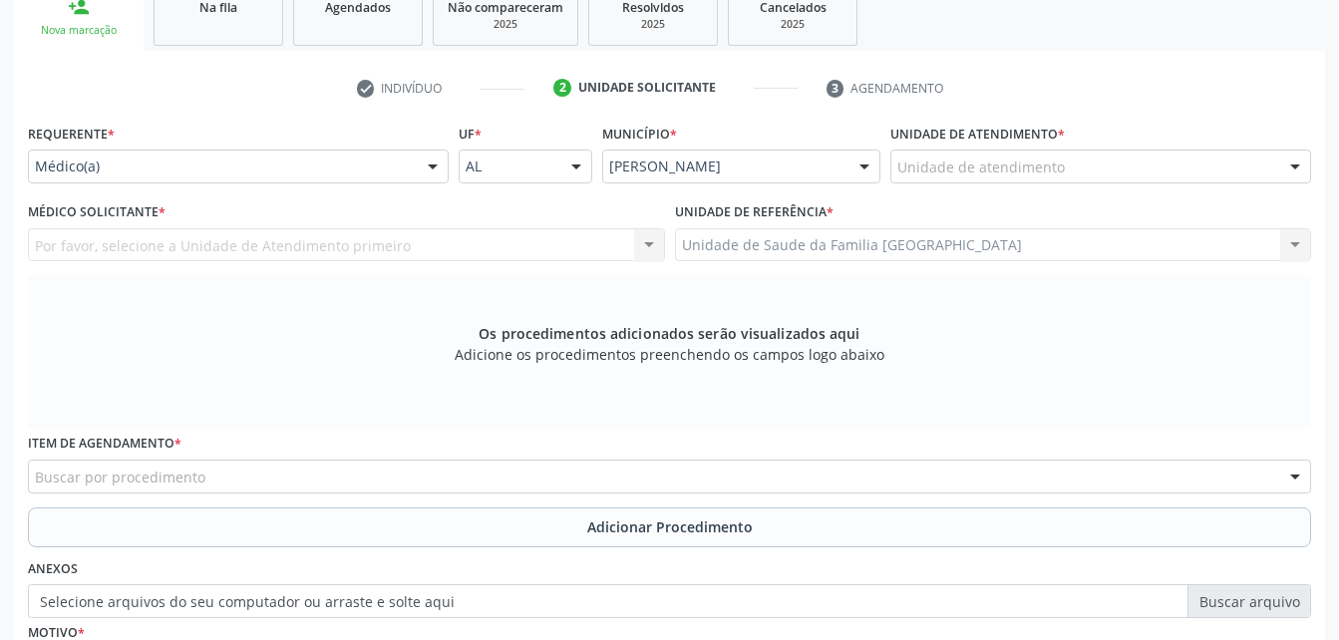
scroll to position [327, 0]
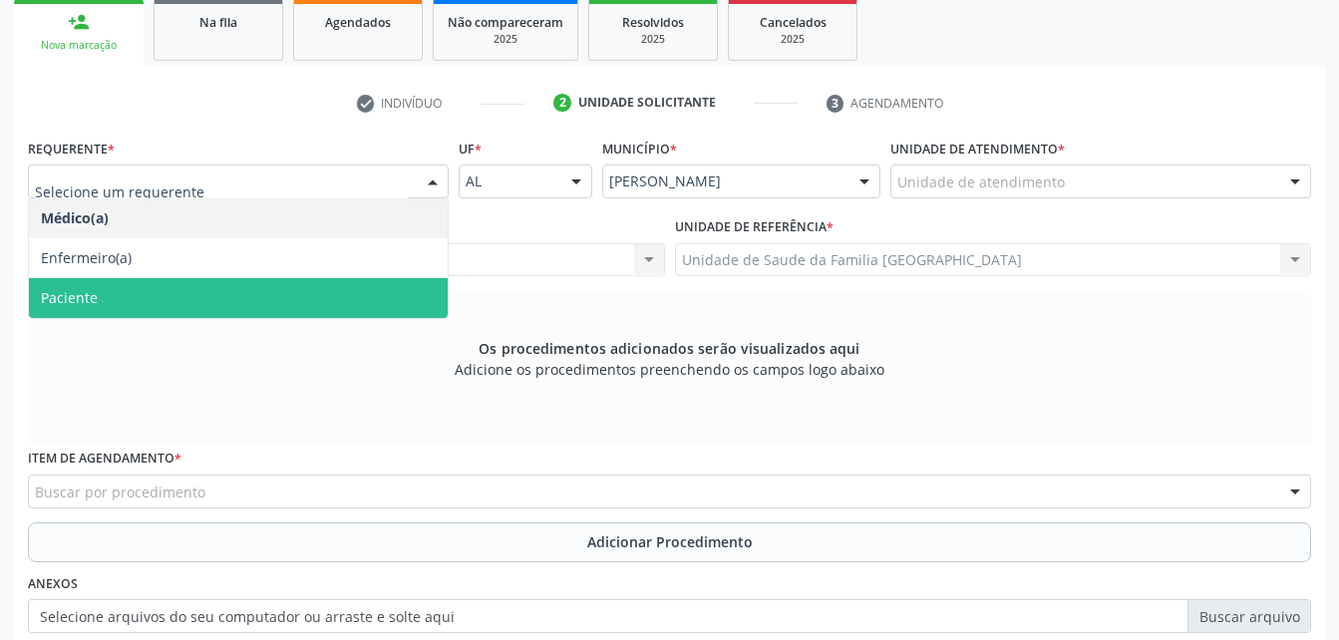
drag, startPoint x: 300, startPoint y: 290, endPoint x: 308, endPoint y: 300, distance: 12.8
click at [300, 293] on span "Paciente" at bounding box center [238, 298] width 419 height 40
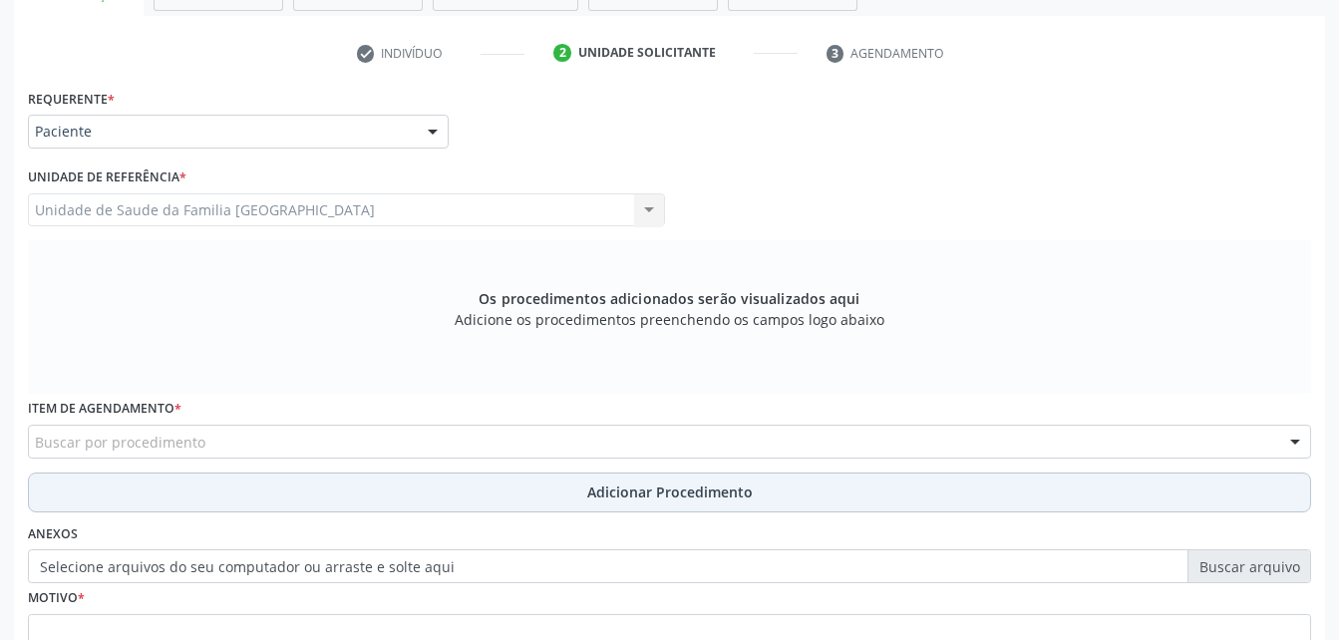
scroll to position [427, 0]
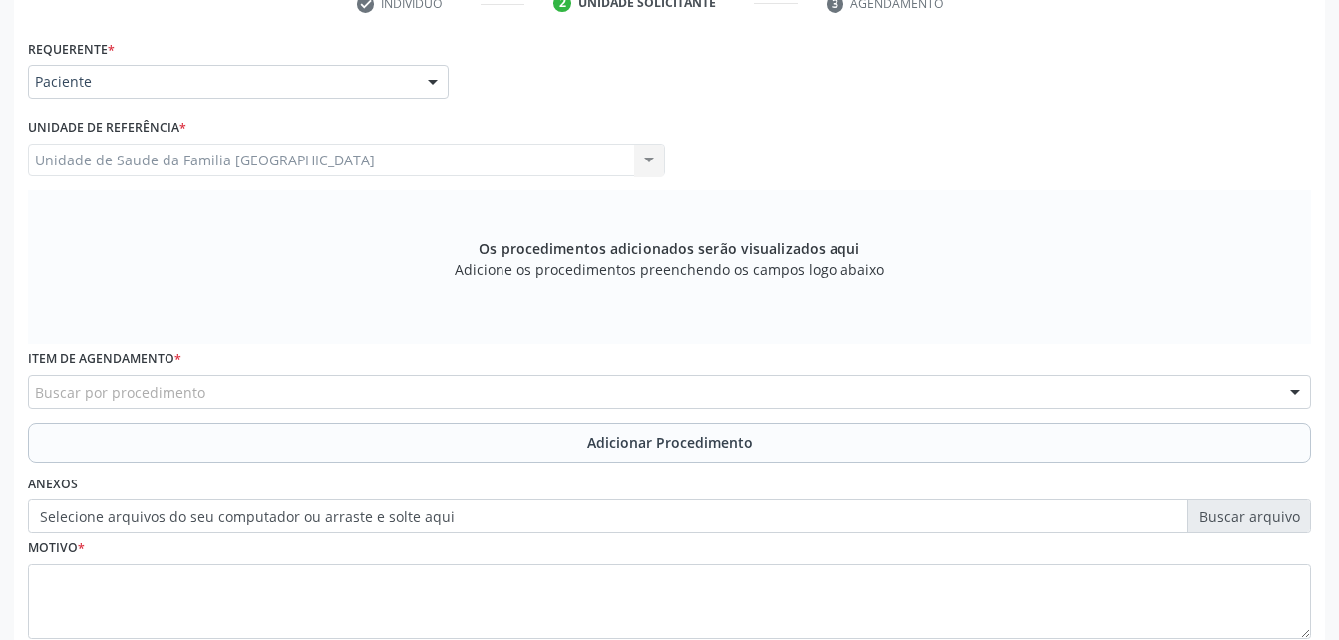
click at [397, 390] on div "Buscar por procedimento" at bounding box center [669, 392] width 1283 height 34
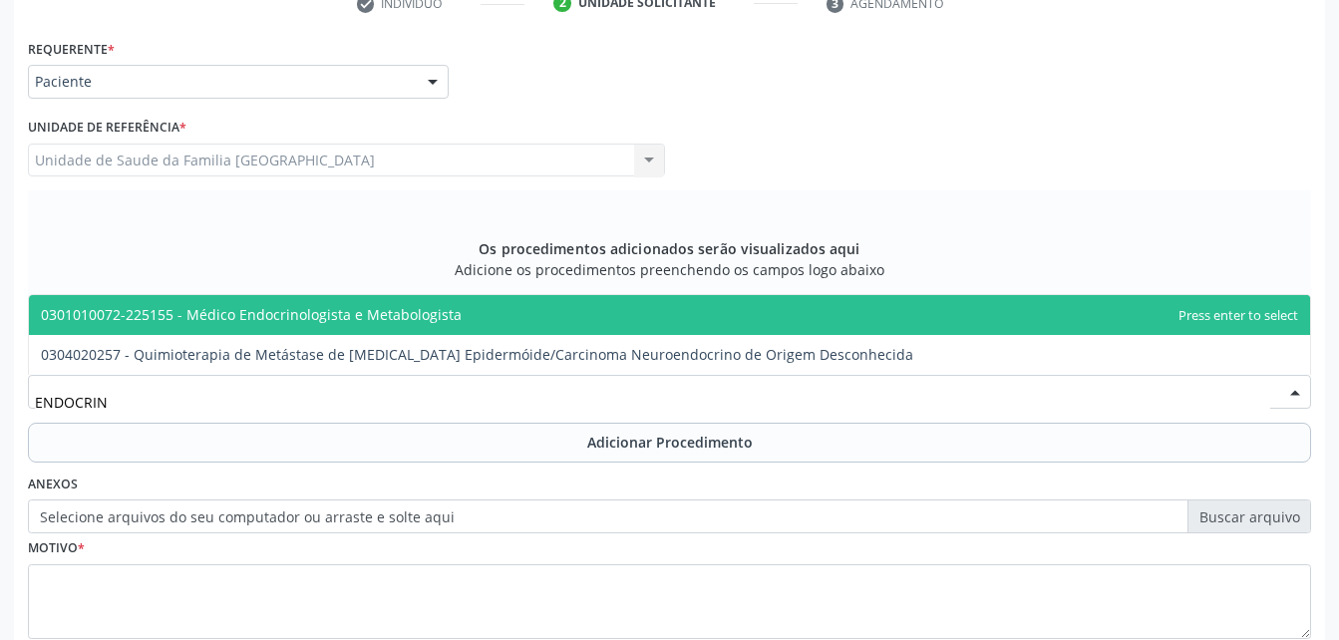
type input "ENDOCRINO"
click at [373, 318] on span "0301010072-225155 - Médico Endocrinologista e Metabologista" at bounding box center [251, 314] width 421 height 19
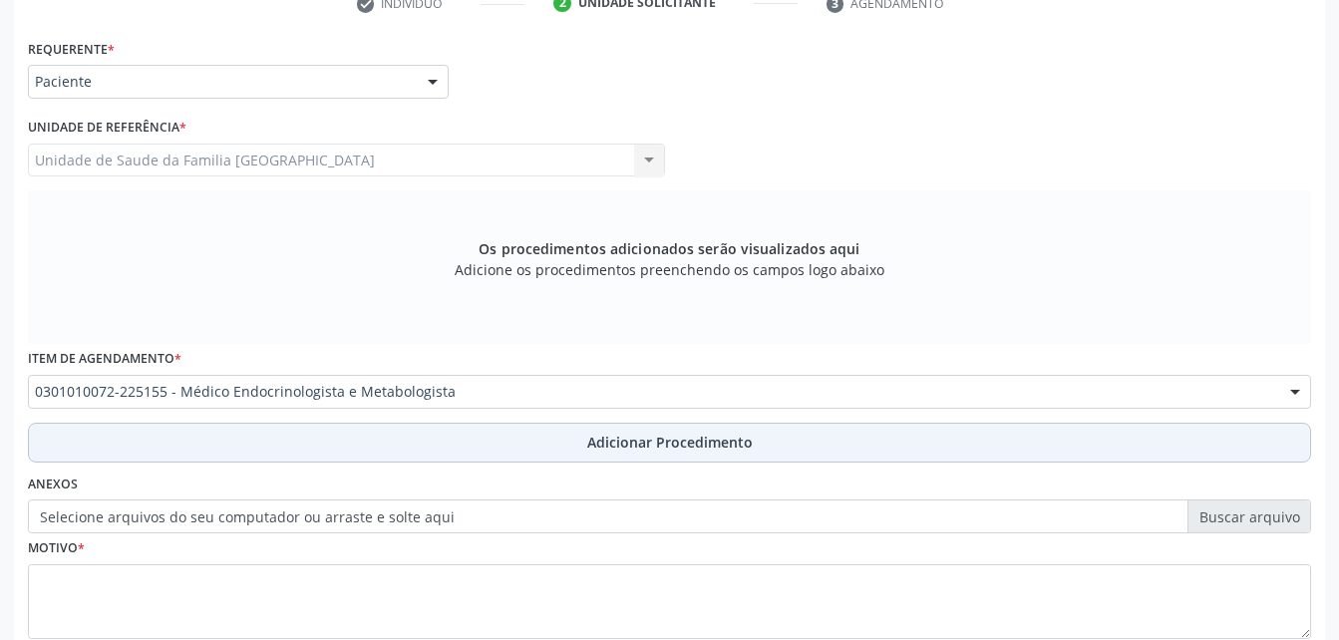
click at [460, 446] on button "Adicionar Procedimento" at bounding box center [669, 443] width 1283 height 40
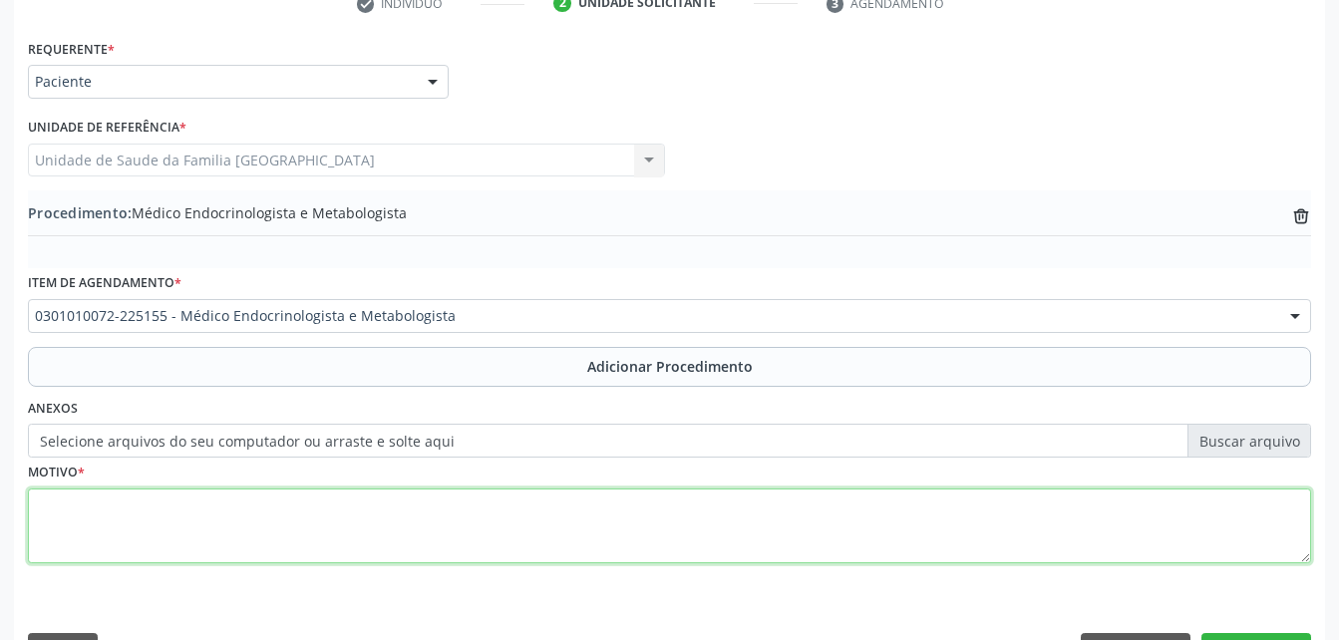
click at [465, 536] on textarea at bounding box center [669, 527] width 1283 height 76
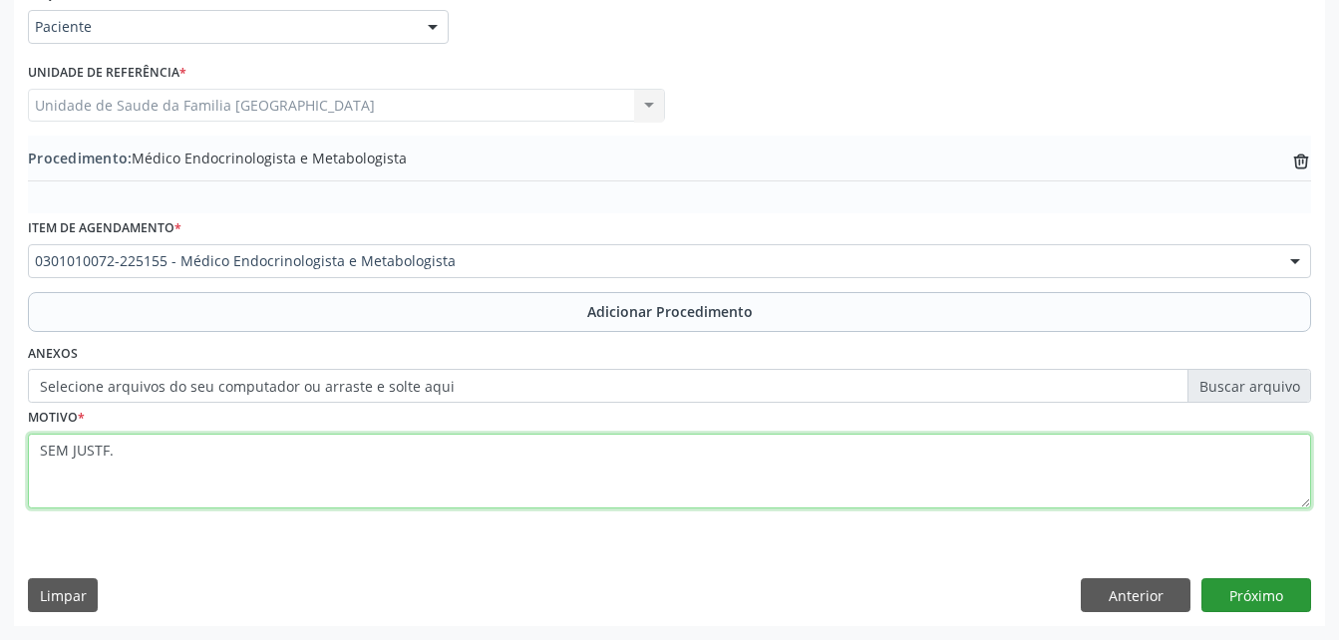
type textarea "SEM JUSTF."
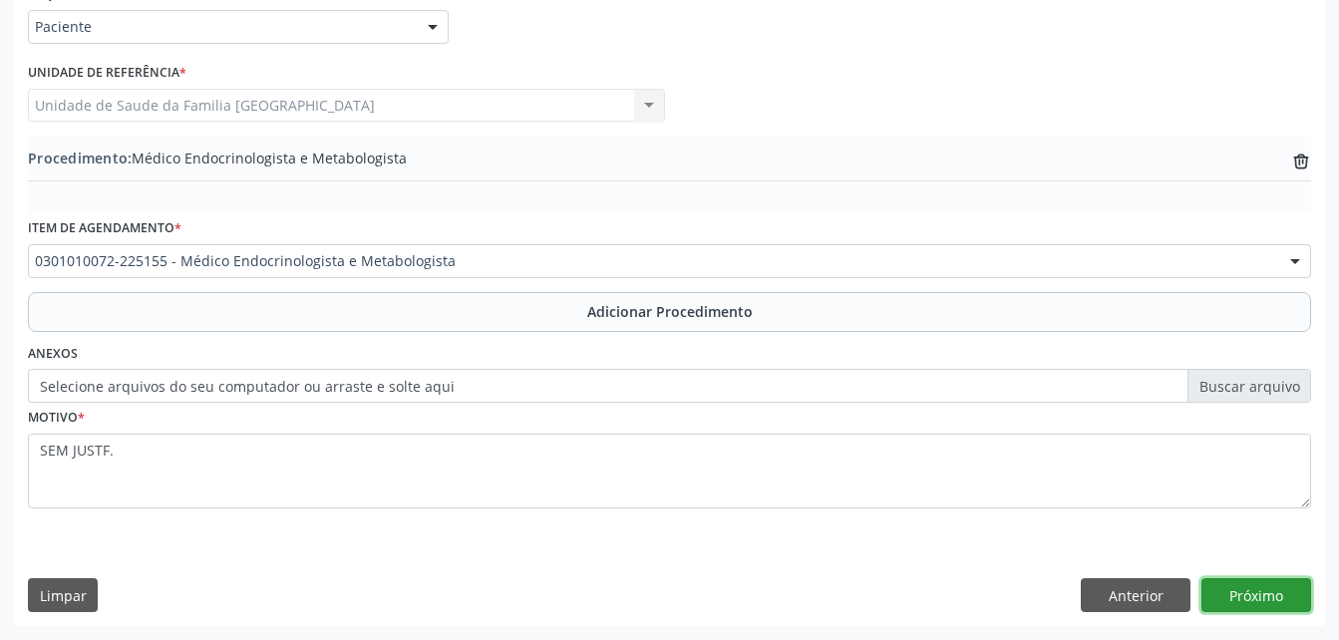
click at [1250, 582] on button "Próximo" at bounding box center [1257, 595] width 110 height 34
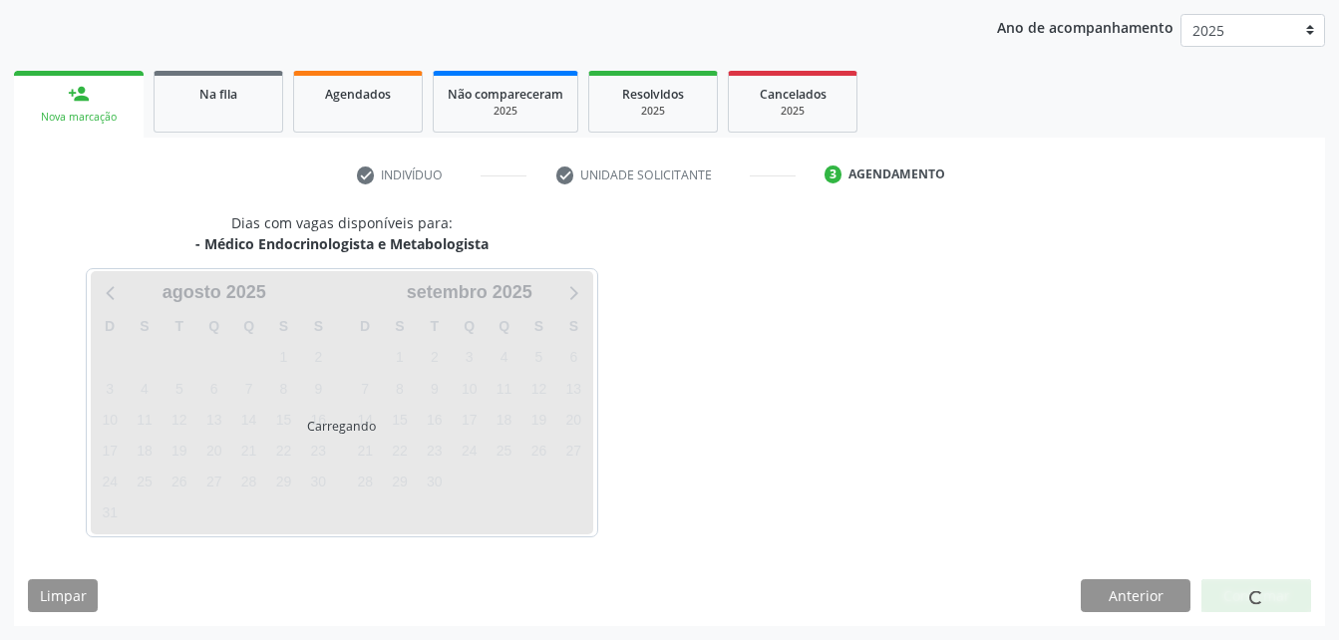
scroll to position [314, 0]
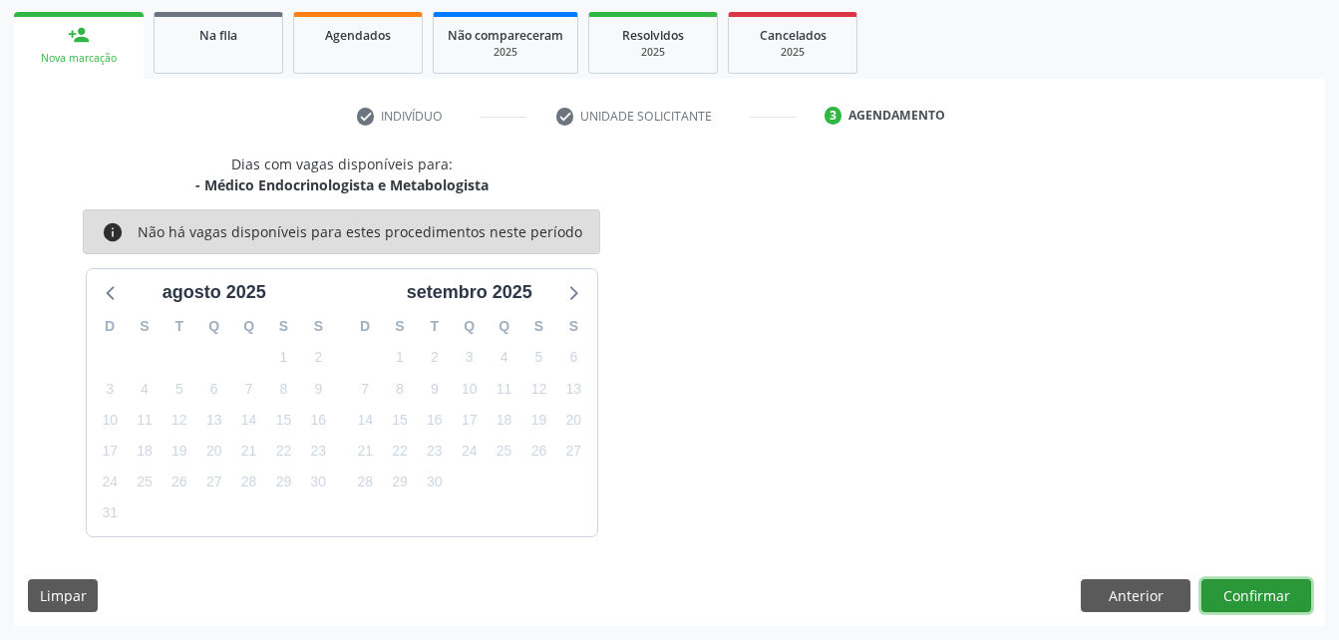
click at [1268, 585] on button "Confirmar" at bounding box center [1257, 596] width 110 height 34
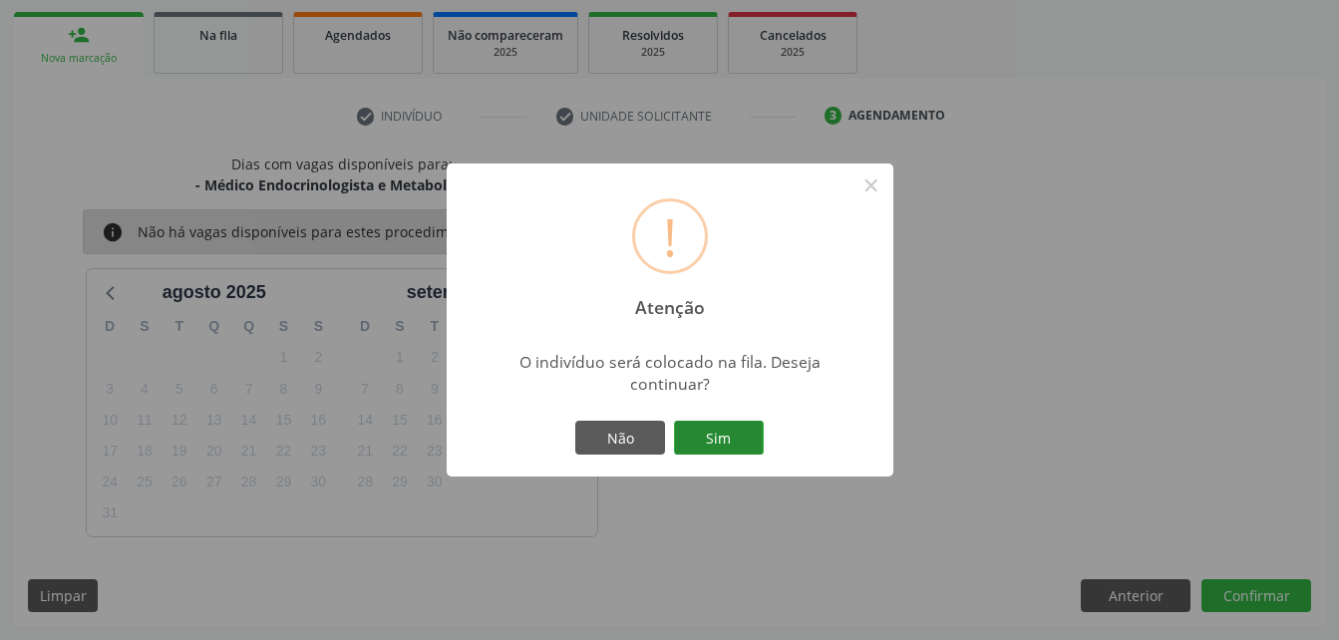
click at [734, 430] on button "Sim" at bounding box center [719, 438] width 90 height 34
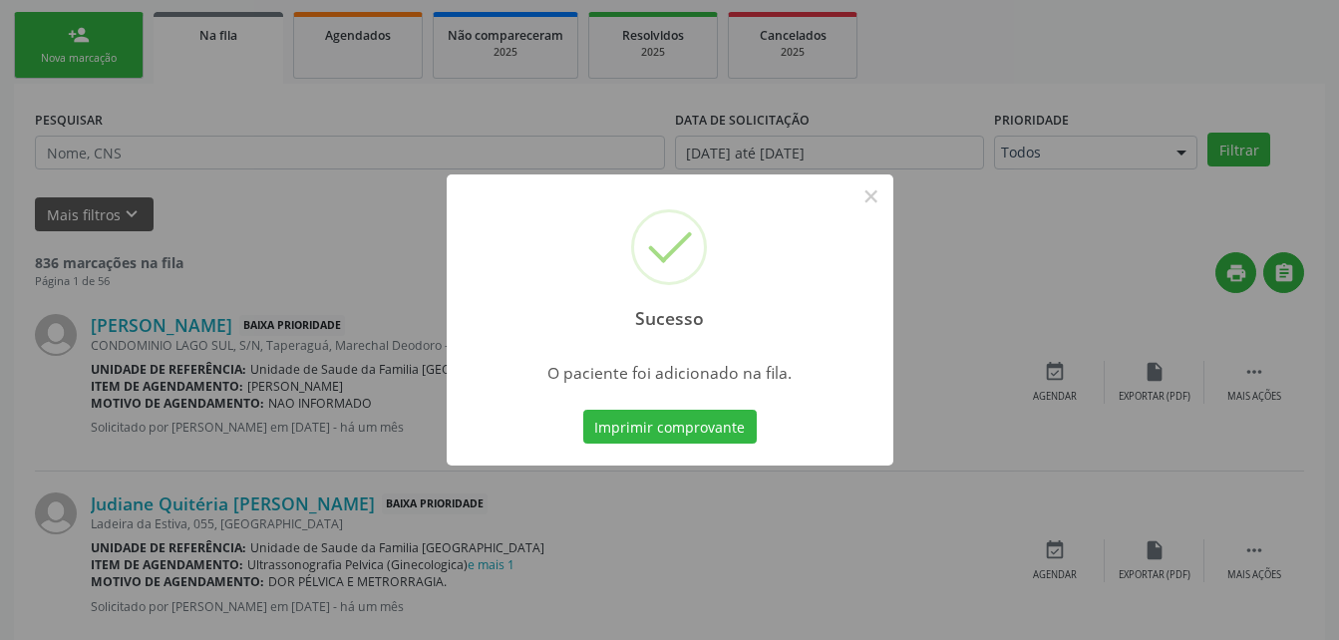
scroll to position [46, 0]
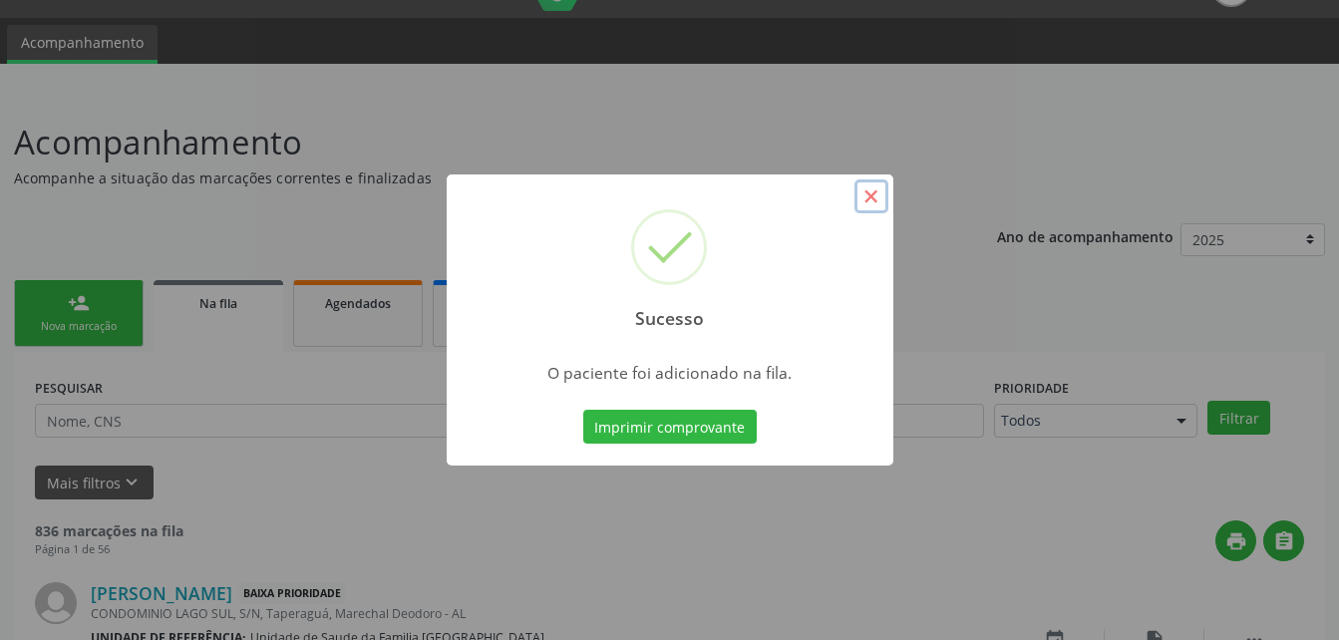
click at [862, 206] on button "×" at bounding box center [872, 197] width 34 height 34
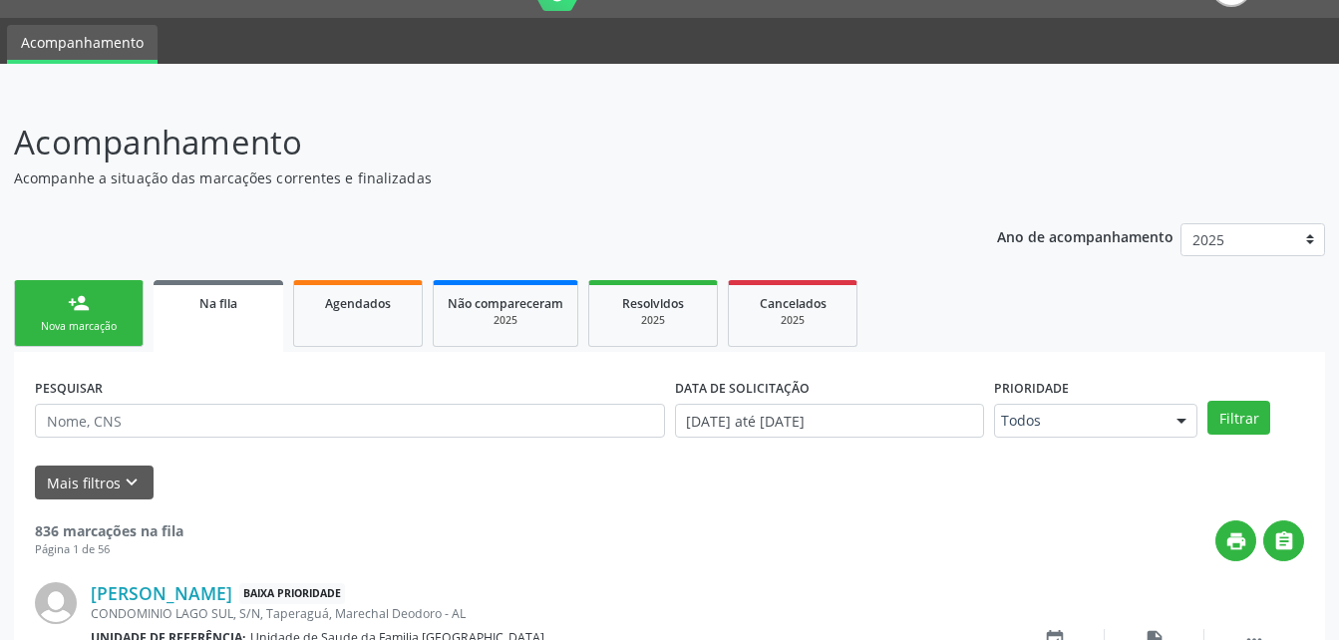
click at [64, 315] on link "person_add Nova marcação" at bounding box center [79, 313] width 130 height 67
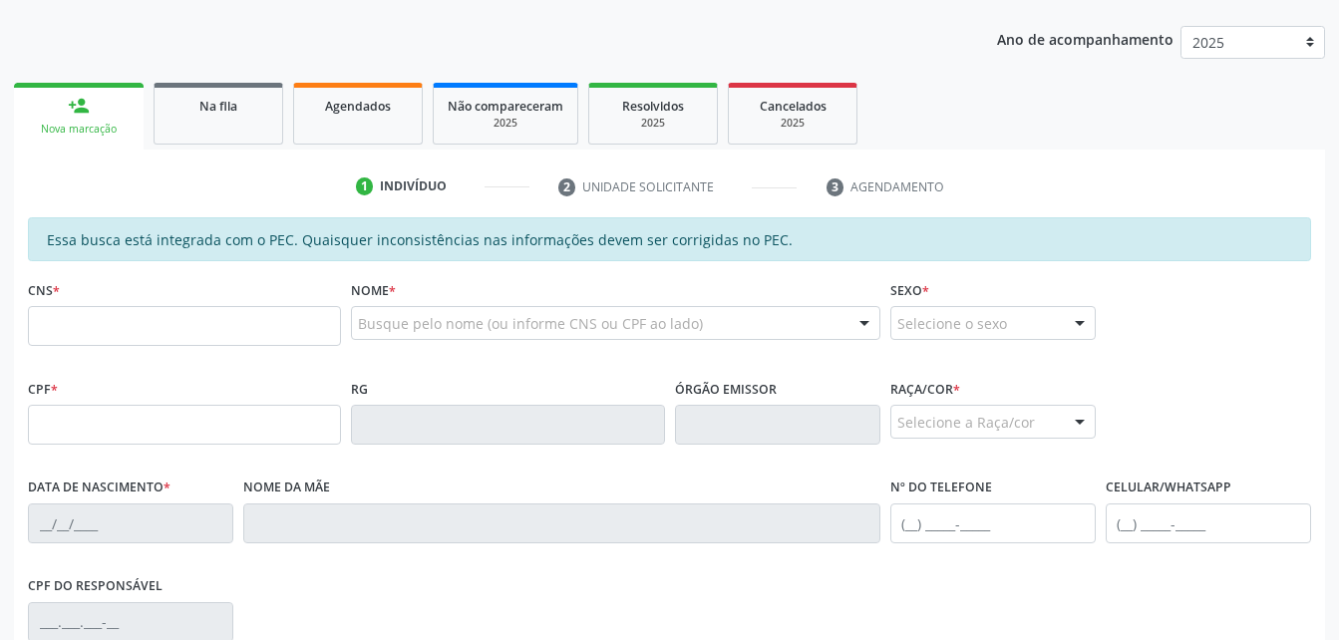
scroll to position [245, 0]
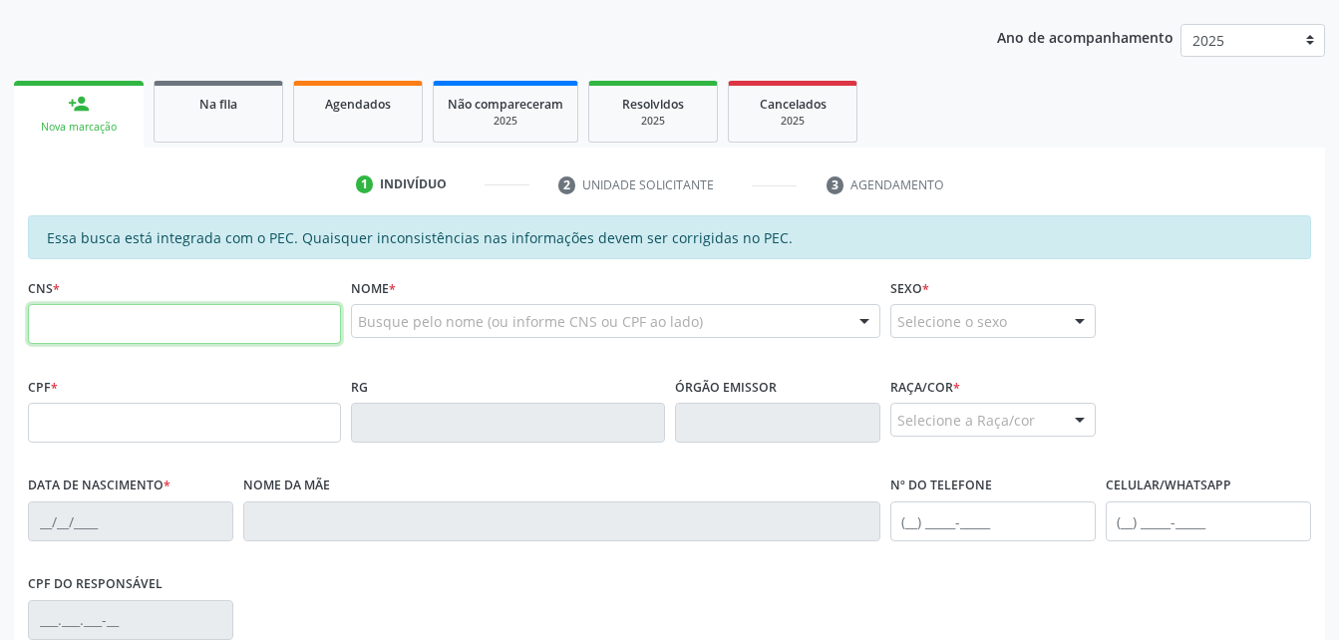
click at [69, 315] on input "text" at bounding box center [184, 324] width 313 height 40
type input "708 0053 2024 7826"
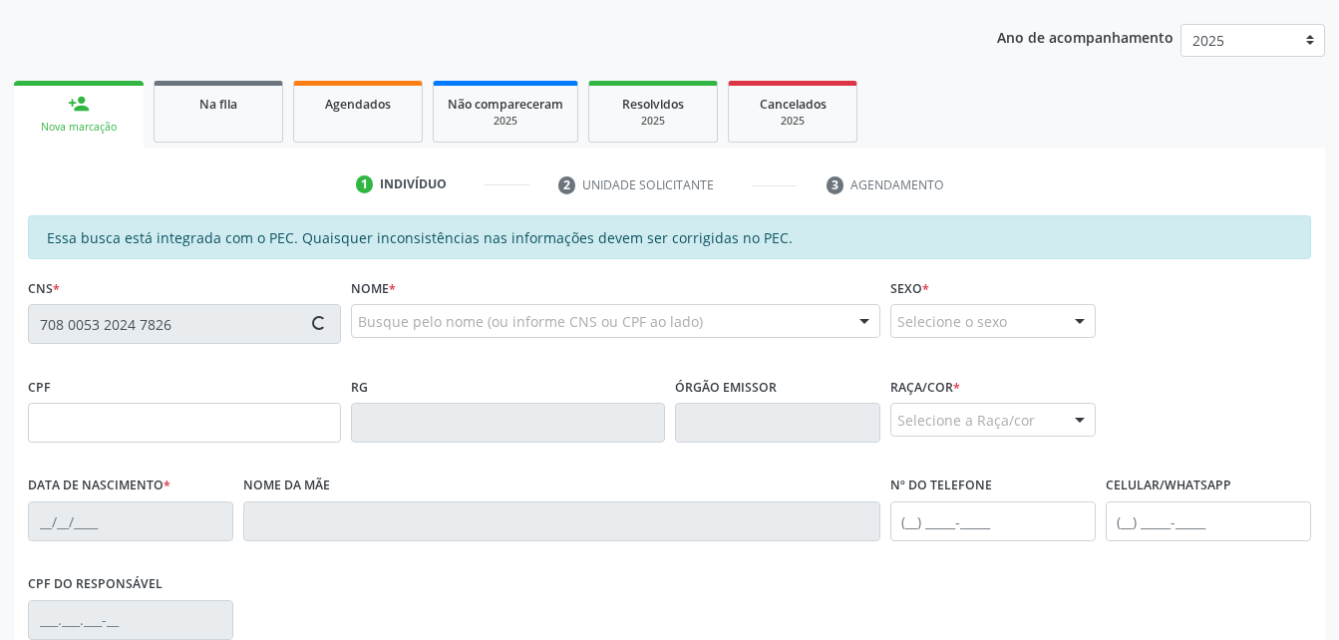
type input "564.462.094-87"
type input "24/12/1958"
type input "Sebastiana da Paixão"
type input "(82) 99156-4802"
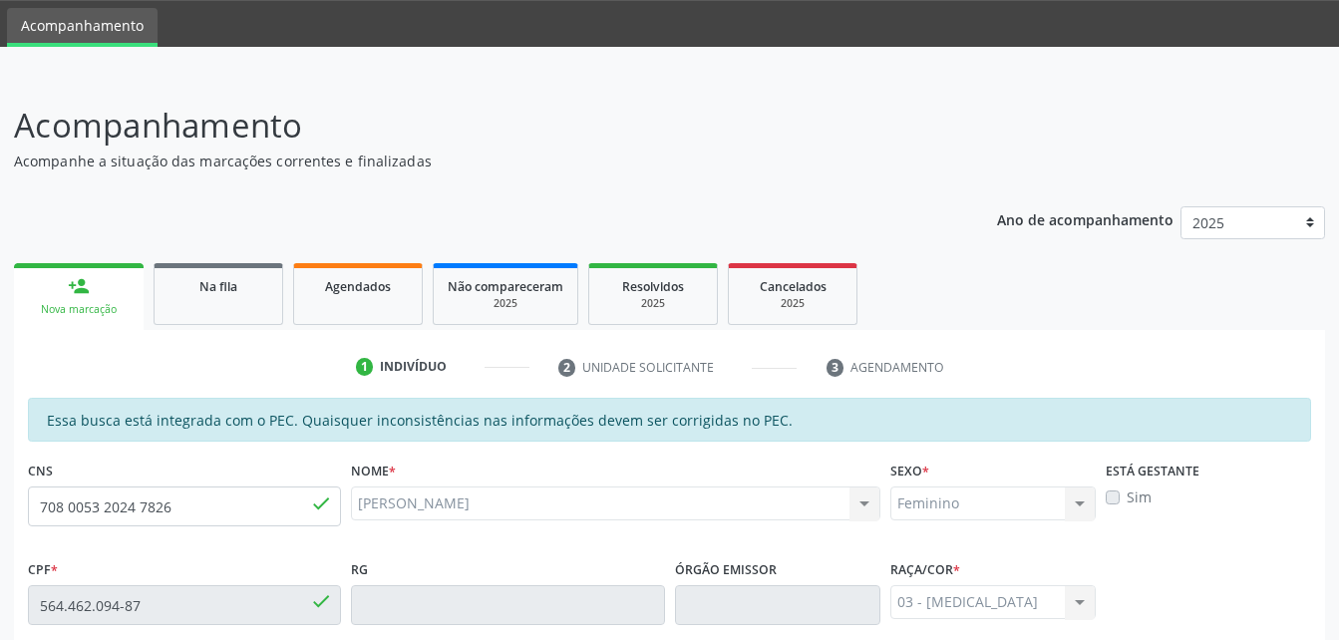
scroll to position [28, 0]
